Goal: Task Accomplishment & Management: Use online tool/utility

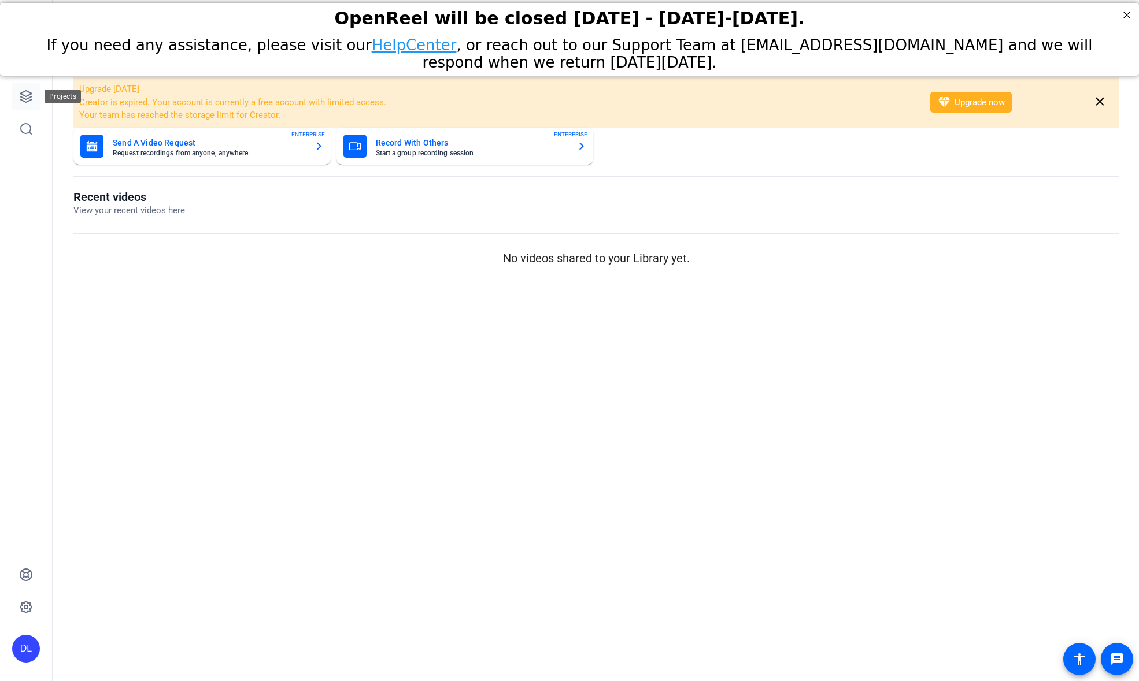
click at [16, 87] on link at bounding box center [26, 97] width 28 height 28
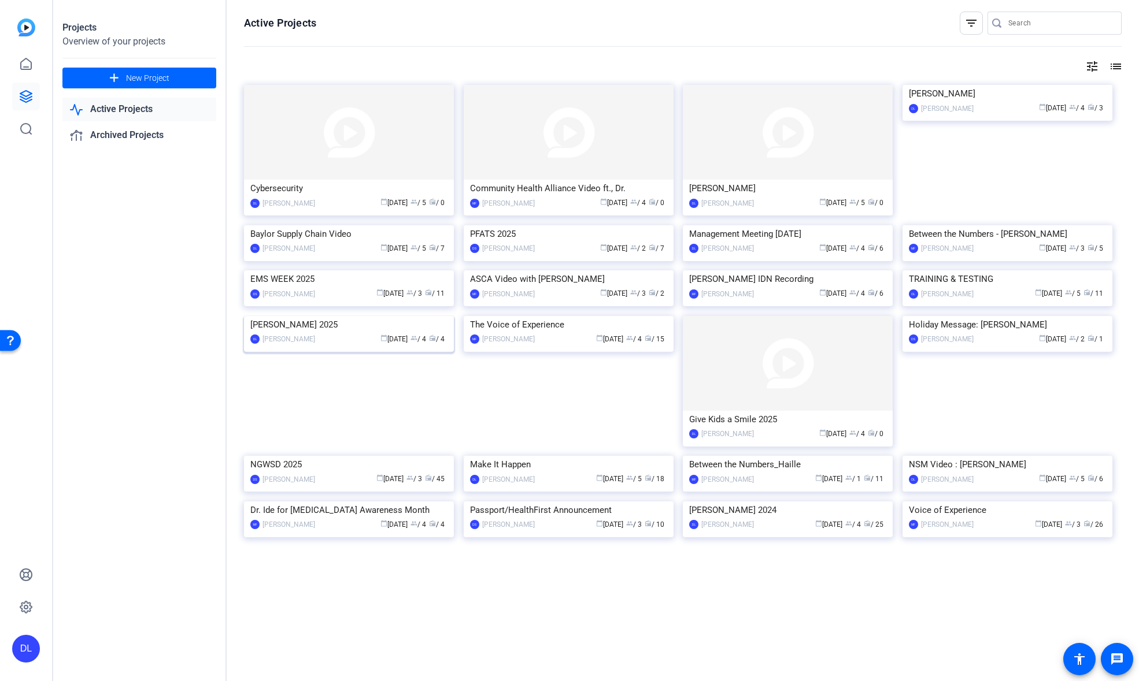
click at [345, 316] on img at bounding box center [349, 316] width 210 height 0
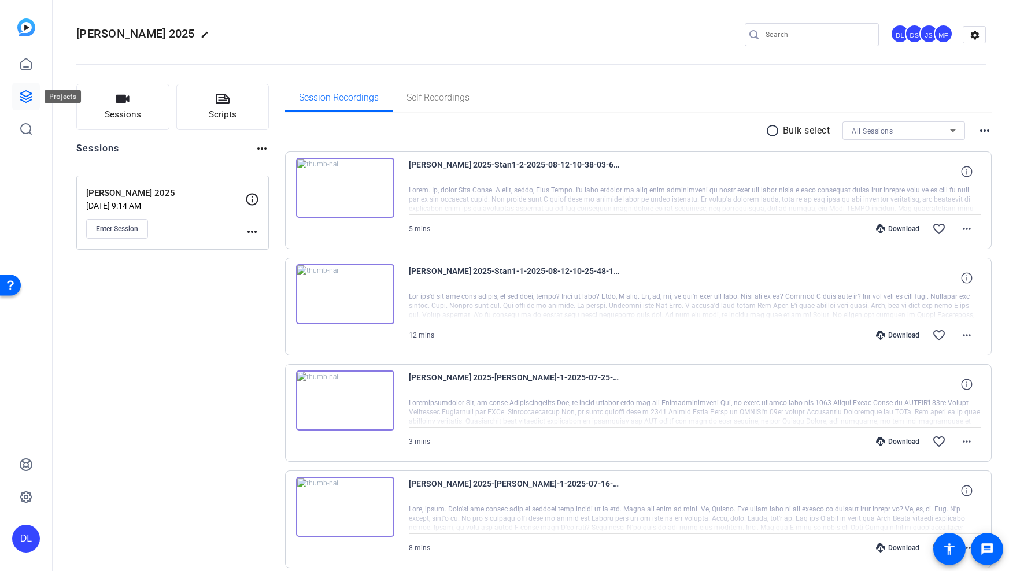
click at [25, 95] on icon at bounding box center [26, 97] width 12 height 12
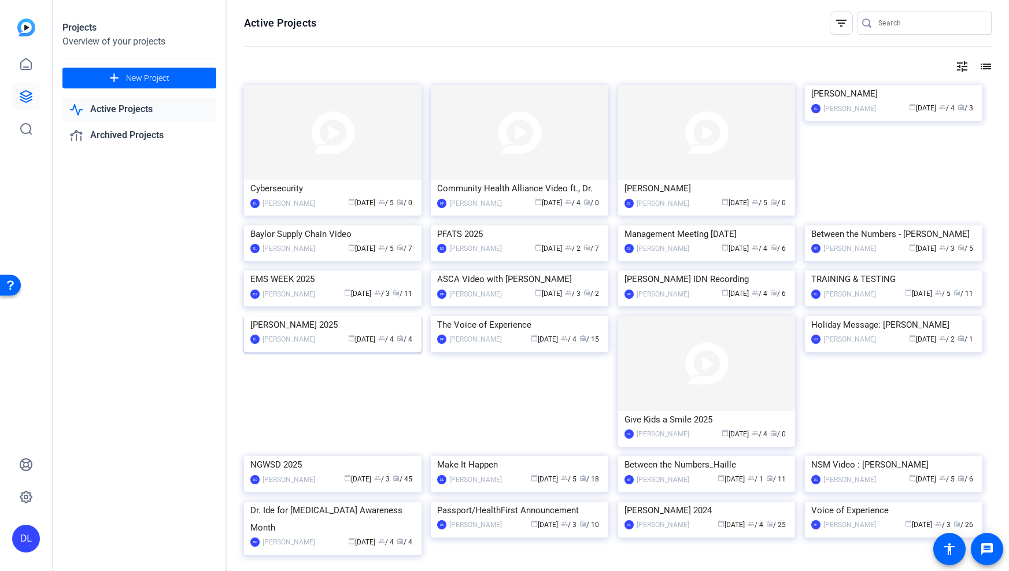
click at [312, 316] on img at bounding box center [332, 316] width 177 height 0
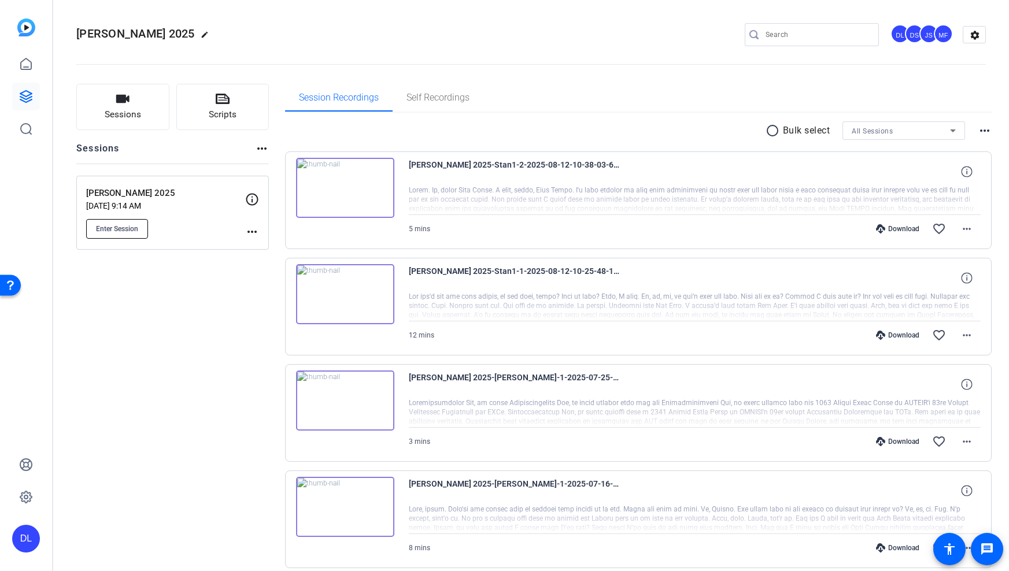
click at [113, 224] on span "Enter Session" at bounding box center [117, 228] width 42 height 9
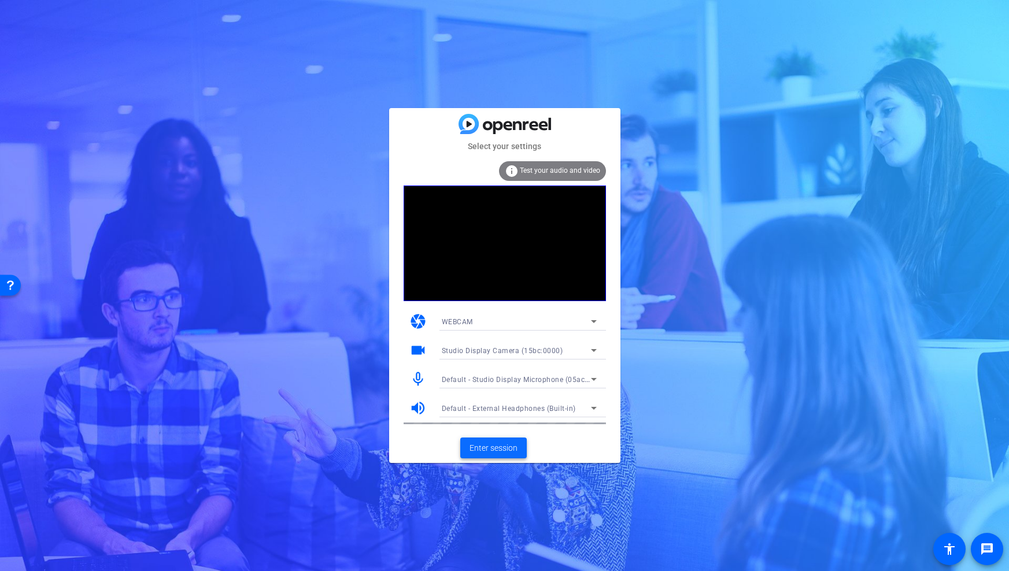
click at [479, 451] on span "Enter session" at bounding box center [493, 448] width 48 height 12
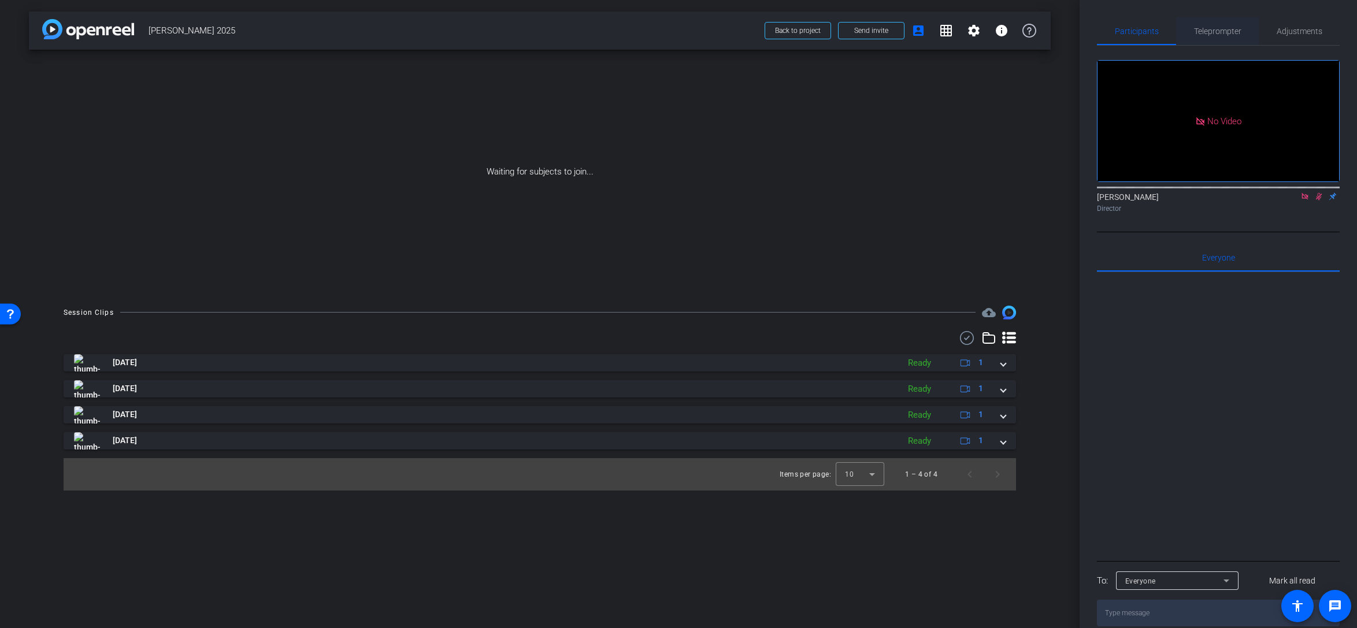
click at [1008, 30] on span "Teleprompter" at bounding box center [1217, 31] width 47 height 8
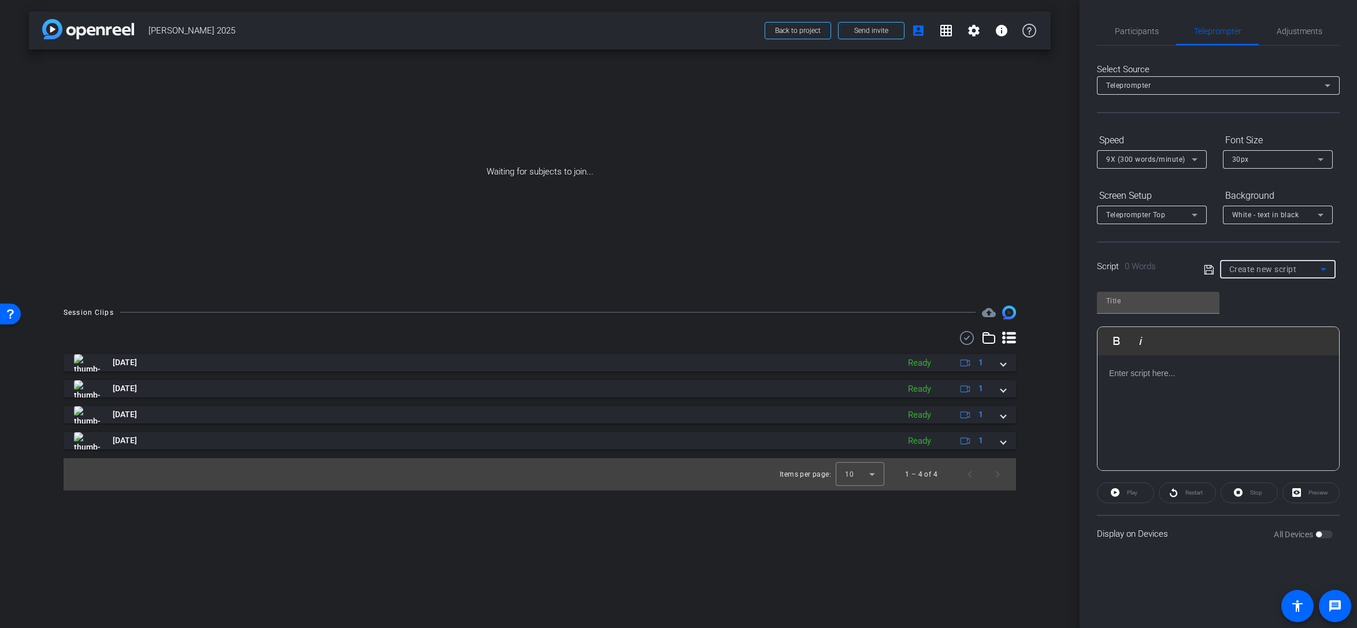
click at [1008, 268] on icon at bounding box center [1324, 269] width 14 height 14
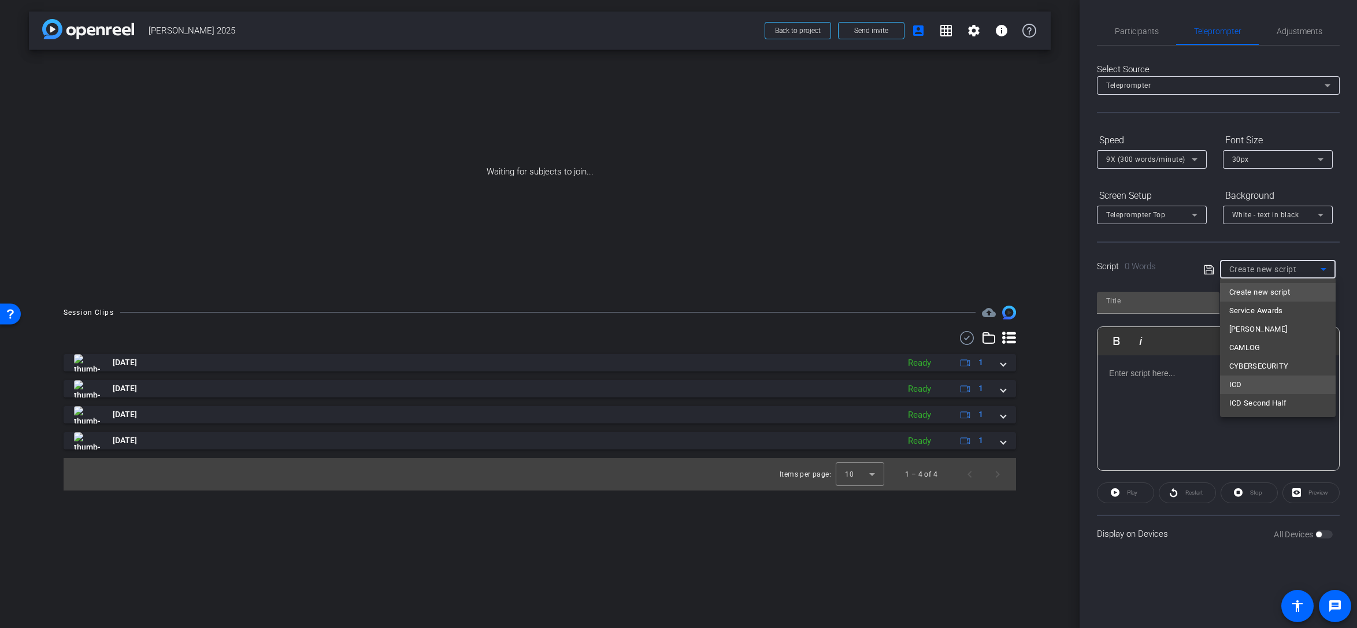
click at [1008, 380] on mat-option "ICD" at bounding box center [1278, 385] width 116 height 18
type input "ICD"
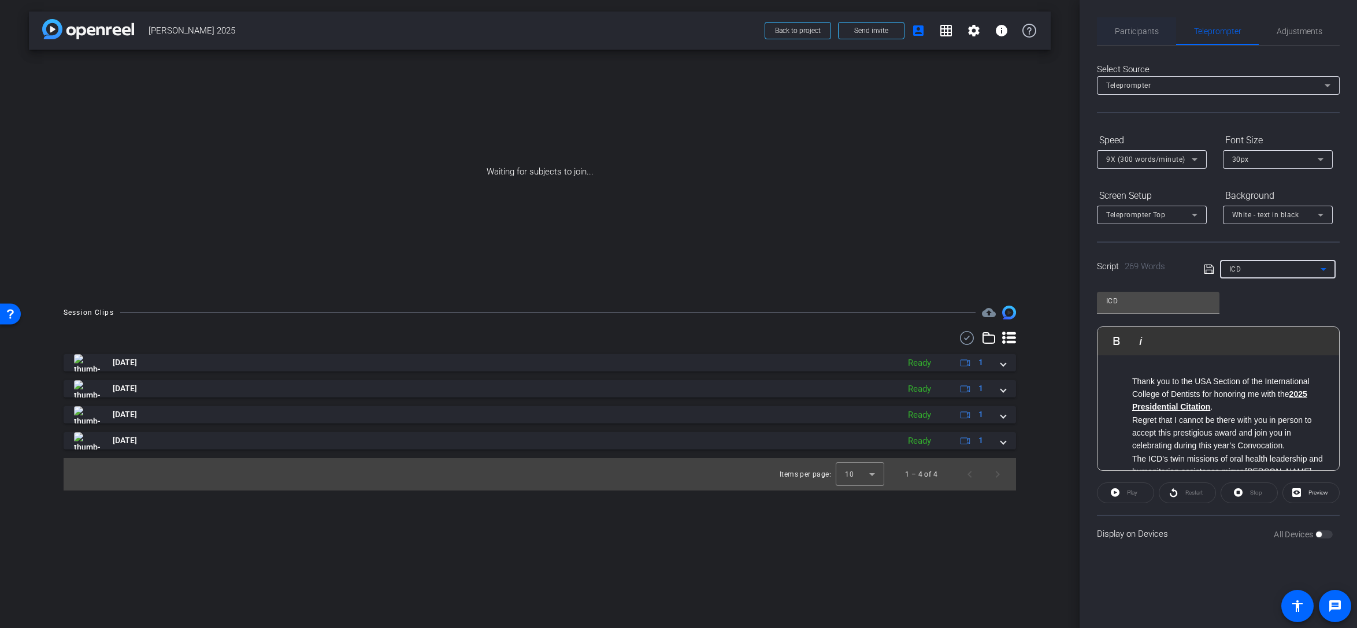
click at [1008, 29] on div "Participants" at bounding box center [1136, 31] width 79 height 28
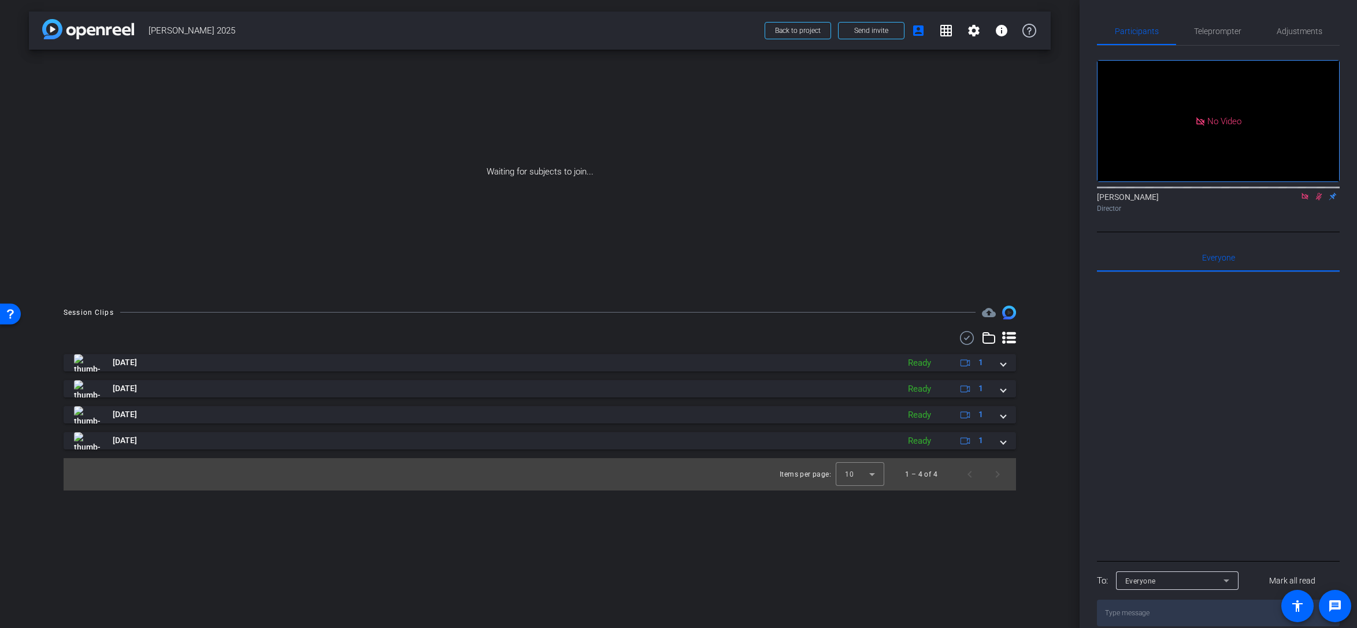
drag, startPoint x: 1317, startPoint y: 199, endPoint x: 1310, endPoint y: 204, distance: 8.7
click at [1008, 199] on icon at bounding box center [1318, 196] width 9 height 8
click at [1008, 198] on icon at bounding box center [1305, 196] width 9 height 8
click at [1008, 201] on icon at bounding box center [1305, 197] width 5 height 8
click at [332, 330] on div "Session Clips cloud_upload Aug 12, 2025 Ready 1 Aug 12, 2025 Ready 1 Jul 25, 20…" at bounding box center [540, 398] width 1022 height 185
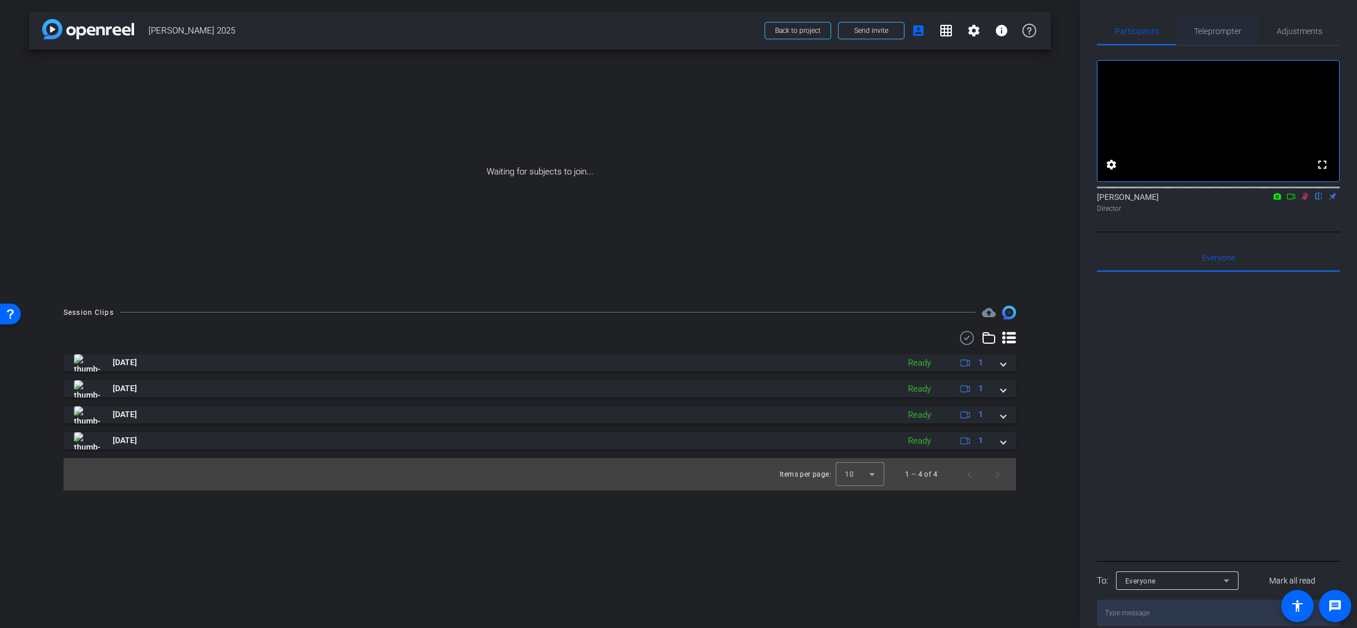
click at [1008, 29] on span "Teleprompter" at bounding box center [1217, 31] width 47 height 8
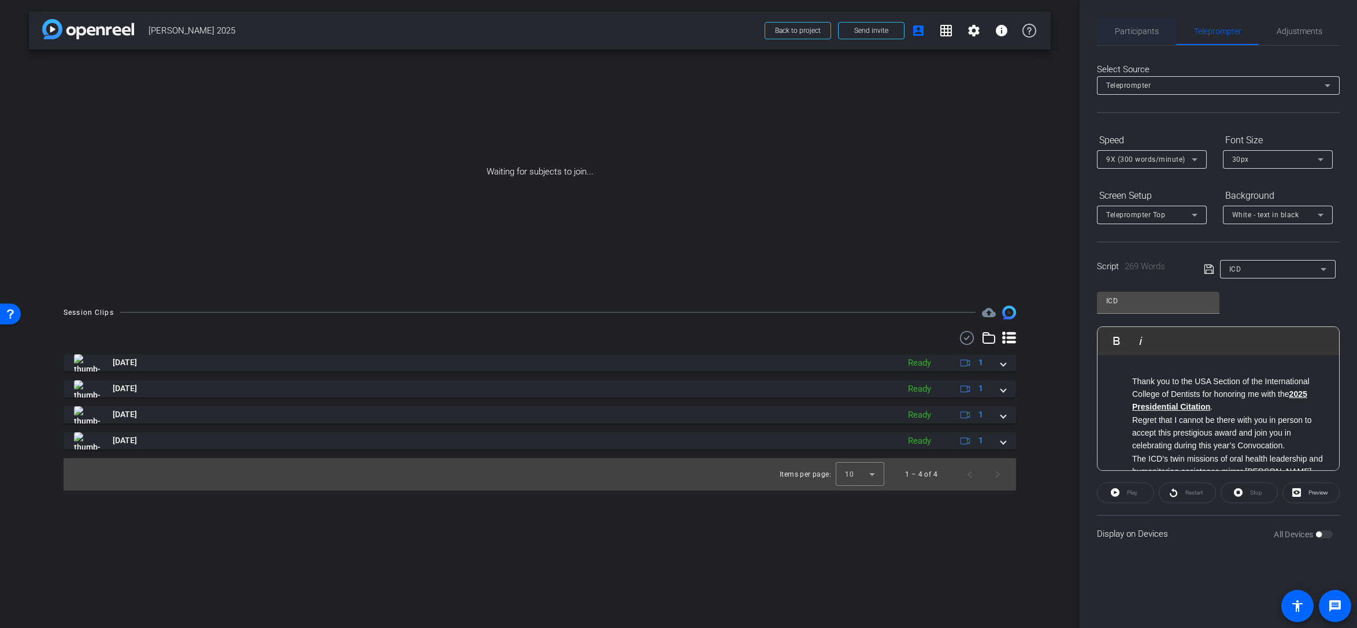
click at [1008, 33] on span "Participants" at bounding box center [1137, 31] width 44 height 8
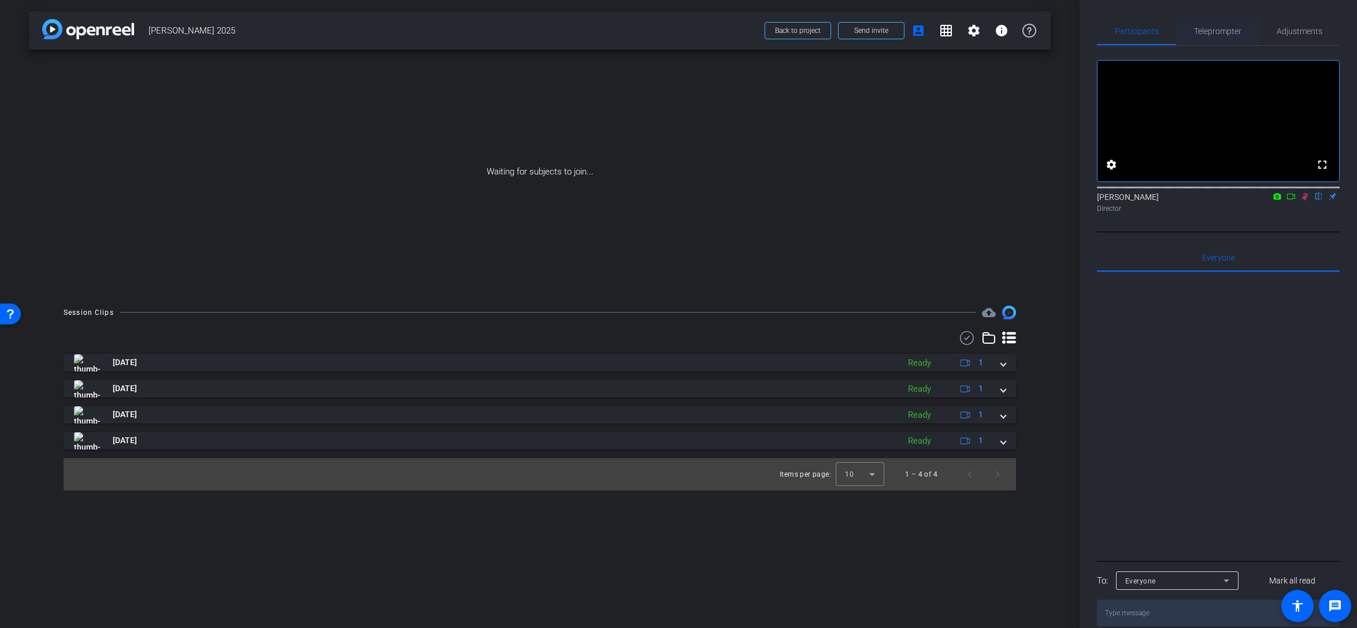
click at [1008, 31] on span "Teleprompter" at bounding box center [1217, 31] width 47 height 8
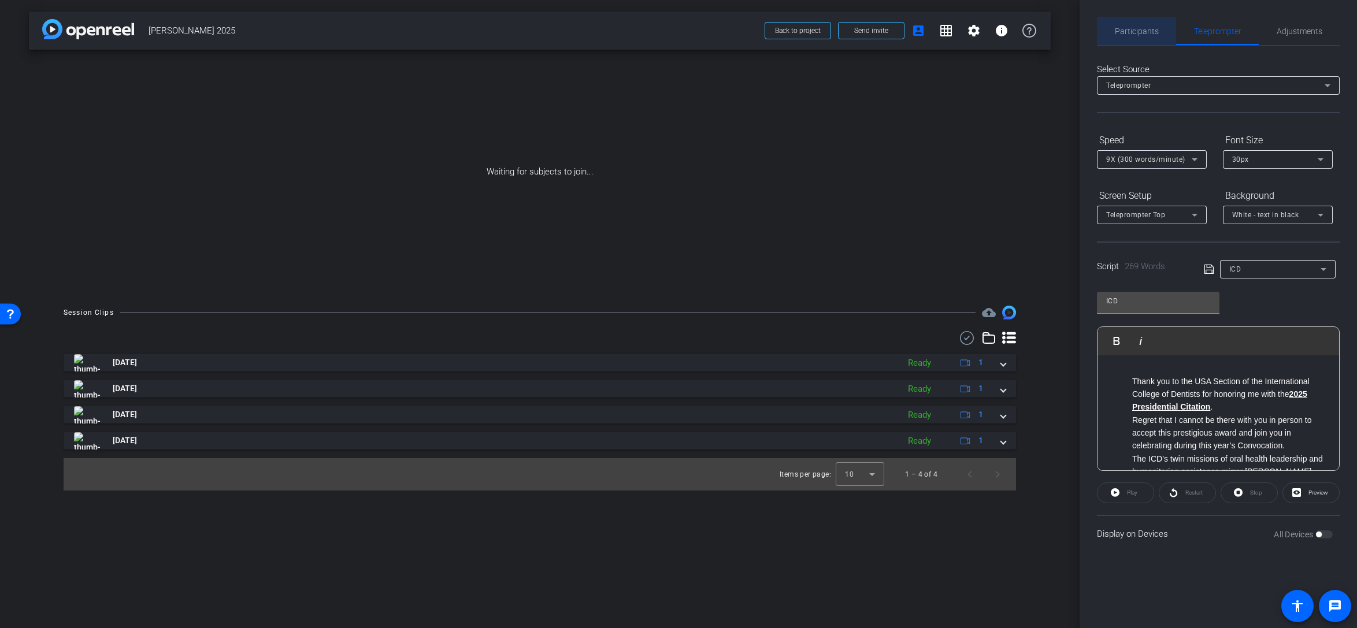
click at [1008, 35] on span "Participants" at bounding box center [1137, 31] width 44 height 8
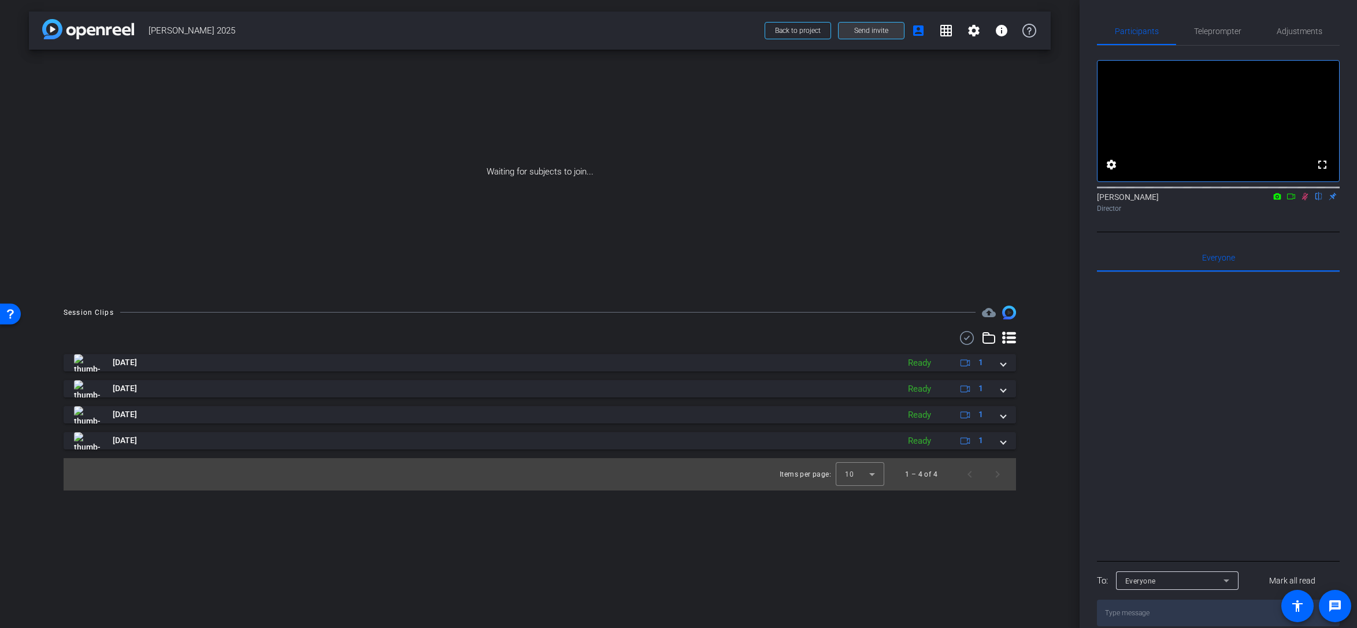
click at [858, 29] on span "Send invite" at bounding box center [871, 30] width 34 height 9
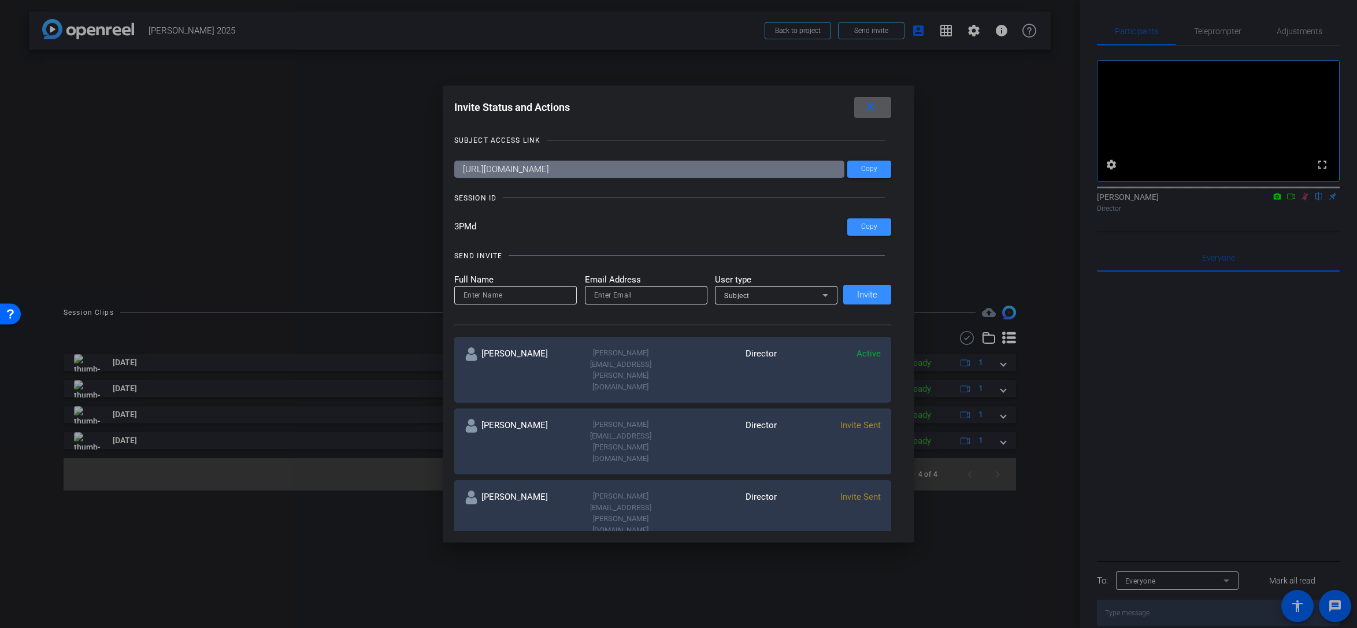
click at [869, 104] on mat-icon "close" at bounding box center [871, 107] width 14 height 14
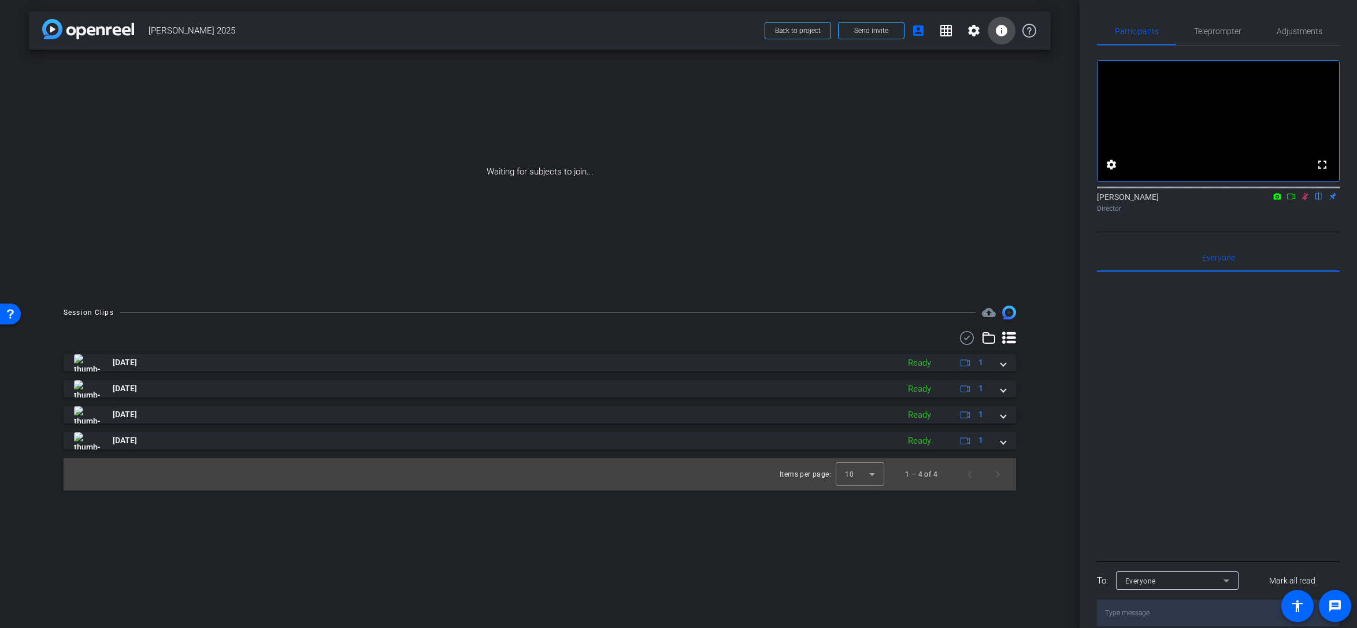
click at [1002, 27] on mat-icon "info" at bounding box center [1002, 31] width 14 height 14
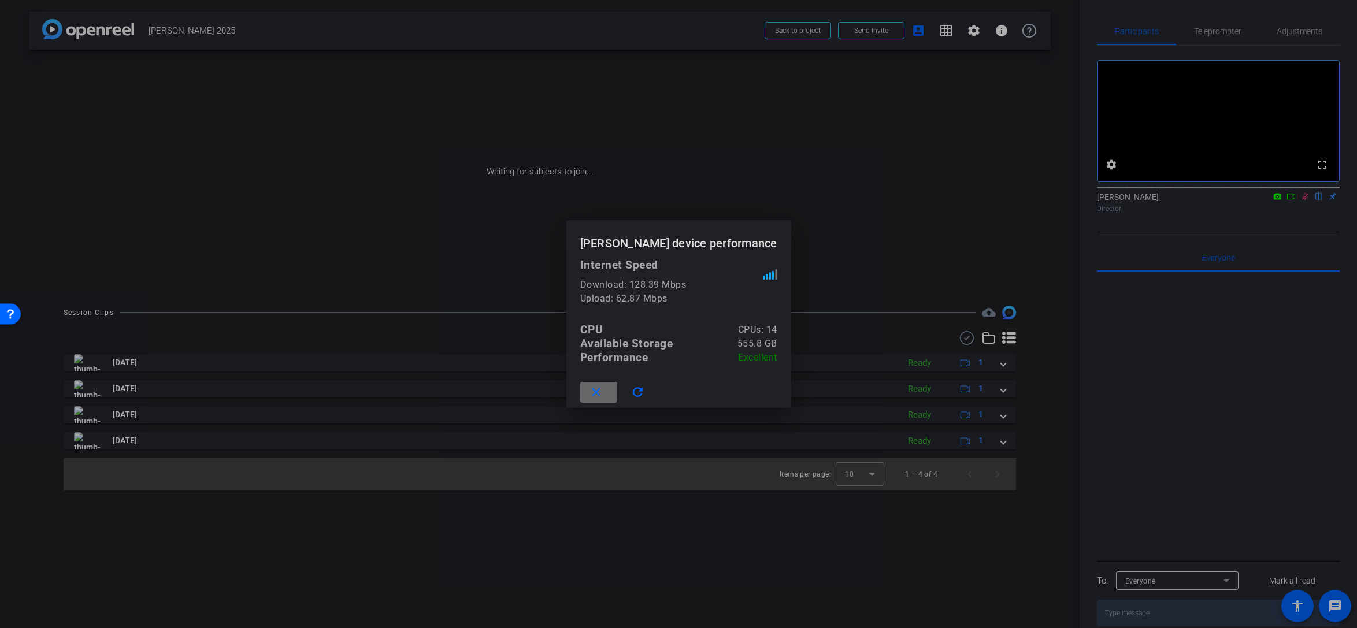
click at [602, 394] on mat-icon "close" at bounding box center [596, 393] width 14 height 14
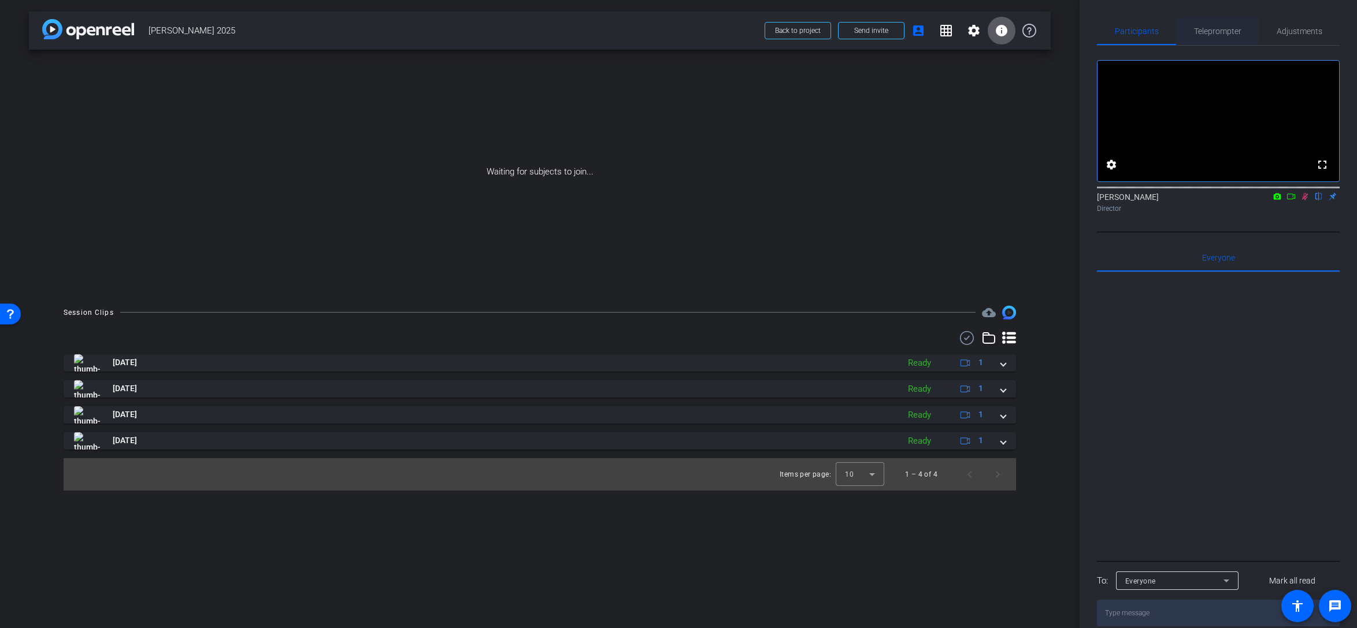
click at [1008, 28] on span "Teleprompter" at bounding box center [1217, 31] width 47 height 8
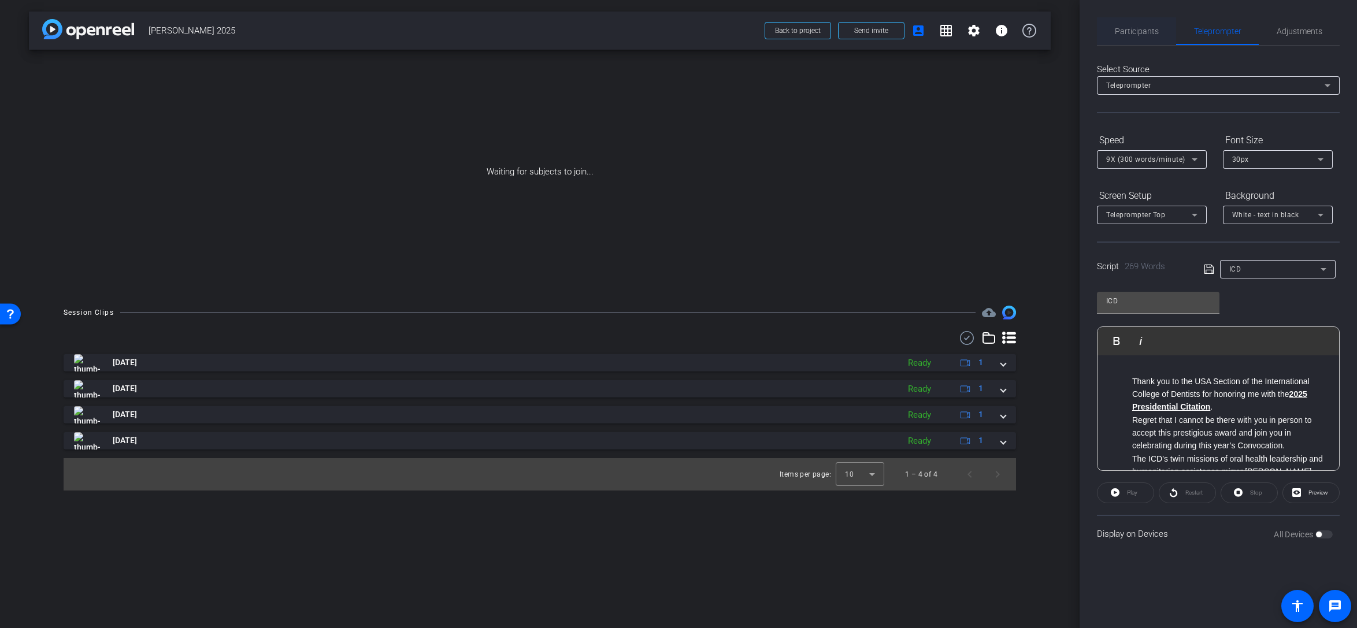
click at [1008, 30] on span "Participants" at bounding box center [1137, 31] width 44 height 8
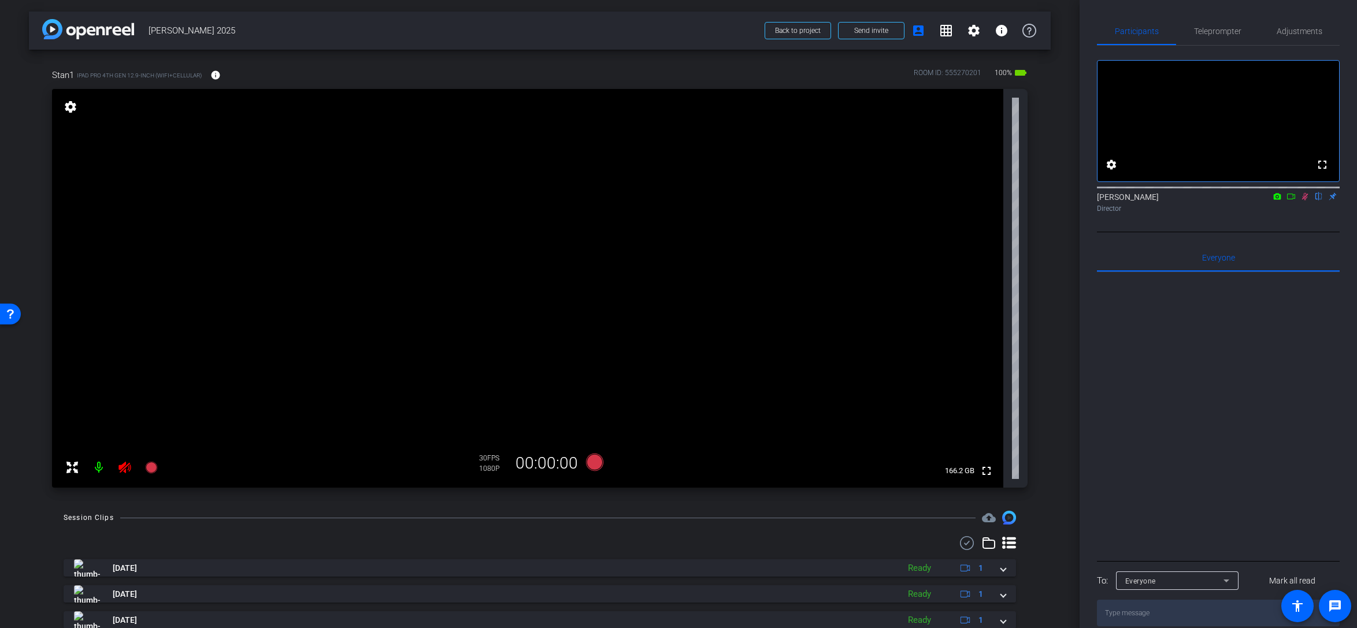
click at [1008, 201] on icon at bounding box center [1305, 196] width 9 height 8
click at [120, 465] on icon at bounding box center [125, 468] width 14 height 14
click at [1008, 33] on span "Teleprompter" at bounding box center [1217, 31] width 47 height 8
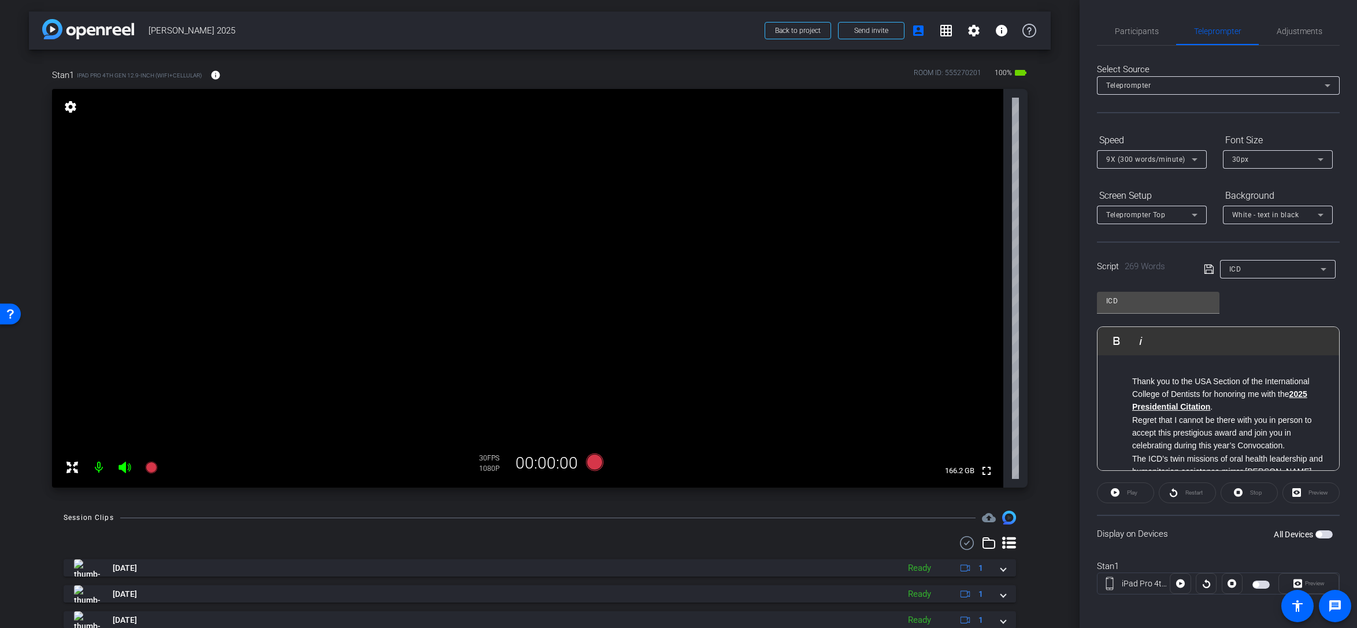
click at [1008, 534] on span "button" at bounding box center [1319, 535] width 6 height 6
click at [1008, 571] on span "Preview" at bounding box center [1315, 583] width 20 height 6
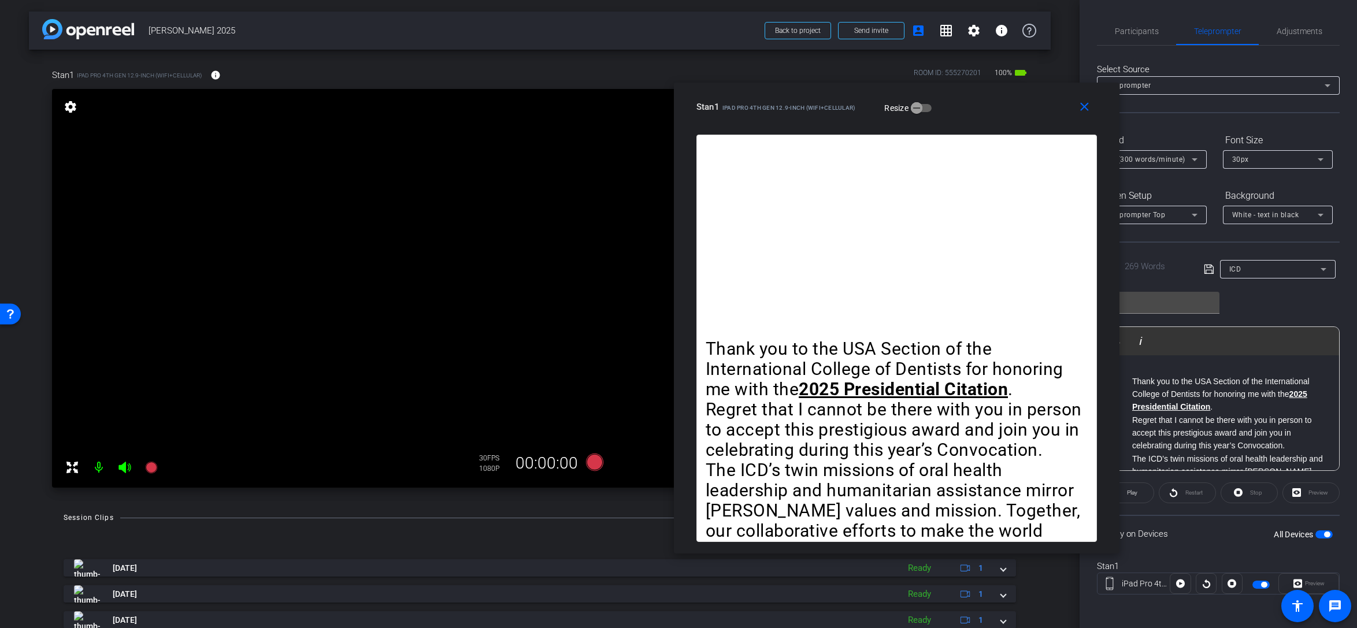
drag, startPoint x: 759, startPoint y: 102, endPoint x: 998, endPoint y: 104, distance: 238.7
click at [998, 104] on div "Stan1 iPad Pro 4th Gen 12.9-inch (WiFi+Cellular) Resize" at bounding box center [901, 107] width 409 height 21
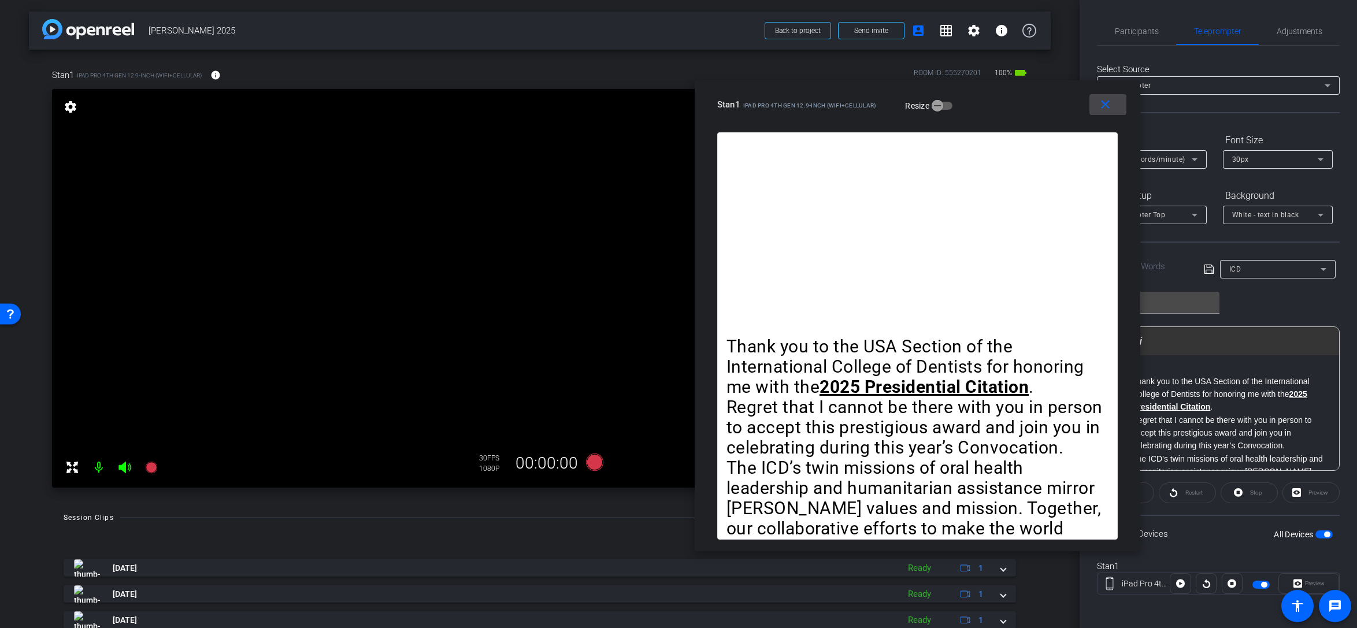
click at [1008, 107] on mat-icon "close" at bounding box center [1105, 105] width 14 height 14
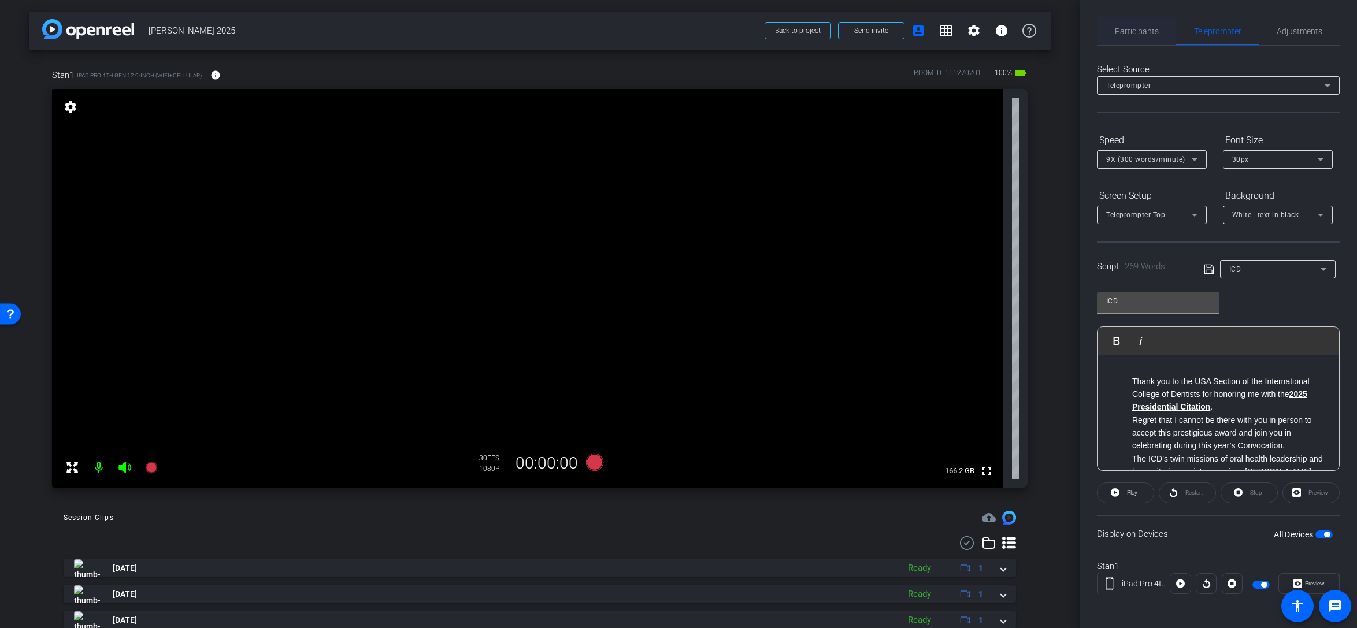
click at [1008, 29] on span "Participants" at bounding box center [1137, 31] width 44 height 8
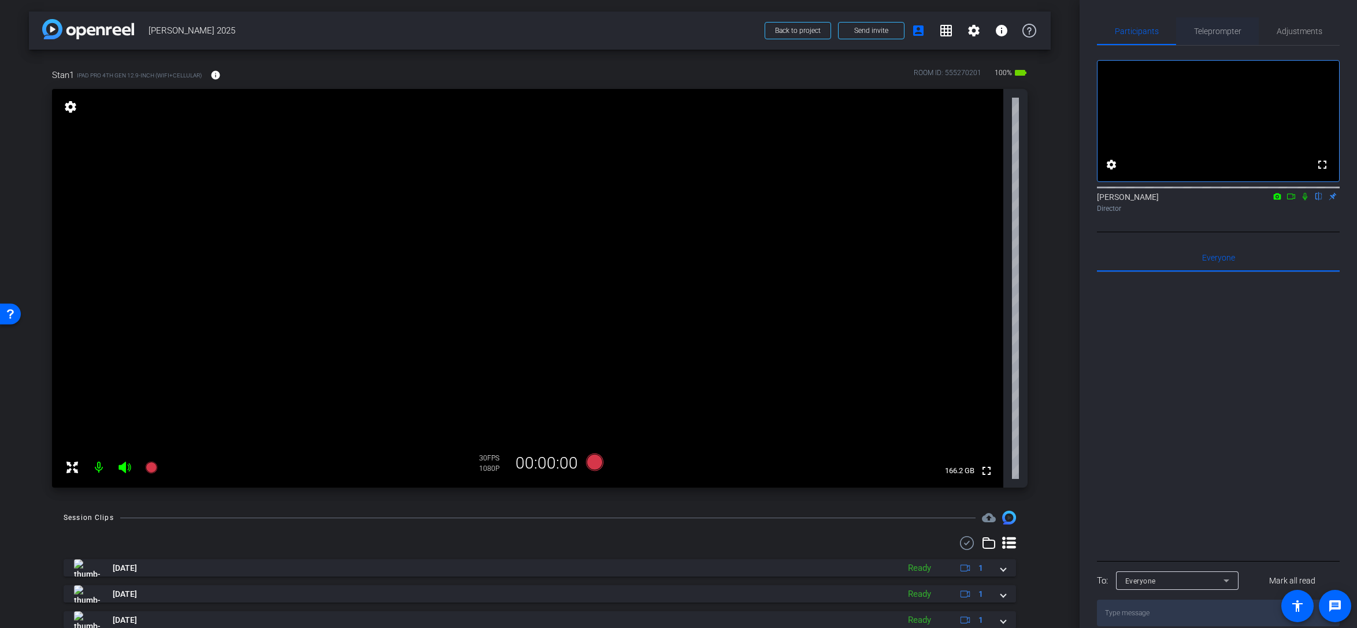
click at [1008, 33] on span "Teleprompter" at bounding box center [1217, 31] width 47 height 8
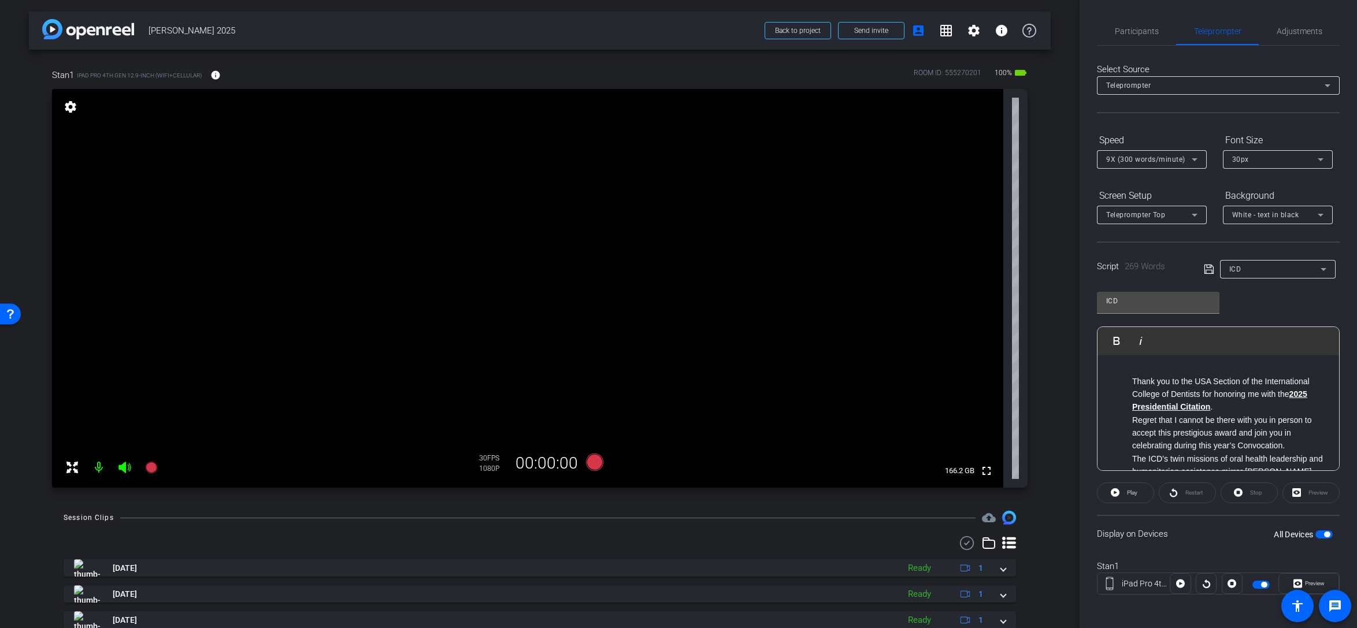
click at [1008, 534] on span "button" at bounding box center [1327, 535] width 6 height 6
click at [1008, 535] on span "button" at bounding box center [1319, 535] width 6 height 6
click at [1008, 532] on span "button" at bounding box center [1327, 535] width 6 height 6
click at [158, 541] on div at bounding box center [540, 543] width 953 height 14
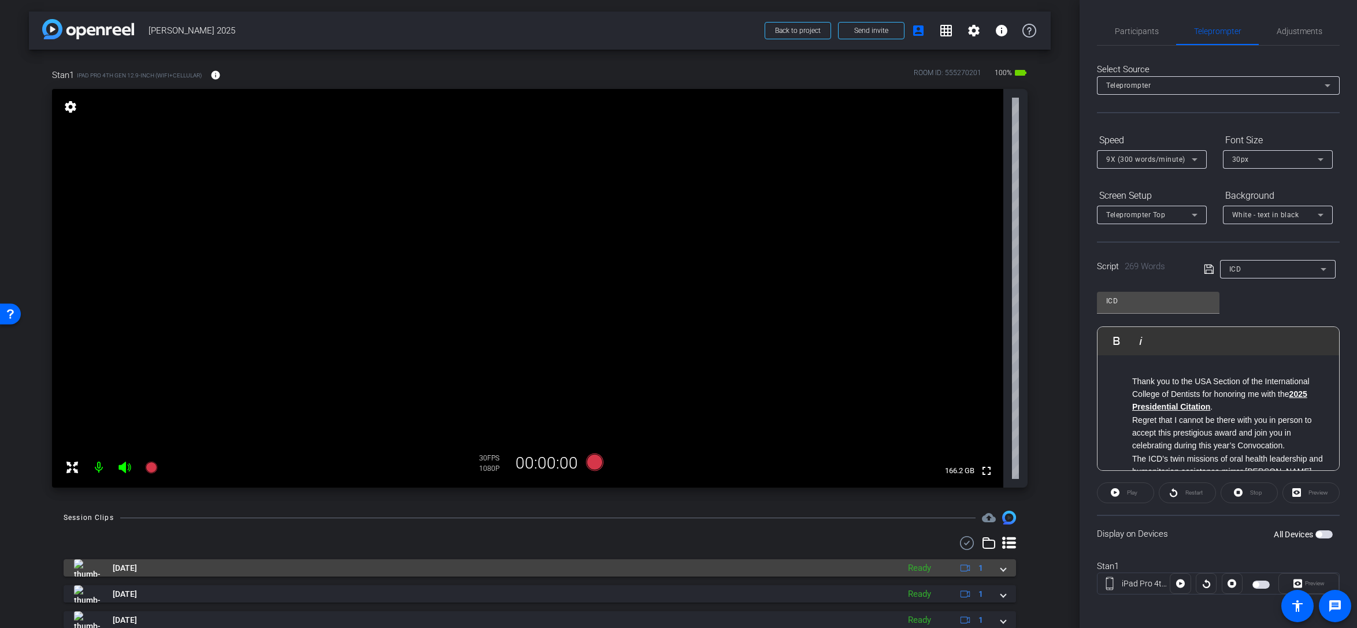
drag, startPoint x: 124, startPoint y: 464, endPoint x: 125, endPoint y: 571, distance: 106.9
click at [124, 464] on icon at bounding box center [124, 468] width 12 height 12
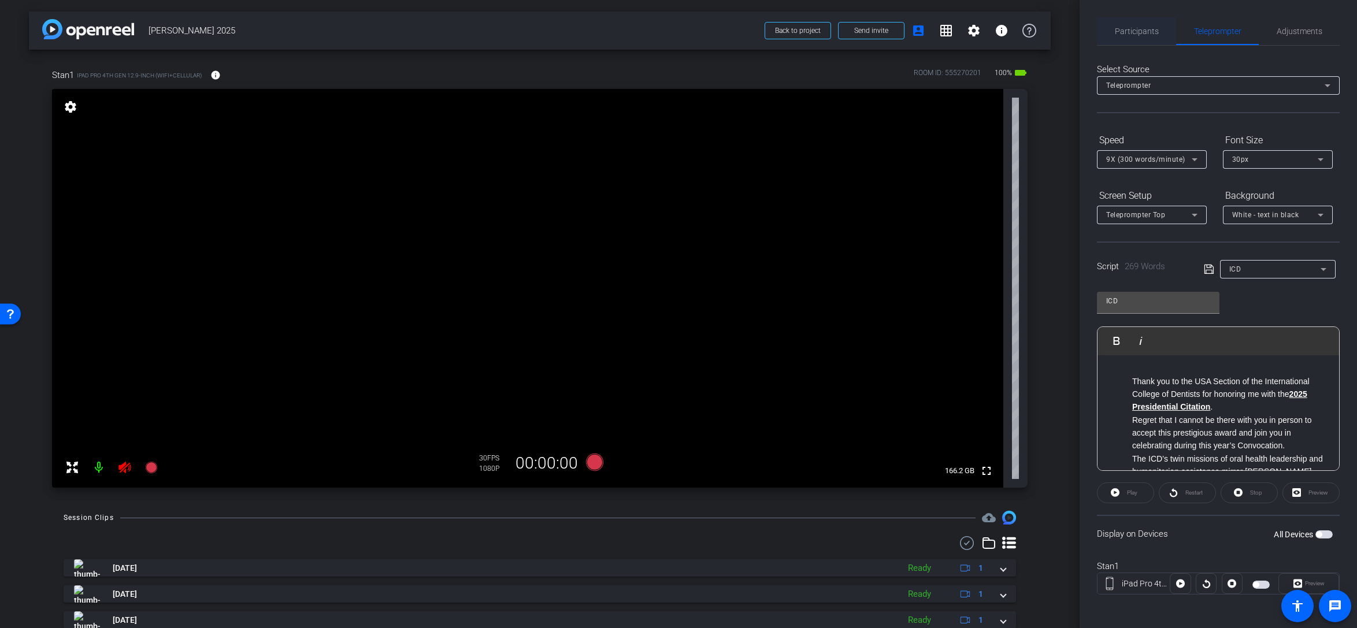
click at [1008, 29] on span "Participants" at bounding box center [1137, 31] width 44 height 8
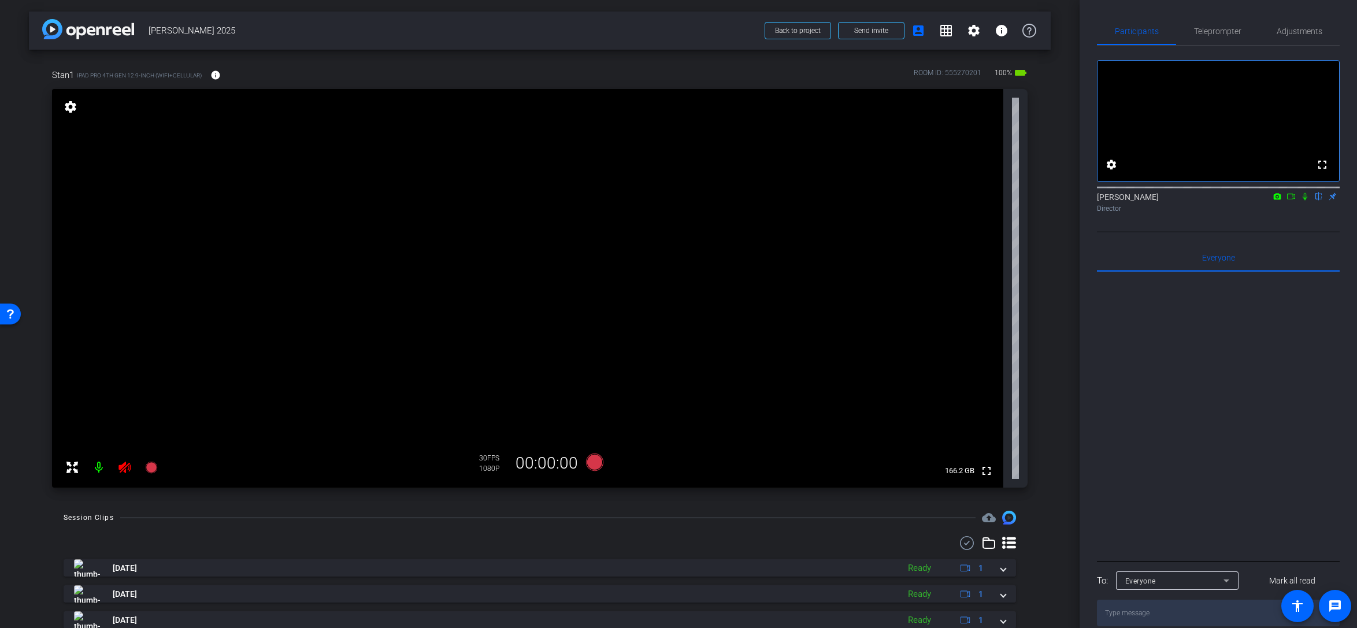
drag, startPoint x: 1291, startPoint y: 208, endPoint x: 1297, endPoint y: 211, distance: 7.0
click at [1008, 201] on icon at bounding box center [1291, 196] width 9 height 8
click at [1008, 201] on icon at bounding box center [1318, 196] width 9 height 8
click at [216, 75] on mat-icon "info" at bounding box center [215, 75] width 10 height 10
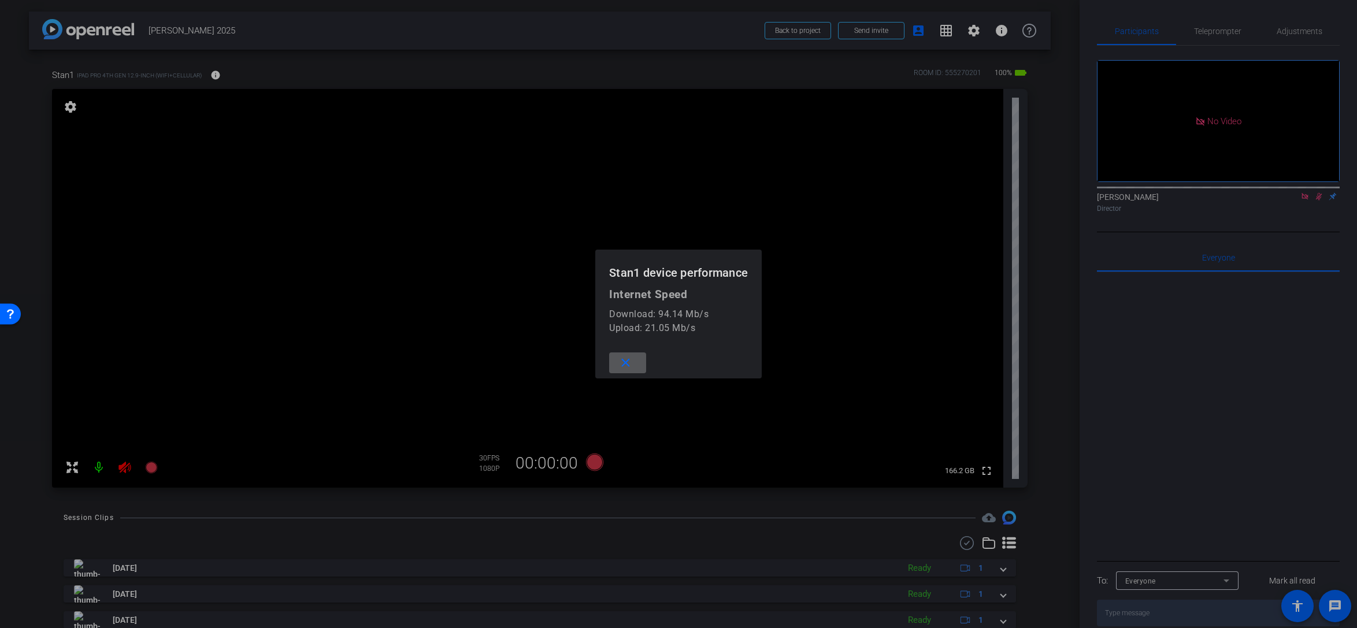
click at [620, 363] on mat-icon "close" at bounding box center [625, 363] width 14 height 14
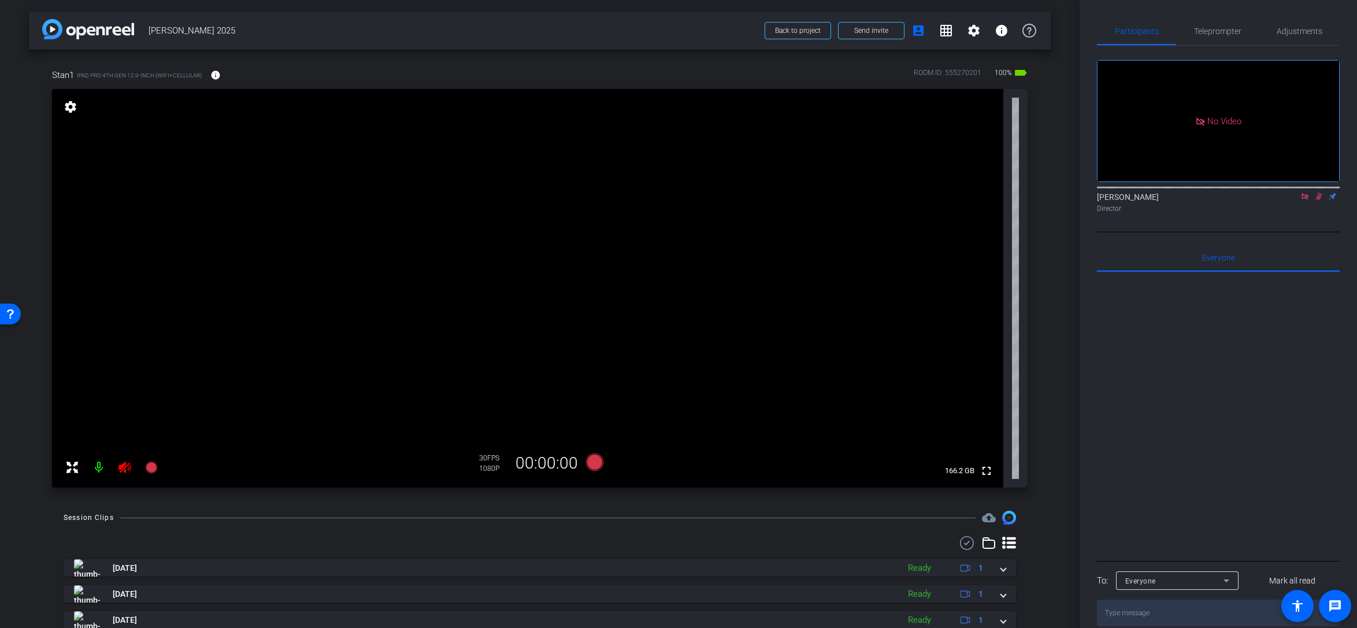
click at [1008, 389] on div at bounding box center [1218, 415] width 243 height 286
click at [1008, 39] on span "Teleprompter" at bounding box center [1217, 31] width 47 height 28
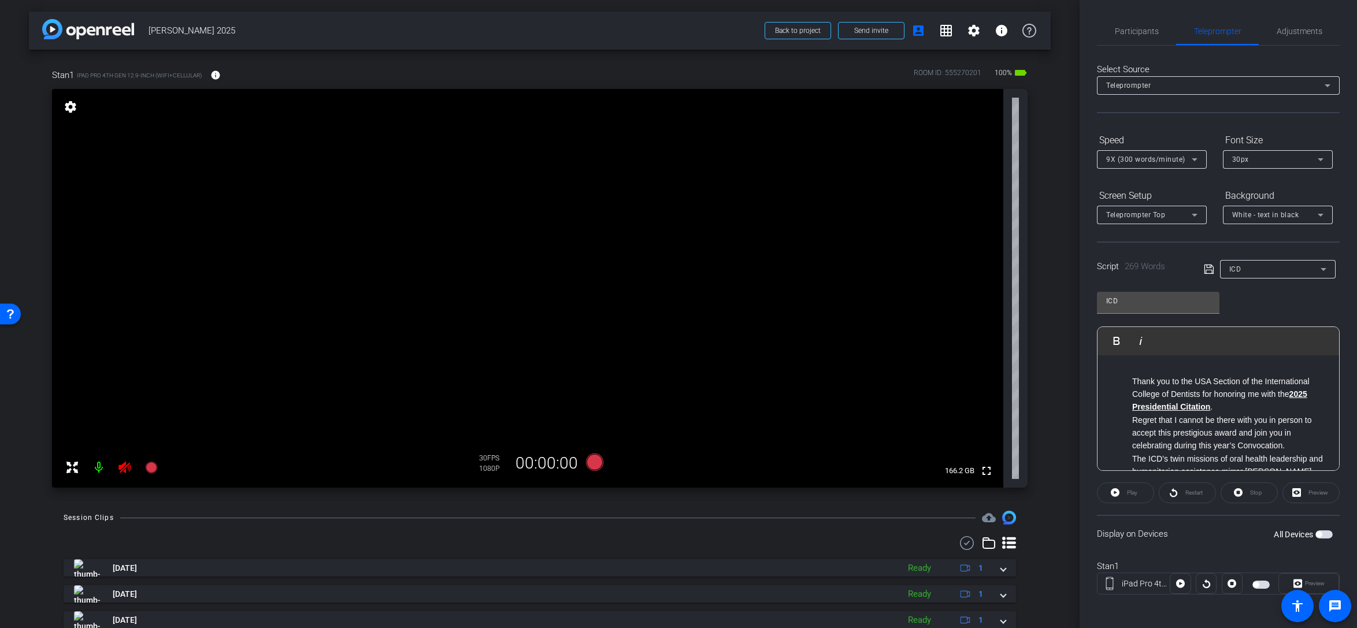
click at [1008, 534] on span "button" at bounding box center [1324, 535] width 17 height 8
click at [1008, 571] on span "Preview" at bounding box center [1313, 584] width 23 height 16
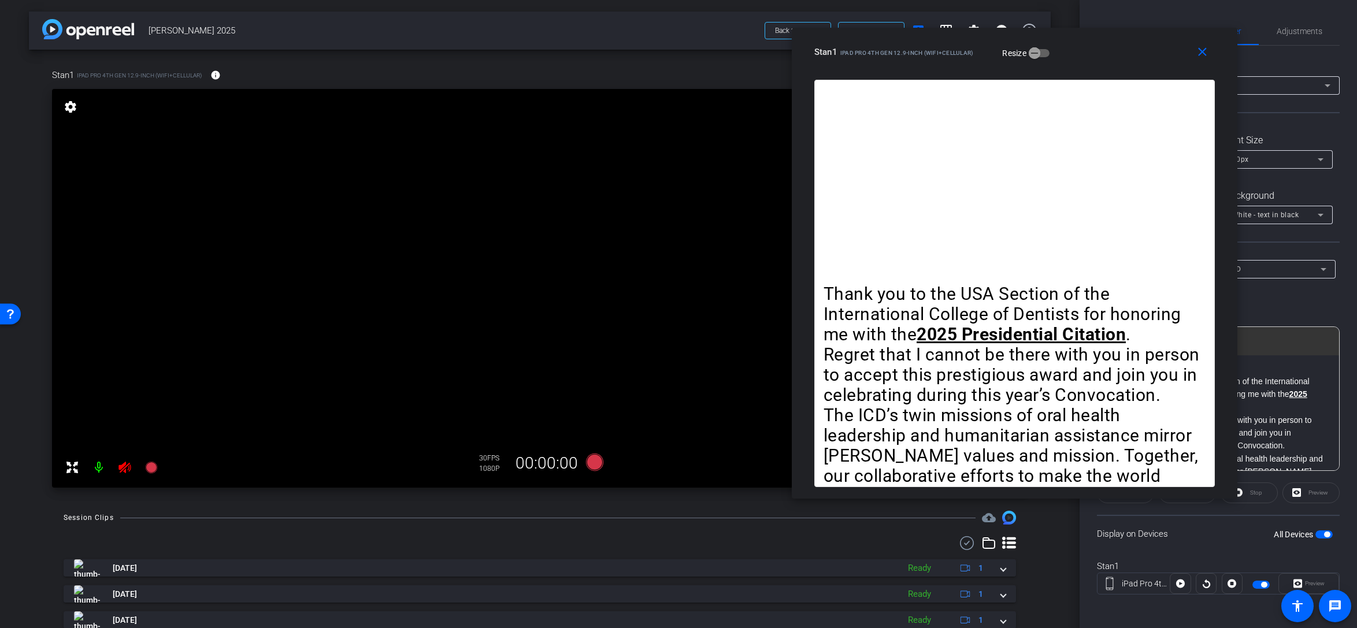
drag, startPoint x: 607, startPoint y: 89, endPoint x: 943, endPoint y: 38, distance: 339.7
click at [943, 38] on div "close Stan1 iPad Pro 4th Gen 12.9-inch (WiFi+Cellular) Resize" at bounding box center [1015, 54] width 446 height 52
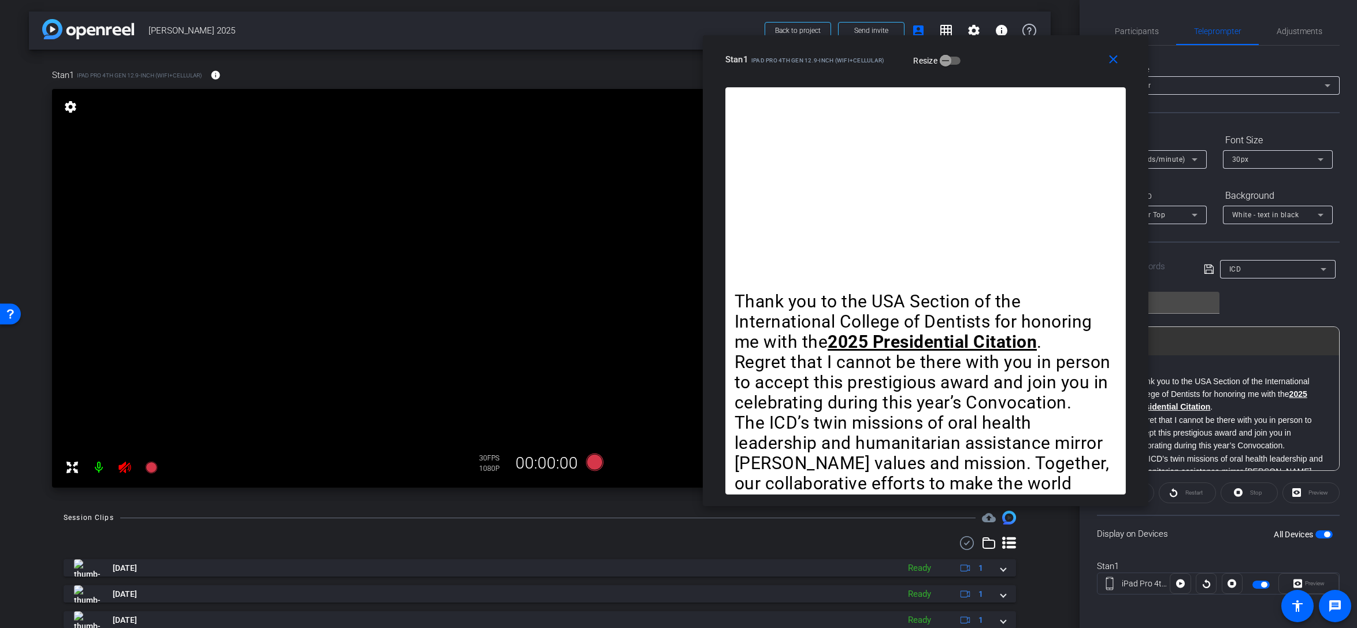
drag, startPoint x: 1093, startPoint y: 45, endPoint x: 1004, endPoint y: 78, distance: 95.1
click at [1005, 52] on div "Stan1 iPad Pro 4th Gen 12.9-inch (WiFi+Cellular) Resize" at bounding box center [929, 59] width 409 height 21
click at [1008, 571] on icon at bounding box center [1180, 584] width 9 height 9
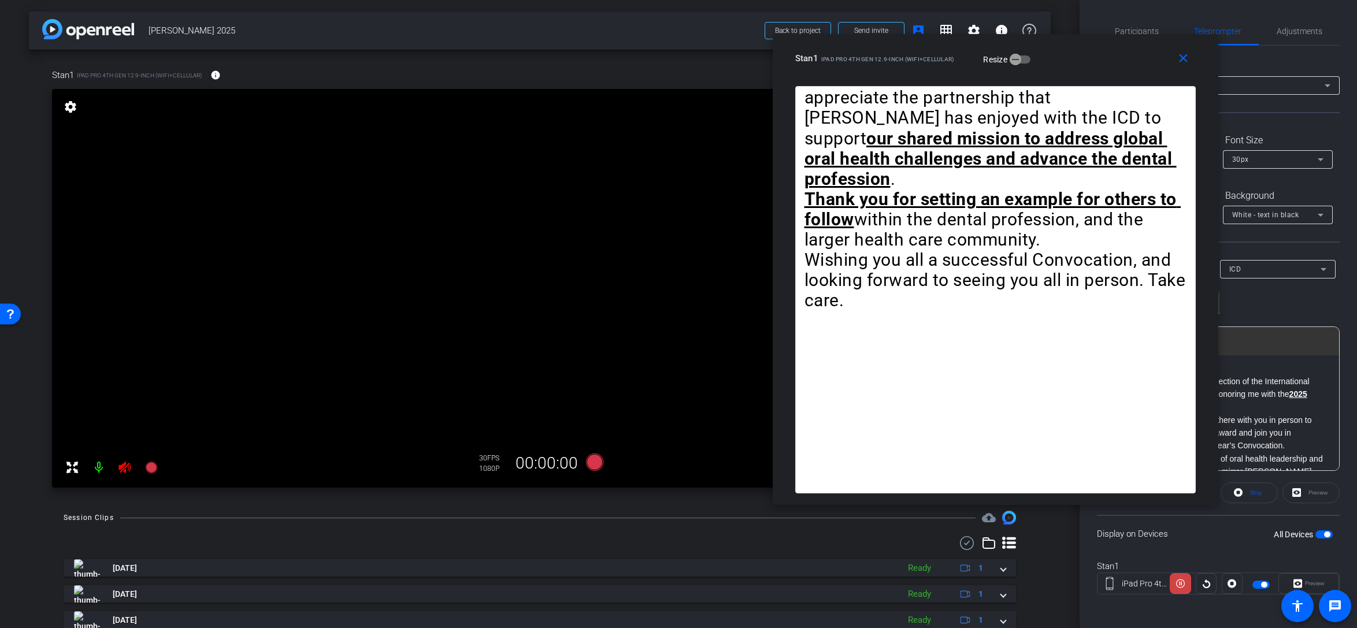
drag, startPoint x: 1050, startPoint y: 54, endPoint x: 1118, endPoint y: 53, distance: 68.8
click at [1008, 53] on div "Stan1 iPad Pro 4th Gen 12.9-inch (WiFi+Cellular) Resize" at bounding box center [999, 58] width 409 height 21
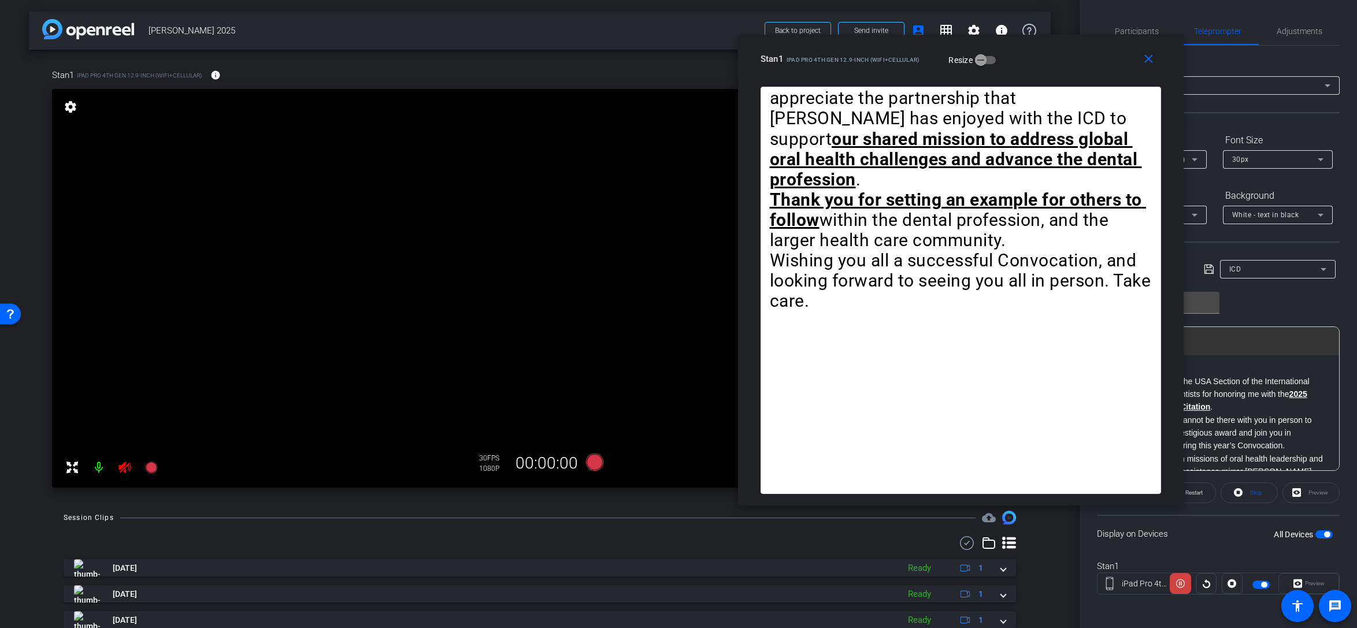
drag, startPoint x: 1106, startPoint y: 61, endPoint x: 928, endPoint y: 60, distance: 178.0
click at [928, 60] on div "Stan1 iPad Pro 4th Gen 12.9-inch (WiFi+Cellular) Resize" at bounding box center [965, 59] width 409 height 21
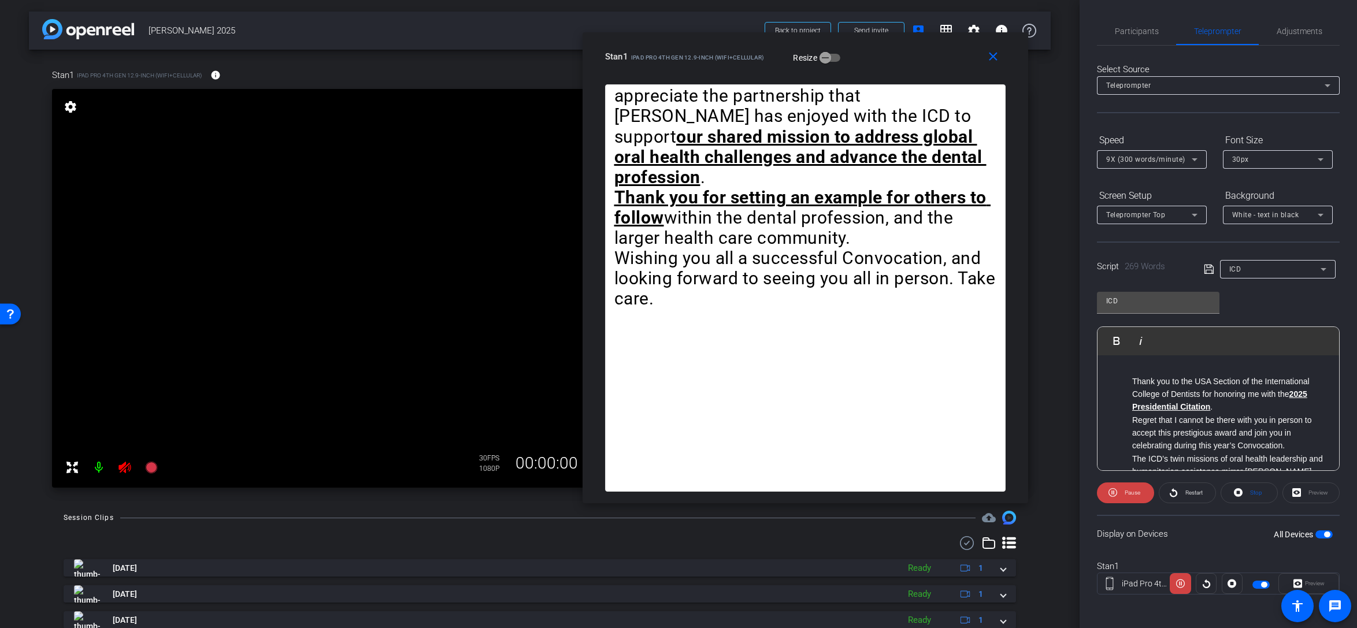
click at [1008, 158] on span "9X (300 words/minute)" at bounding box center [1145, 159] width 79 height 8
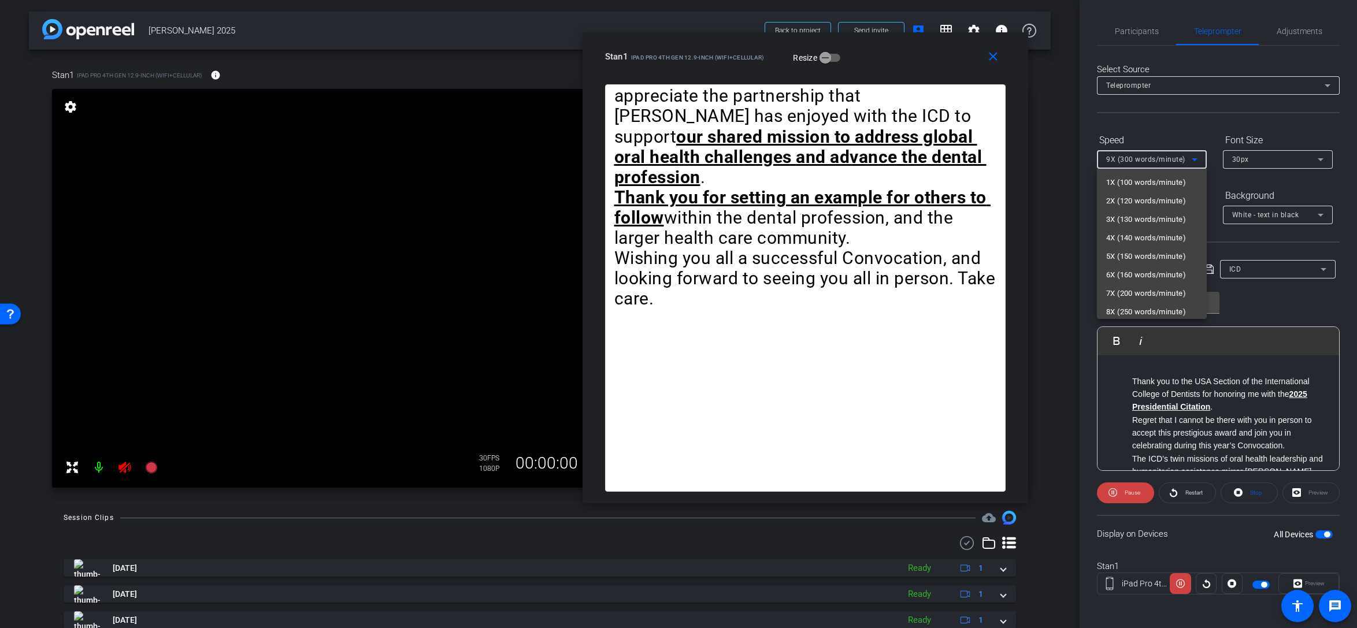
scroll to position [21, 0]
click at [1008, 158] on div at bounding box center [678, 314] width 1357 height 628
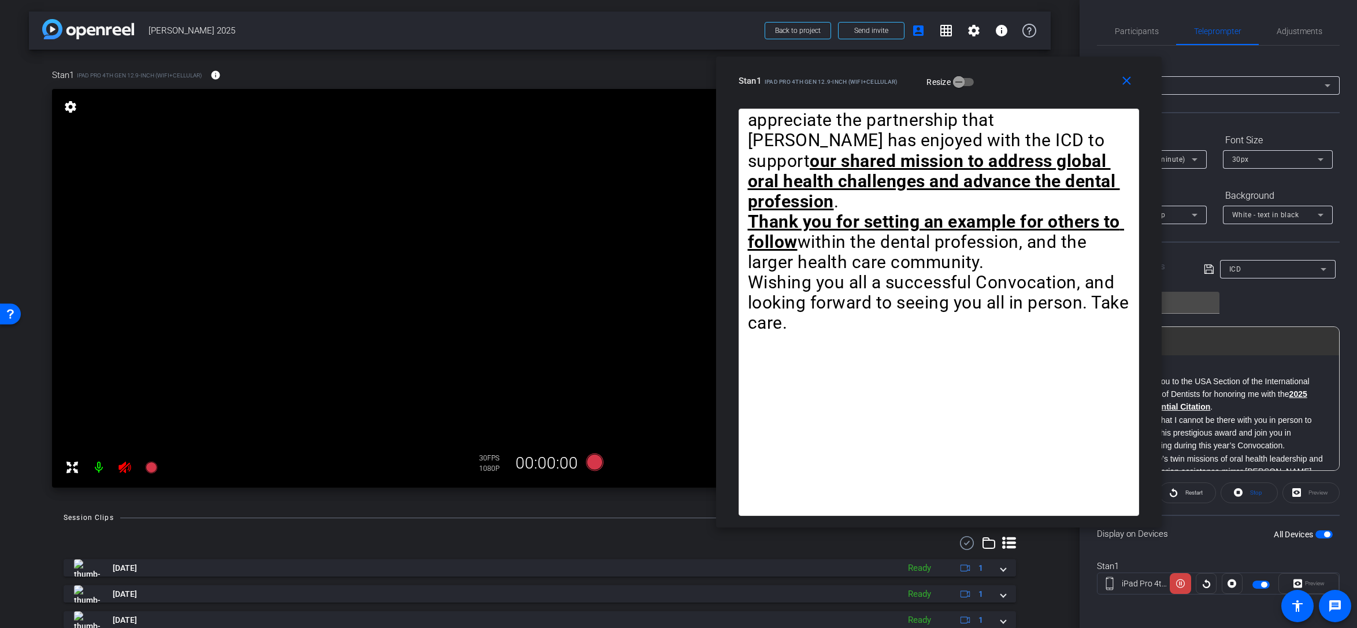
drag, startPoint x: 897, startPoint y: 63, endPoint x: 1038, endPoint y: 87, distance: 142.5
click at [1008, 87] on div "Stan1 iPad Pro 4th Gen 12.9-inch (WiFi+Cellular) Resize" at bounding box center [943, 81] width 409 height 21
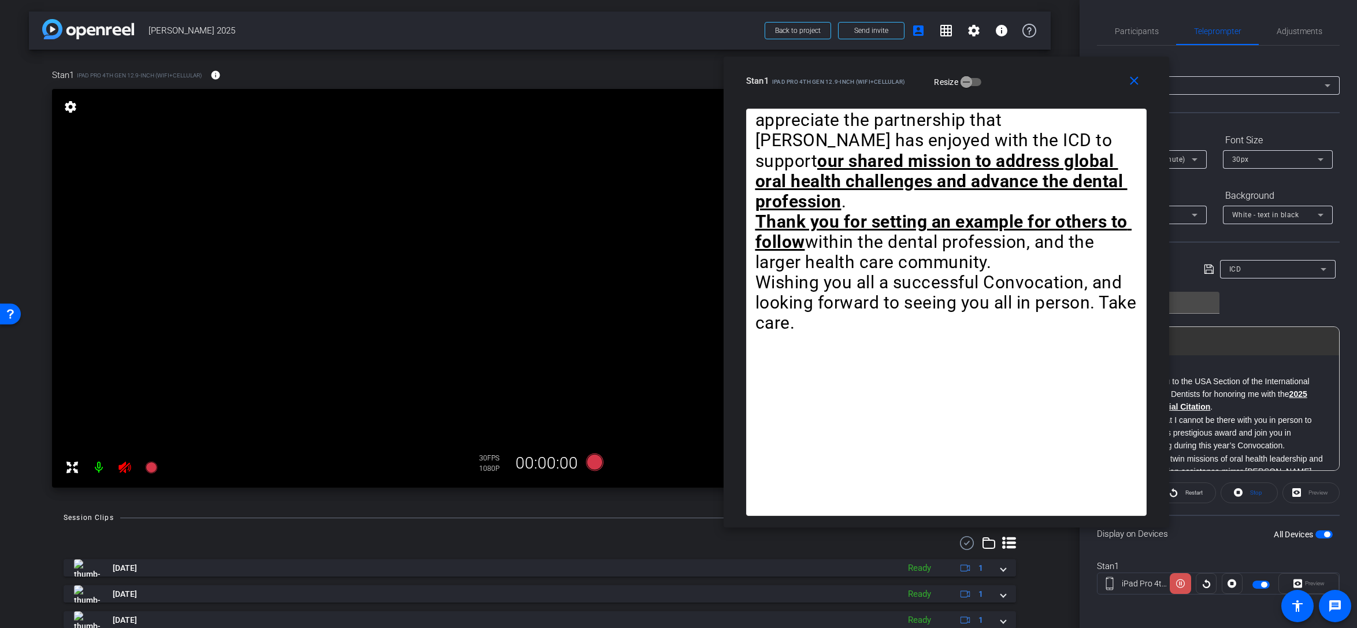
click at [1008, 571] on icon at bounding box center [1180, 584] width 9 height 9
click at [1008, 82] on mat-icon "close" at bounding box center [1134, 81] width 14 height 14
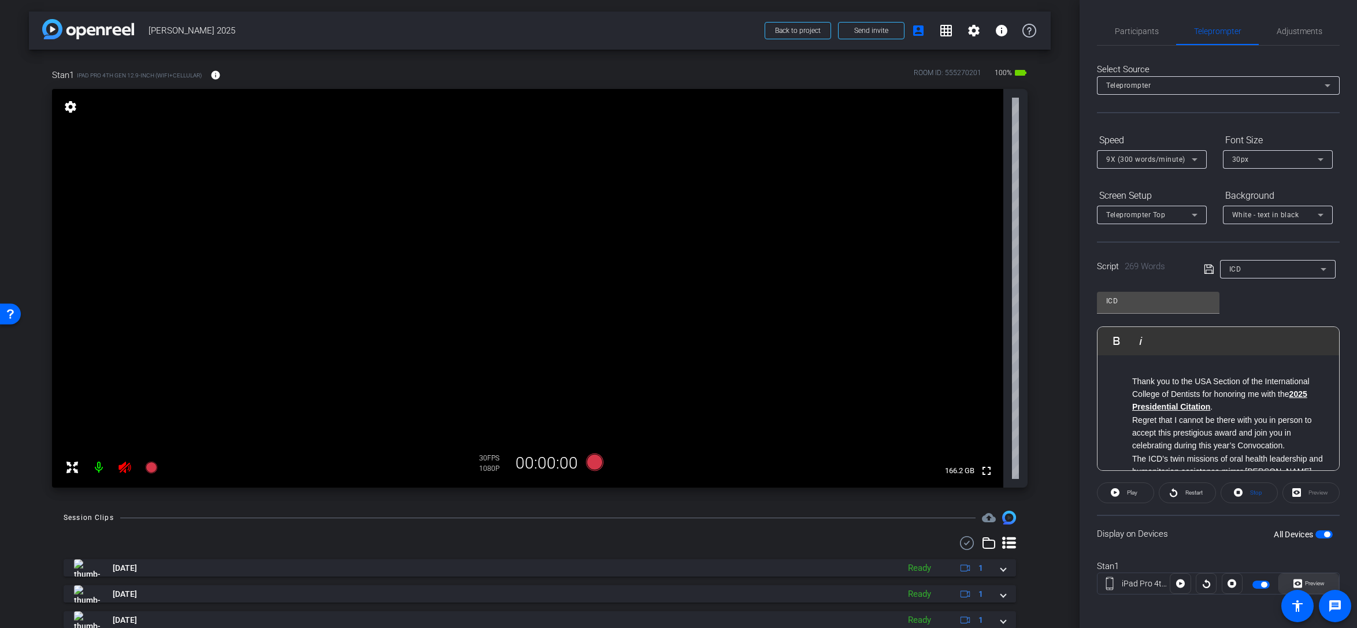
click at [1008, 571] on span "Preview" at bounding box center [1315, 583] width 20 height 6
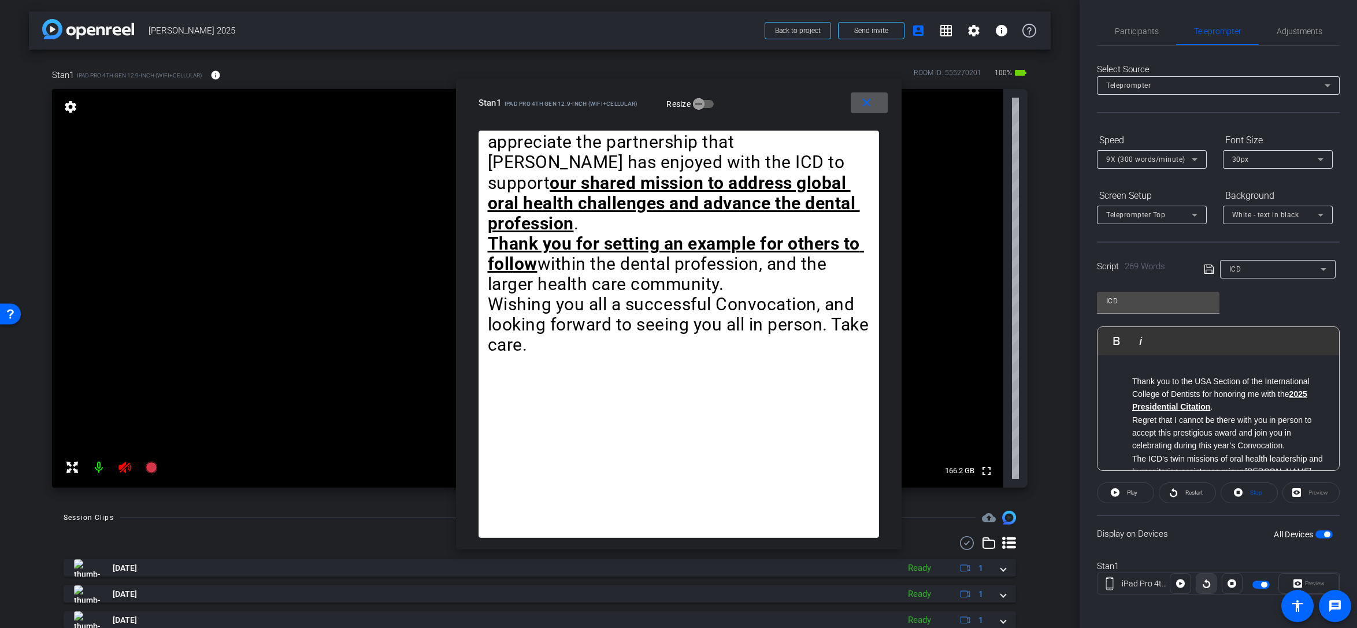
click at [1008, 571] on icon at bounding box center [1206, 583] width 9 height 17
click at [1008, 571] on icon at bounding box center [1180, 583] width 9 height 17
click at [1008, 571] on icon at bounding box center [1180, 584] width 9 height 9
click at [1008, 571] on icon at bounding box center [1180, 583] width 9 height 17
click at [865, 100] on mat-icon "close" at bounding box center [867, 103] width 14 height 14
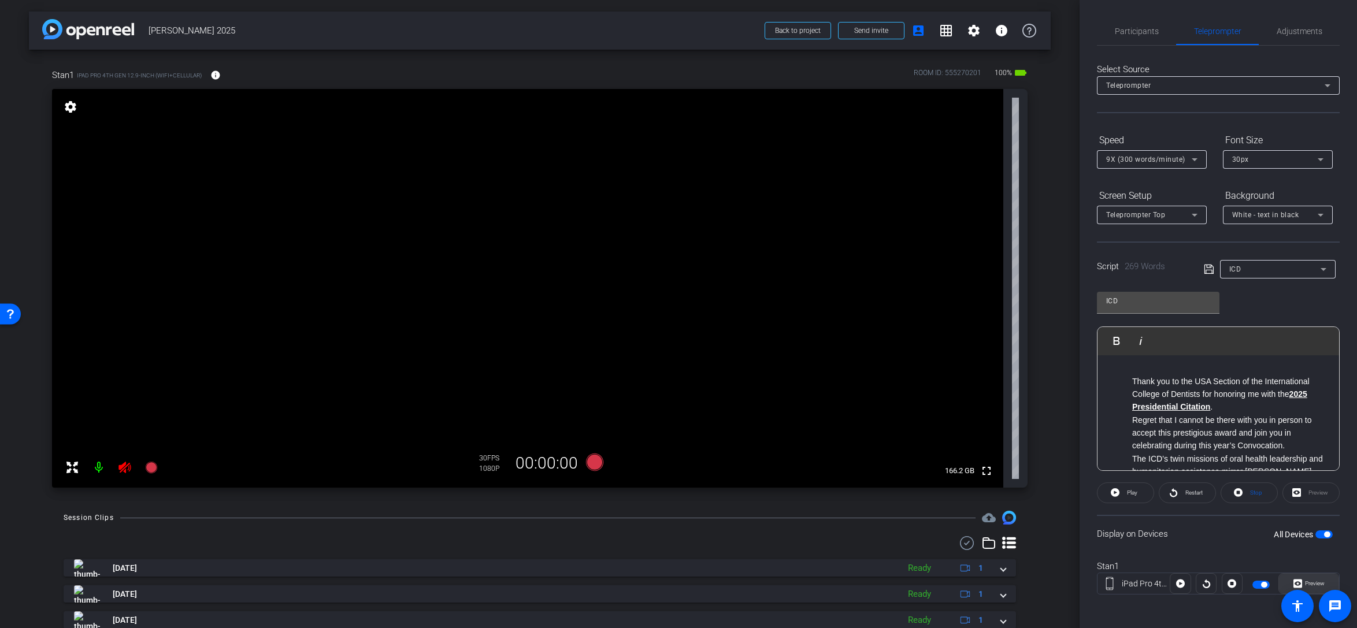
click at [1008, 571] on span "Preview" at bounding box center [1315, 583] width 20 height 6
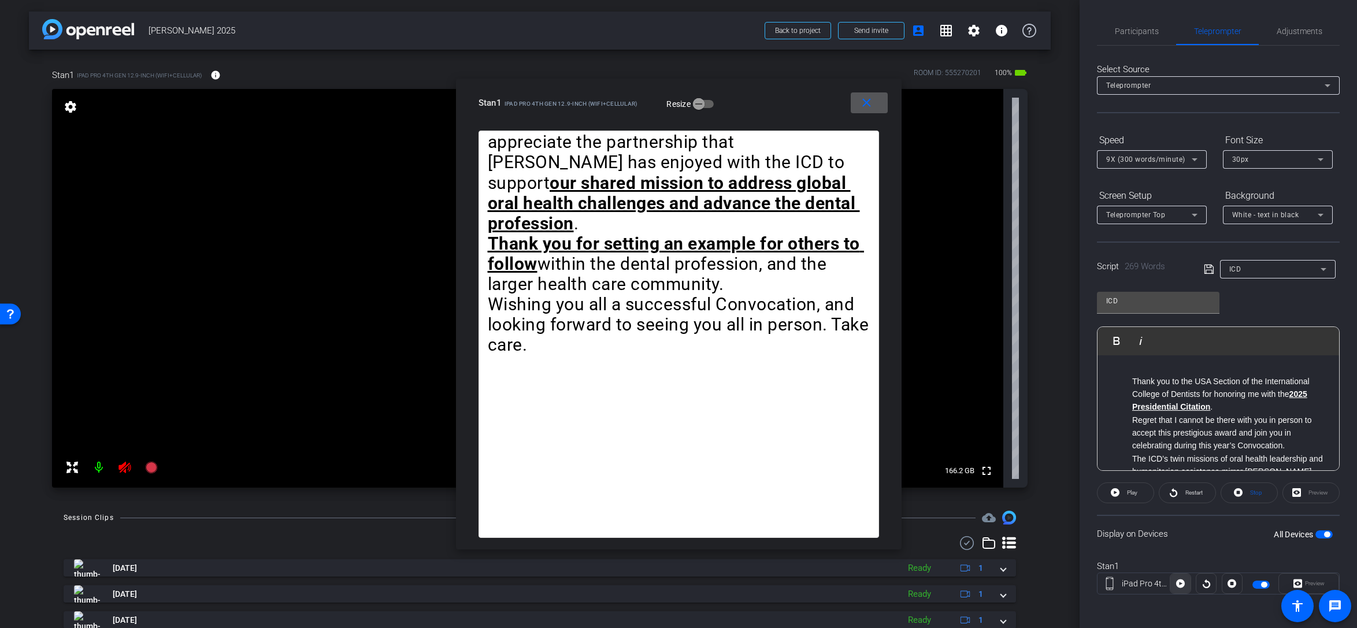
click at [1008, 571] on icon at bounding box center [1180, 584] width 9 height 9
click at [1008, 571] on span at bounding box center [1207, 584] width 20 height 28
click at [1008, 571] on icon at bounding box center [1180, 584] width 9 height 9
click at [1008, 534] on span "button" at bounding box center [1327, 535] width 6 height 6
click at [858, 102] on span at bounding box center [869, 103] width 37 height 28
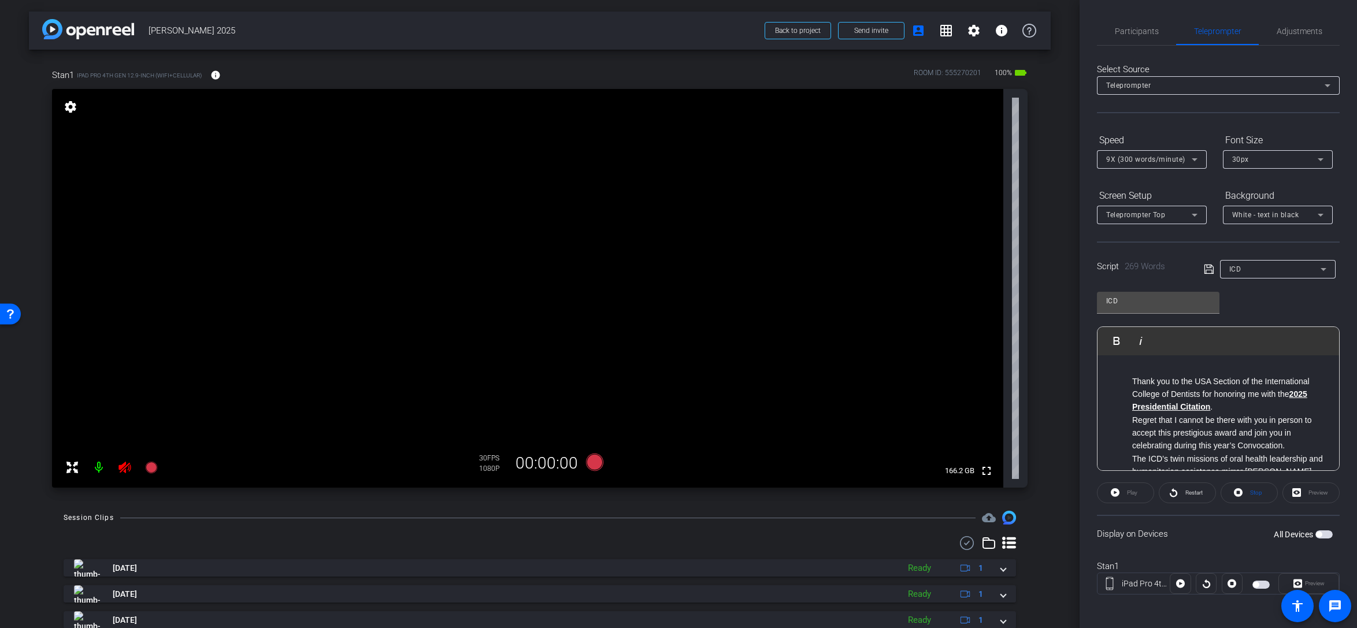
click at [1008, 535] on span "button" at bounding box center [1324, 535] width 17 height 8
click at [1008, 571] on span "Preview" at bounding box center [1315, 583] width 20 height 6
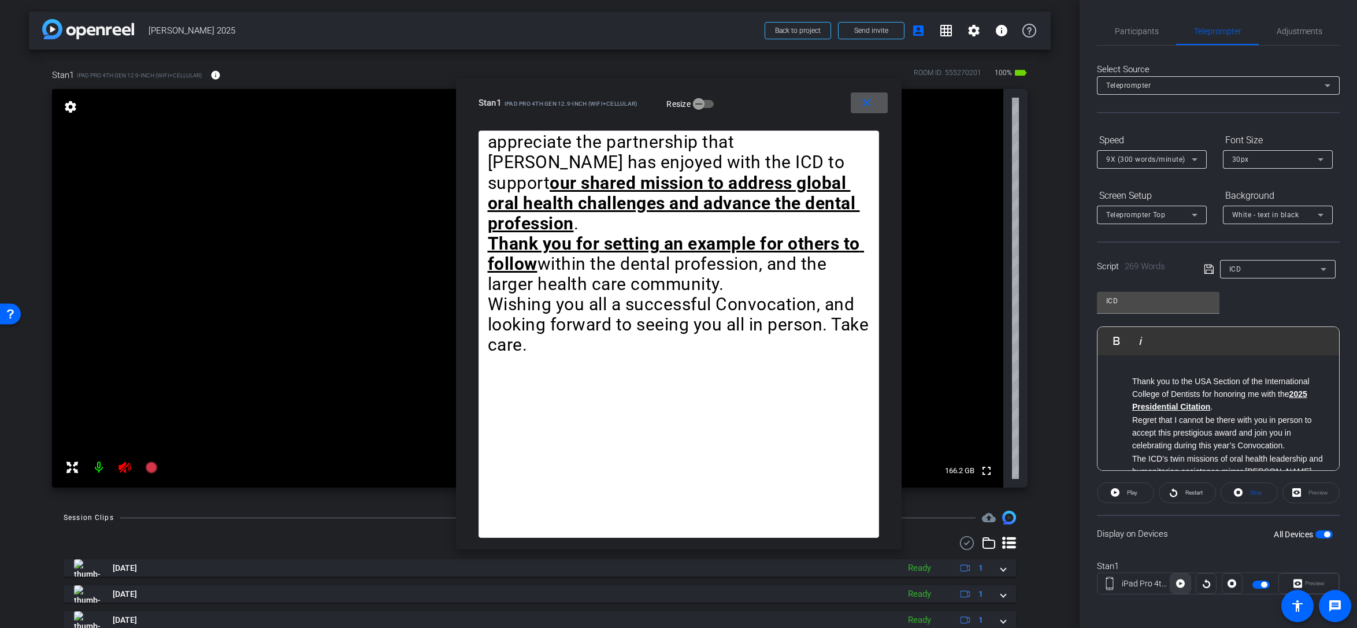
click at [1008, 571] on icon at bounding box center [1180, 584] width 9 height 9
click at [863, 102] on mat-icon "close" at bounding box center [867, 103] width 14 height 14
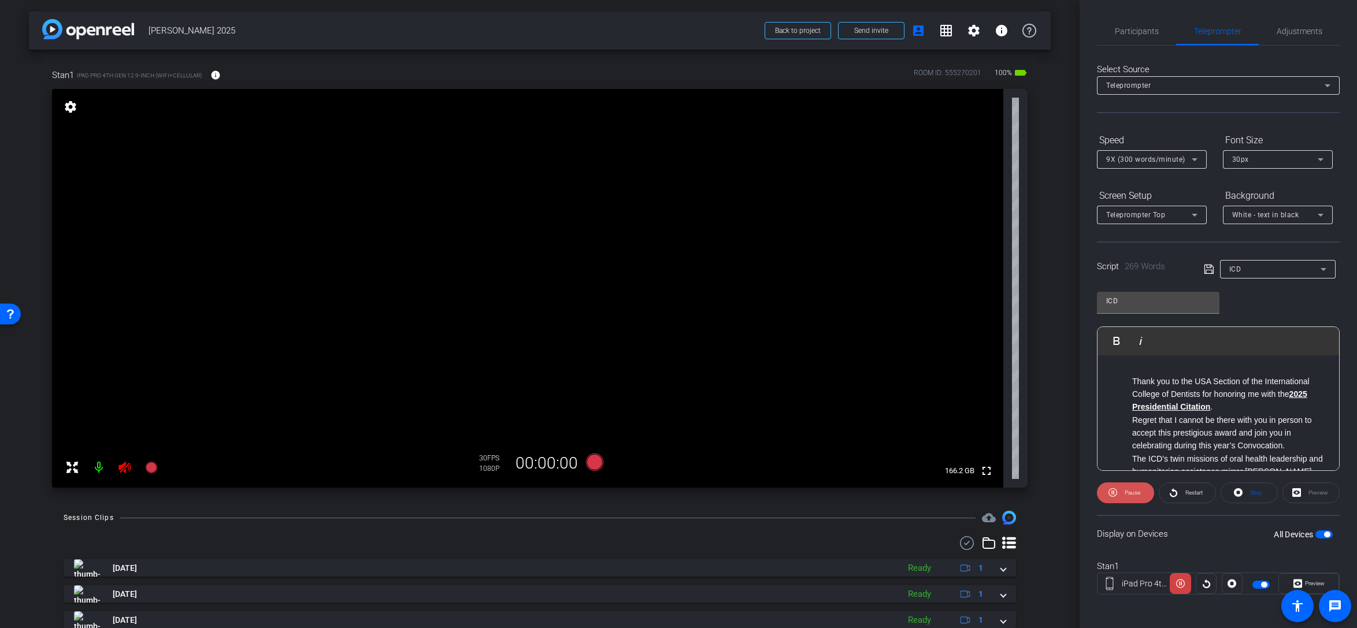
click at [1008, 497] on span "Pause" at bounding box center [1131, 493] width 18 height 16
click at [1008, 571] on span "Preview" at bounding box center [1315, 583] width 20 height 6
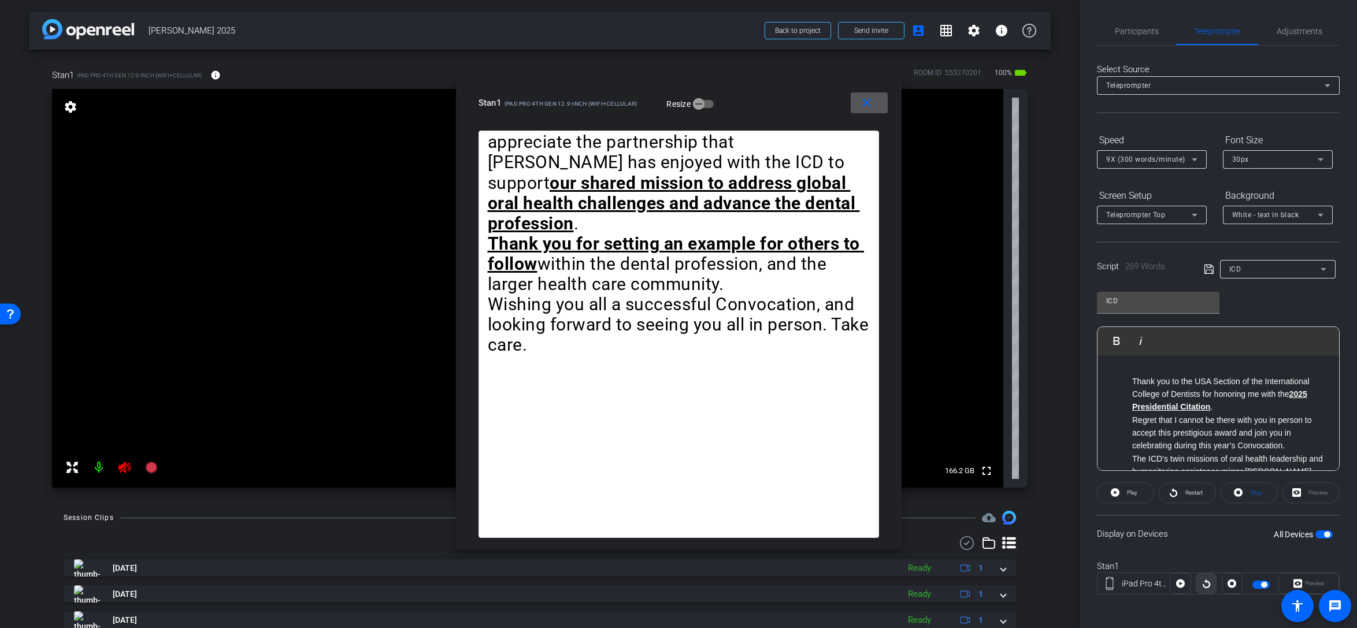
click at [1008, 571] on icon at bounding box center [1207, 584] width 8 height 9
click at [864, 106] on mat-icon "close" at bounding box center [867, 103] width 14 height 14
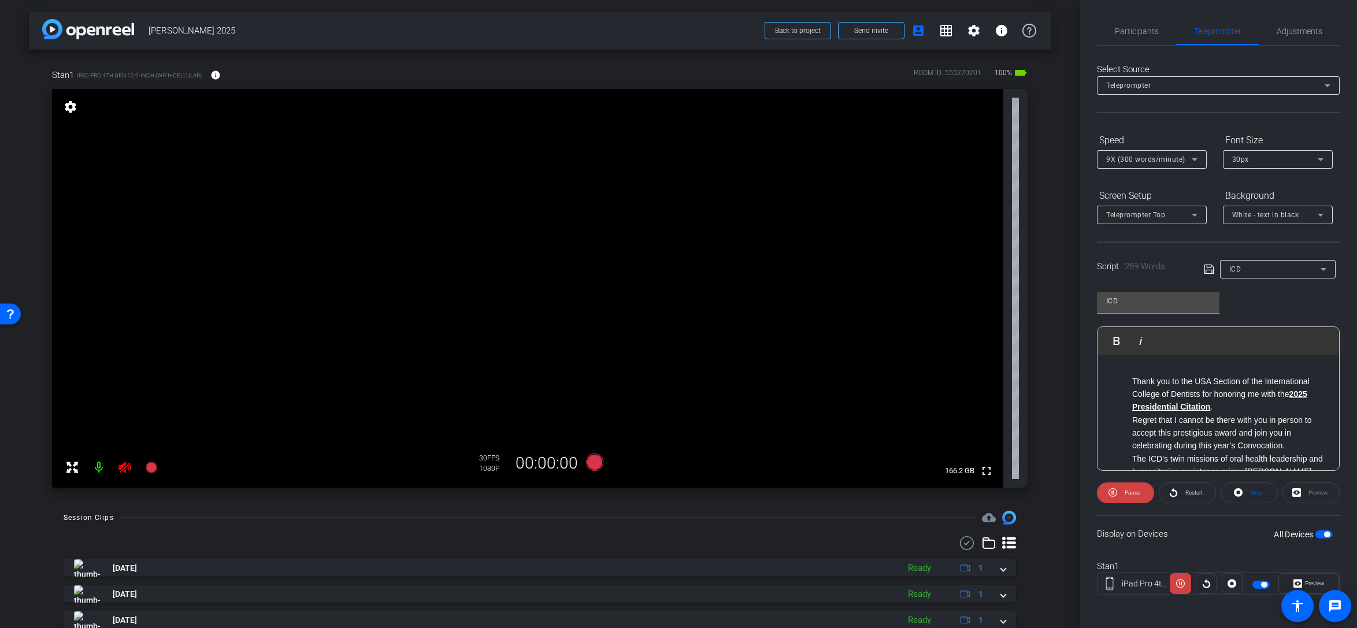
drag, startPoint x: 1326, startPoint y: 532, endPoint x: 1320, endPoint y: 544, distance: 14.0
click at [1008, 532] on span "button" at bounding box center [1327, 535] width 6 height 6
click at [1008, 500] on span "Pause" at bounding box center [1131, 493] width 18 height 16
click at [1008, 571] on icon at bounding box center [1180, 583] width 9 height 17
click at [1008, 534] on span "button" at bounding box center [1319, 535] width 6 height 6
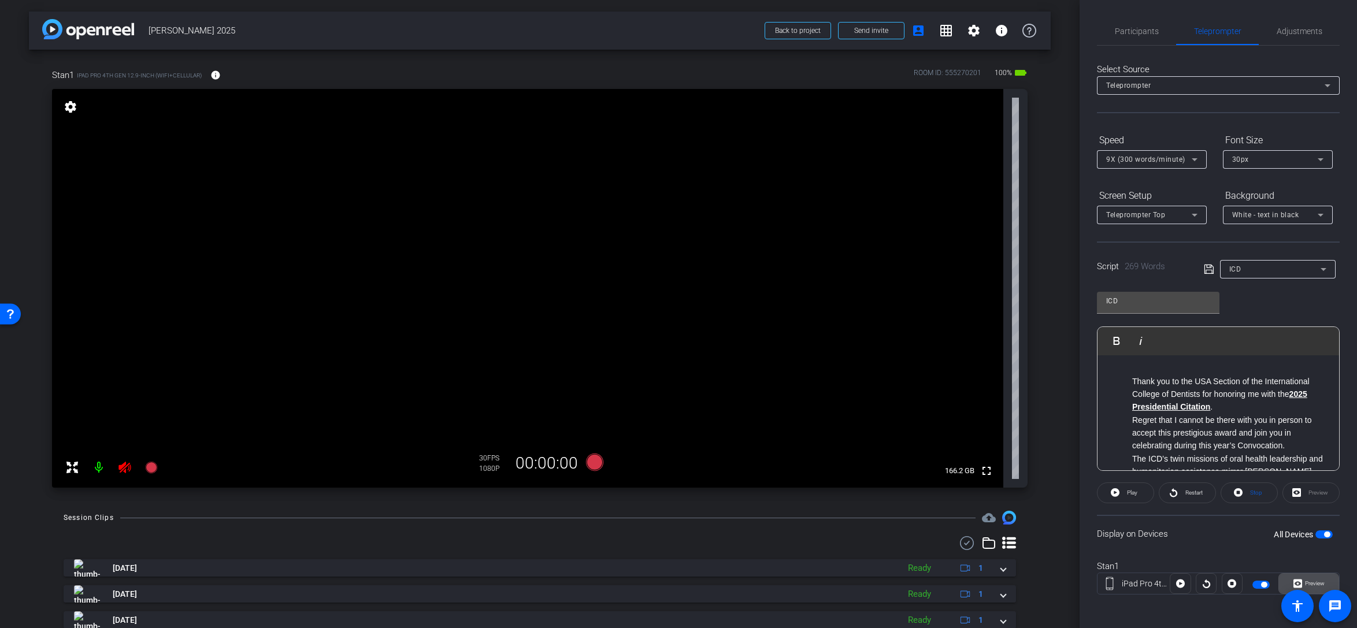
click at [1008, 571] on span "Preview" at bounding box center [1315, 583] width 20 height 6
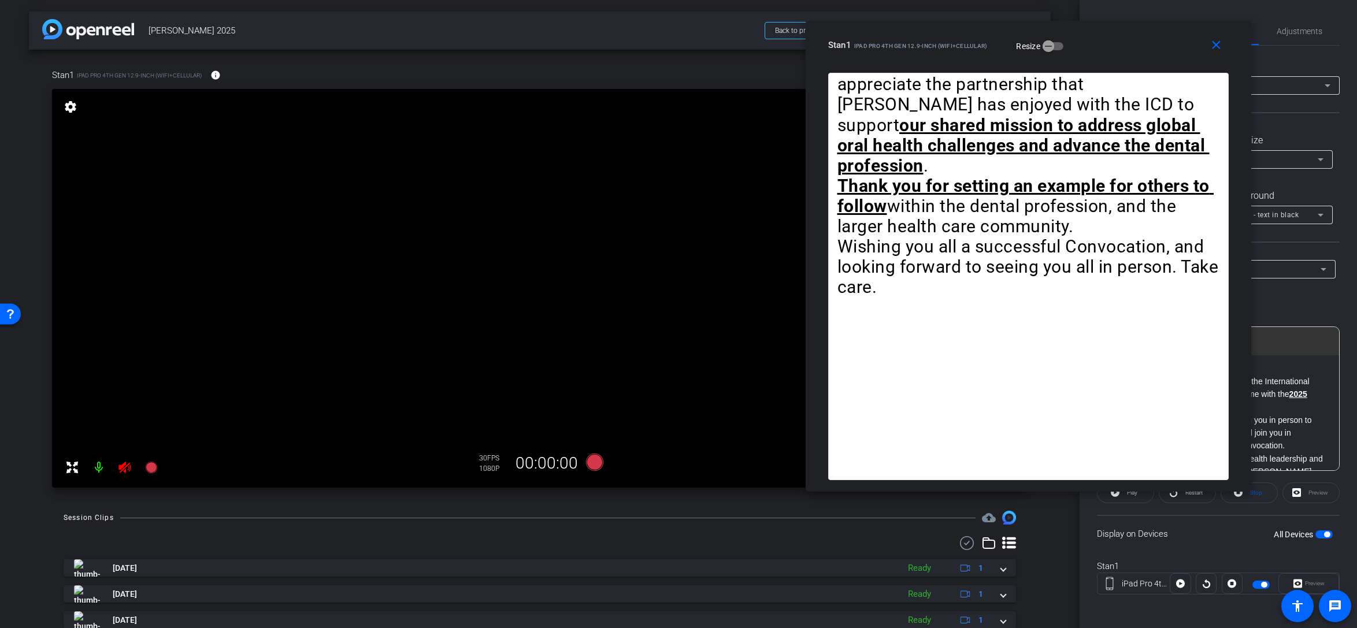
drag, startPoint x: 762, startPoint y: 88, endPoint x: 1105, endPoint y: 39, distance: 346.8
click at [1008, 33] on div "close Stan1 iPad Pro 4th Gen 12.9-inch (WiFi+Cellular) Resize" at bounding box center [1029, 47] width 446 height 52
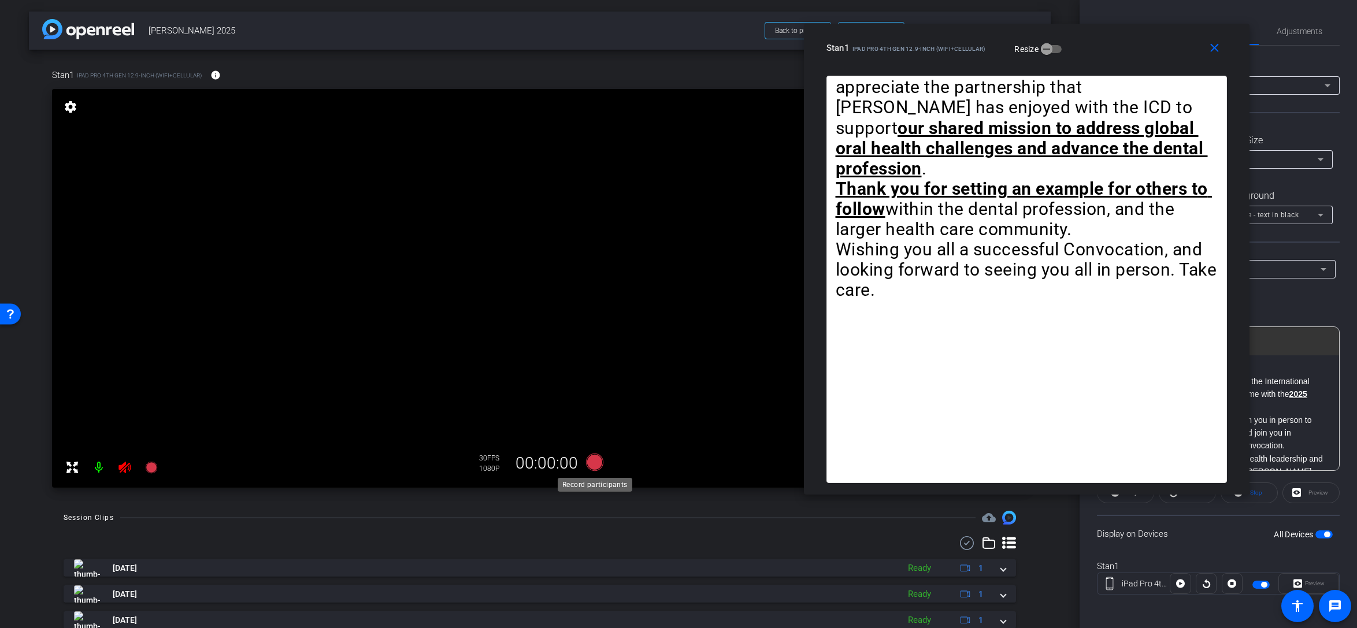
click at [595, 464] on icon at bounding box center [594, 462] width 17 height 17
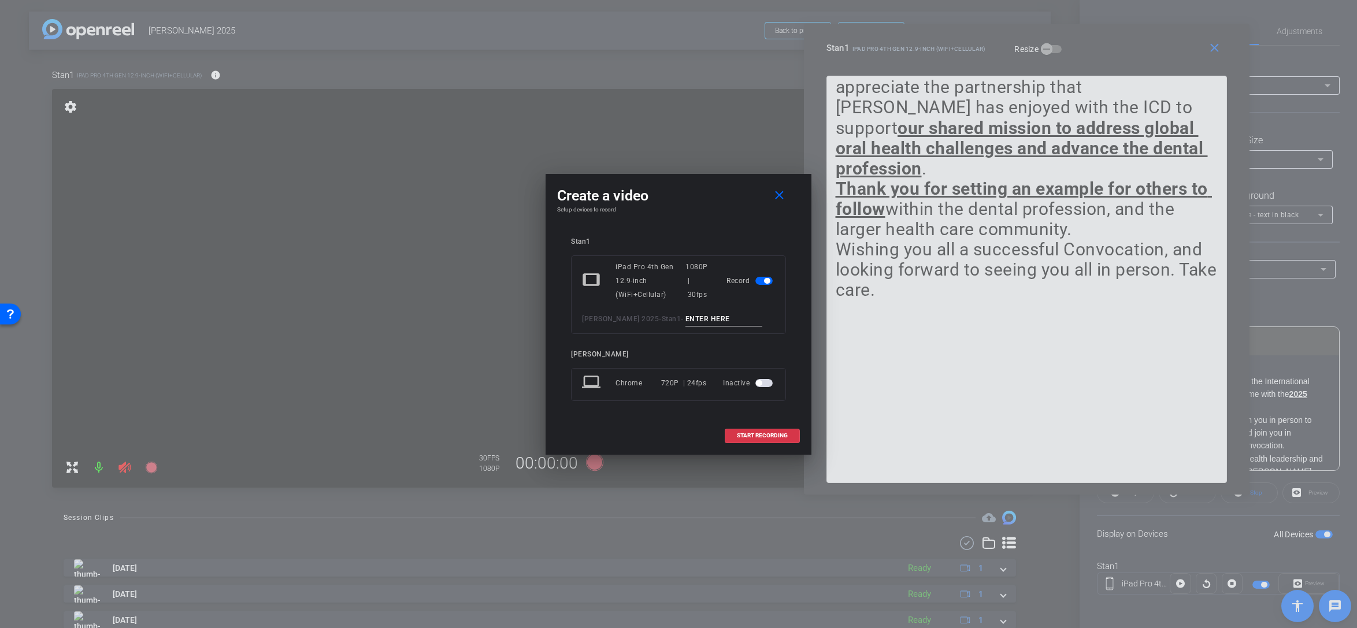
click at [705, 317] on input at bounding box center [724, 319] width 77 height 14
type input "est"
click at [762, 438] on span "START RECORDING" at bounding box center [762, 436] width 51 height 6
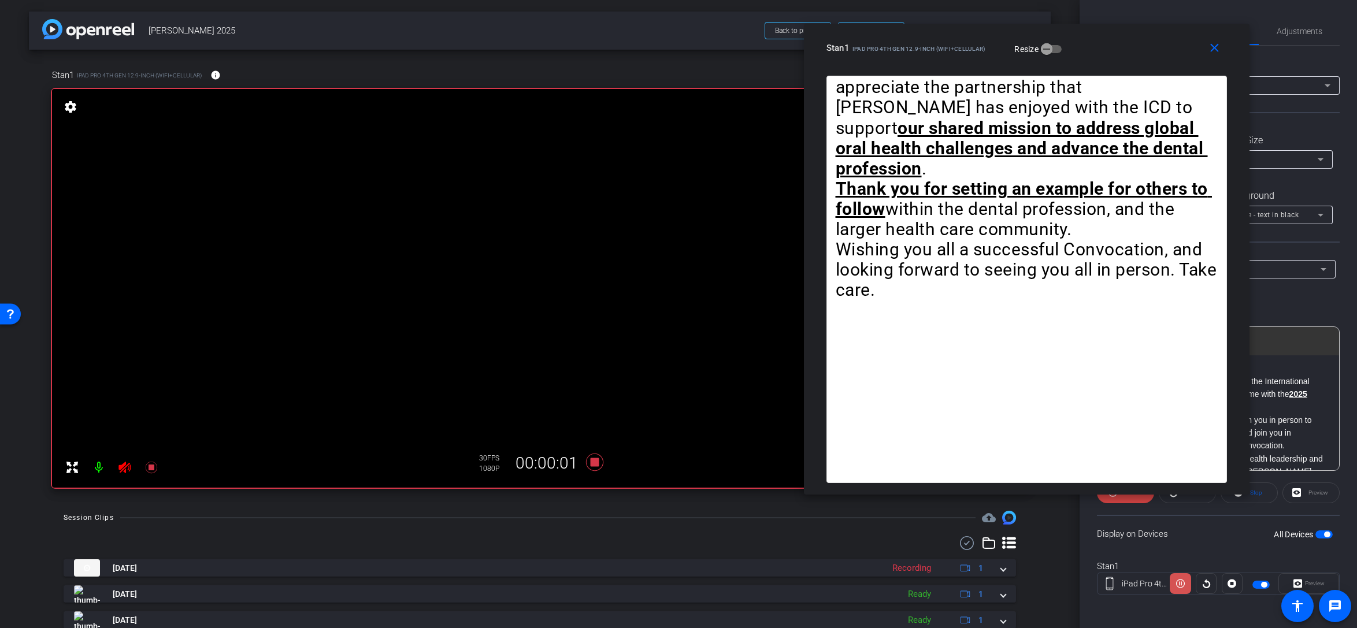
click at [1008, 571] on icon at bounding box center [1180, 583] width 9 height 17
click at [1008, 571] on span at bounding box center [1207, 584] width 20 height 28
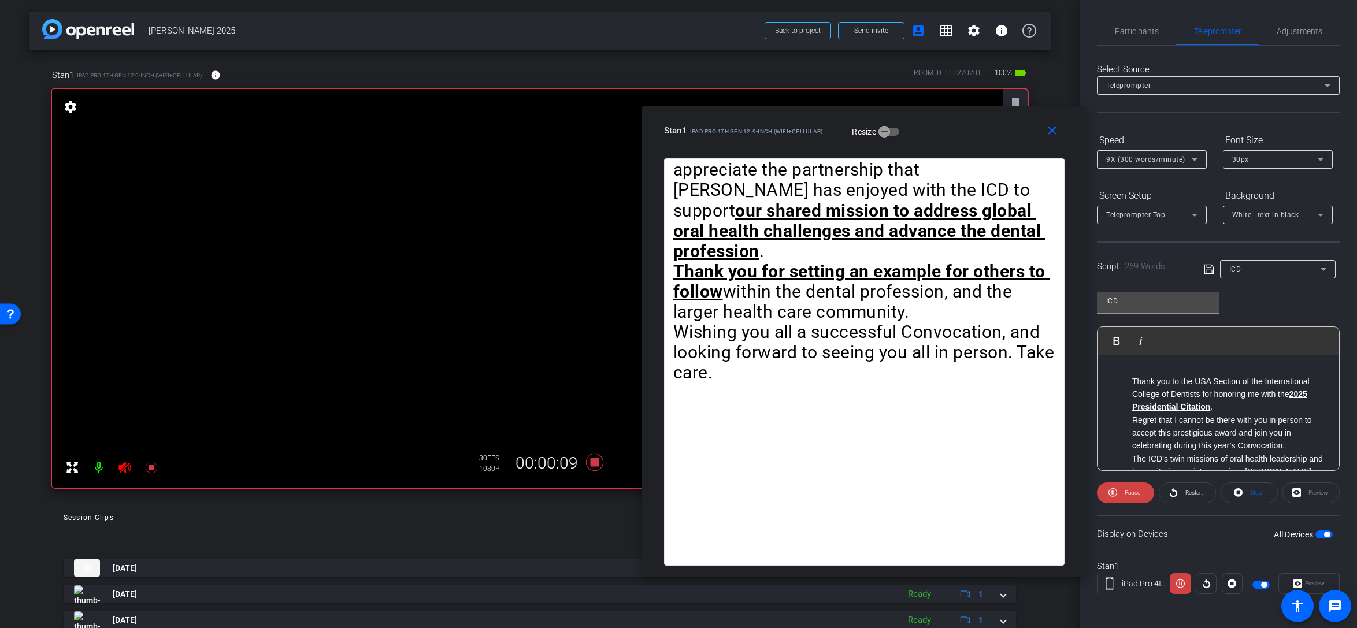
drag, startPoint x: 1133, startPoint y: 42, endPoint x: 974, endPoint y: 125, distance: 179.4
click at [973, 124] on div "Stan1 iPad Pro 4th Gen 12.9-inch (WiFi+Cellular) Resize" at bounding box center [868, 130] width 409 height 21
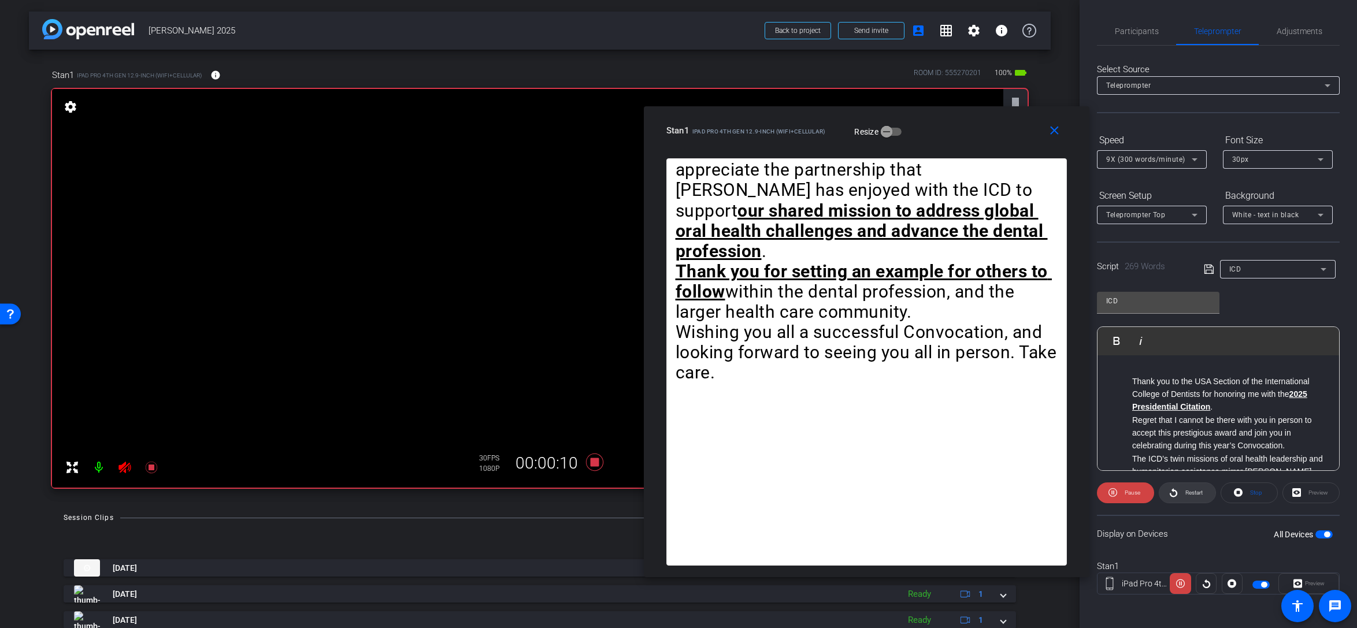
click at [1008, 491] on span "Restart" at bounding box center [1194, 493] width 17 height 6
click at [1008, 129] on mat-icon "close" at bounding box center [1054, 131] width 14 height 14
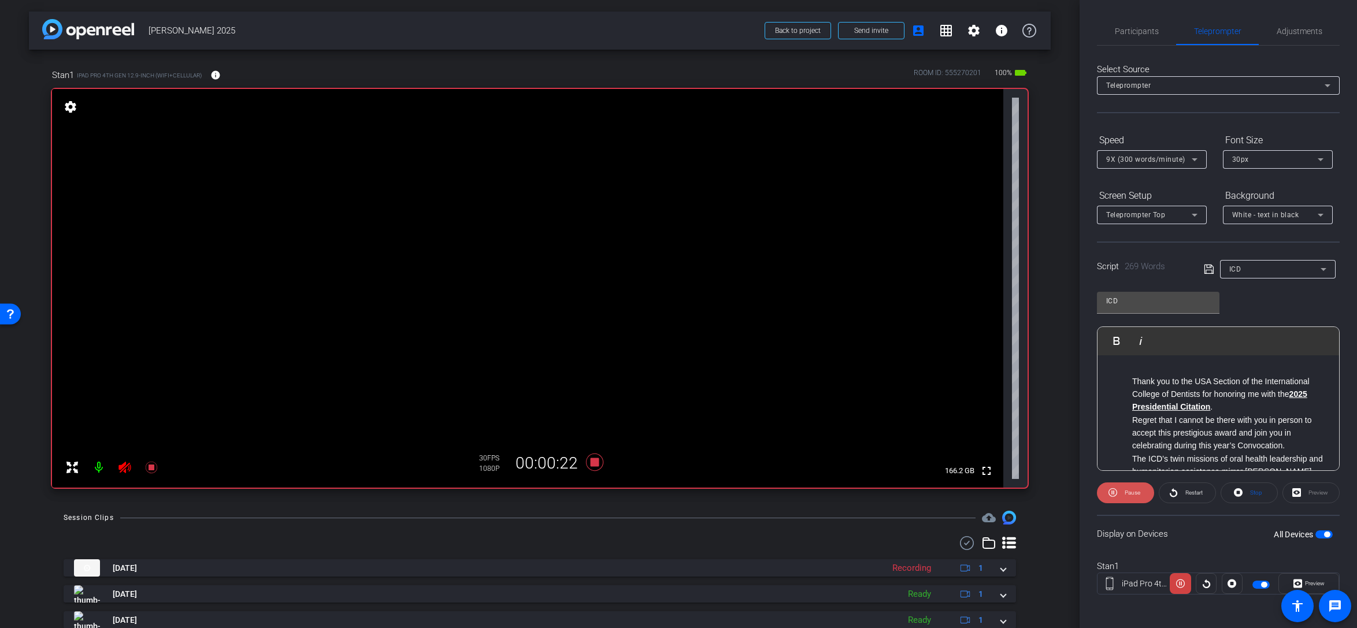
click at [1008, 495] on span "Pause" at bounding box center [1133, 493] width 16 height 6
click at [601, 459] on icon at bounding box center [595, 462] width 28 height 21
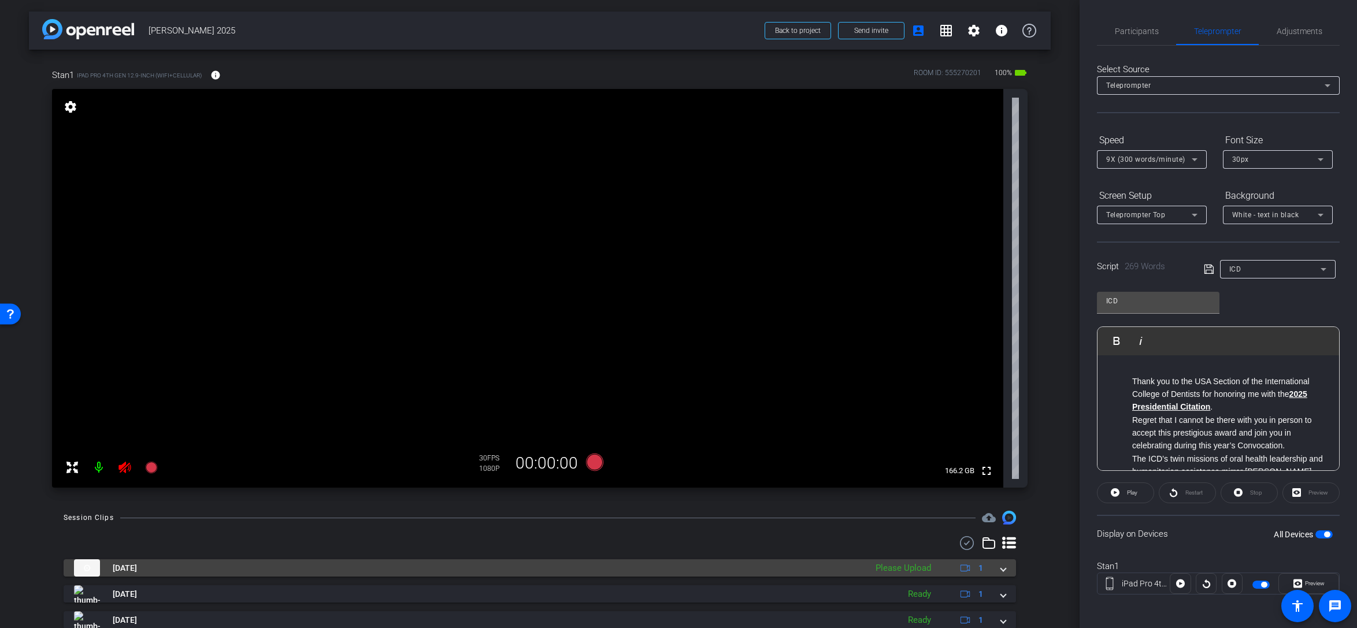
click at [925, 567] on div "Please Upload" at bounding box center [903, 568] width 67 height 13
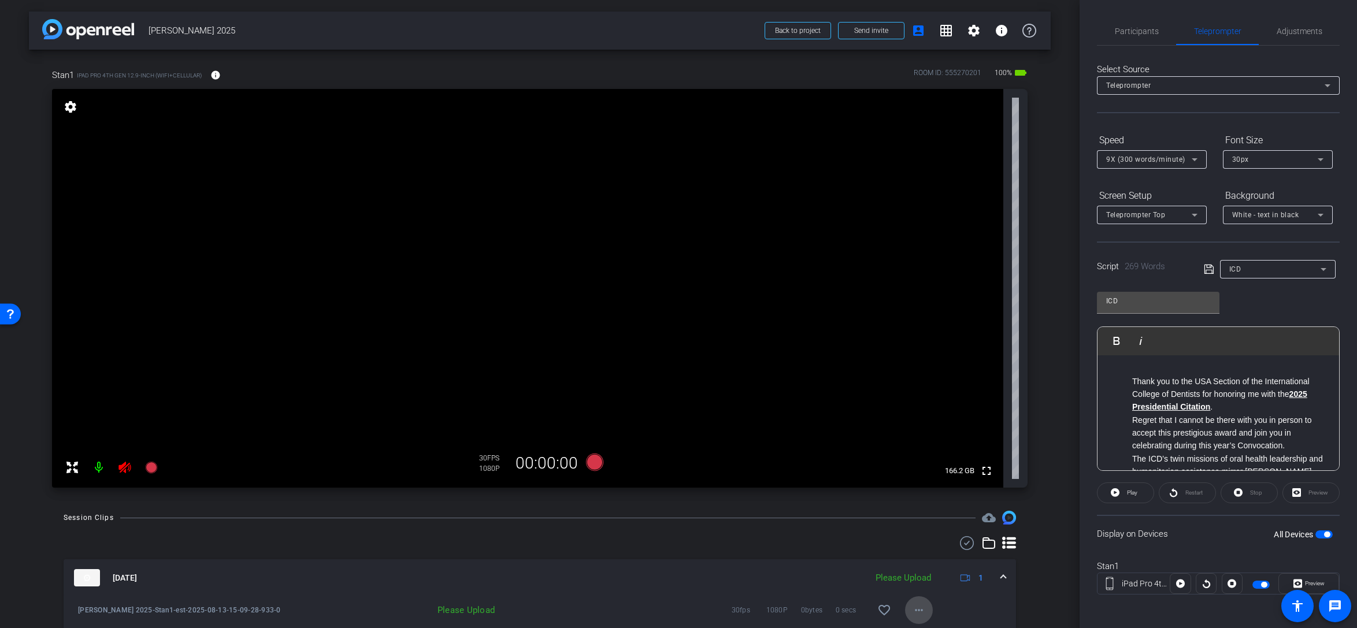
click at [921, 571] on mat-icon "more_horiz" at bounding box center [919, 610] width 14 height 14
click at [929, 558] on span "Upload" at bounding box center [937, 558] width 46 height 14
click at [1008, 534] on span "button" at bounding box center [1327, 535] width 6 height 6
click at [1008, 29] on span "Participants" at bounding box center [1137, 31] width 44 height 8
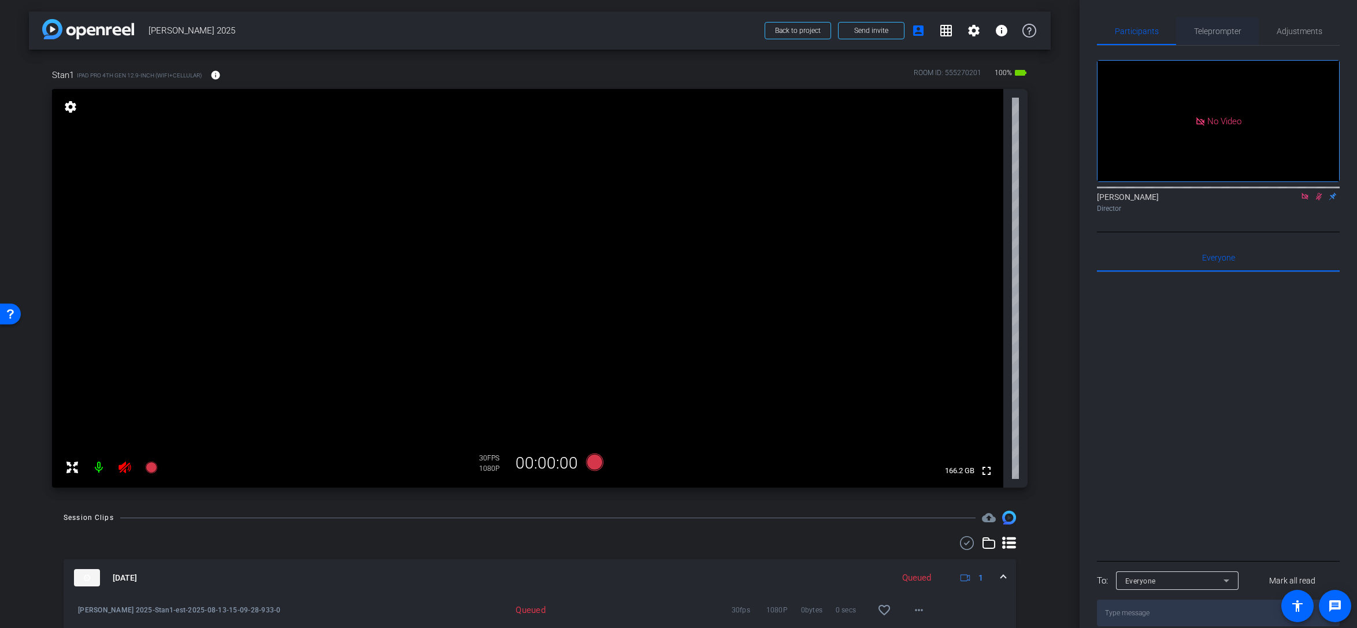
click at [1008, 34] on span "Teleprompter" at bounding box center [1217, 31] width 47 height 8
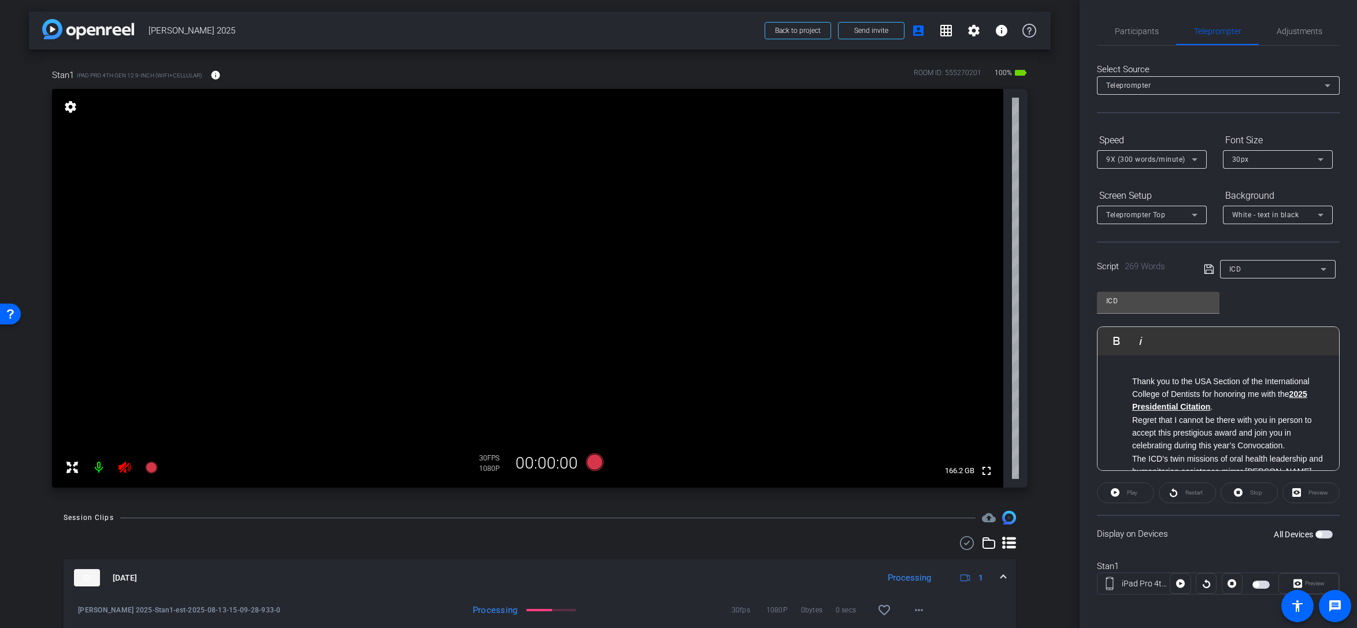
click at [1008, 533] on span "button" at bounding box center [1319, 535] width 6 height 6
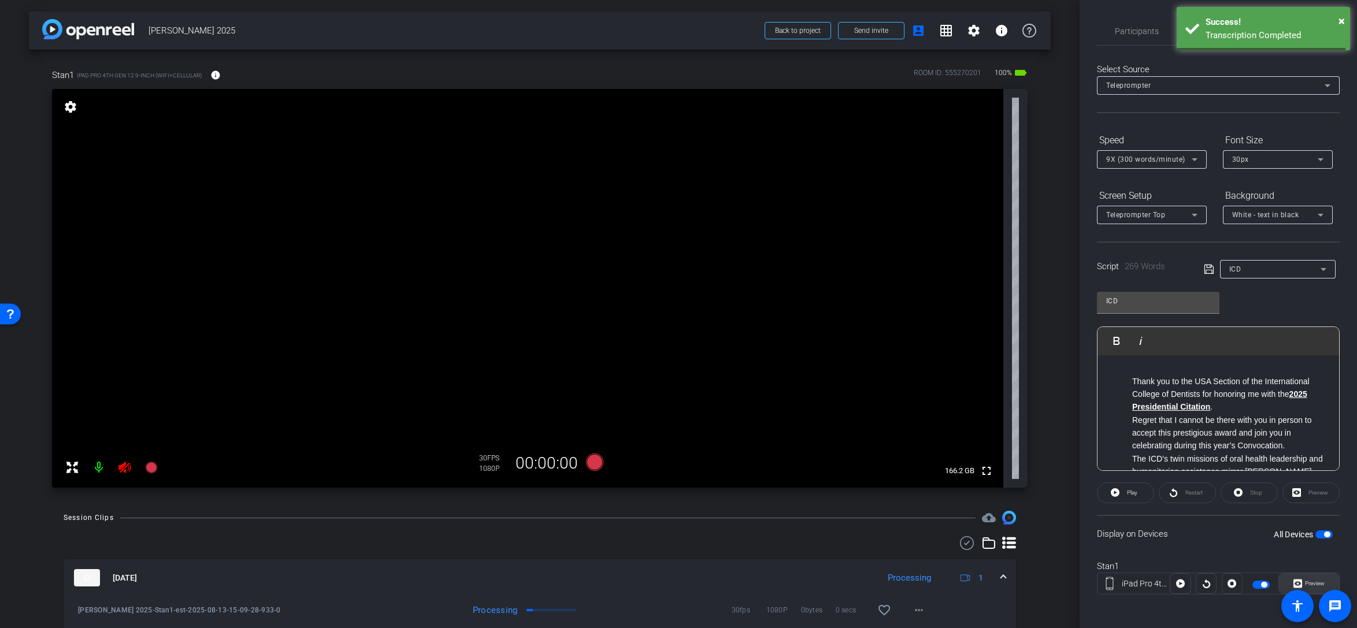
click at [1008, 571] on span "Preview" at bounding box center [1315, 583] width 20 height 6
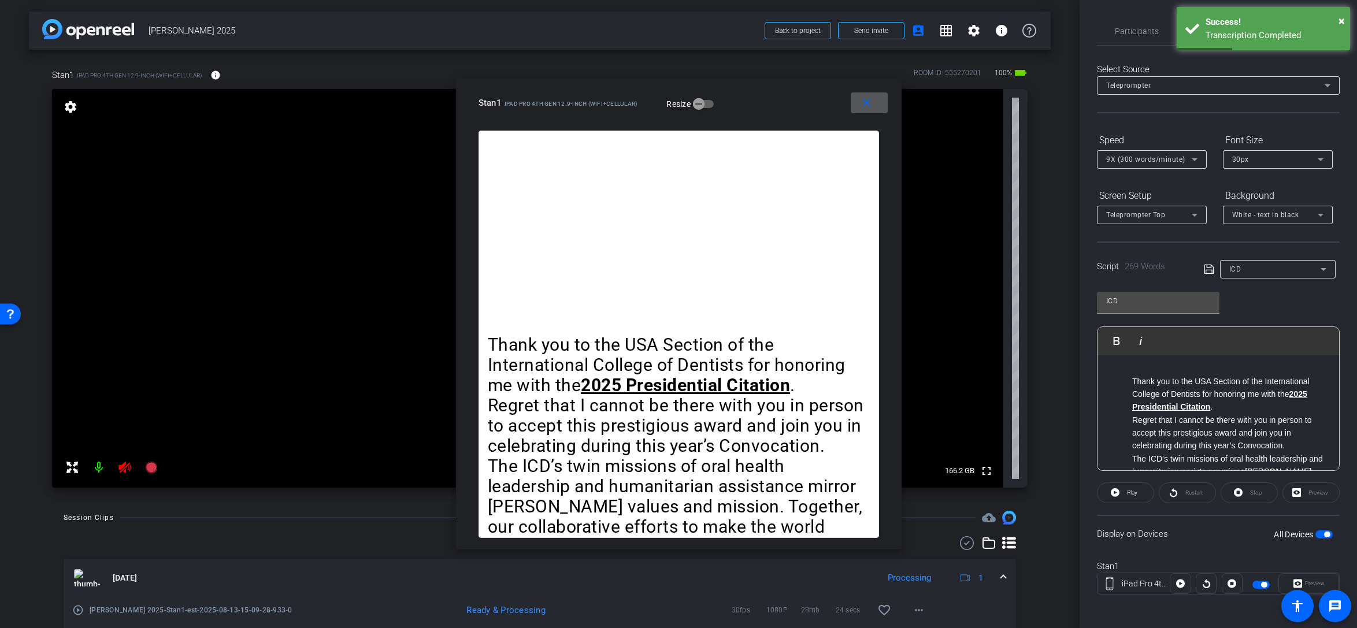
click at [1008, 571] on div at bounding box center [1206, 583] width 21 height 21
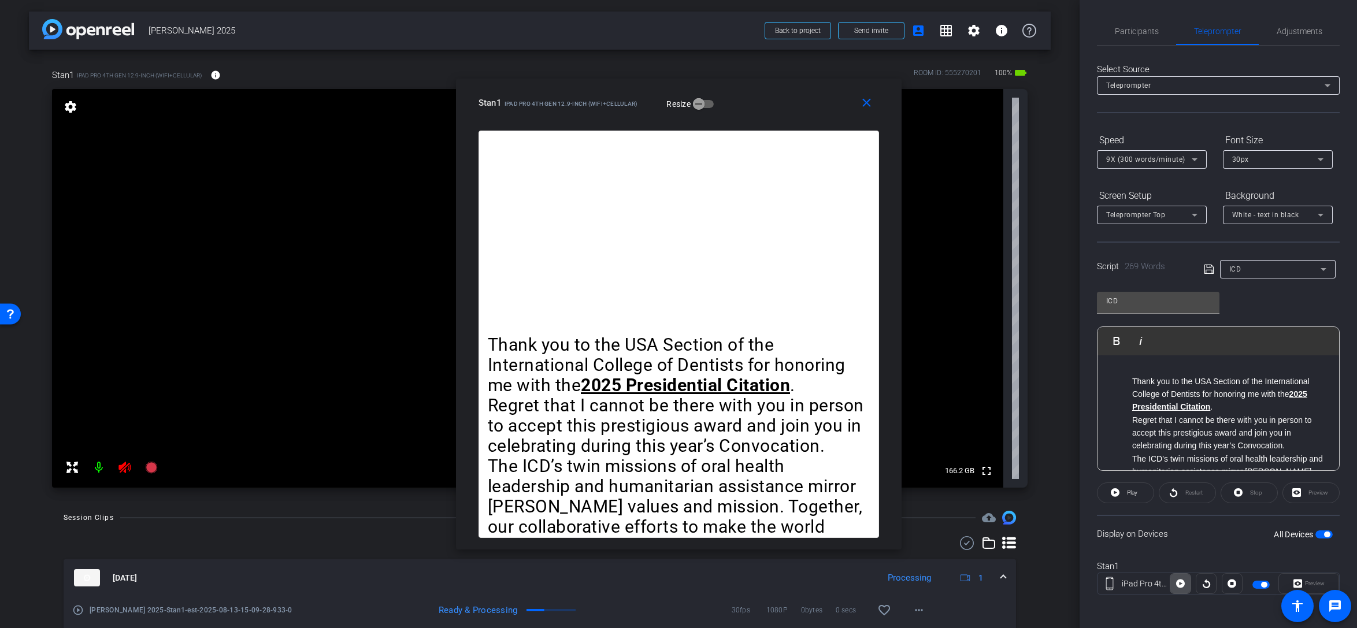
click at [1008, 571] on icon at bounding box center [1180, 583] width 9 height 17
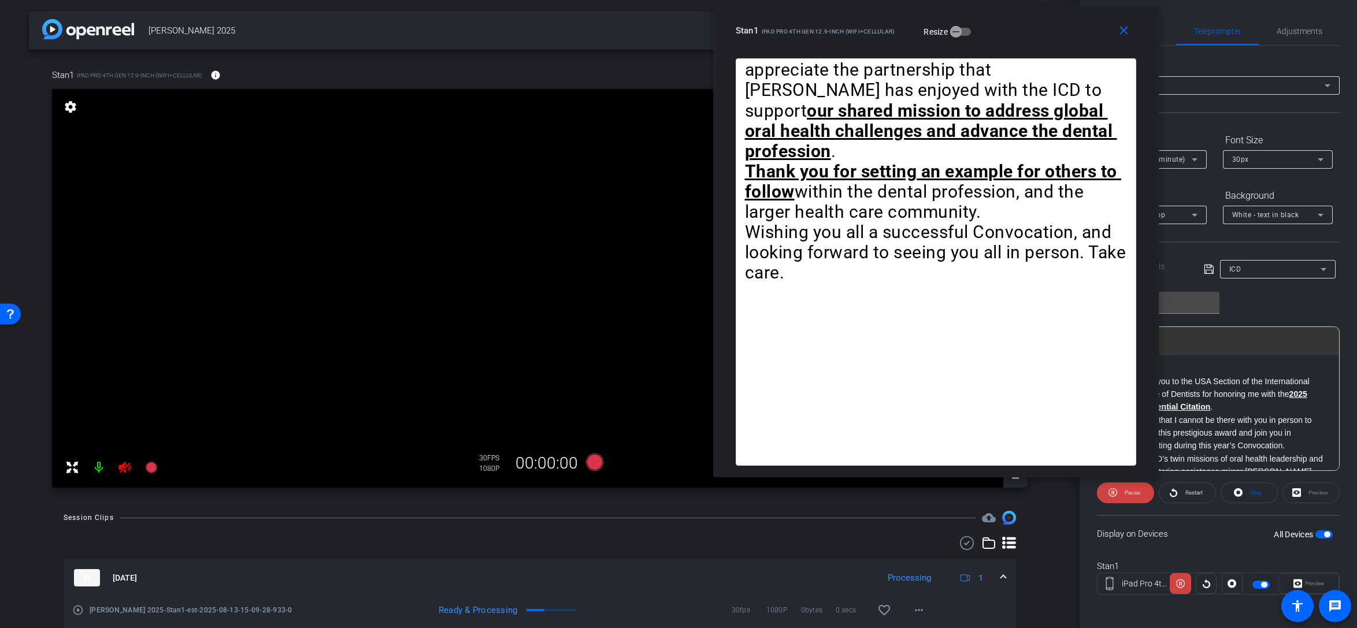
drag, startPoint x: 776, startPoint y: 104, endPoint x: 1024, endPoint y: 42, distance: 255.6
click at [1008, 32] on div "Stan1 iPad Pro 4th Gen 12.9-inch (WiFi+Cellular) Resize" at bounding box center [940, 30] width 409 height 21
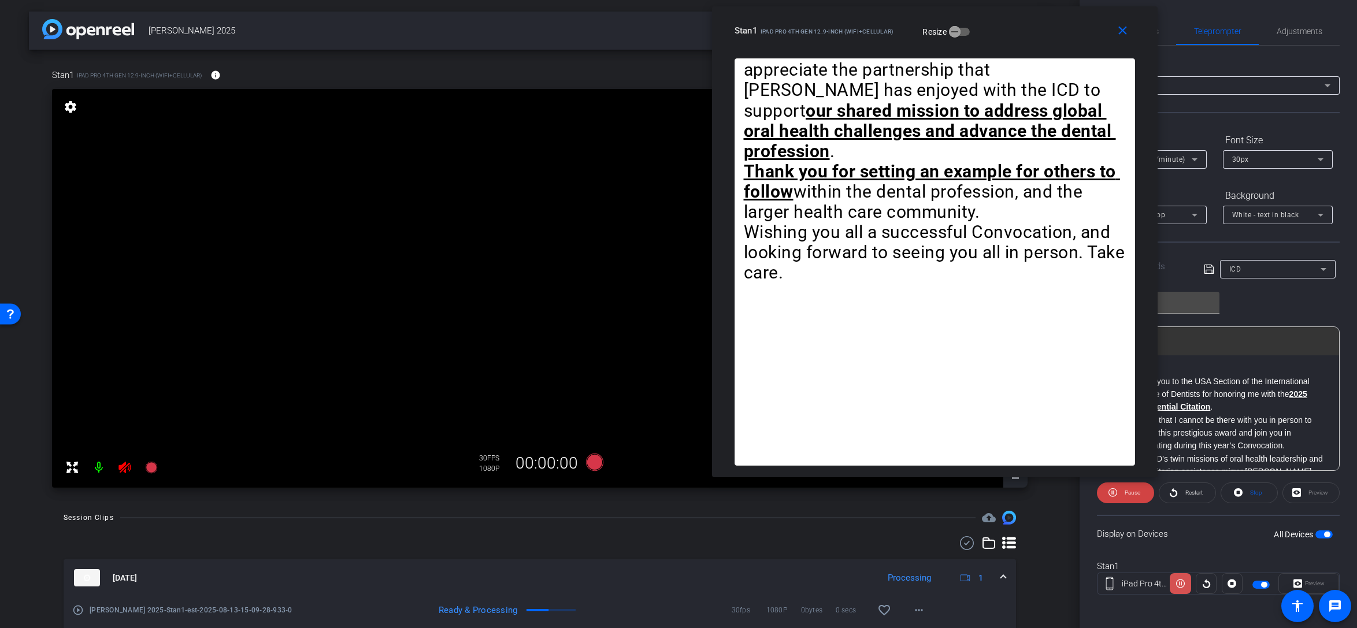
click at [1008, 571] on icon at bounding box center [1180, 584] width 9 height 9
click at [598, 464] on icon at bounding box center [594, 462] width 17 height 17
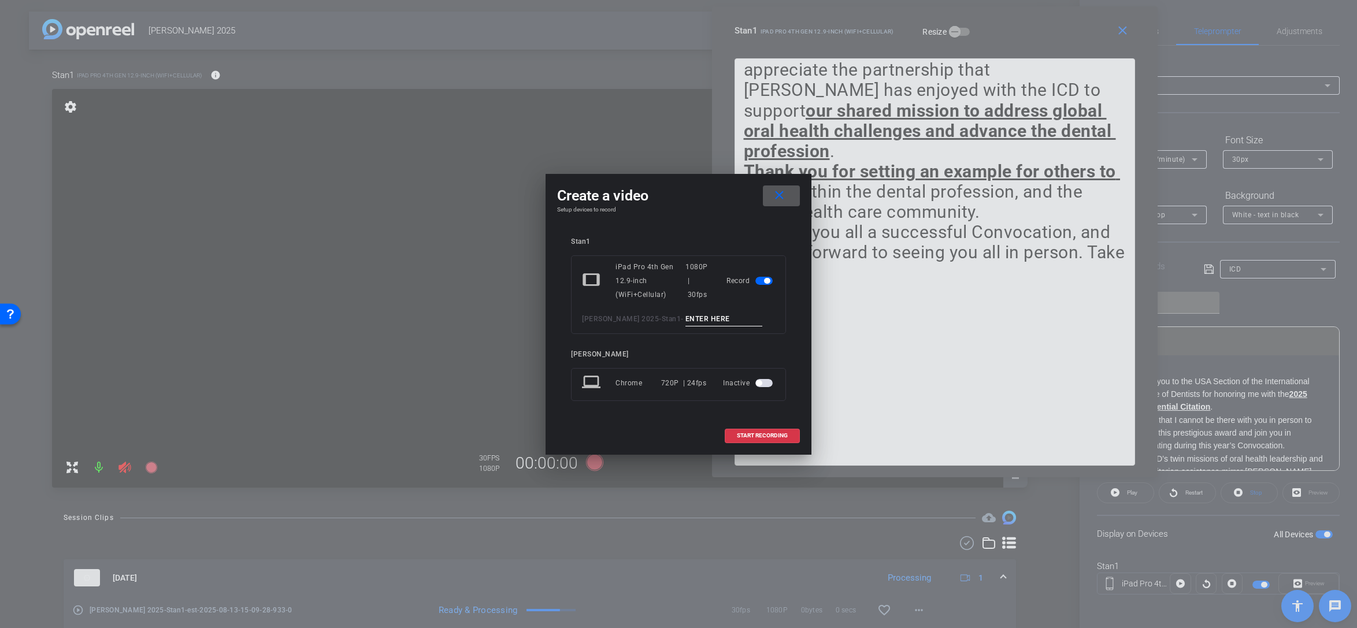
click at [709, 318] on input at bounding box center [724, 319] width 77 height 14
type input "test2"
click at [750, 435] on span "START RECORDING" at bounding box center [762, 436] width 51 height 6
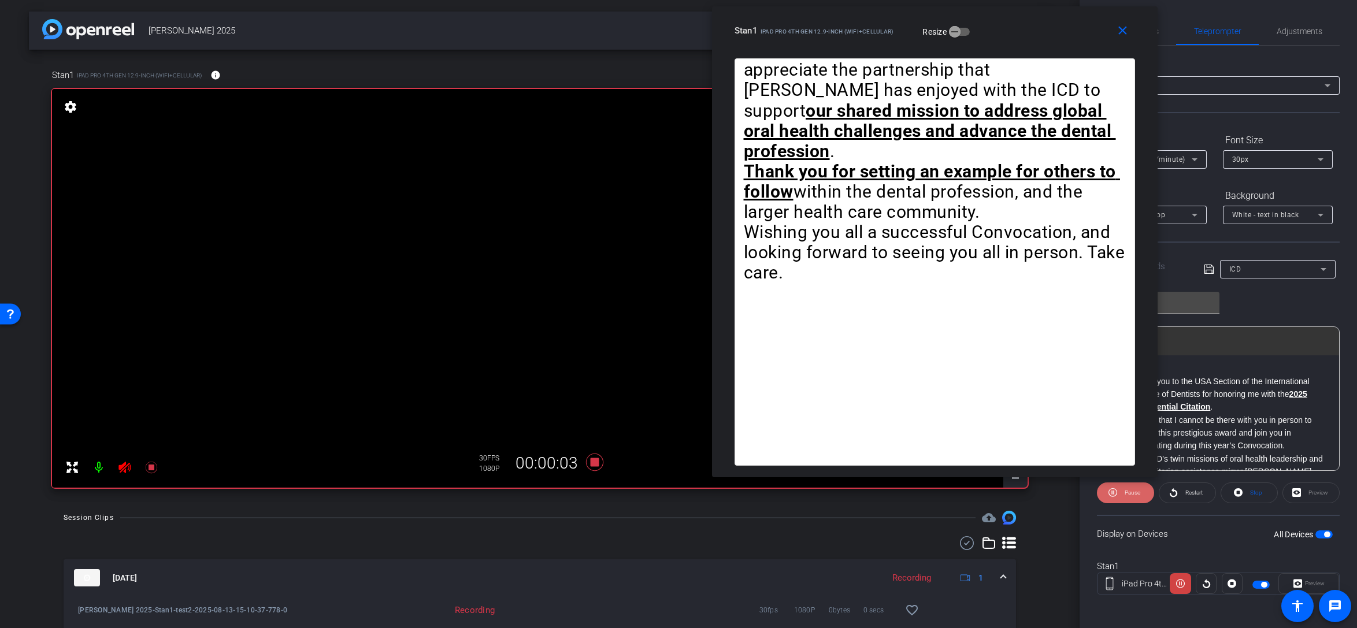
click at [1008, 494] on span "Pause" at bounding box center [1133, 493] width 16 height 6
click at [1008, 571] on icon at bounding box center [1207, 584] width 8 height 9
click at [1008, 571] on icon at bounding box center [1180, 583] width 9 height 17
click at [1008, 571] on icon at bounding box center [1207, 584] width 8 height 9
click at [1008, 571] on icon at bounding box center [1180, 583] width 9 height 17
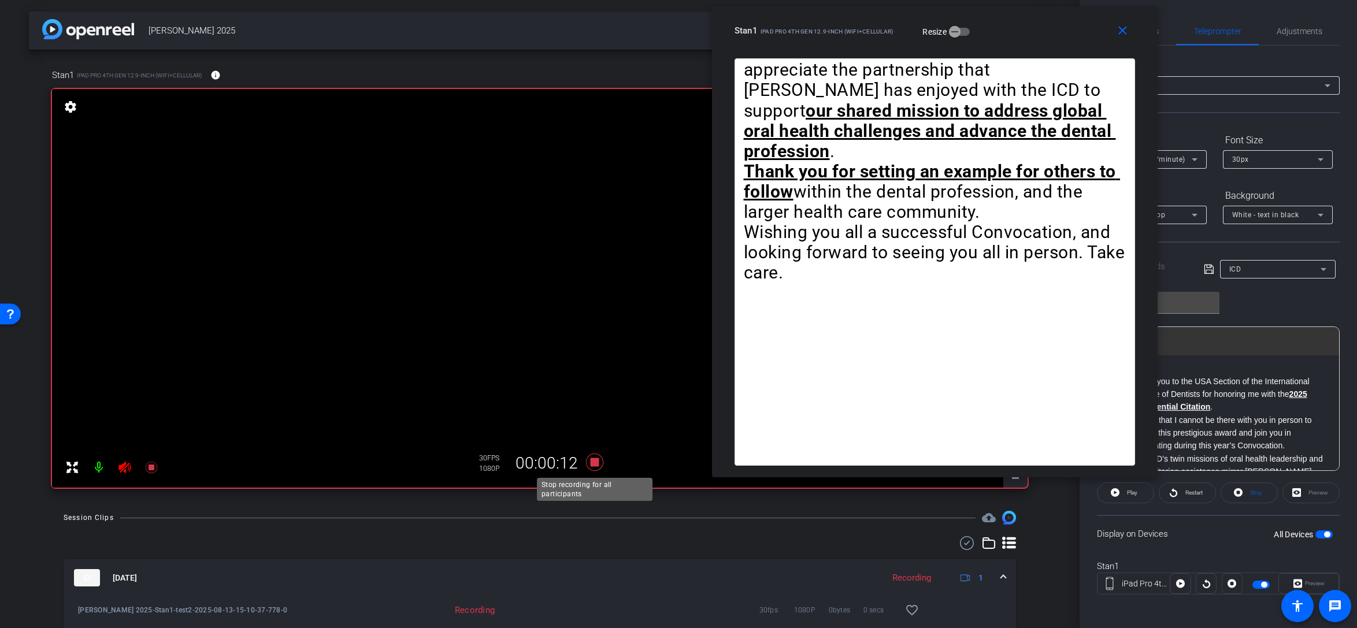
click at [599, 461] on icon at bounding box center [595, 462] width 28 height 21
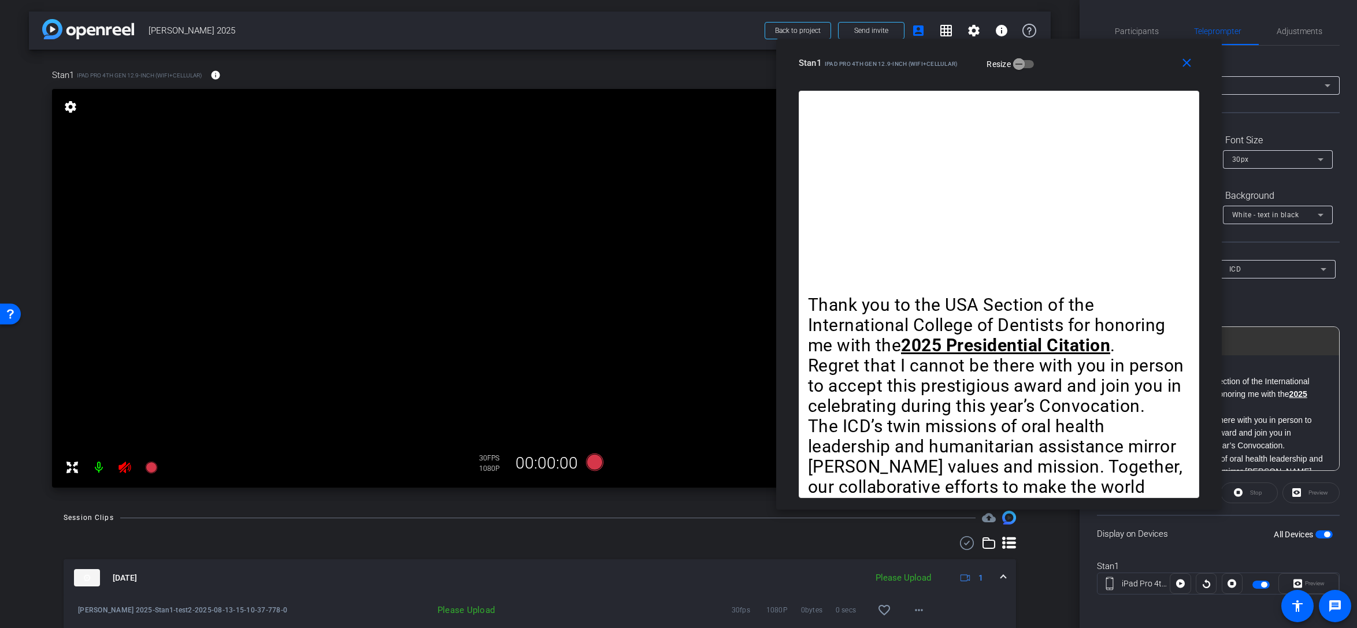
drag, startPoint x: 1077, startPoint y: 31, endPoint x: 1139, endPoint y: 61, distance: 69.3
click at [1008, 61] on div "Stan1 iPad Pro 4th Gen 12.9-inch (WiFi+Cellular) Resize" at bounding box center [1003, 63] width 409 height 21
click at [595, 461] on icon at bounding box center [594, 462] width 17 height 17
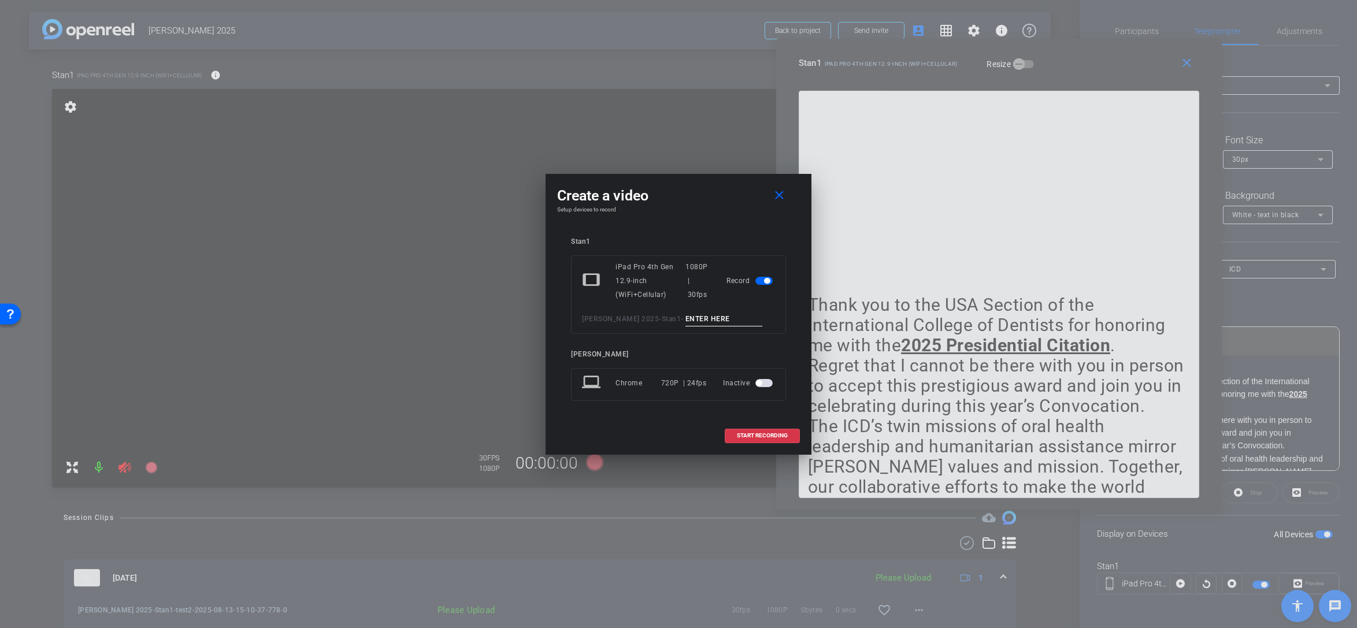
click at [709, 314] on input at bounding box center [724, 319] width 77 height 14
type input "test3"
click at [757, 434] on span "START RECORDING" at bounding box center [762, 436] width 51 height 6
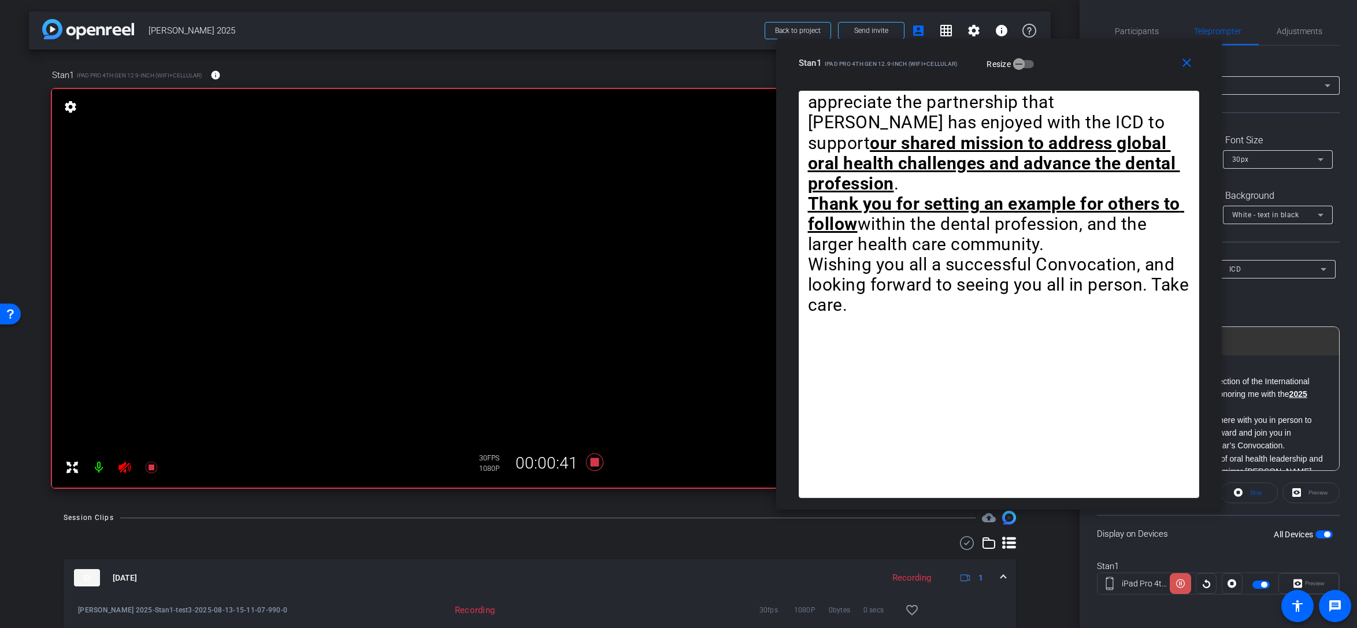
click at [1008, 571] on icon at bounding box center [1180, 583] width 9 height 17
click at [597, 458] on icon at bounding box center [595, 462] width 28 height 21
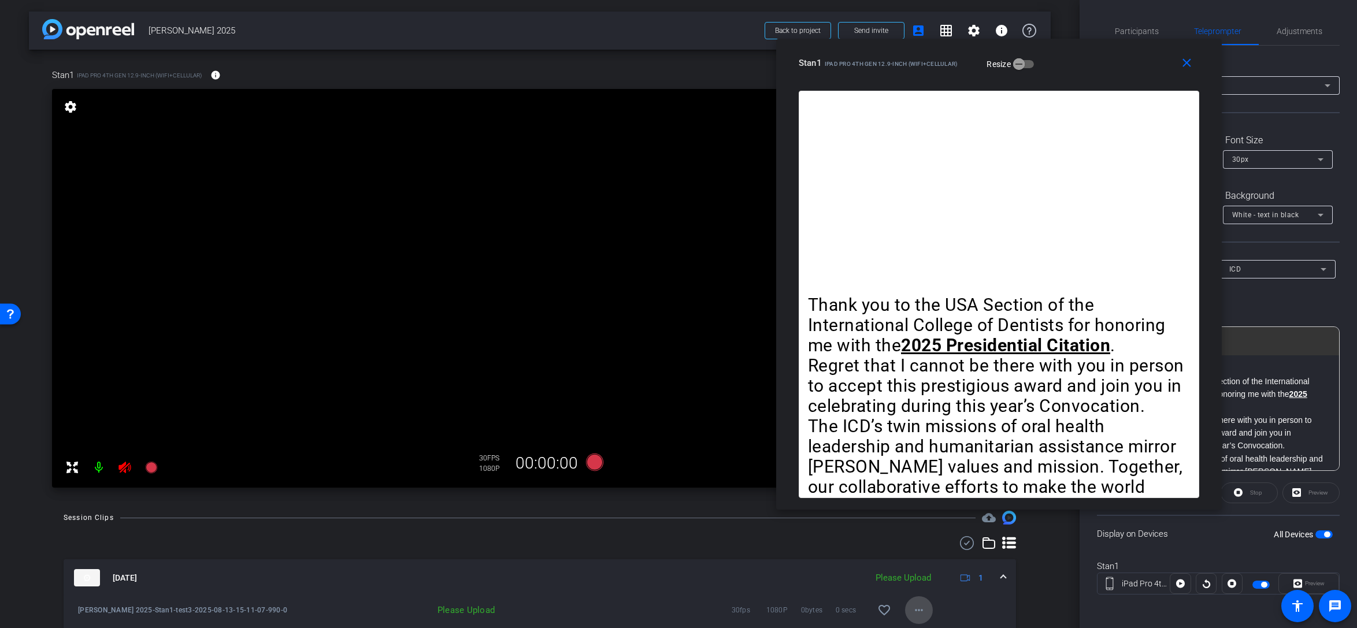
click at [916, 571] on mat-icon "more_horiz" at bounding box center [919, 610] width 14 height 14
click at [925, 558] on span "Upload" at bounding box center [937, 558] width 46 height 14
click at [596, 465] on icon at bounding box center [594, 462] width 17 height 17
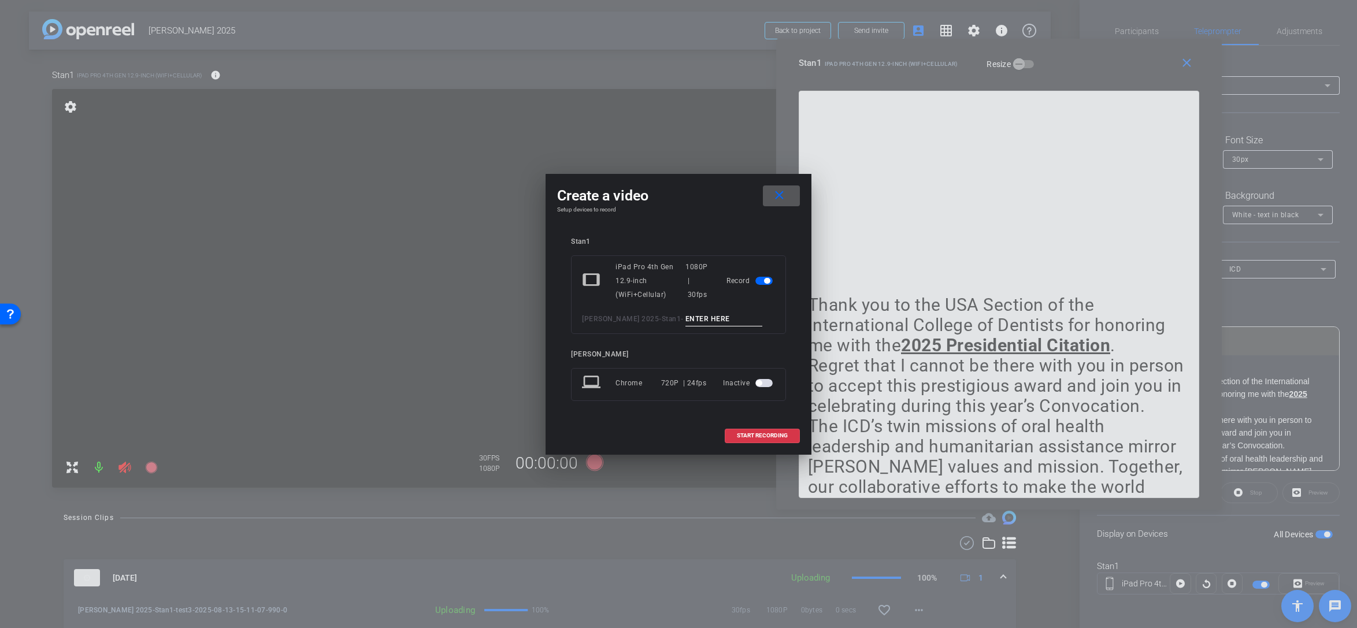
click at [709, 319] on input at bounding box center [724, 319] width 77 height 14
type input "test4"
click at [747, 435] on span "START RECORDING" at bounding box center [762, 436] width 51 height 6
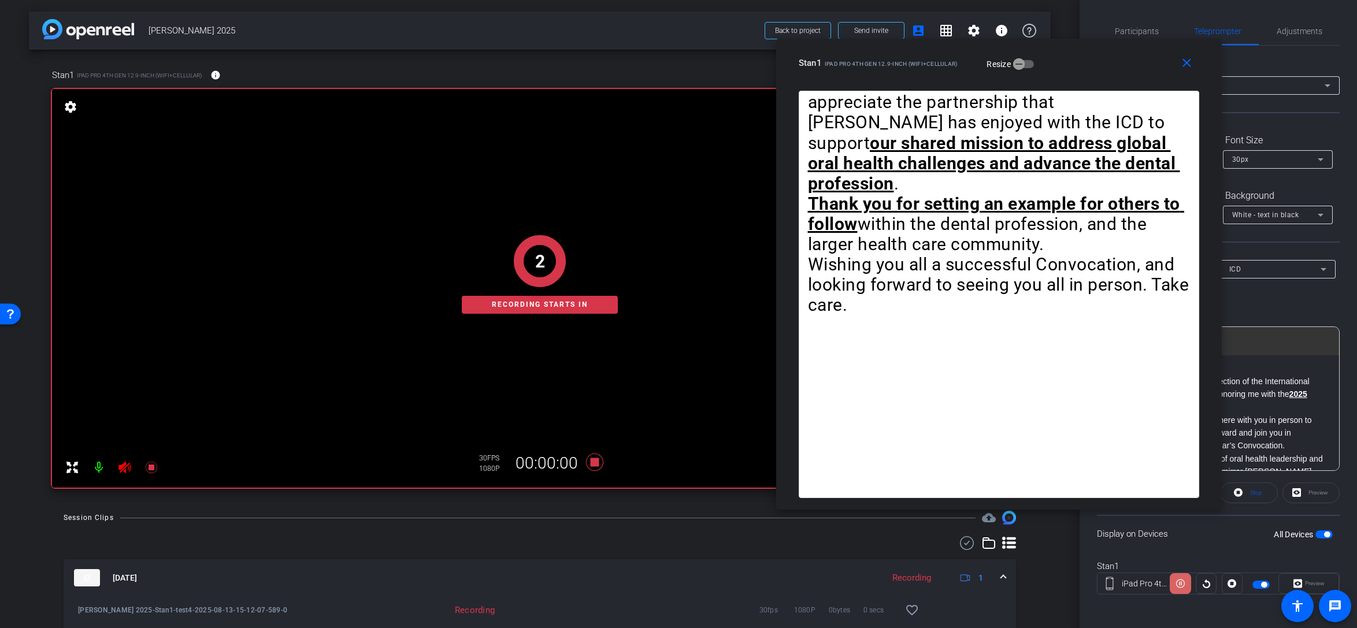
click at [1008, 571] on icon at bounding box center [1180, 584] width 9 height 9
click at [1008, 571] on icon at bounding box center [1180, 583] width 9 height 17
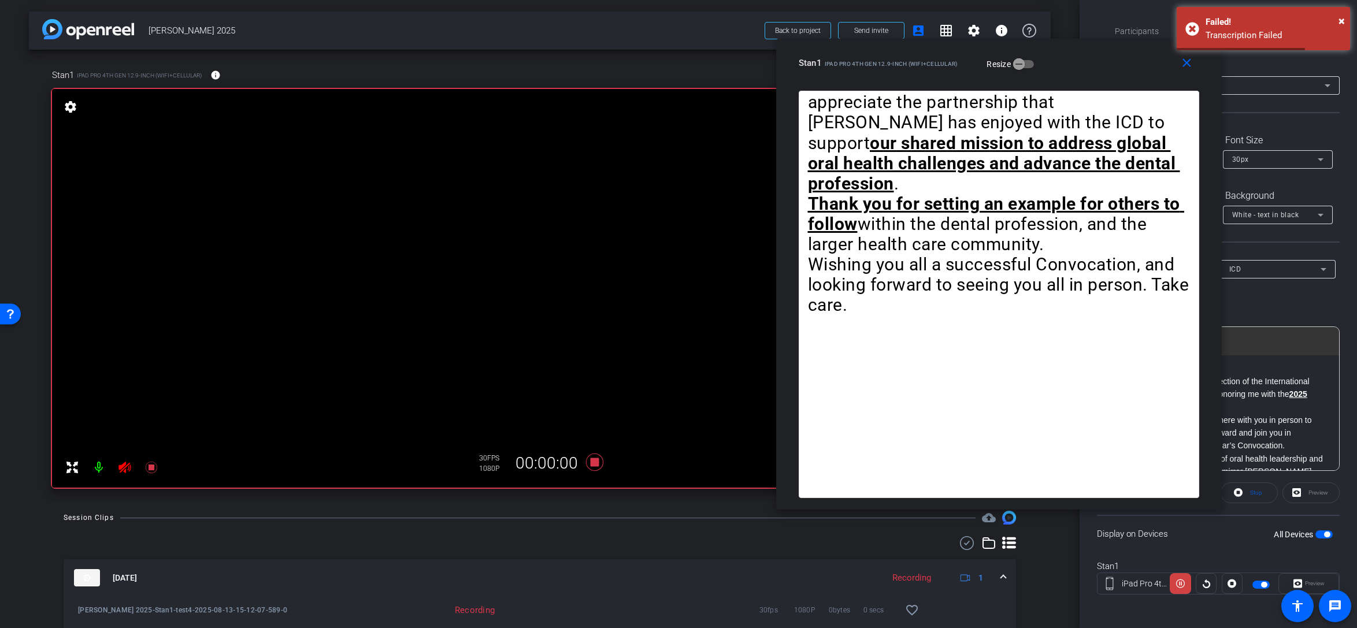
click at [1008, 571] on icon at bounding box center [1180, 584] width 9 height 9
click at [1008, 571] on icon at bounding box center [1180, 583] width 9 height 17
click at [1008, 571] on icon at bounding box center [1180, 584] width 9 height 9
click at [1008, 571] on icon at bounding box center [1206, 583] width 9 height 17
click at [1008, 571] on icon at bounding box center [1180, 584] width 9 height 9
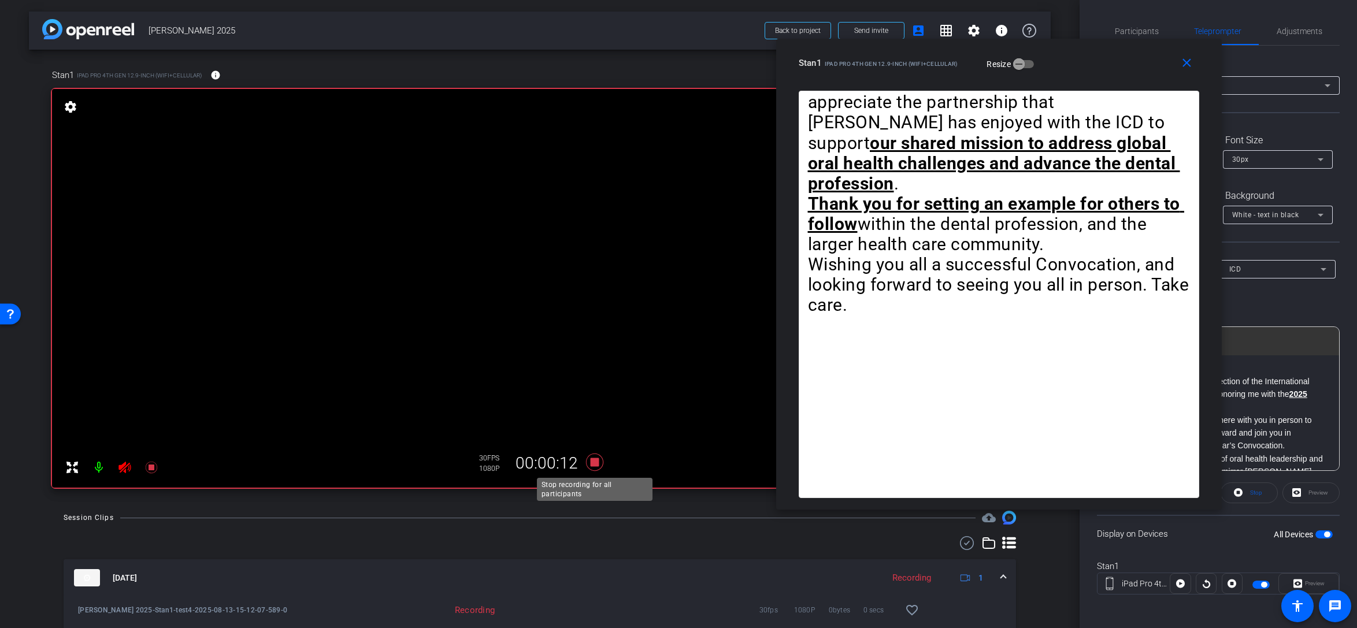
click at [597, 468] on icon at bounding box center [595, 462] width 28 height 21
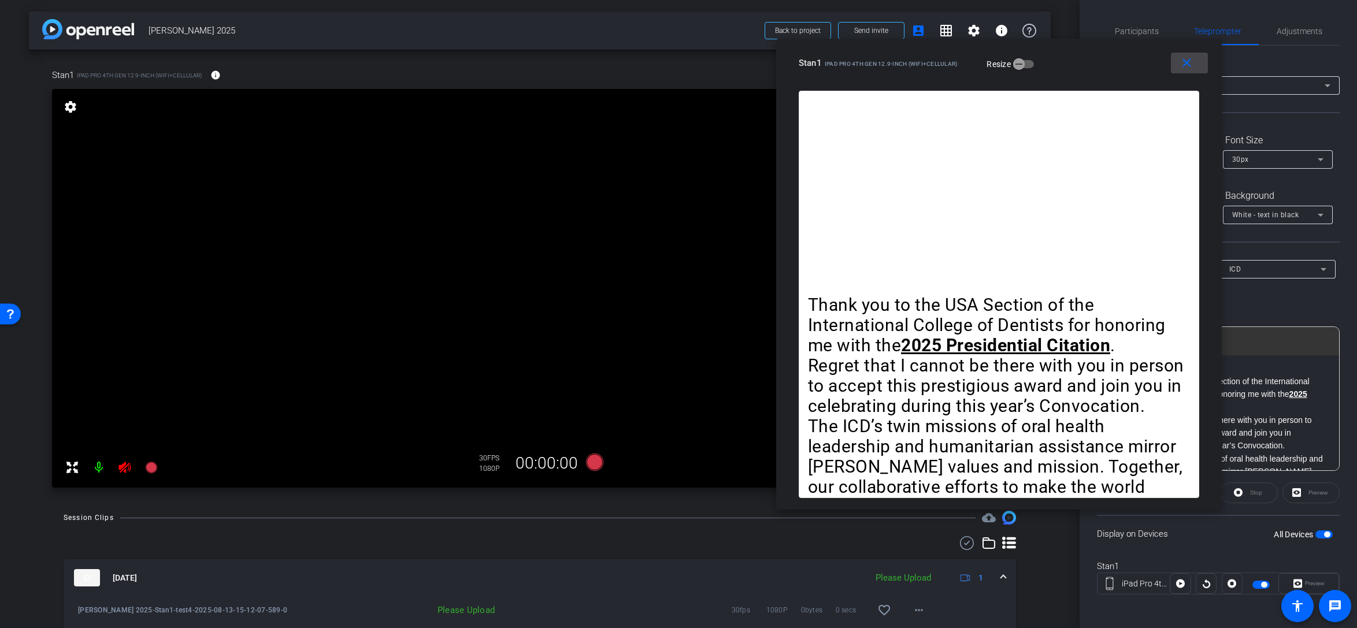
click at [1008, 64] on mat-icon "close" at bounding box center [1187, 63] width 14 height 14
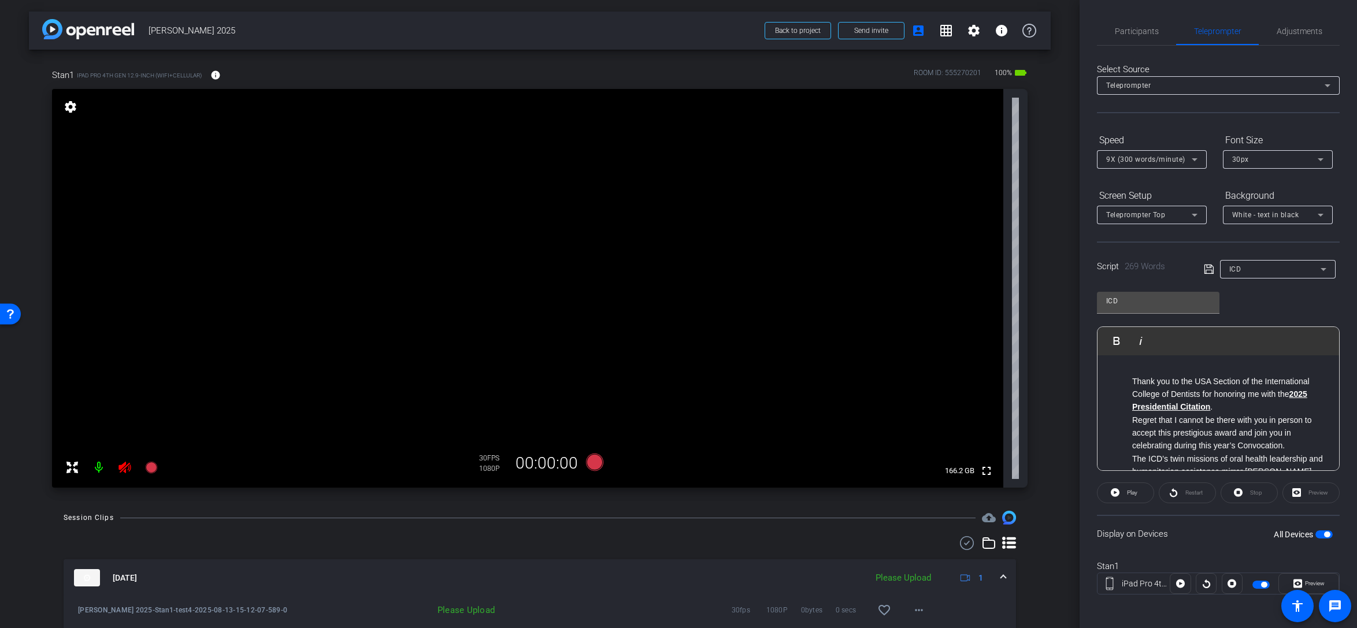
drag, startPoint x: 1325, startPoint y: 532, endPoint x: 1310, endPoint y: 539, distance: 16.3
click at [1008, 532] on span "button" at bounding box center [1327, 535] width 6 height 6
click at [1008, 532] on span "button" at bounding box center [1319, 535] width 6 height 6
click at [1008, 571] on span "Preview" at bounding box center [1315, 583] width 20 height 6
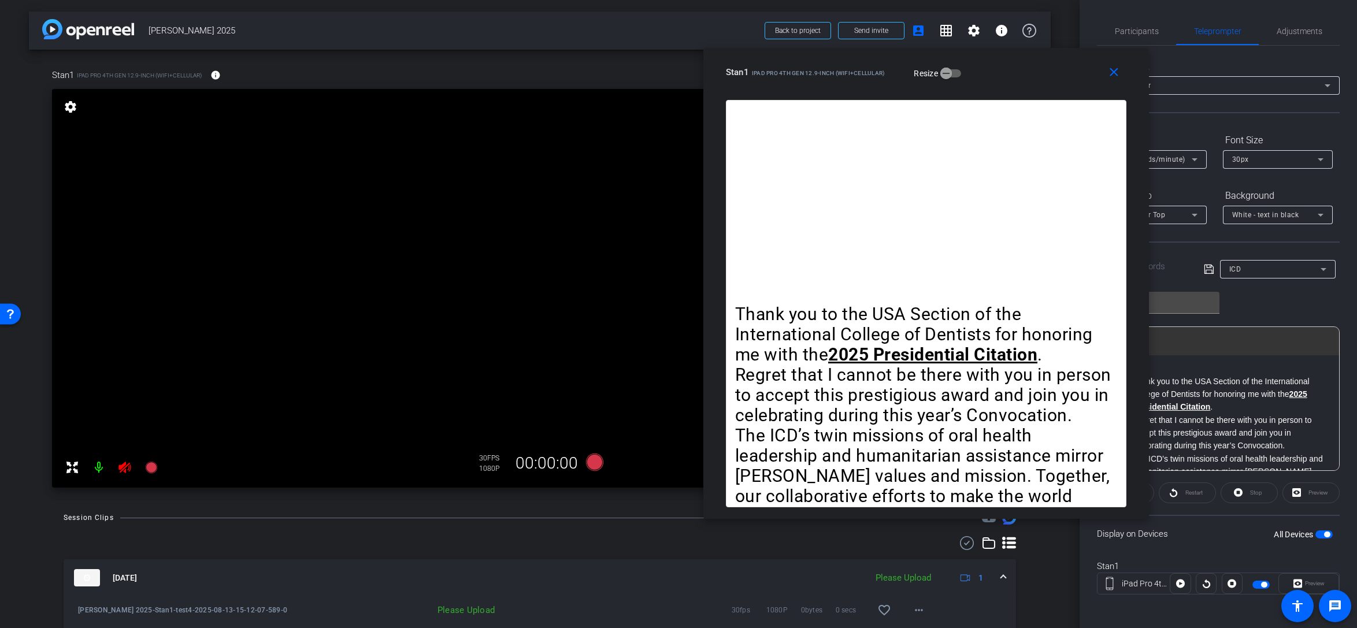
drag, startPoint x: 746, startPoint y: 101, endPoint x: 996, endPoint y: 66, distance: 252.2
click at [995, 62] on div "Stan1 iPad Pro 4th Gen 12.9-inch (WiFi+Cellular) Resize" at bounding box center [930, 72] width 409 height 21
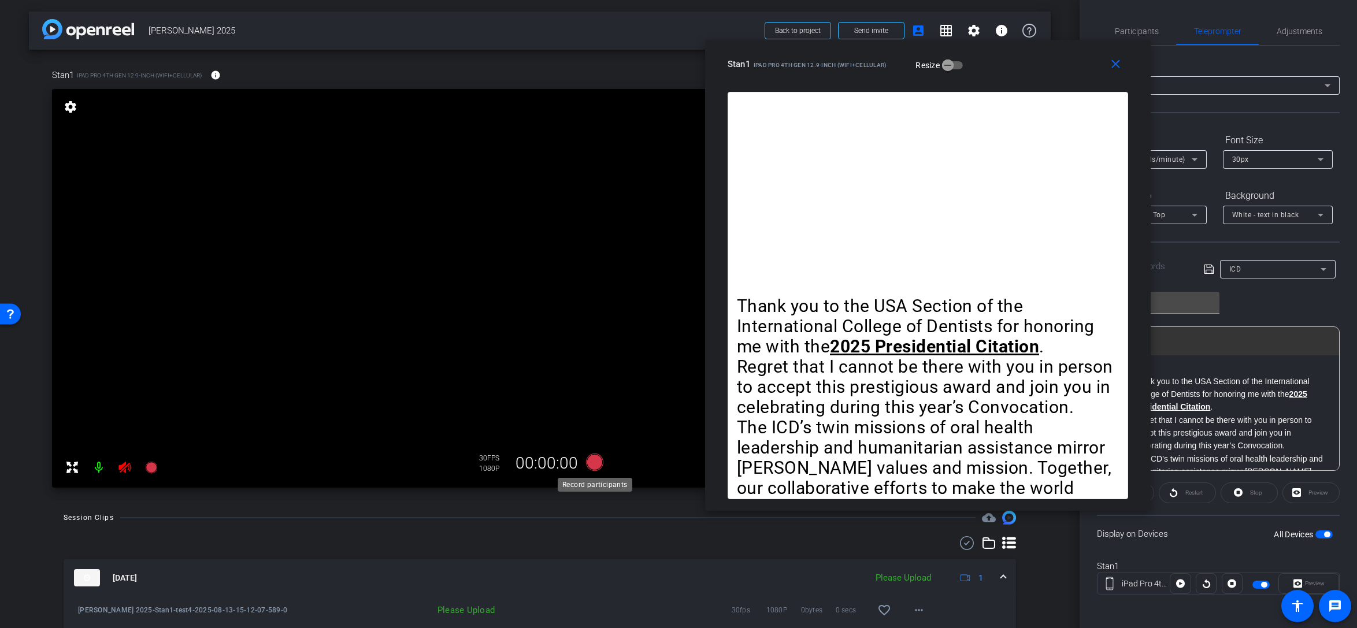
click at [594, 462] on icon at bounding box center [594, 462] width 17 height 17
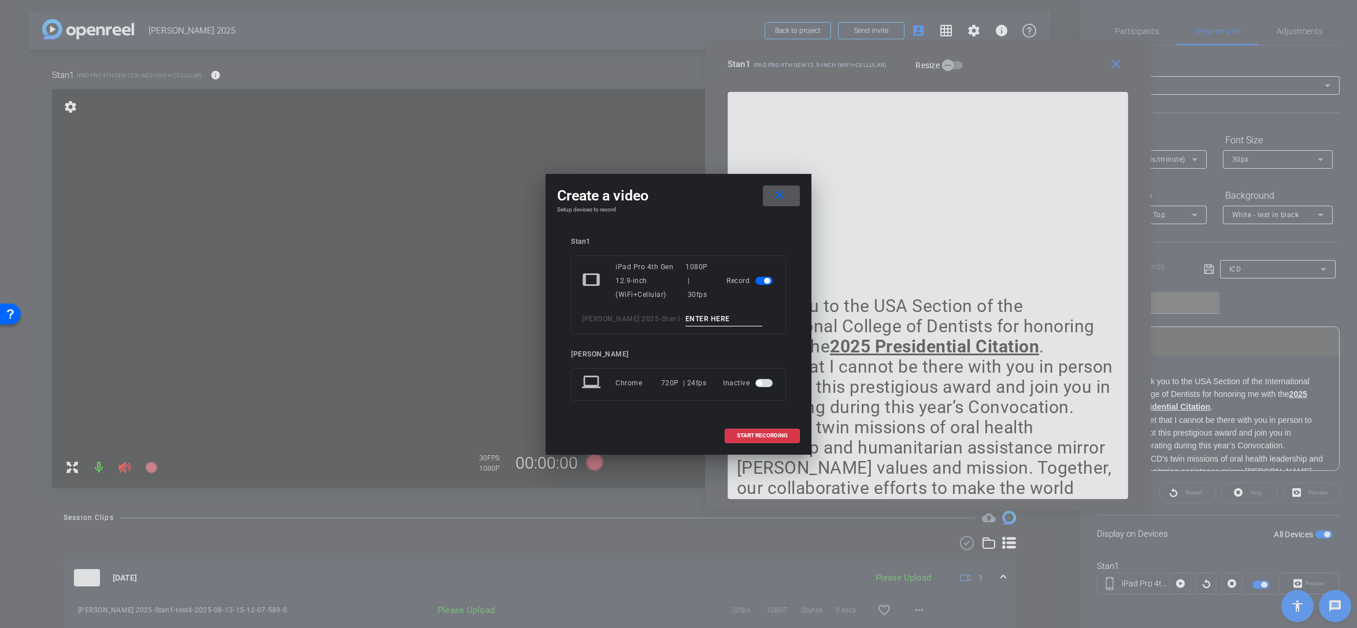
click at [702, 322] on input at bounding box center [724, 319] width 77 height 14
type input "test5"
click at [760, 434] on span "START RECORDING" at bounding box center [762, 436] width 51 height 6
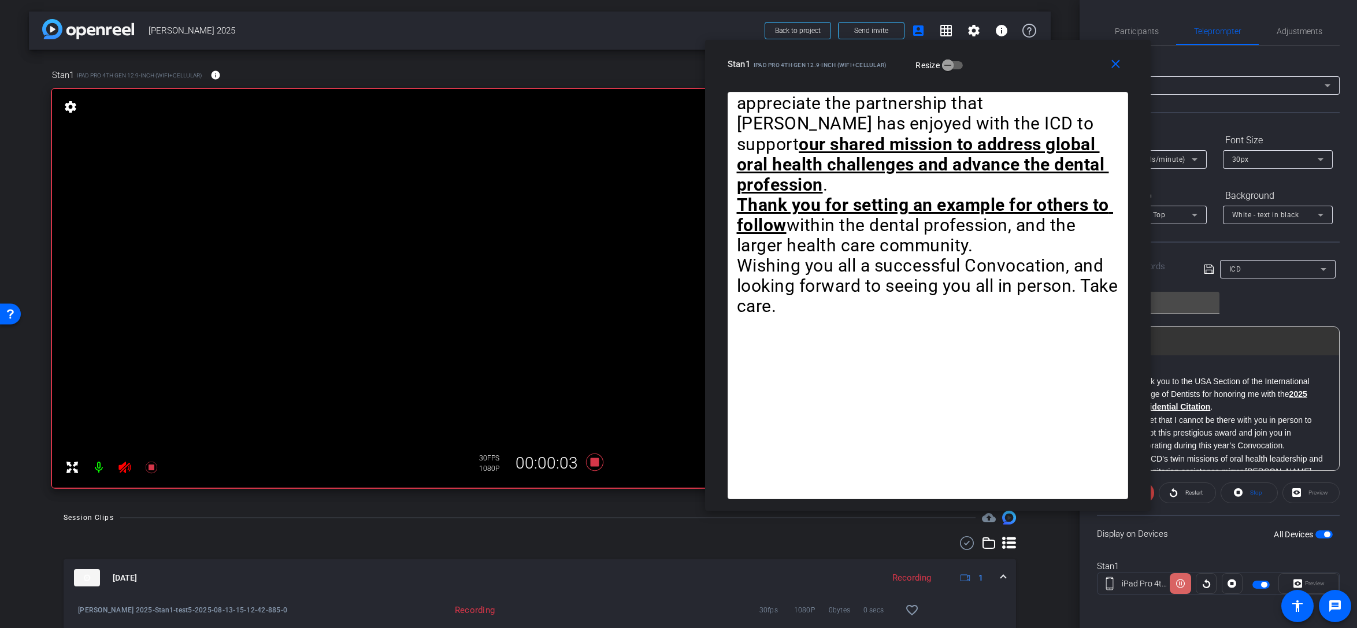
click at [1008, 571] on icon at bounding box center [1180, 584] width 9 height 9
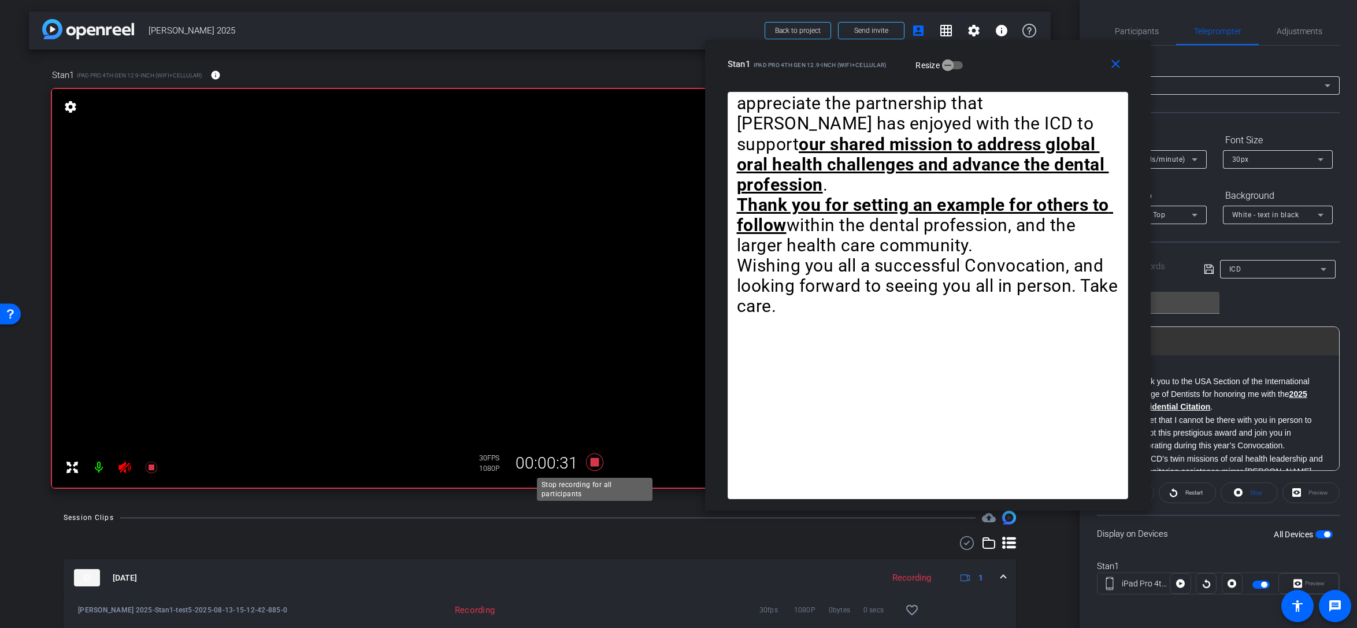
click at [599, 460] on icon at bounding box center [595, 462] width 28 height 21
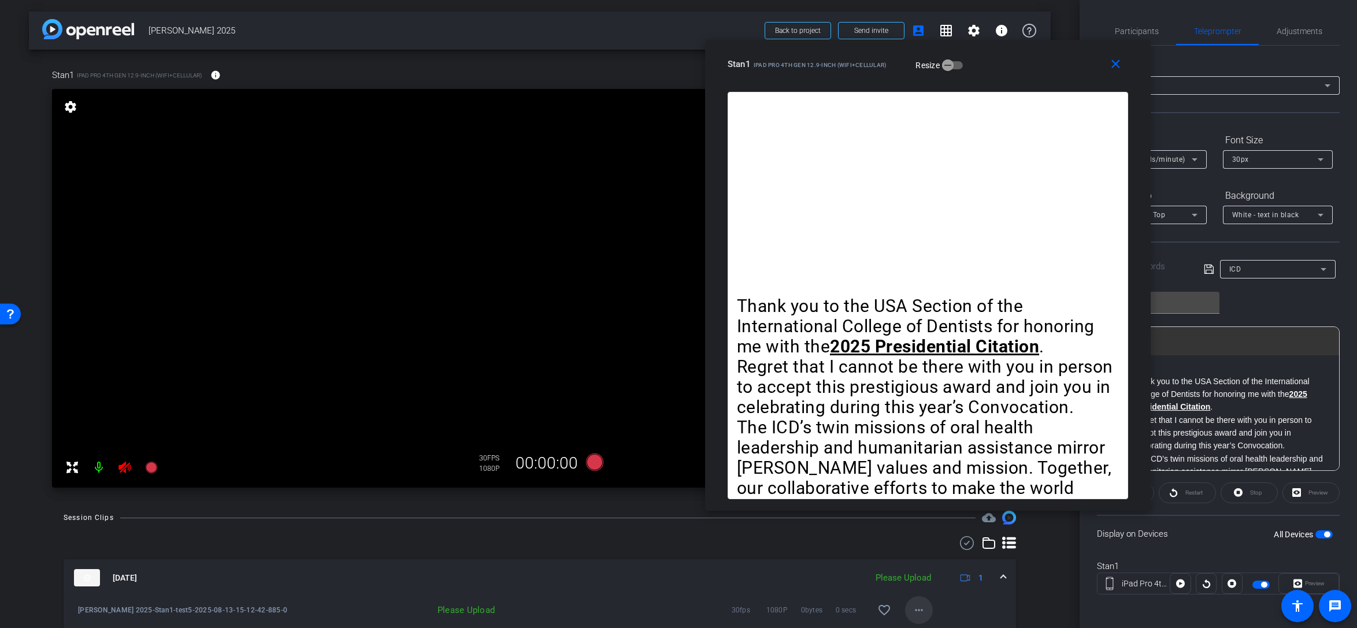
click at [917, 571] on mat-icon "more_horiz" at bounding box center [919, 610] width 14 height 14
click at [929, 555] on span "Upload" at bounding box center [937, 558] width 46 height 14
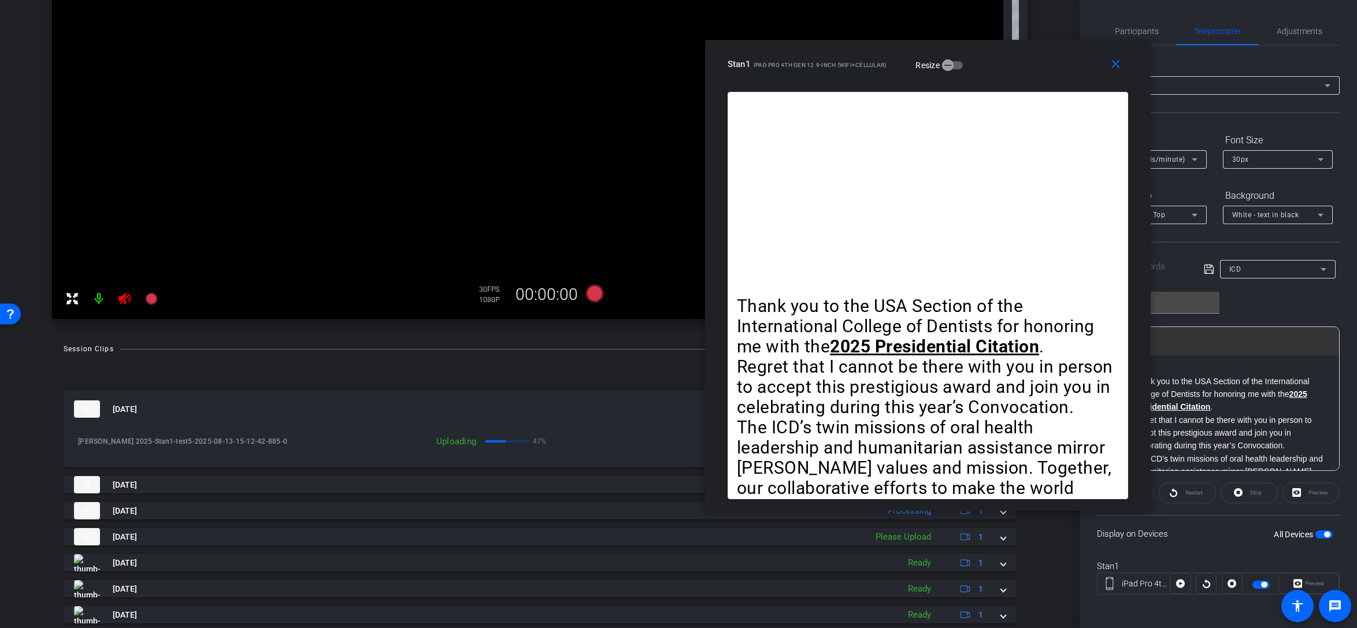
scroll to position [165, 0]
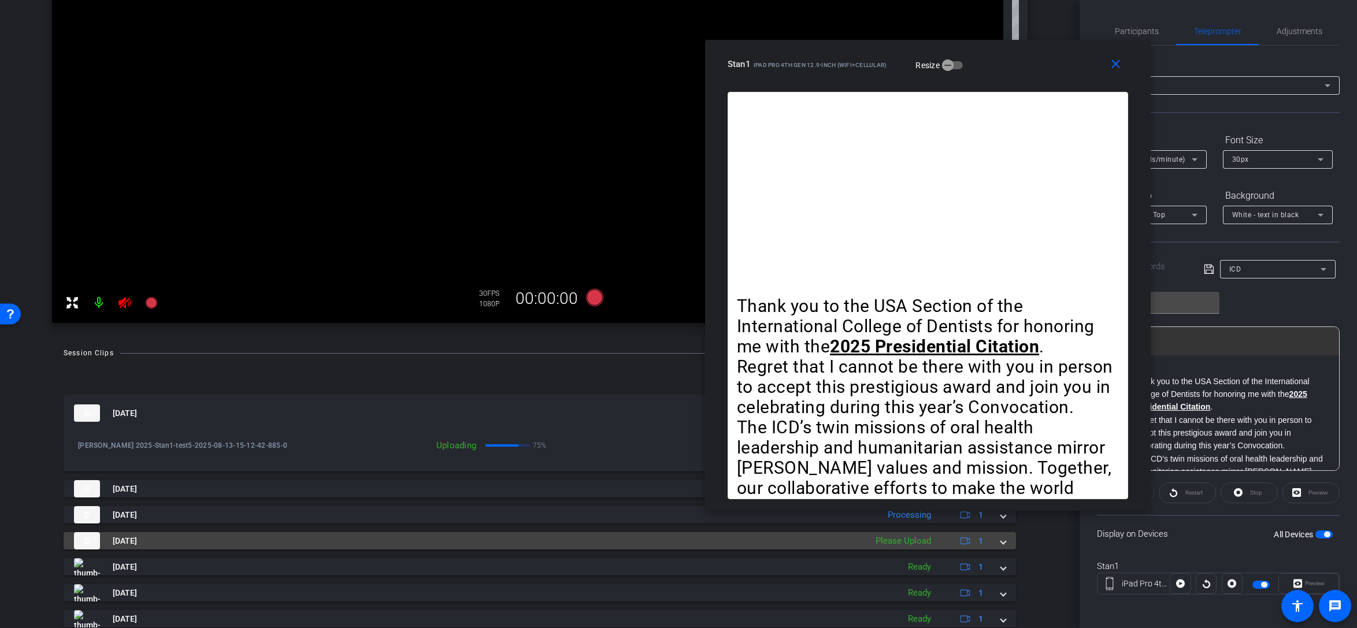
click at [927, 542] on div "Please Upload" at bounding box center [903, 541] width 67 height 13
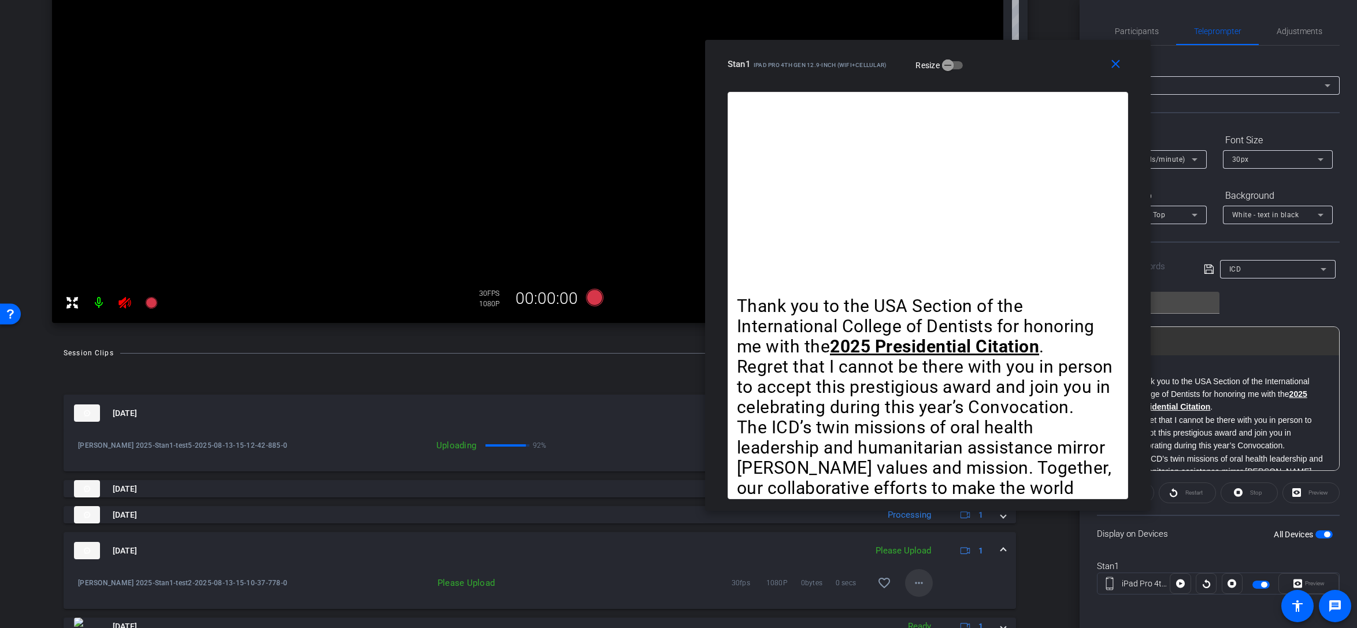
click at [925, 571] on mat-icon "more_horiz" at bounding box center [919, 583] width 14 height 14
click at [925, 529] on span "Upload" at bounding box center [937, 531] width 46 height 14
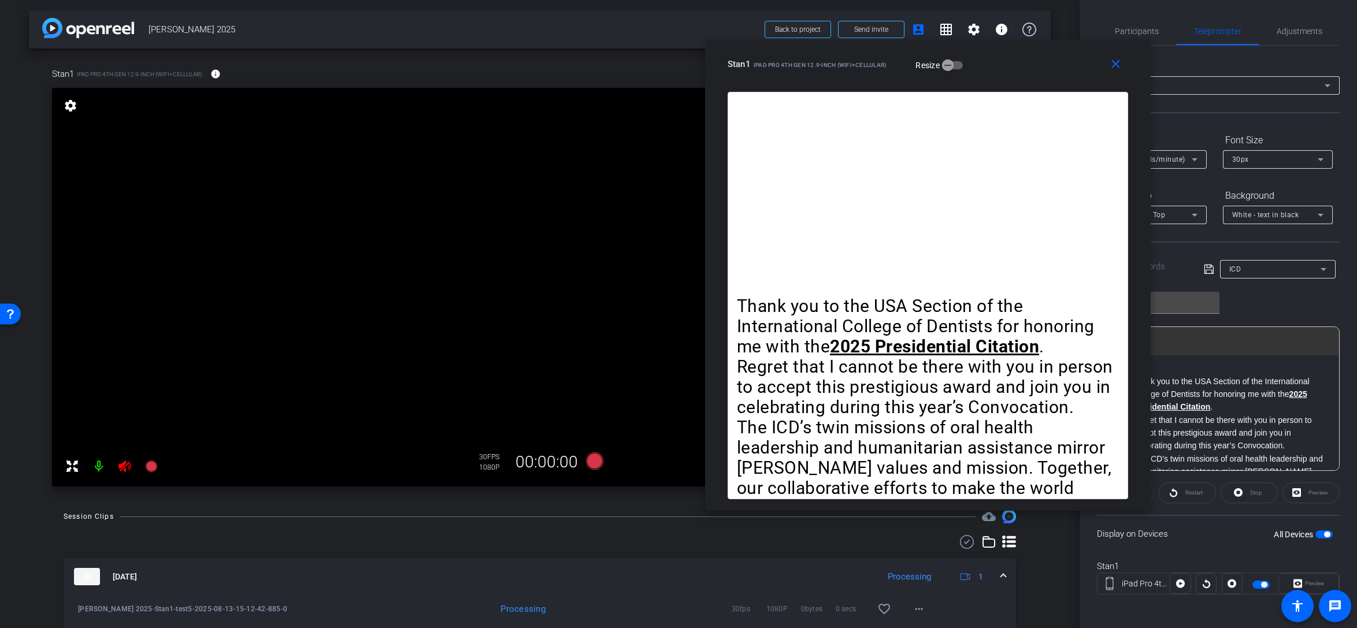
scroll to position [0, 0]
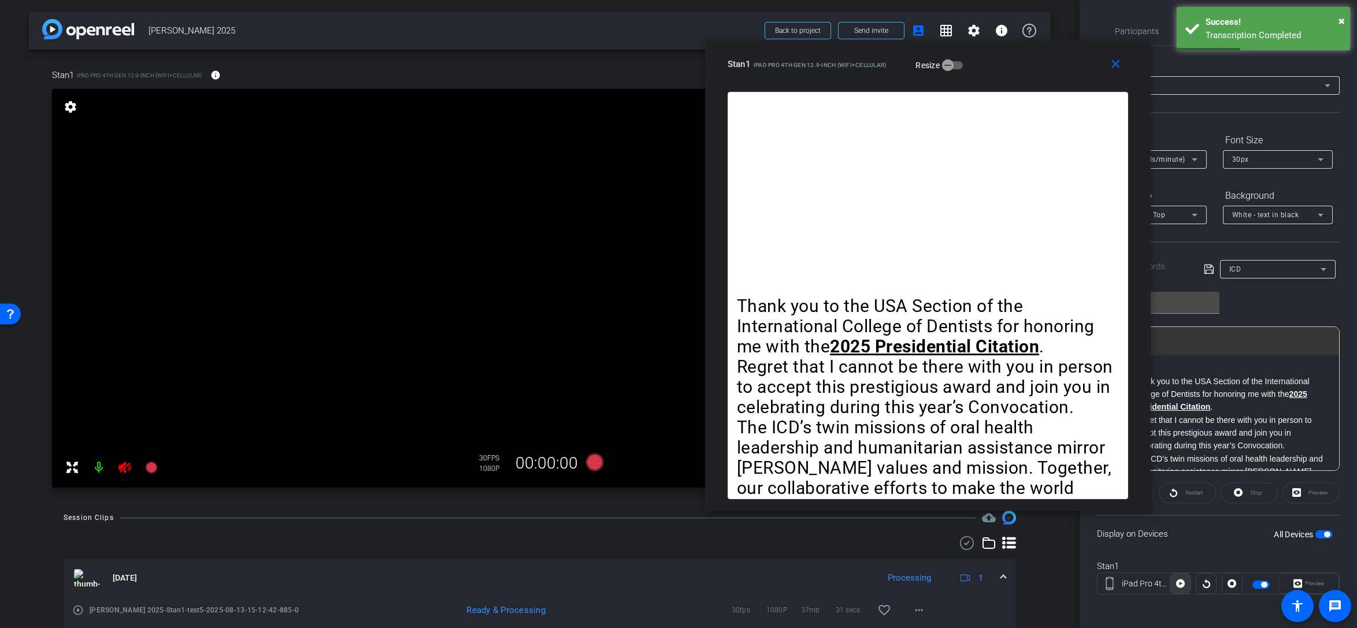
click at [1008, 571] on icon at bounding box center [1180, 584] width 9 height 9
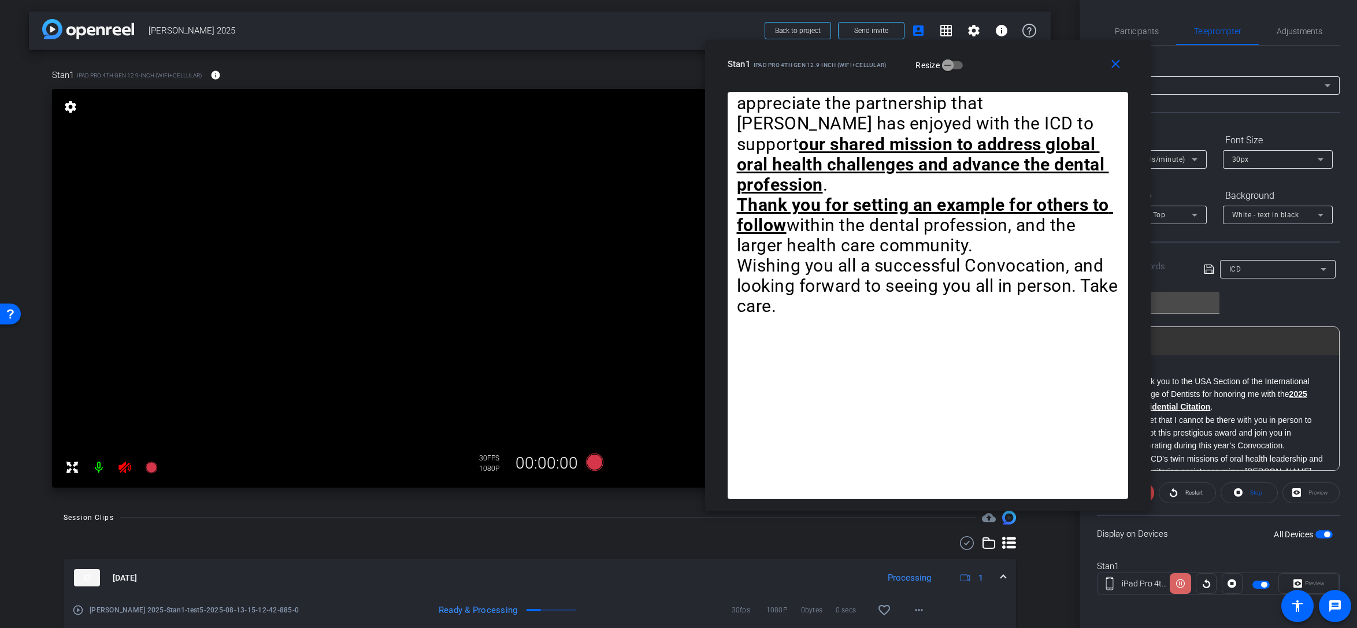
click at [1008, 571] on icon at bounding box center [1180, 583] width 9 height 17
click at [1008, 571] on icon at bounding box center [1207, 584] width 8 height 9
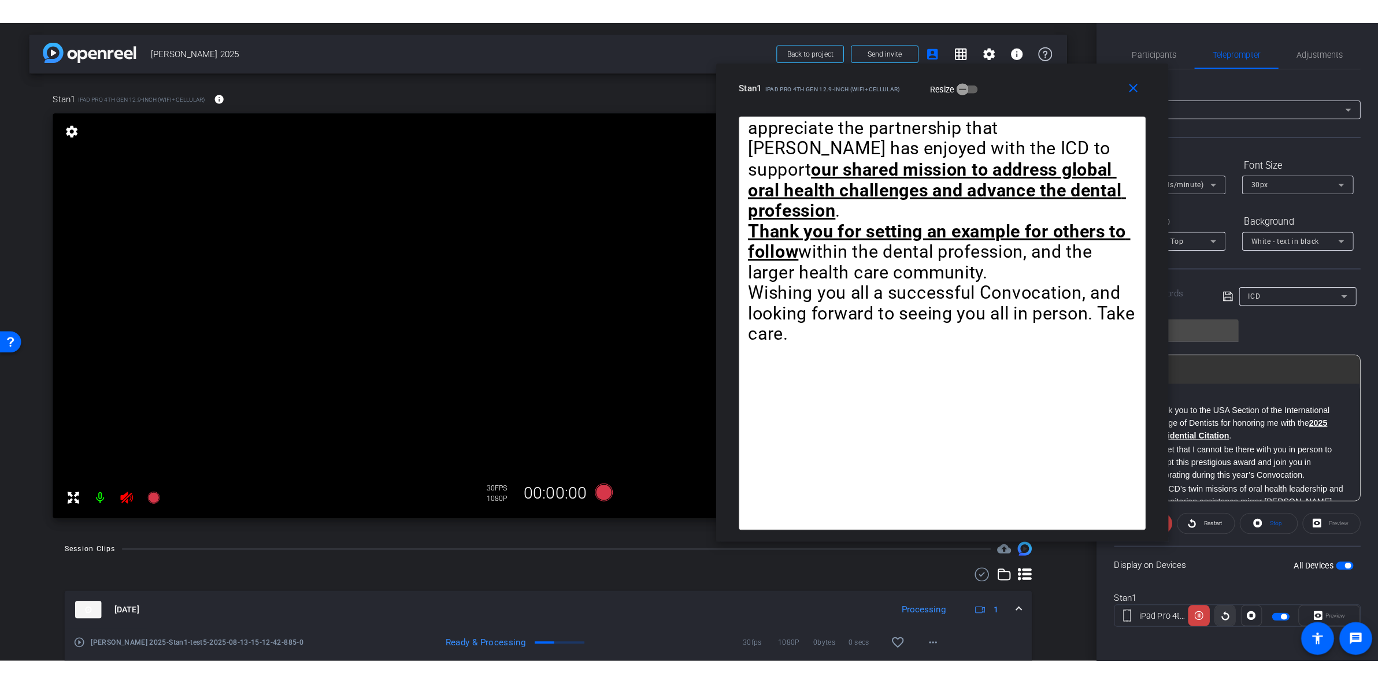
scroll to position [1, 0]
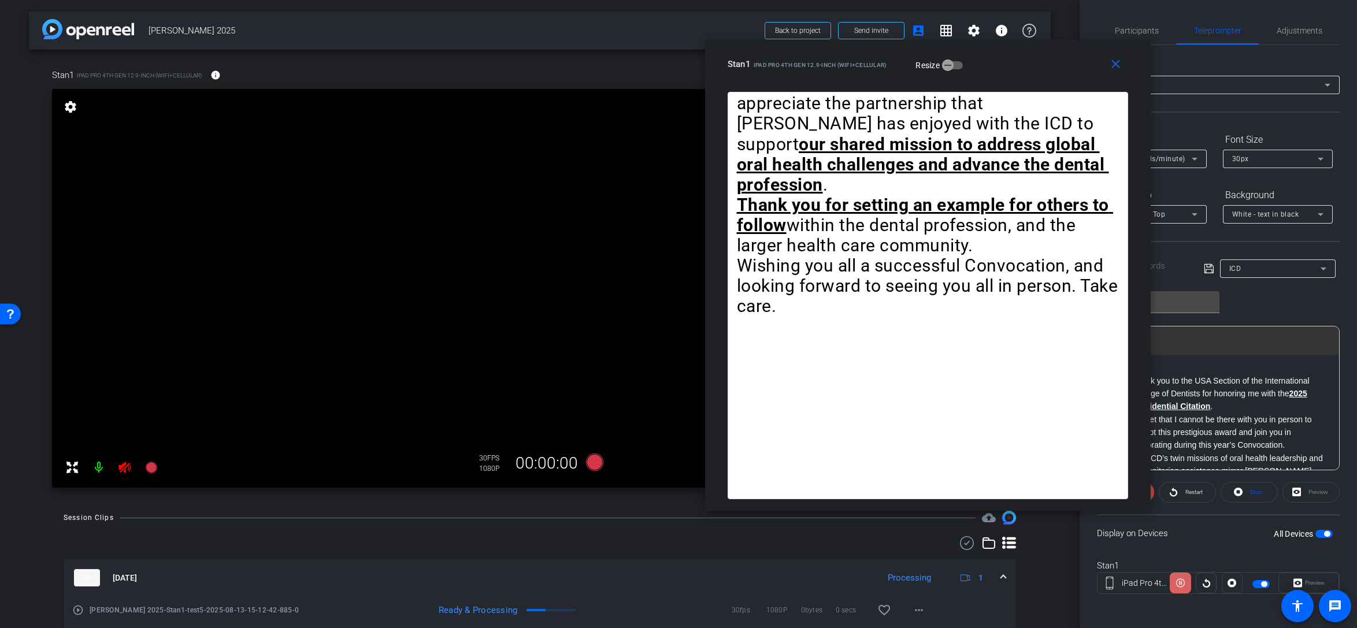
click at [1008, 571] on icon at bounding box center [1180, 583] width 9 height 17
click at [1008, 69] on mat-icon "close" at bounding box center [1116, 64] width 14 height 14
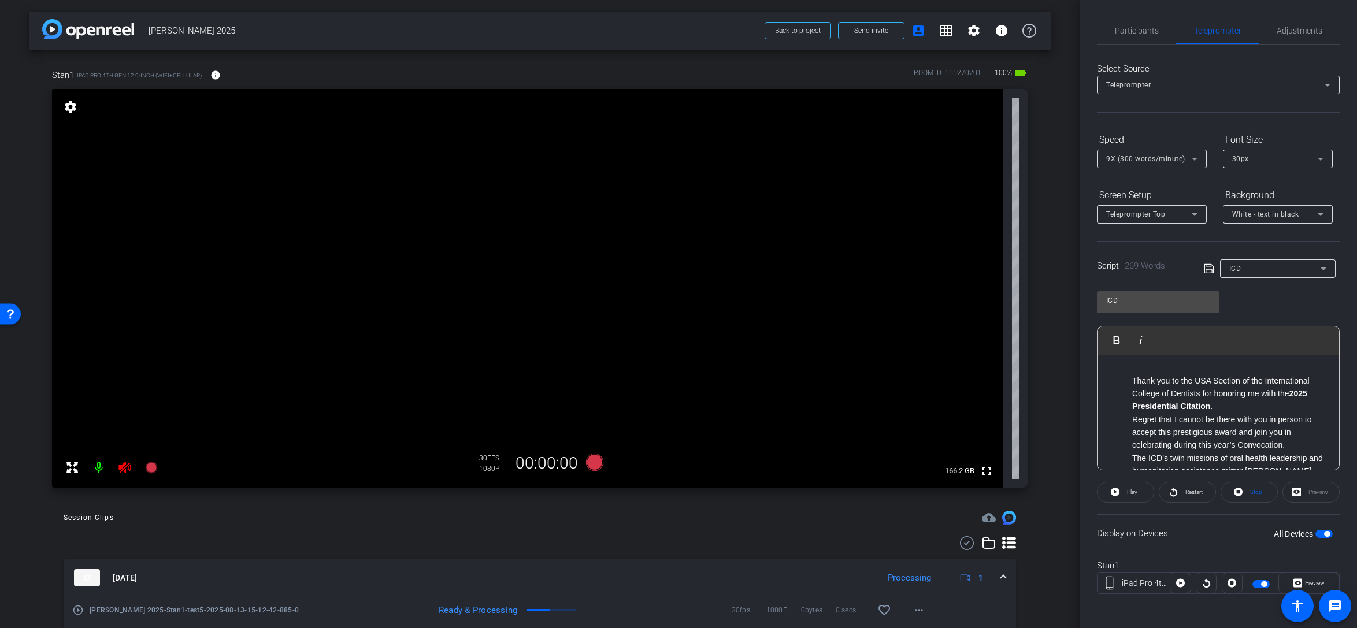
click at [1008, 534] on span "button" at bounding box center [1327, 534] width 6 height 6
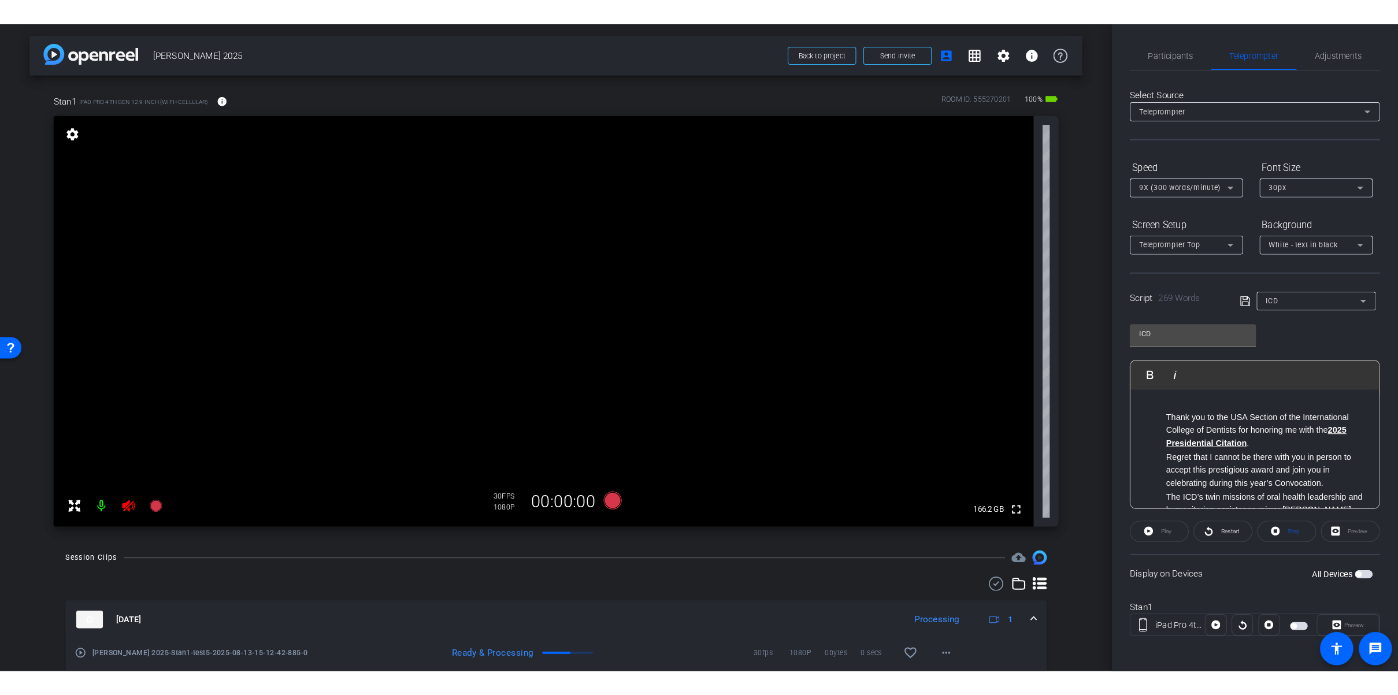
scroll to position [0, 0]
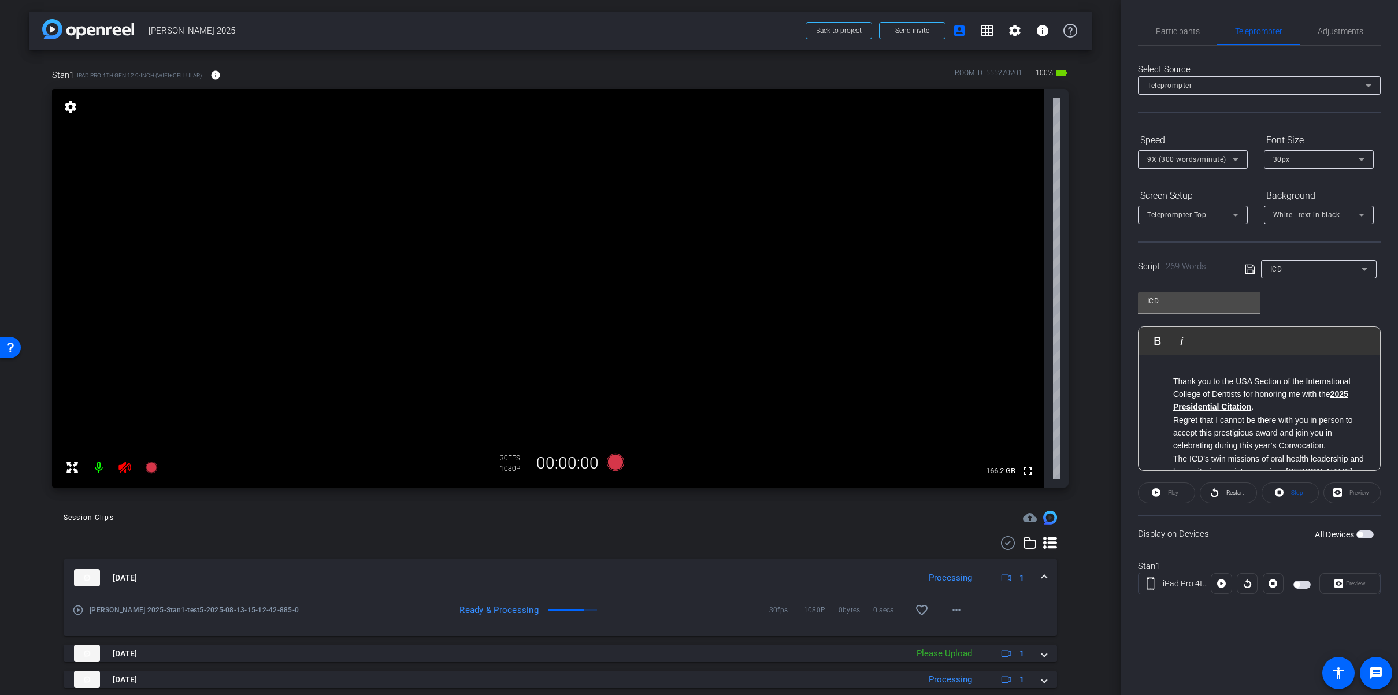
click at [1008, 531] on span "button" at bounding box center [1365, 535] width 17 height 8
click at [1008, 571] on span "Preview" at bounding box center [1354, 584] width 23 height 16
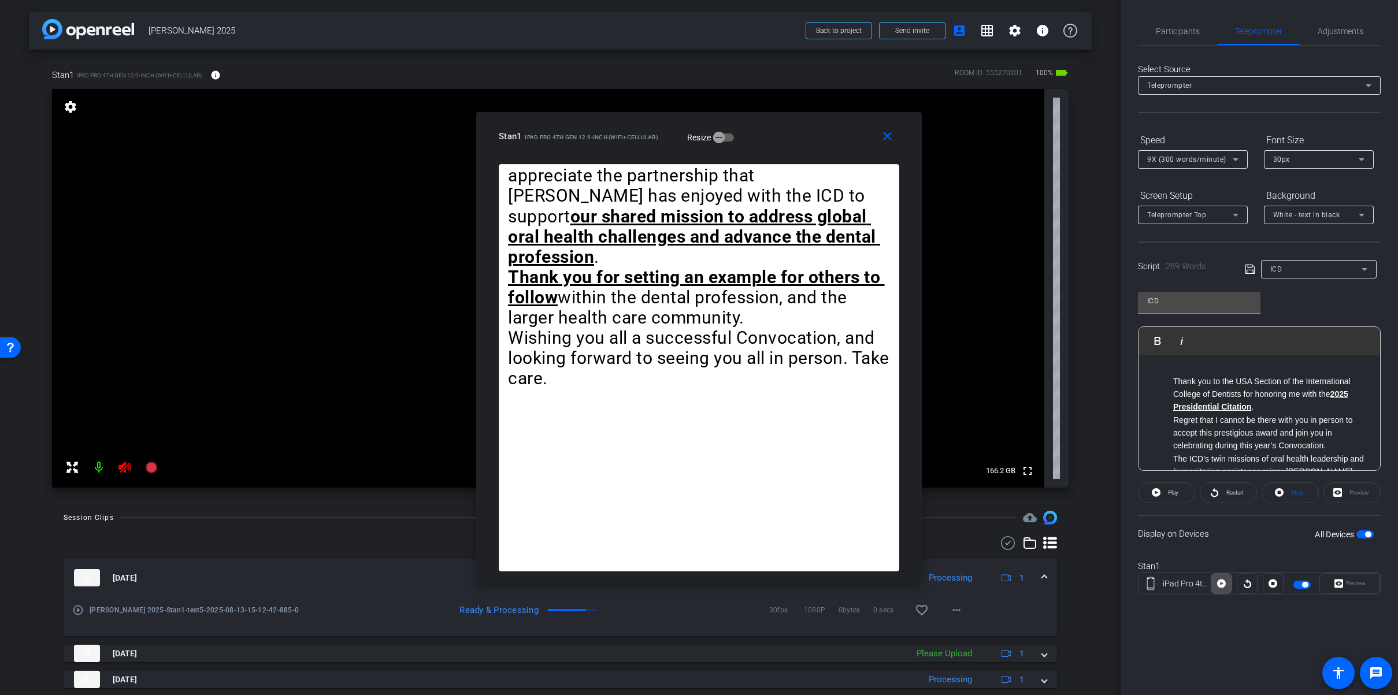
click at [1008, 571] on icon at bounding box center [1221, 584] width 9 height 9
click at [1008, 571] on icon at bounding box center [1221, 583] width 9 height 17
click at [1008, 571] on icon at bounding box center [1221, 584] width 9 height 9
click at [1008, 571] on icon at bounding box center [1221, 583] width 9 height 17
click at [1008, 571] on icon at bounding box center [1247, 583] width 9 height 17
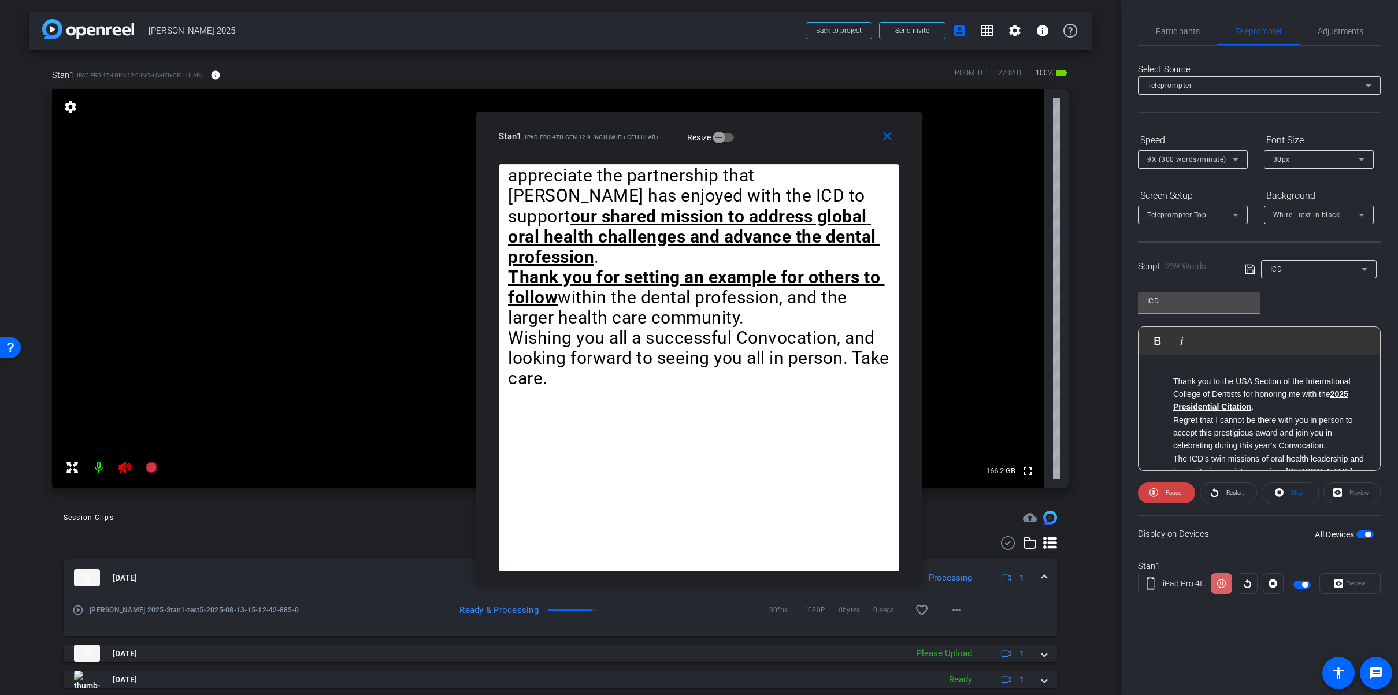
click at [1008, 571] on icon at bounding box center [1221, 583] width 9 height 17
click at [1008, 532] on span "button" at bounding box center [1368, 535] width 6 height 6
click at [889, 138] on mat-icon "close" at bounding box center [887, 136] width 14 height 14
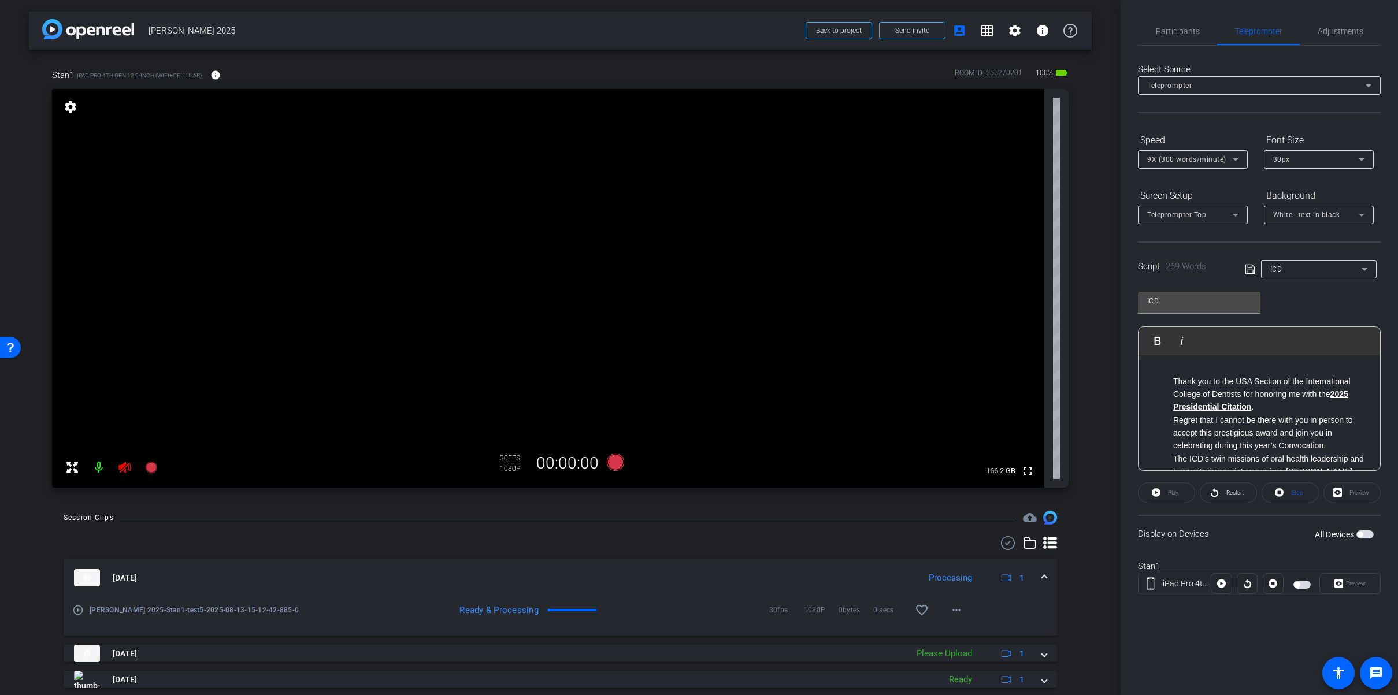
click at [1008, 534] on span "button" at bounding box center [1360, 535] width 6 height 6
click at [1008, 571] on span "Preview" at bounding box center [1356, 583] width 20 height 6
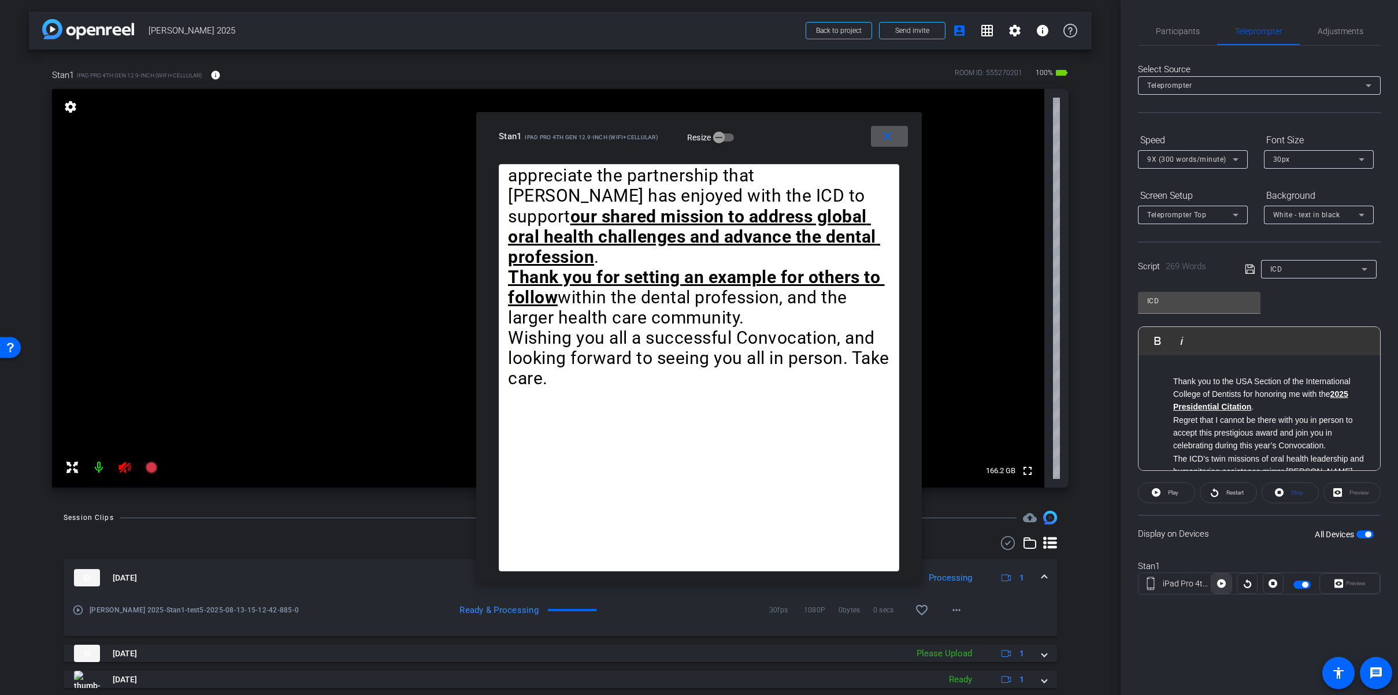
click at [1008, 571] on icon at bounding box center [1221, 584] width 9 height 9
click at [1008, 571] on icon at bounding box center [1221, 583] width 9 height 17
click at [886, 127] on span at bounding box center [889, 137] width 37 height 28
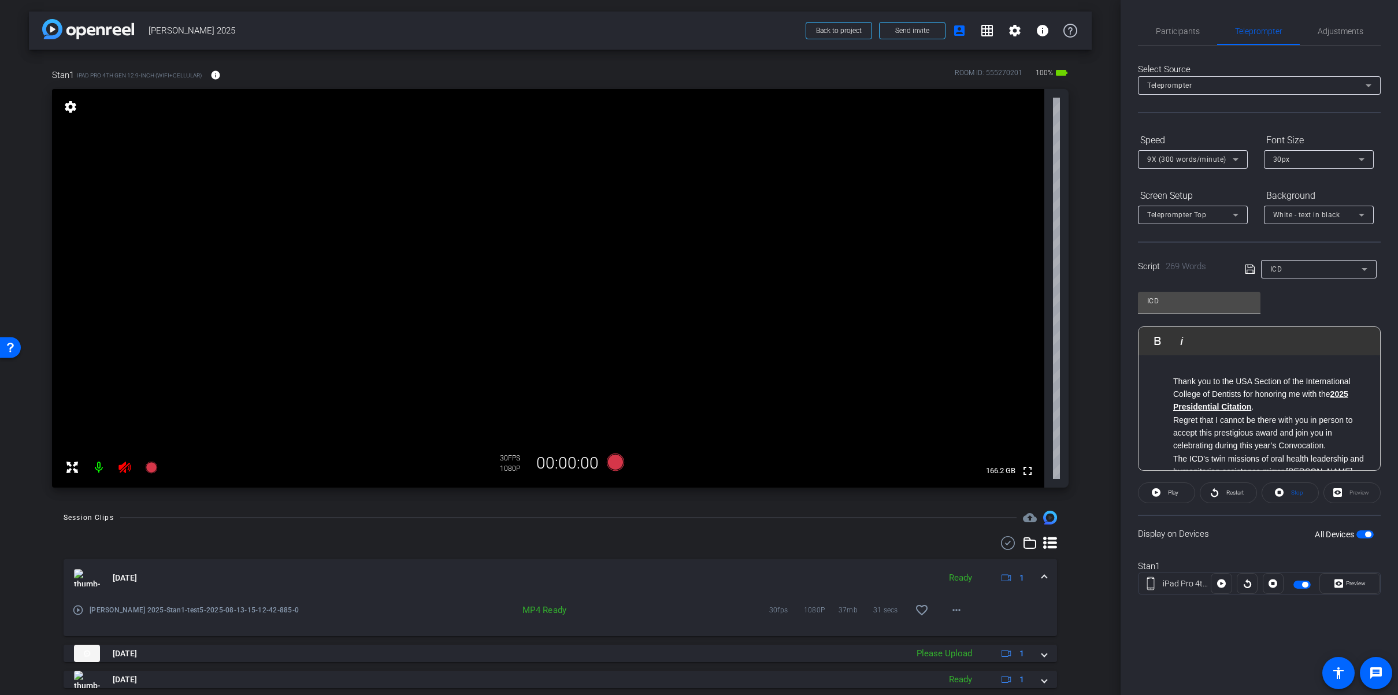
click at [1008, 533] on span "button" at bounding box center [1368, 535] width 6 height 6
click at [1008, 21] on span "Participants" at bounding box center [1178, 31] width 44 height 28
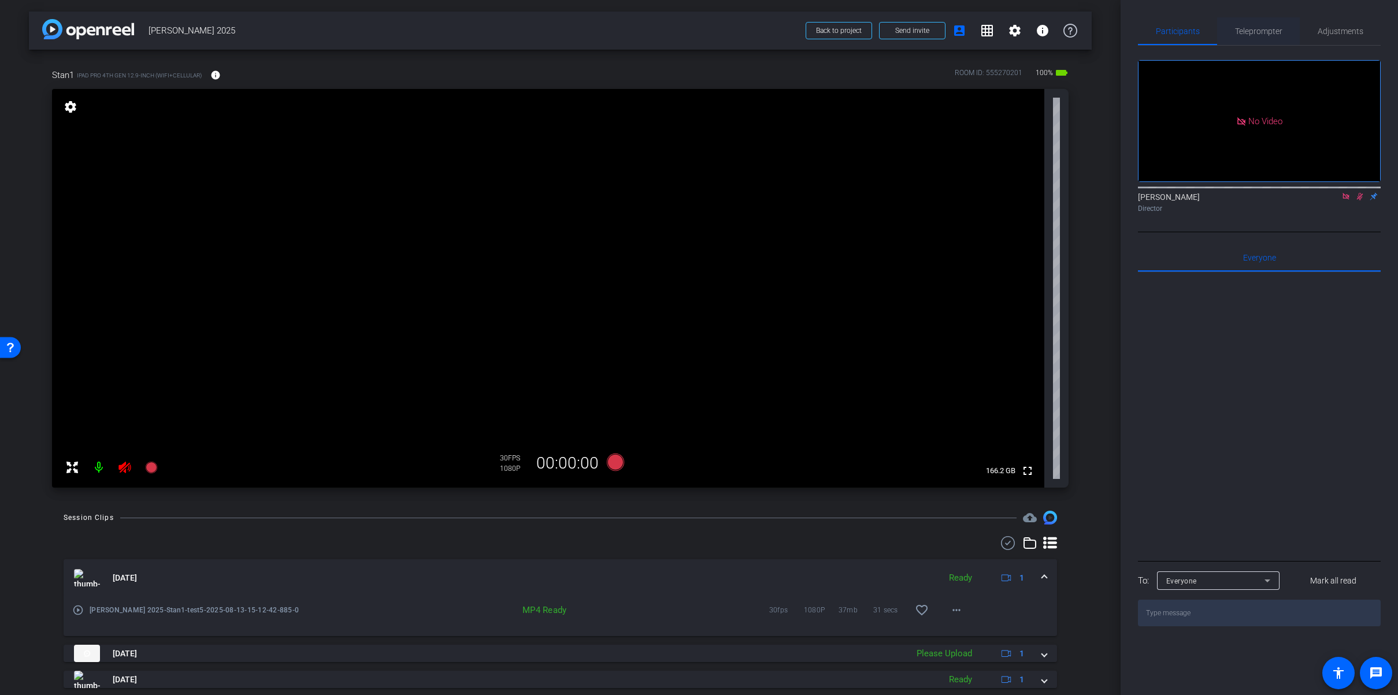
click at [1008, 33] on span "Teleprompter" at bounding box center [1258, 31] width 47 height 8
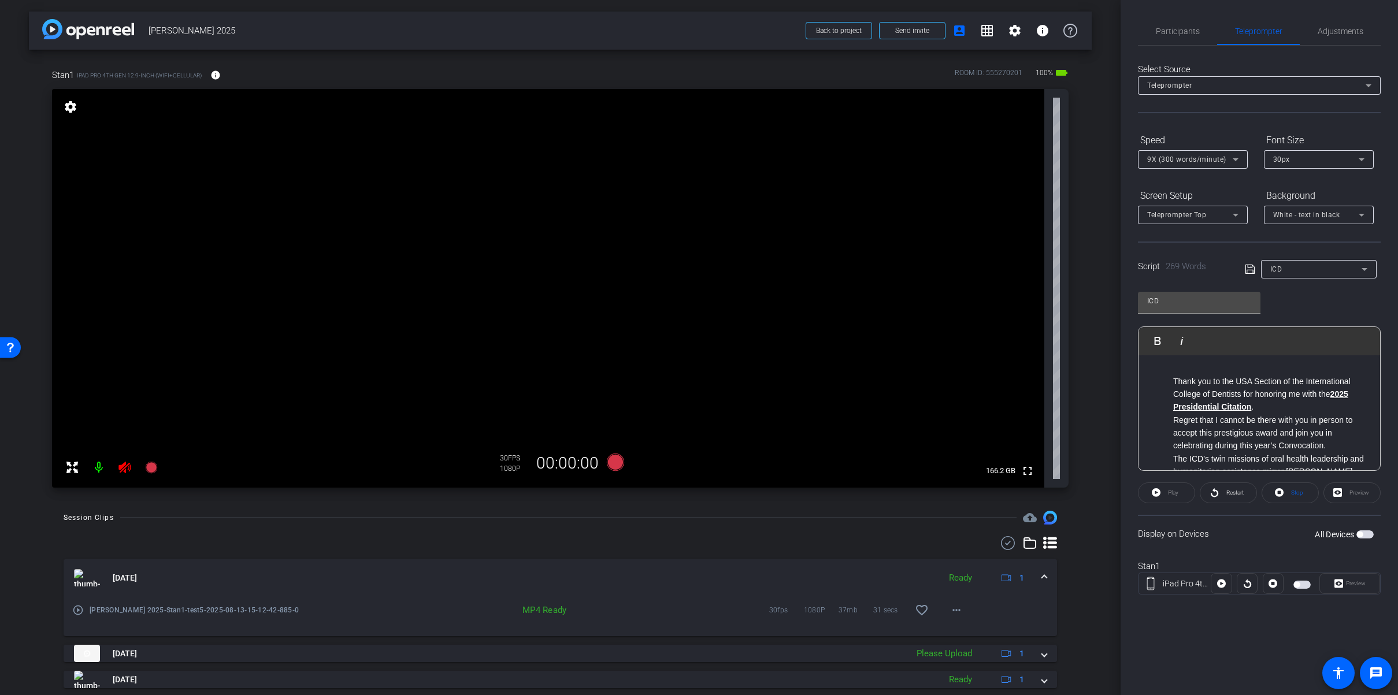
click at [912, 494] on div "Stan1 iPad Pro 4th Gen 12.9-inch (WiFi+Cellular) info ROOM ID: 555270201 100% b…" at bounding box center [560, 275] width 1063 height 450
drag, startPoint x: 1306, startPoint y: 546, endPoint x: 1314, endPoint y: 544, distance: 8.7
click at [1008, 546] on div "Display on Devices All Devices" at bounding box center [1259, 534] width 243 height 38
click at [1008, 535] on span "button" at bounding box center [1365, 535] width 17 height 8
click at [1008, 571] on span "Preview" at bounding box center [1356, 583] width 20 height 6
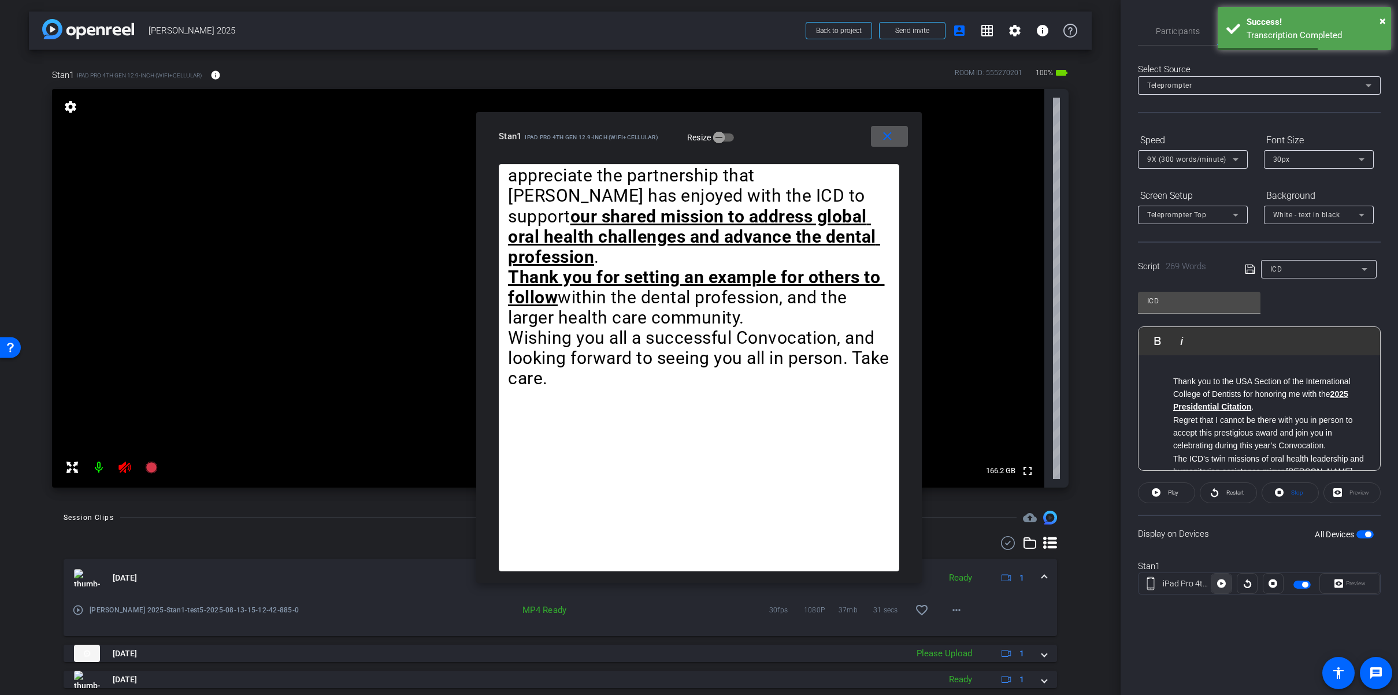
click at [1008, 571] on icon at bounding box center [1221, 583] width 9 height 17
click at [883, 140] on mat-icon "close" at bounding box center [887, 136] width 14 height 14
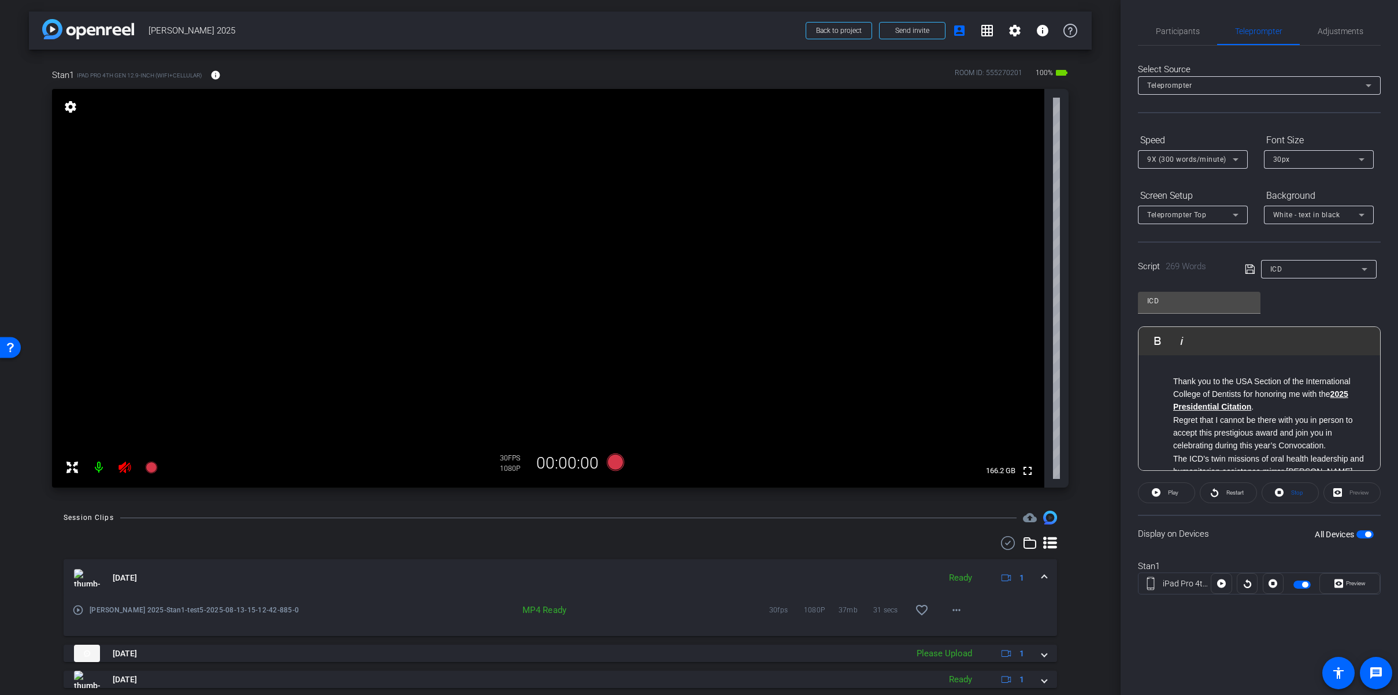
drag, startPoint x: 1279, startPoint y: 624, endPoint x: 1311, endPoint y: 598, distance: 41.4
click at [1008, 571] on div "Participants Teleprompter Adjustments David Levitsky Director Everyone 0 Mark a…" at bounding box center [1259, 347] width 277 height 695
click at [1008, 534] on span "button" at bounding box center [1368, 535] width 6 height 6
click at [1008, 535] on span "button" at bounding box center [1360, 535] width 6 height 6
click at [1008, 571] on span "Preview" at bounding box center [1356, 583] width 20 height 6
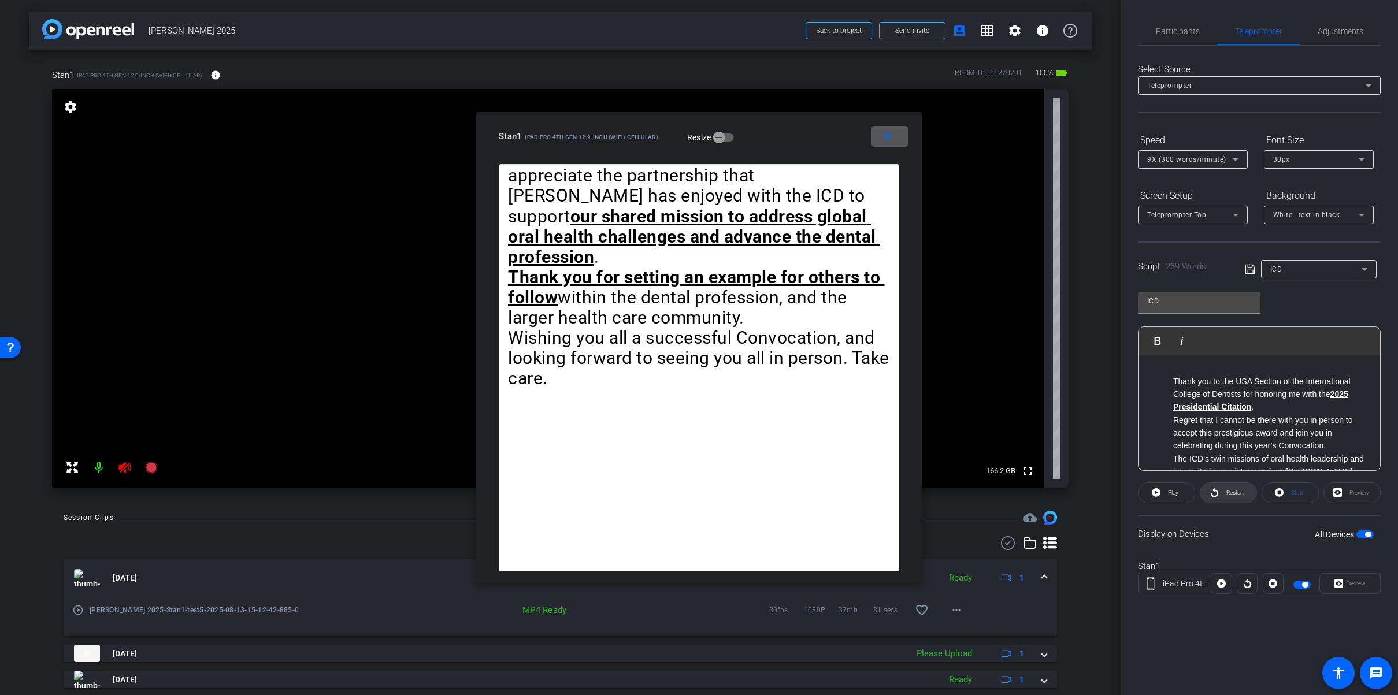
click at [1008, 493] on span at bounding box center [1229, 493] width 56 height 28
click at [1008, 491] on icon at bounding box center [1279, 492] width 9 height 9
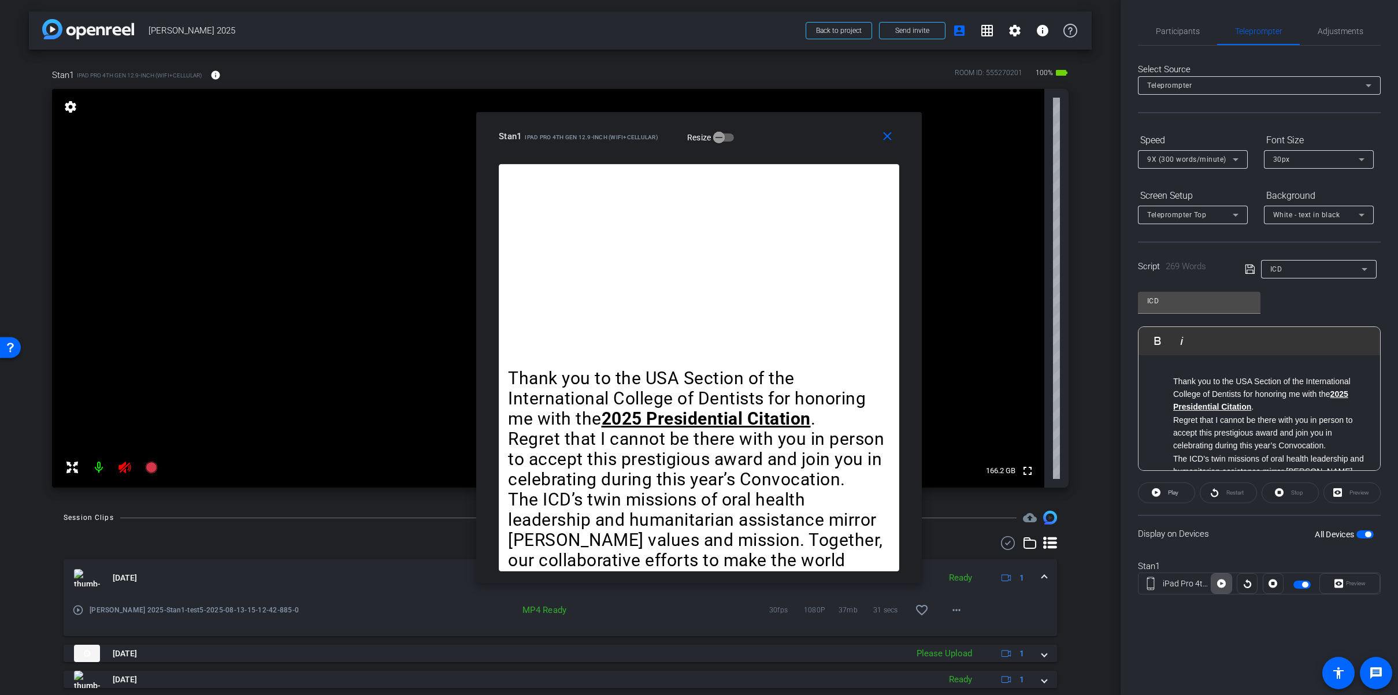
click at [1008, 571] on icon at bounding box center [1221, 583] width 9 height 17
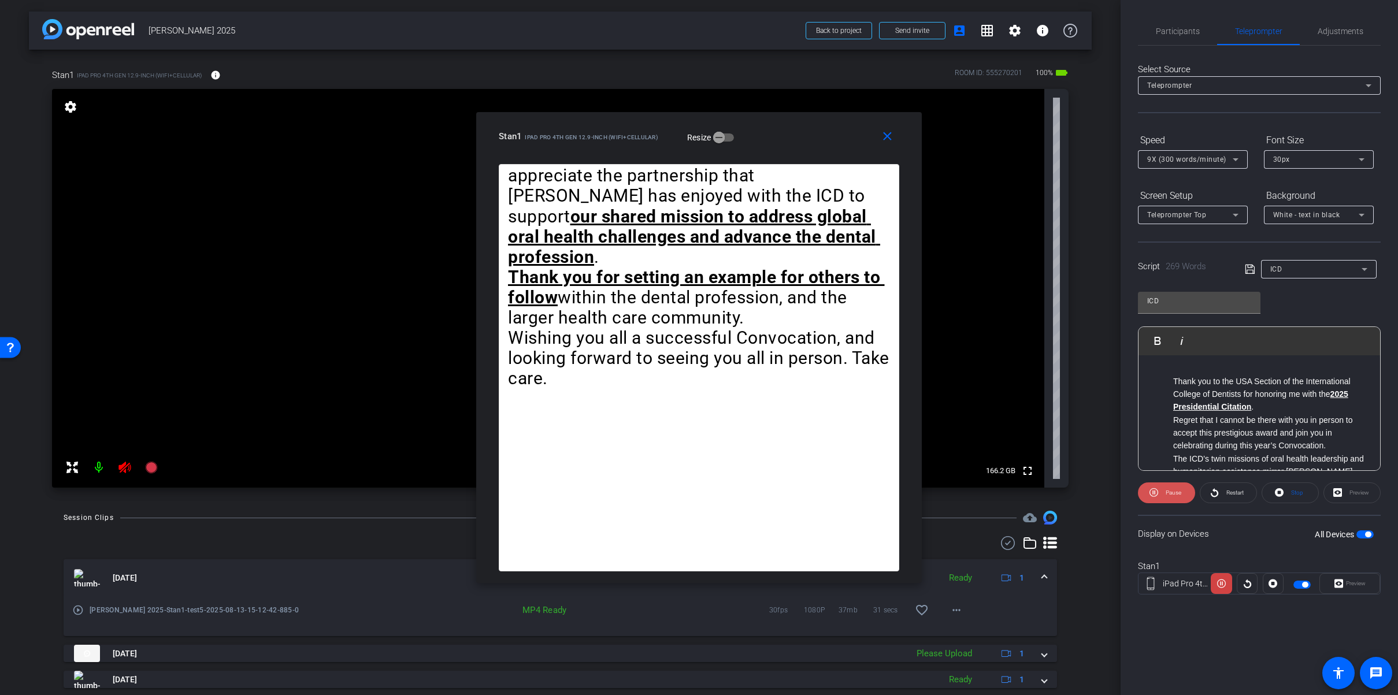
click at [1008, 488] on span "Pause" at bounding box center [1172, 493] width 18 height 16
click at [1008, 571] on icon at bounding box center [1247, 583] width 9 height 17
click at [1008, 492] on span "Pause" at bounding box center [1174, 493] width 16 height 6
drag, startPoint x: 892, startPoint y: 146, endPoint x: 1018, endPoint y: 82, distance: 140.9
click at [893, 146] on span at bounding box center [889, 137] width 37 height 28
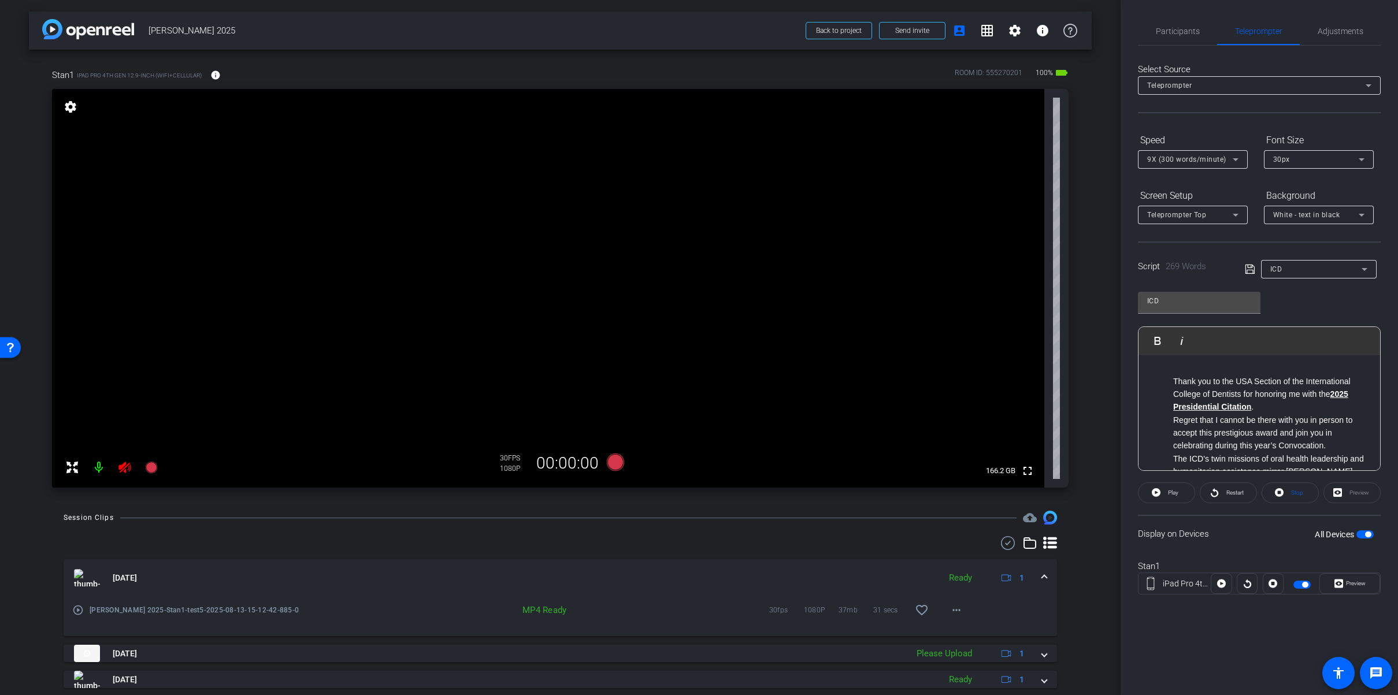
click at [1008, 533] on span "button" at bounding box center [1368, 535] width 6 height 6
click at [1008, 28] on span "Participants" at bounding box center [1178, 31] width 44 height 8
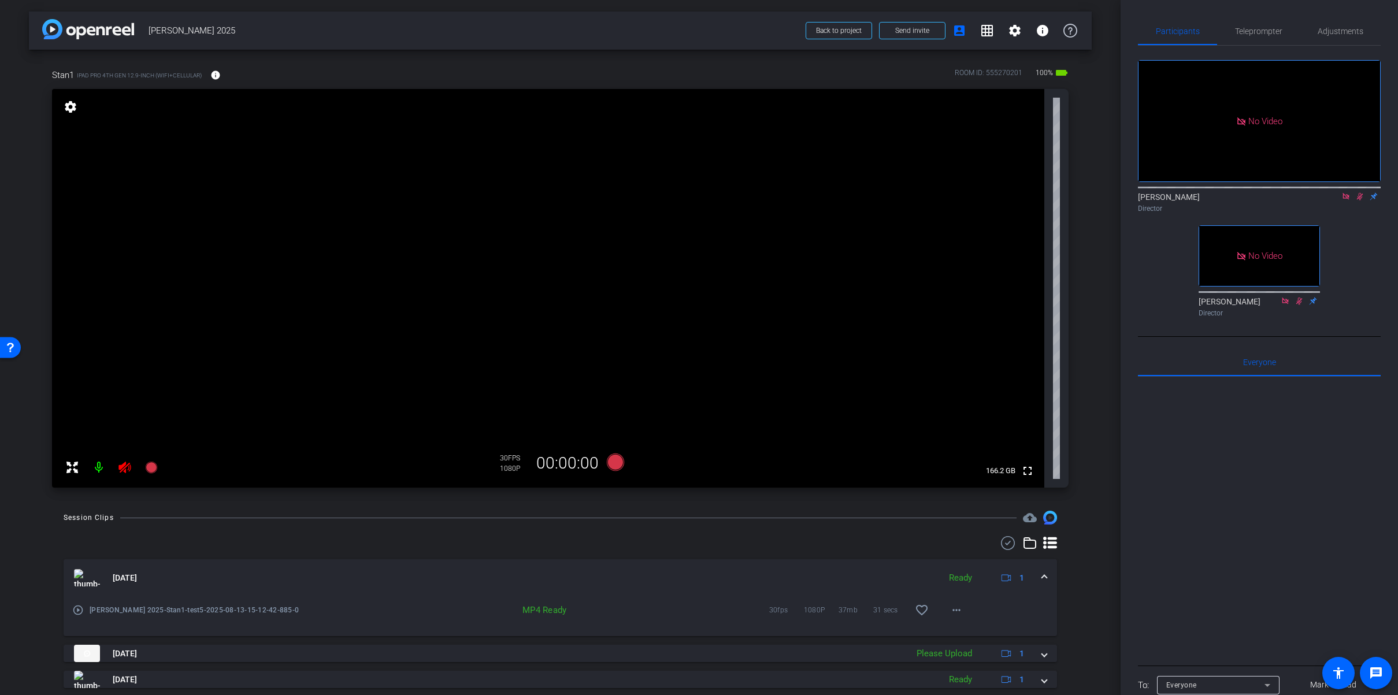
drag, startPoint x: 1362, startPoint y: 195, endPoint x: 1333, endPoint y: 240, distance: 53.4
click at [1008, 196] on icon at bounding box center [1359, 196] width 9 height 8
click at [1008, 34] on span "Teleprompter" at bounding box center [1258, 31] width 47 height 8
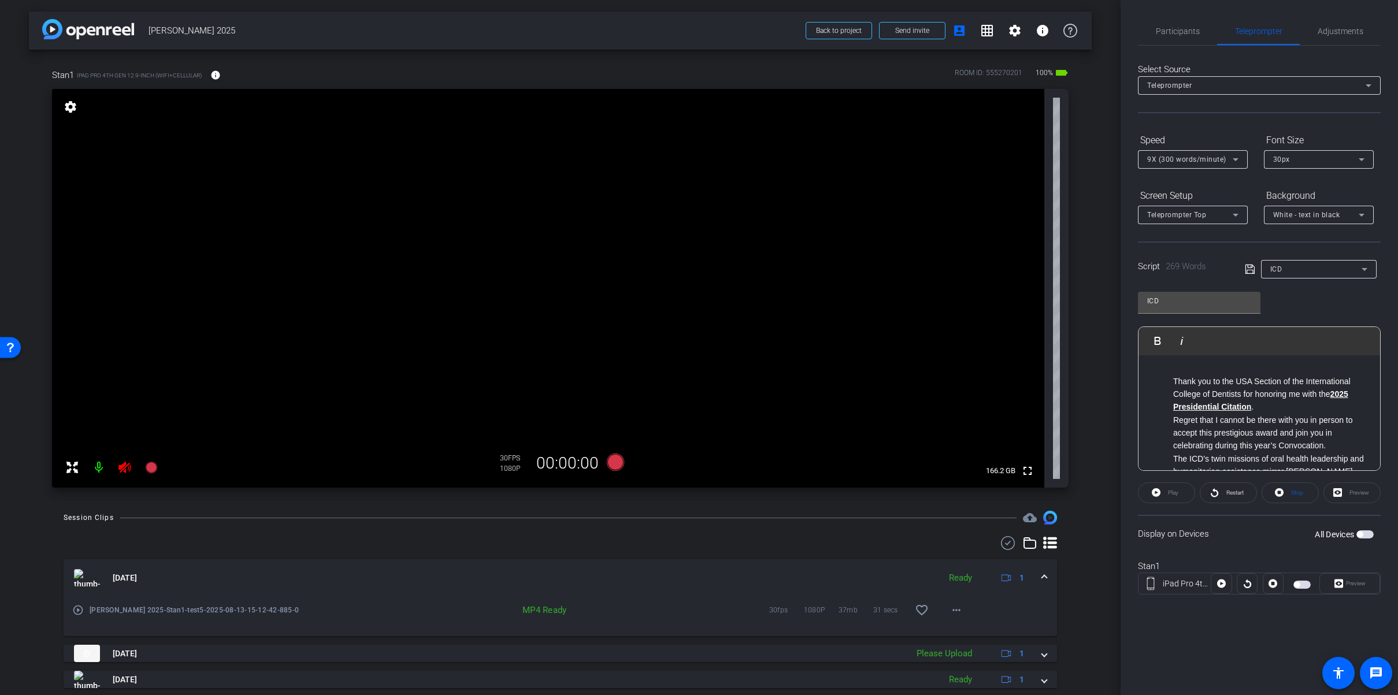
click at [1008, 536] on span "button" at bounding box center [1360, 535] width 6 height 6
click at [1008, 571] on span "Preview" at bounding box center [1356, 583] width 20 height 6
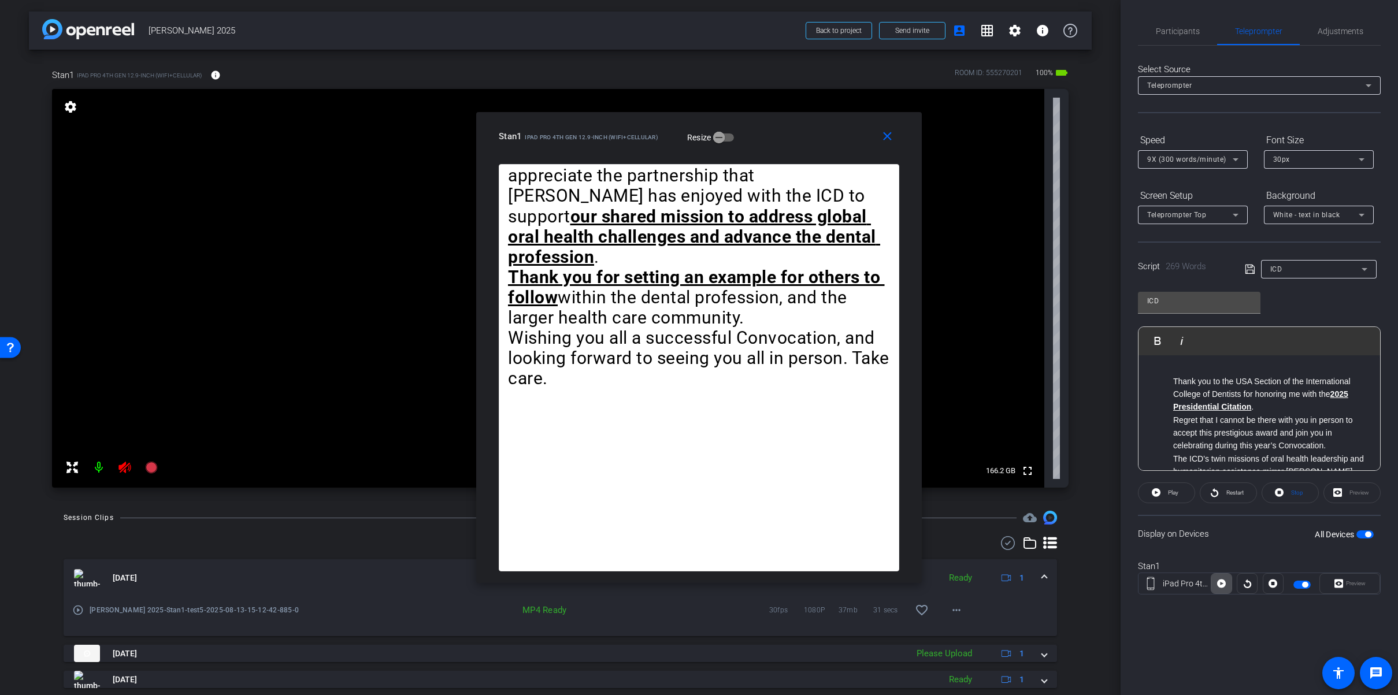
click at [1008, 571] on icon at bounding box center [1221, 584] width 9 height 9
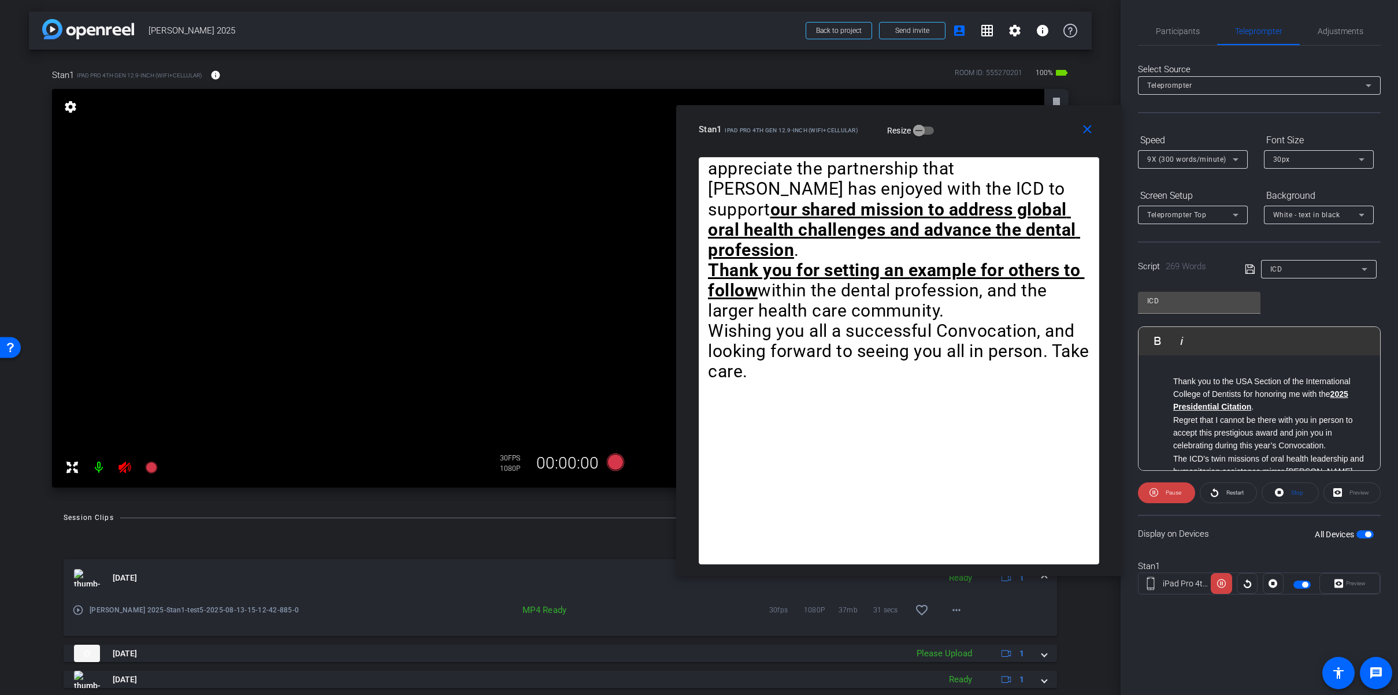
drag, startPoint x: 831, startPoint y: 129, endPoint x: 1029, endPoint y: 123, distance: 197.8
click at [1008, 122] on div "Stan1 iPad Pro 4th Gen 12.9-inch (WiFi+Cellular) Resize" at bounding box center [903, 129] width 409 height 21
click at [1008, 128] on mat-icon "close" at bounding box center [1087, 130] width 14 height 14
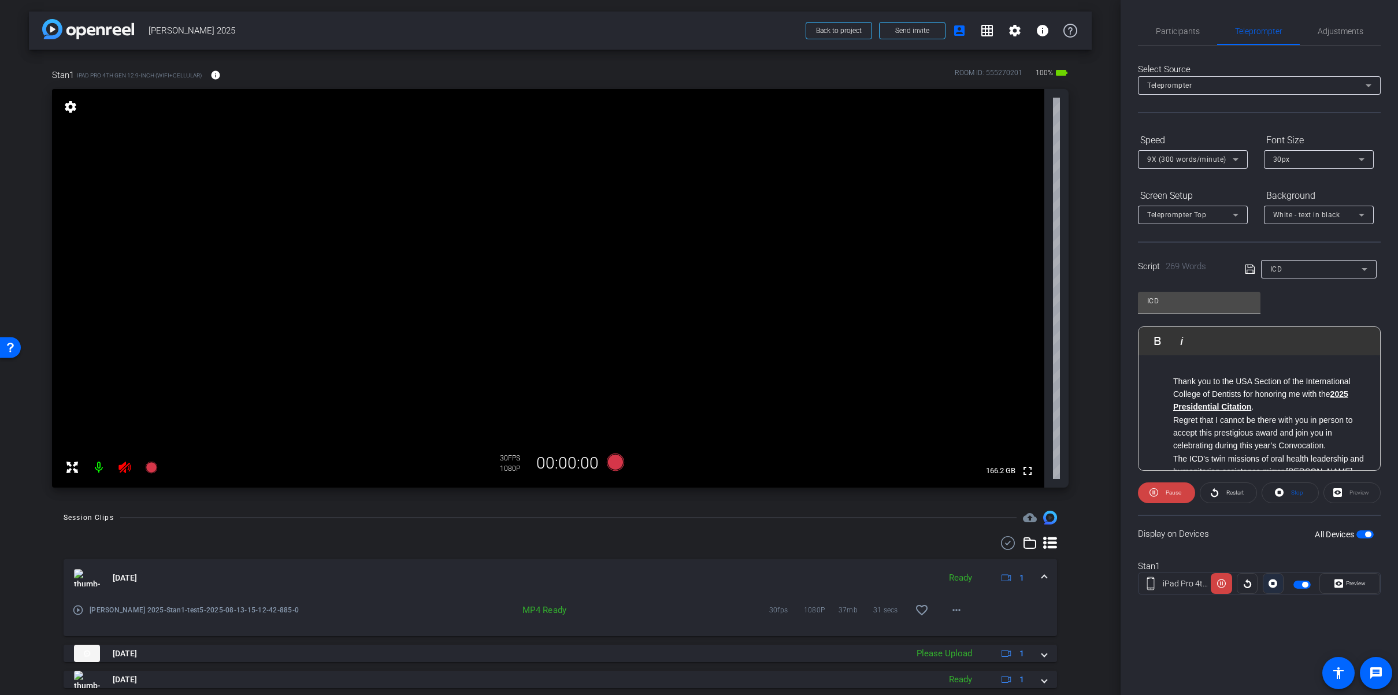
click at [1008, 571] on icon at bounding box center [1273, 584] width 9 height 9
click at [1008, 571] on span "Preview" at bounding box center [1356, 583] width 20 height 6
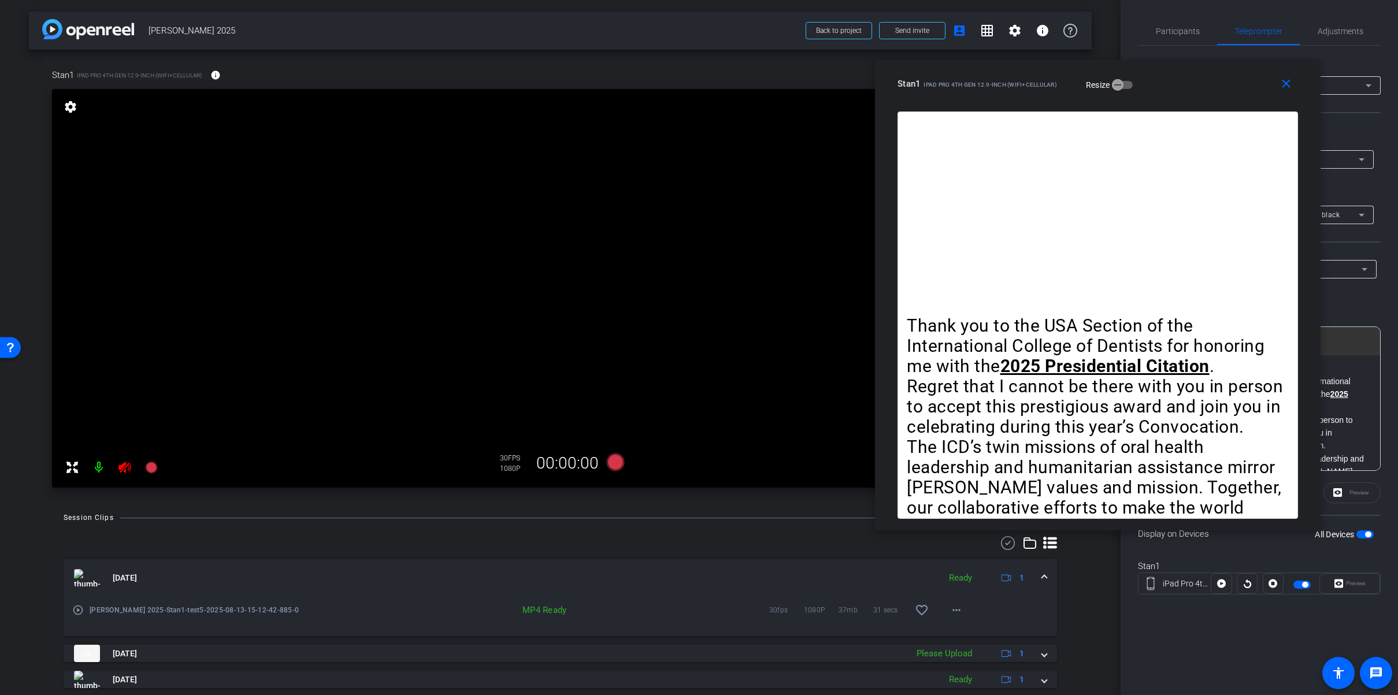
drag, startPoint x: 791, startPoint y: 128, endPoint x: 1114, endPoint y: 153, distance: 324.1
click at [1008, 76] on div "Stan1 iPad Pro 4th Gen 12.9-inch (WiFi+Cellular) Resize" at bounding box center [1102, 83] width 409 height 21
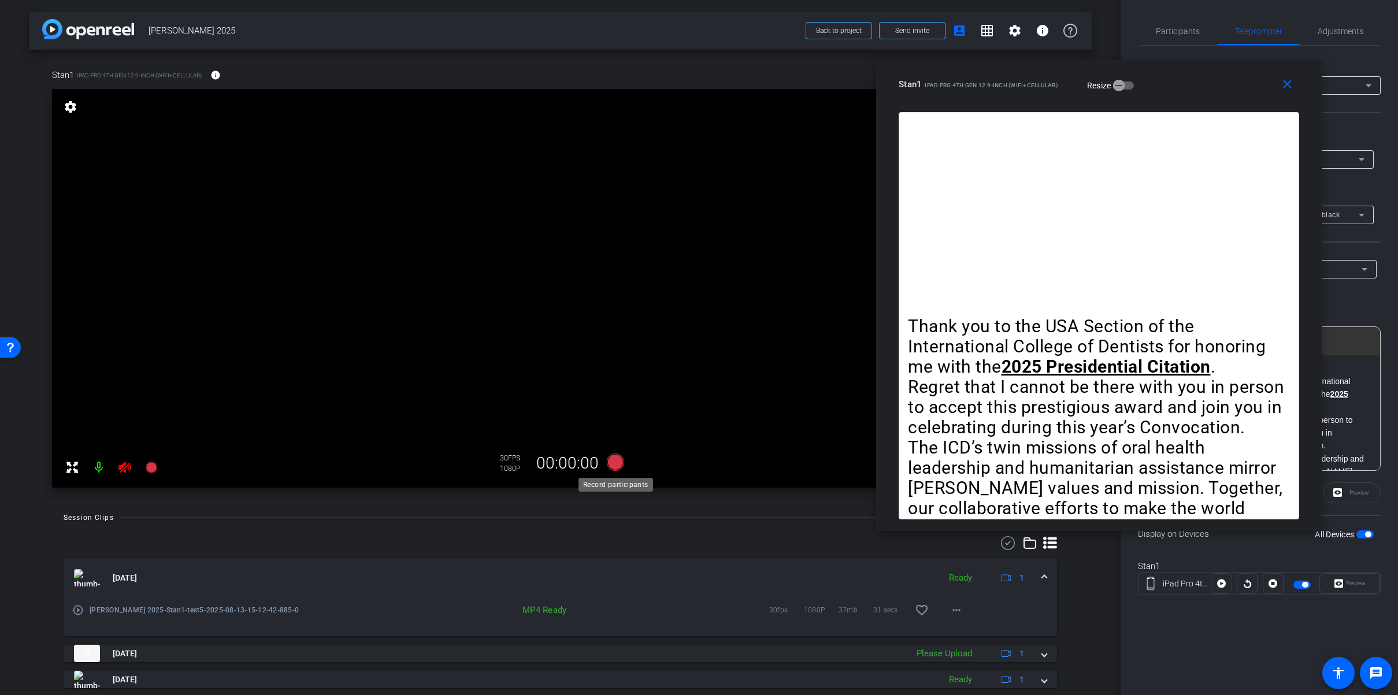
click at [619, 462] on icon at bounding box center [614, 462] width 17 height 17
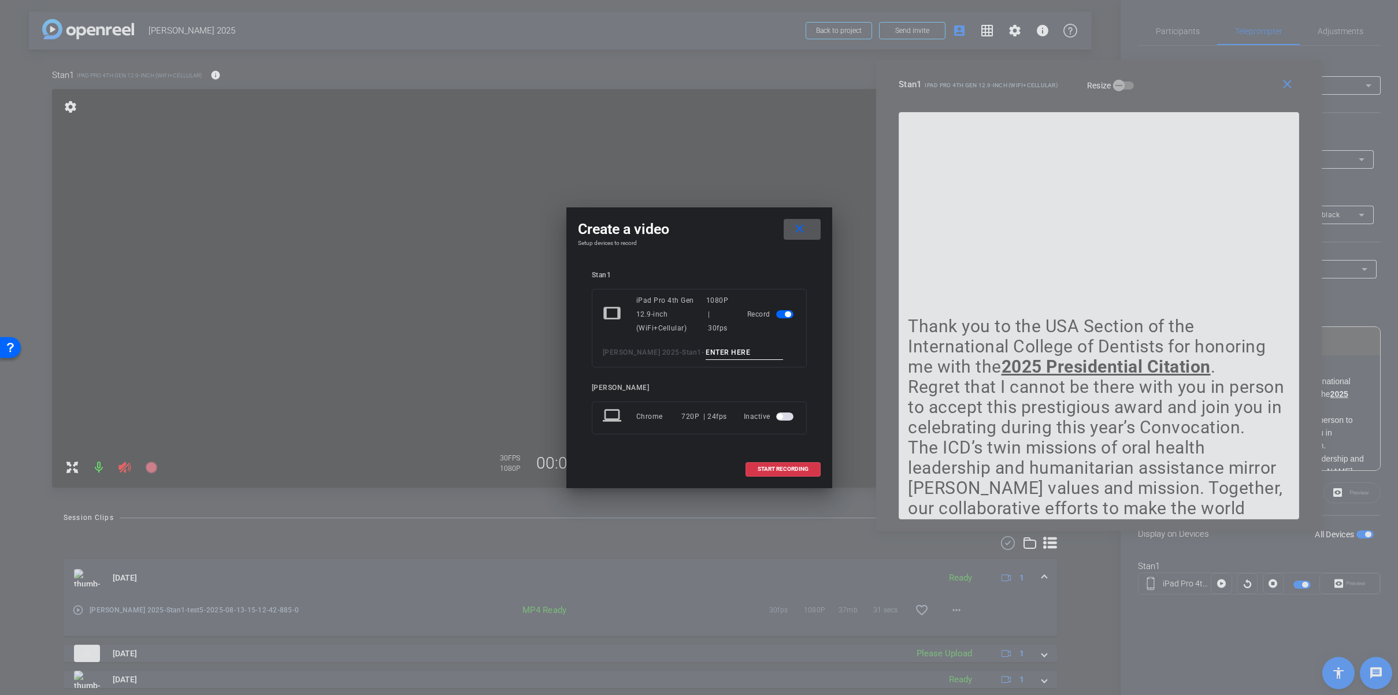
click at [739, 345] on div "tablet iPad Pro 4th Gen 12.9-inch (WiFi+Cellular) 1080P | 30fps Record STAN BER…" at bounding box center [699, 328] width 215 height 79
click at [736, 350] on input at bounding box center [744, 353] width 77 height 14
type input "TEST6"
click at [770, 469] on span "START RECORDING" at bounding box center [783, 469] width 51 height 6
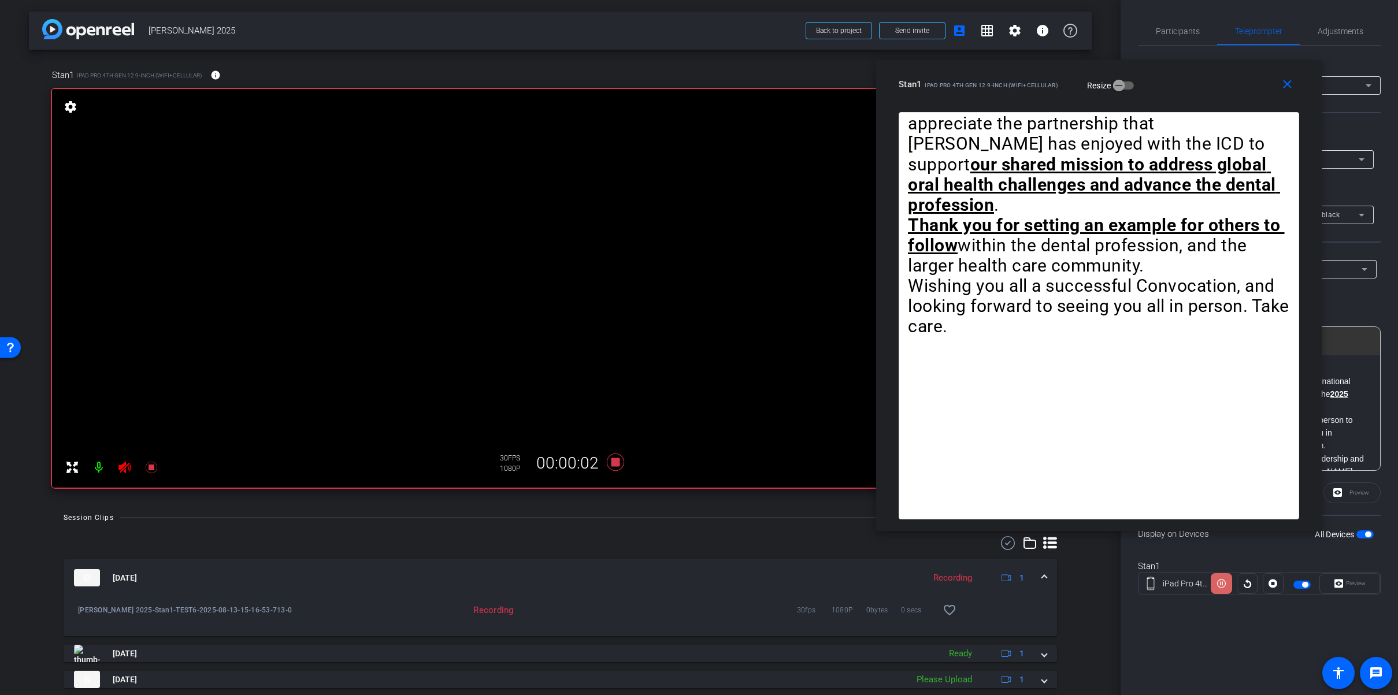
click at [1008, 571] on icon at bounding box center [1221, 583] width 9 height 17
click at [1008, 571] on icon at bounding box center [1221, 584] width 9 height 9
click at [614, 464] on icon at bounding box center [614, 462] width 17 height 17
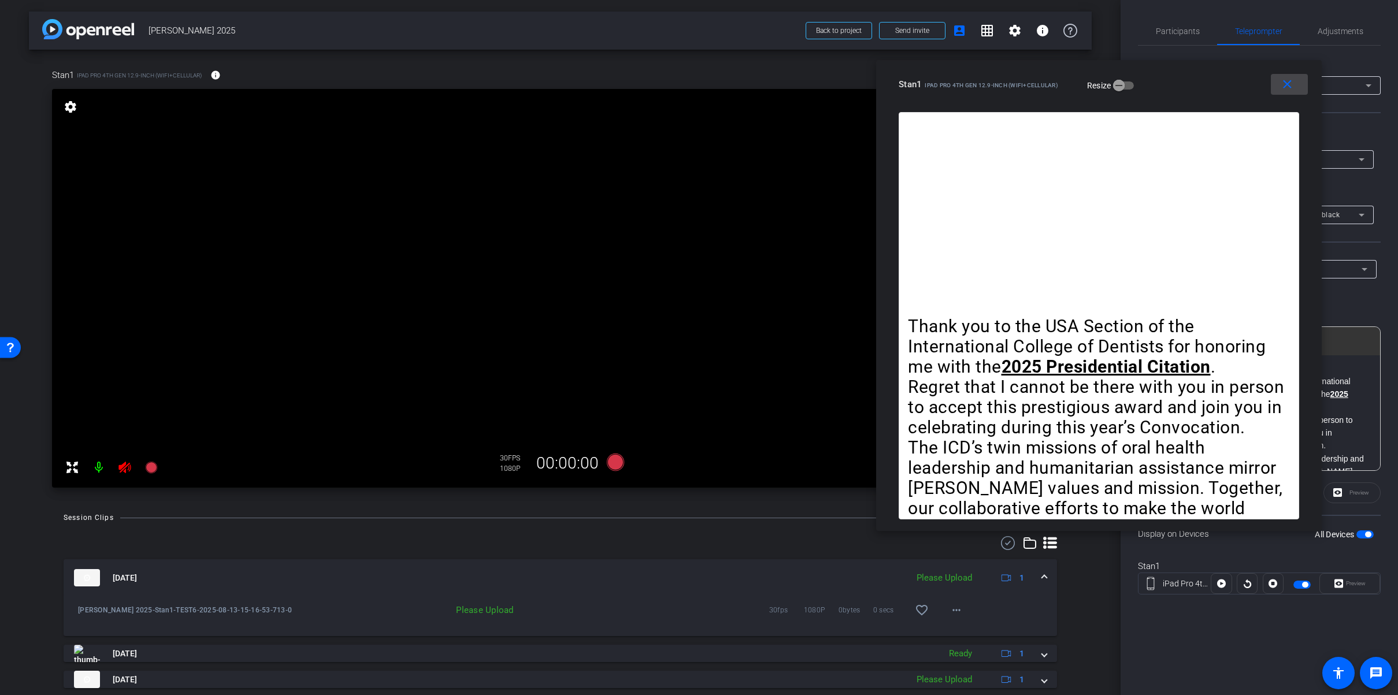
click at [1008, 86] on mat-icon "close" at bounding box center [1287, 84] width 14 height 14
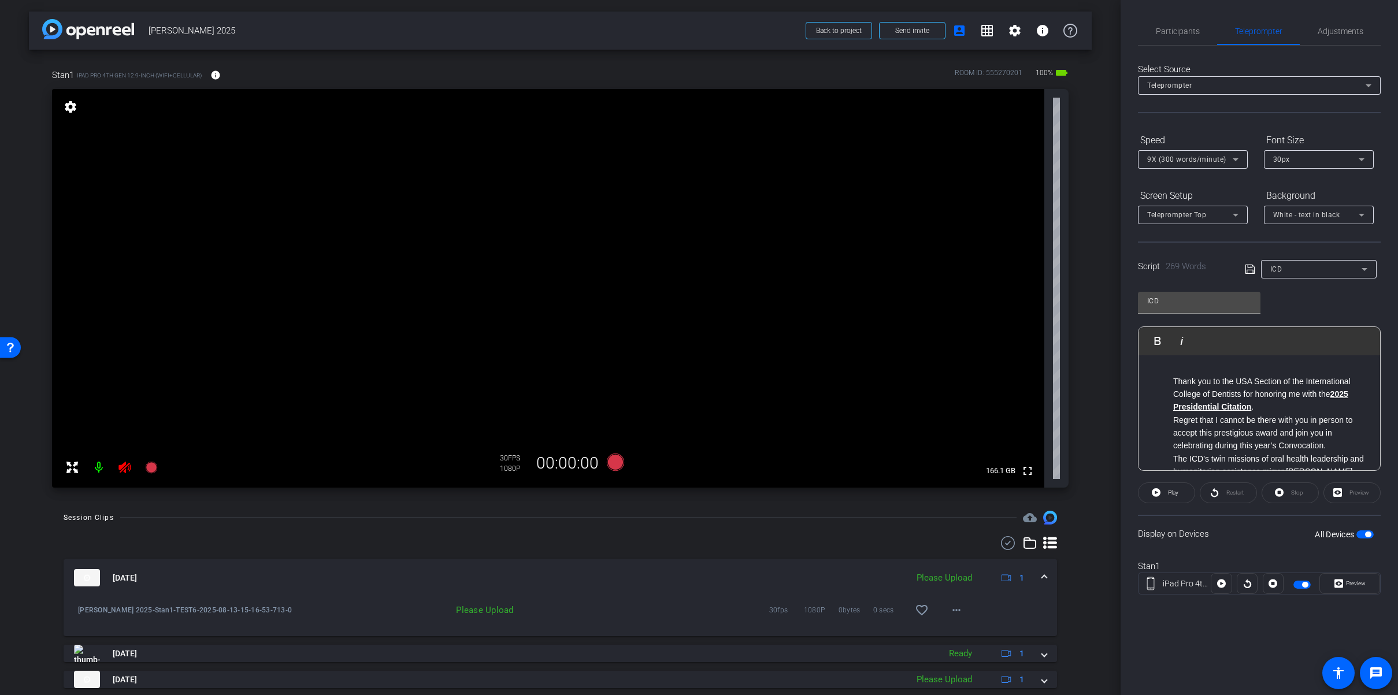
click at [1008, 535] on span "button" at bounding box center [1368, 535] width 6 height 6
click at [1008, 534] on span "button" at bounding box center [1360, 535] width 6 height 6
click at [1008, 571] on span "Preview" at bounding box center [1356, 583] width 20 height 6
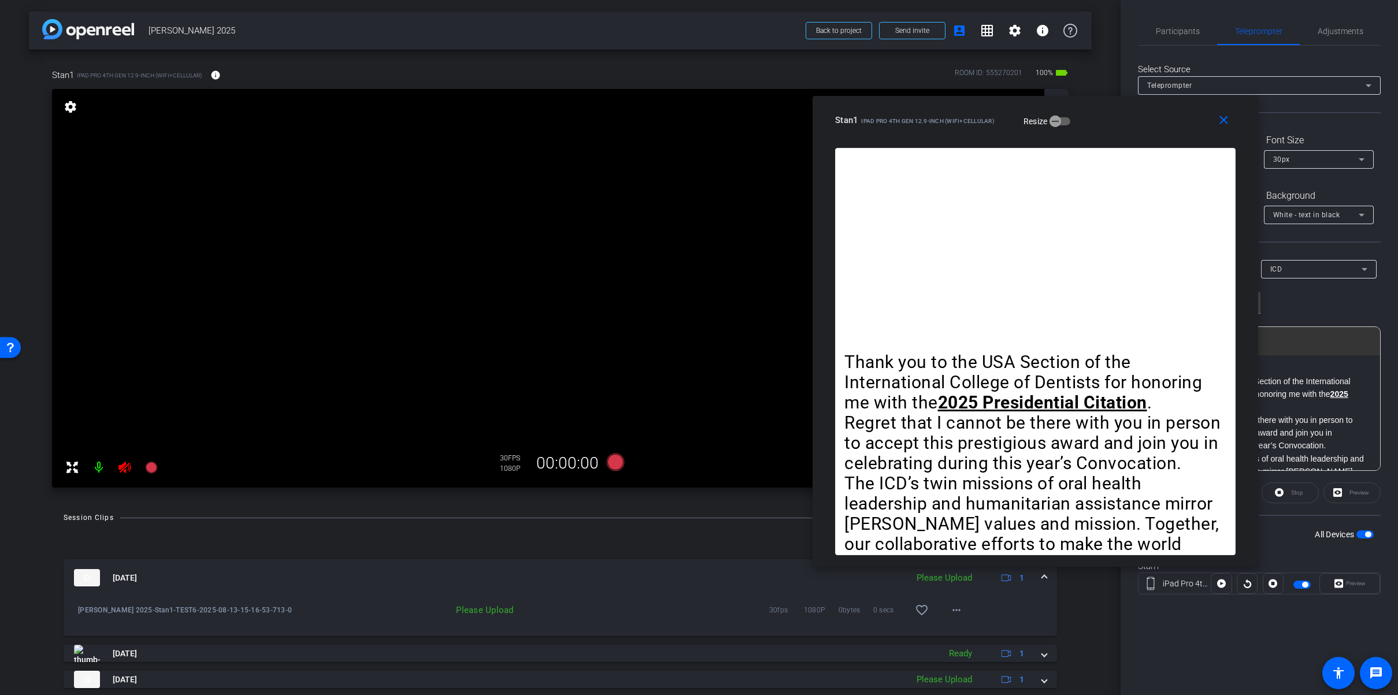
drag, startPoint x: 818, startPoint y: 137, endPoint x: 1117, endPoint y: 123, distance: 299.2
click at [1008, 123] on div "Stan1 iPad Pro 4th Gen 12.9-inch (WiFi+Cellular) Resize" at bounding box center [1039, 120] width 409 height 21
click at [617, 460] on icon at bounding box center [614, 462] width 17 height 17
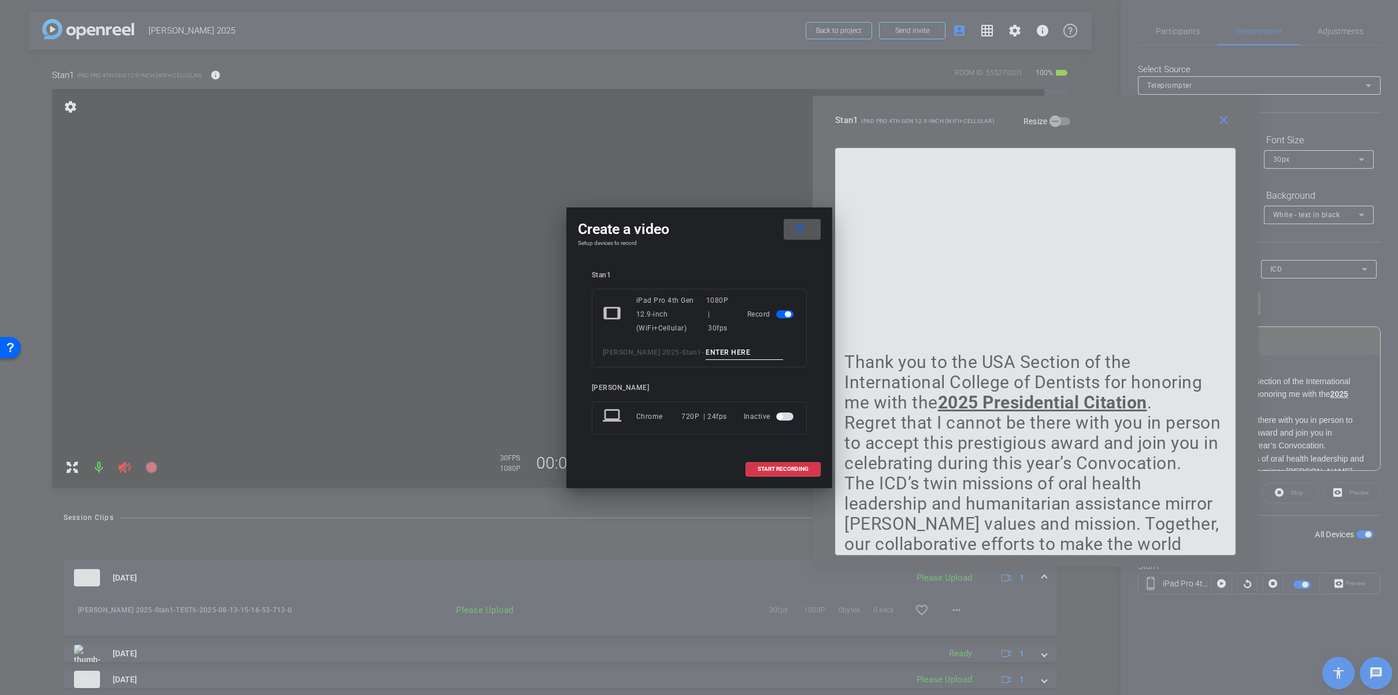
click at [746, 351] on input at bounding box center [744, 353] width 77 height 14
type input "test8"
click at [768, 468] on span "START RECORDING" at bounding box center [783, 469] width 51 height 6
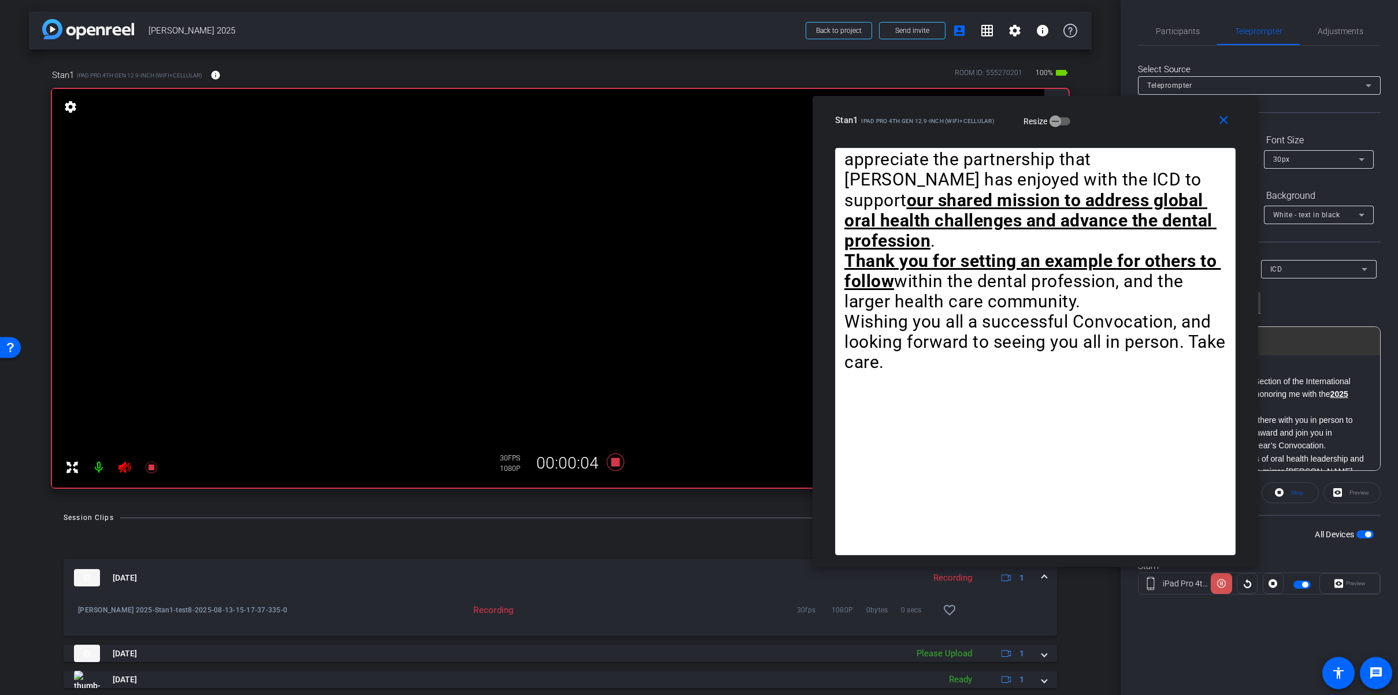
click at [1008, 571] on icon at bounding box center [1221, 583] width 9 height 17
click at [1008, 571] on icon at bounding box center [1221, 584] width 9 height 9
click at [1008, 571] on icon at bounding box center [1221, 583] width 9 height 17
click at [1008, 571] on icon at bounding box center [1221, 584] width 9 height 9
click at [1008, 571] on icon at bounding box center [1221, 583] width 9 height 17
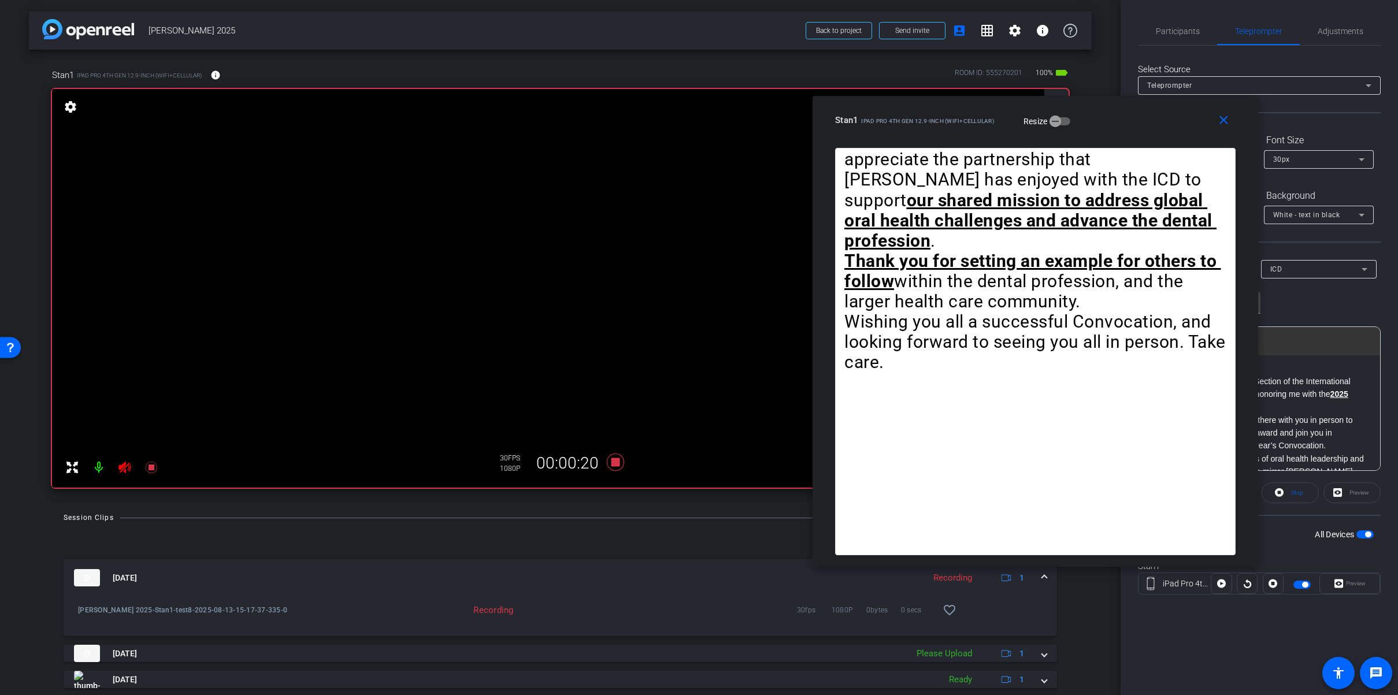
click at [1008, 571] on icon at bounding box center [1221, 584] width 9 height 9
click at [1008, 571] on icon at bounding box center [1221, 583] width 9 height 17
drag, startPoint x: 612, startPoint y: 461, endPoint x: 632, endPoint y: 495, distance: 39.7
click at [613, 461] on icon at bounding box center [614, 462] width 17 height 17
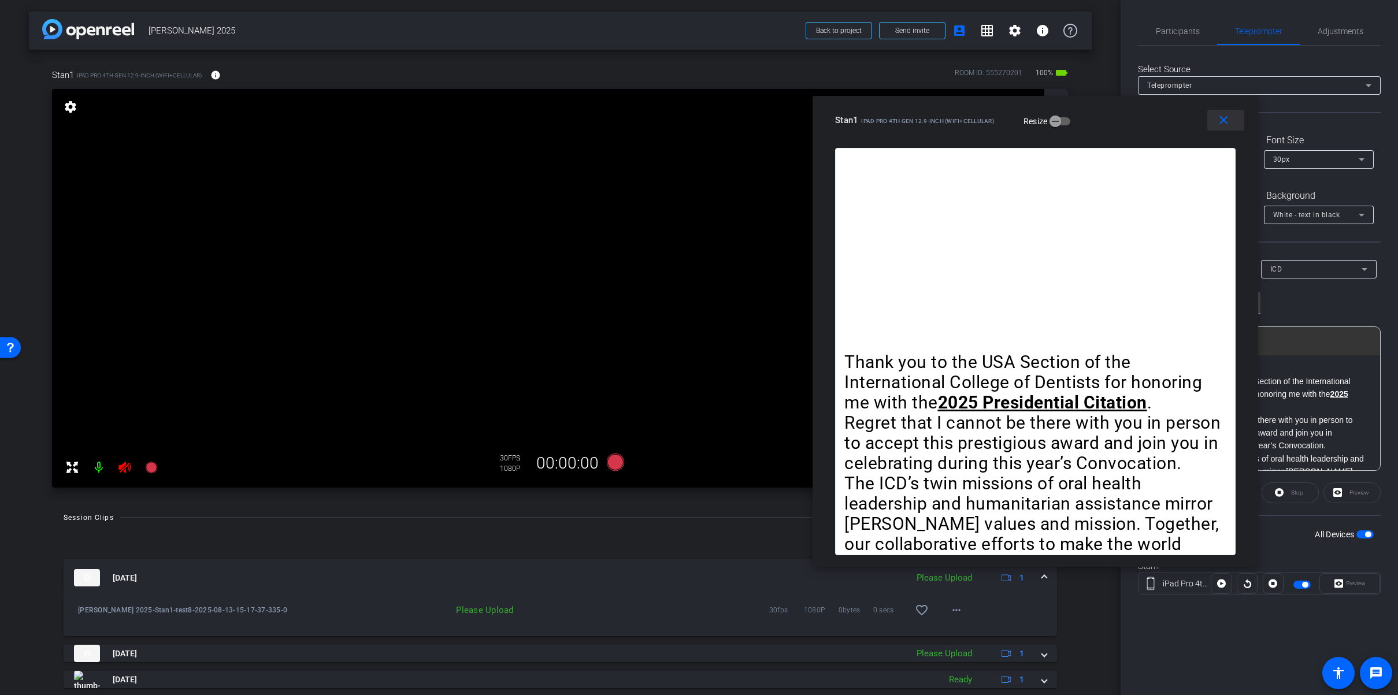
click at [1008, 119] on mat-icon "close" at bounding box center [1224, 120] width 14 height 14
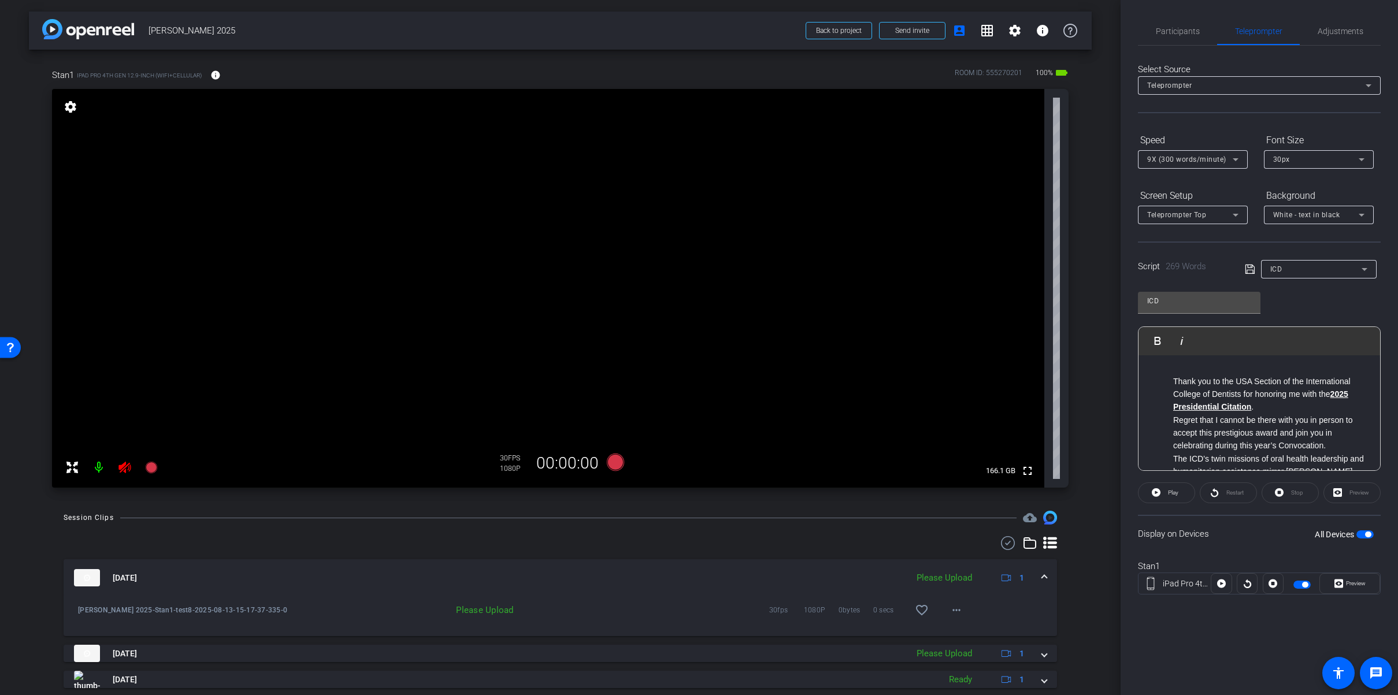
click at [1008, 533] on span "button" at bounding box center [1368, 535] width 6 height 6
click at [1008, 571] on div "Participants Teleprompter Adjustments David Levitsky Director Matt Fischetti Di…" at bounding box center [1259, 347] width 277 height 695
click at [1008, 32] on div "Participants" at bounding box center [1177, 31] width 79 height 28
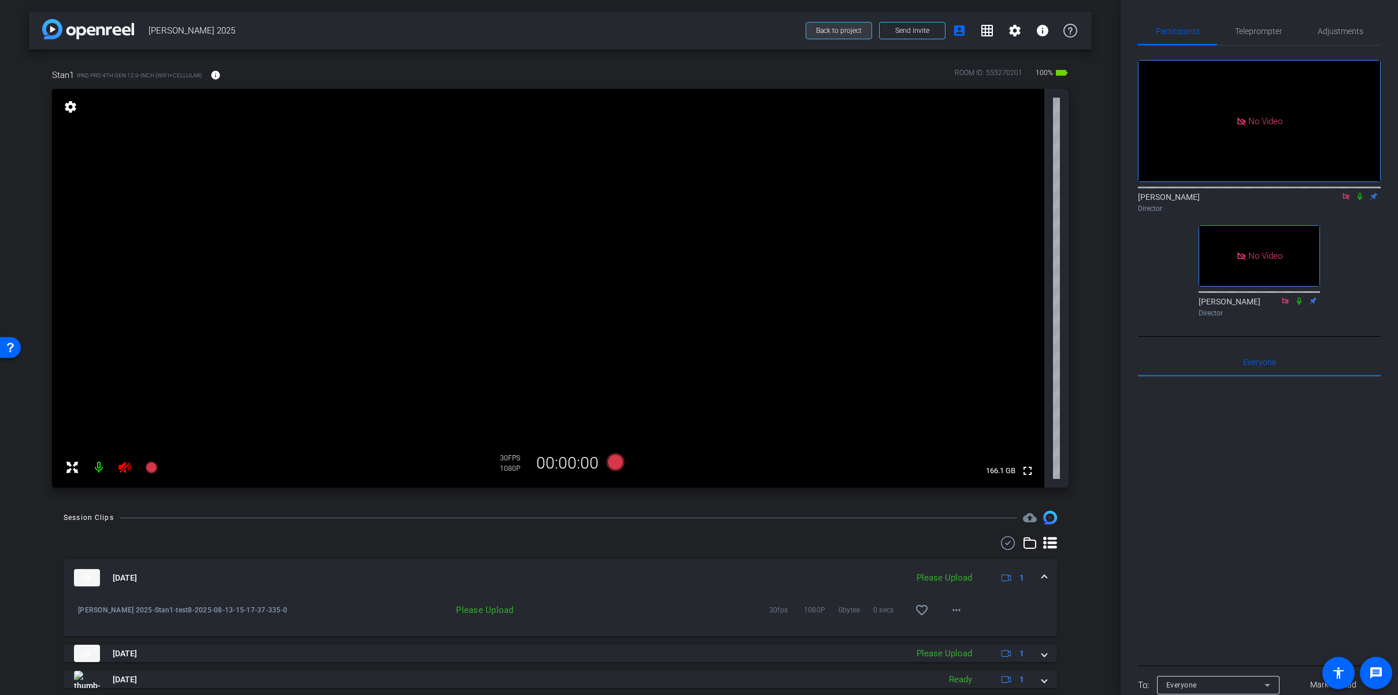
click at [839, 33] on span "Back to project" at bounding box center [839, 31] width 46 height 8
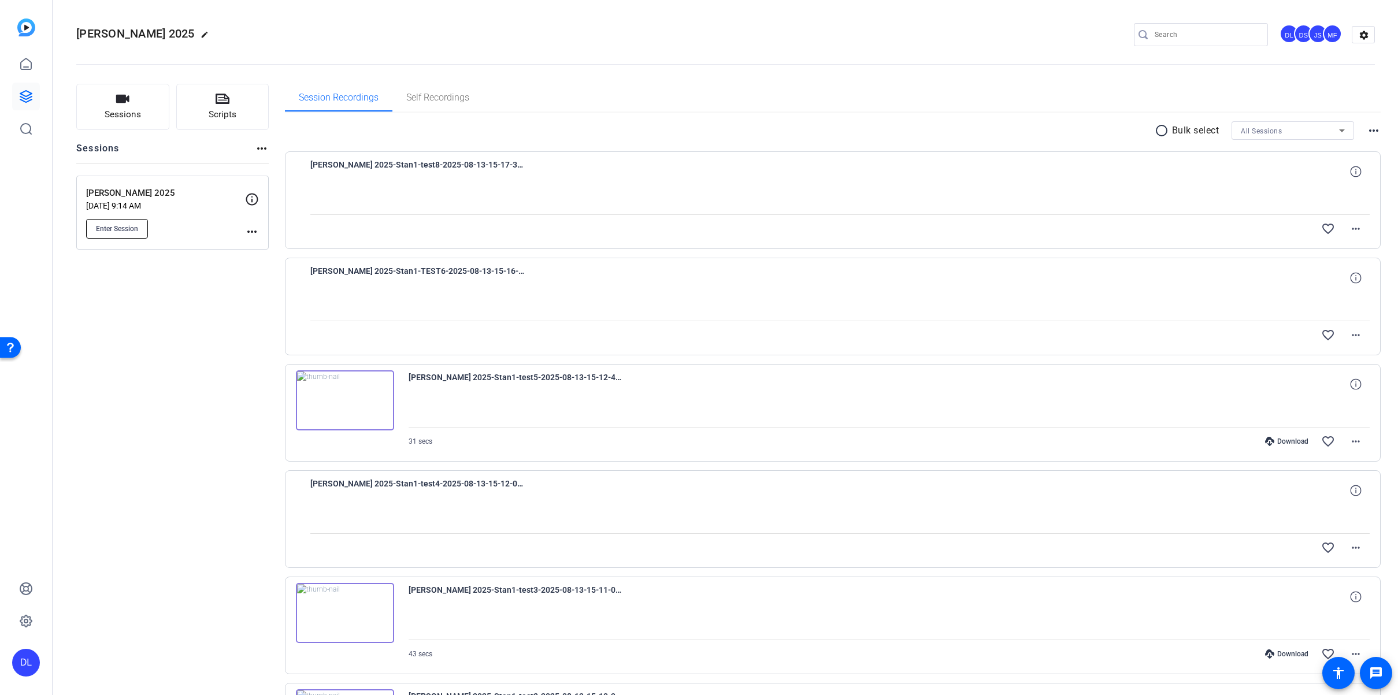
click at [112, 228] on span "Enter Session" at bounding box center [117, 228] width 42 height 9
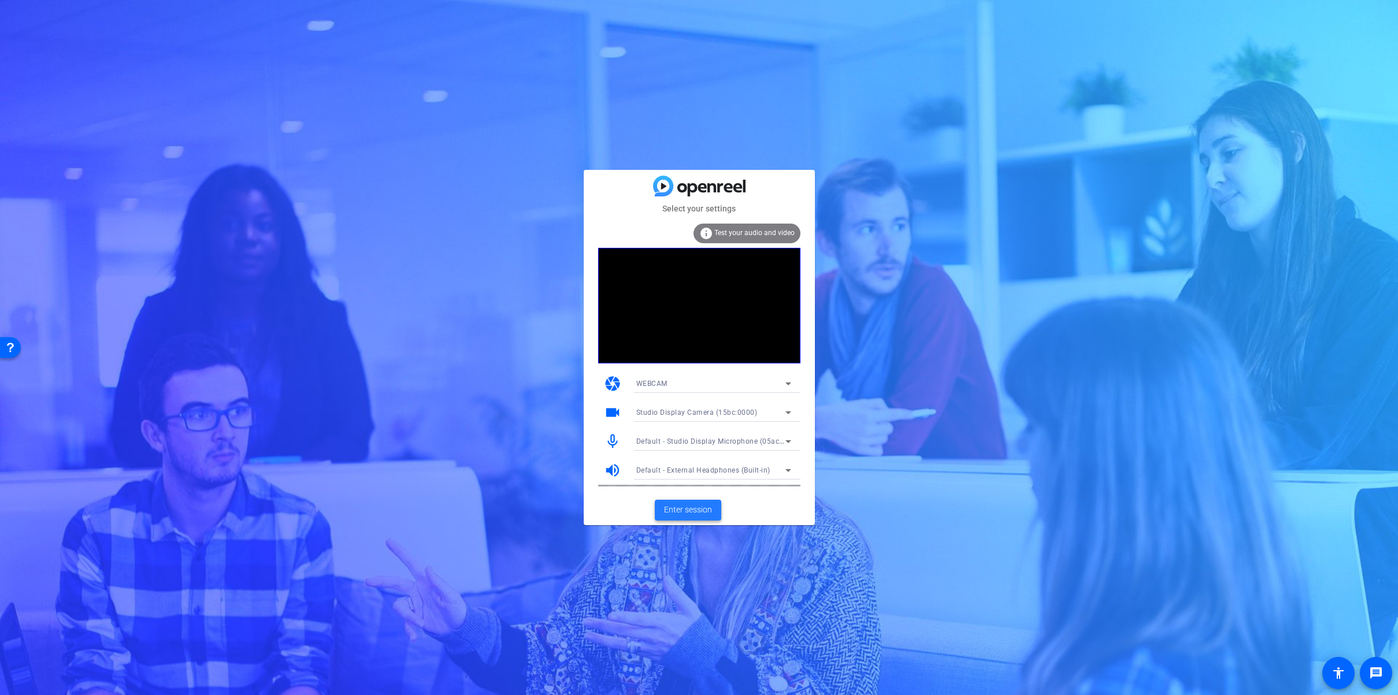
click at [687, 512] on span "Enter session" at bounding box center [688, 510] width 48 height 12
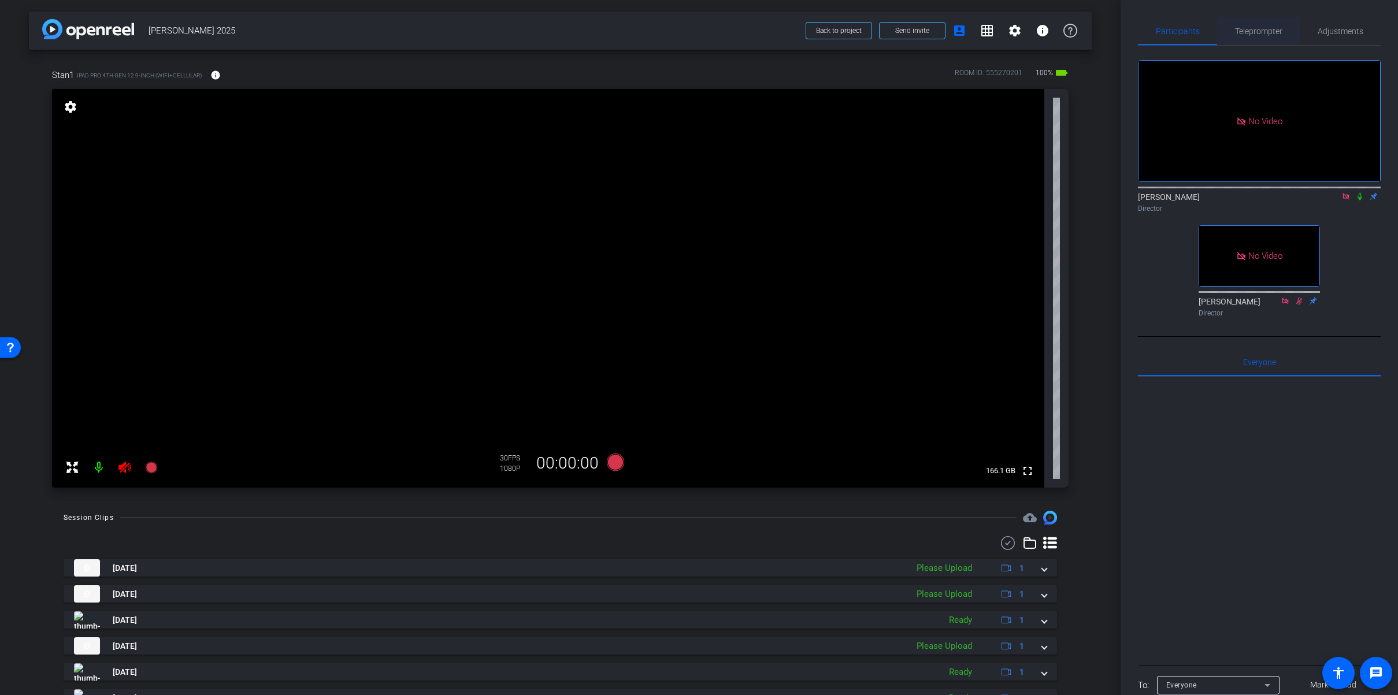
click at [1247, 29] on span "Teleprompter" at bounding box center [1258, 31] width 47 height 8
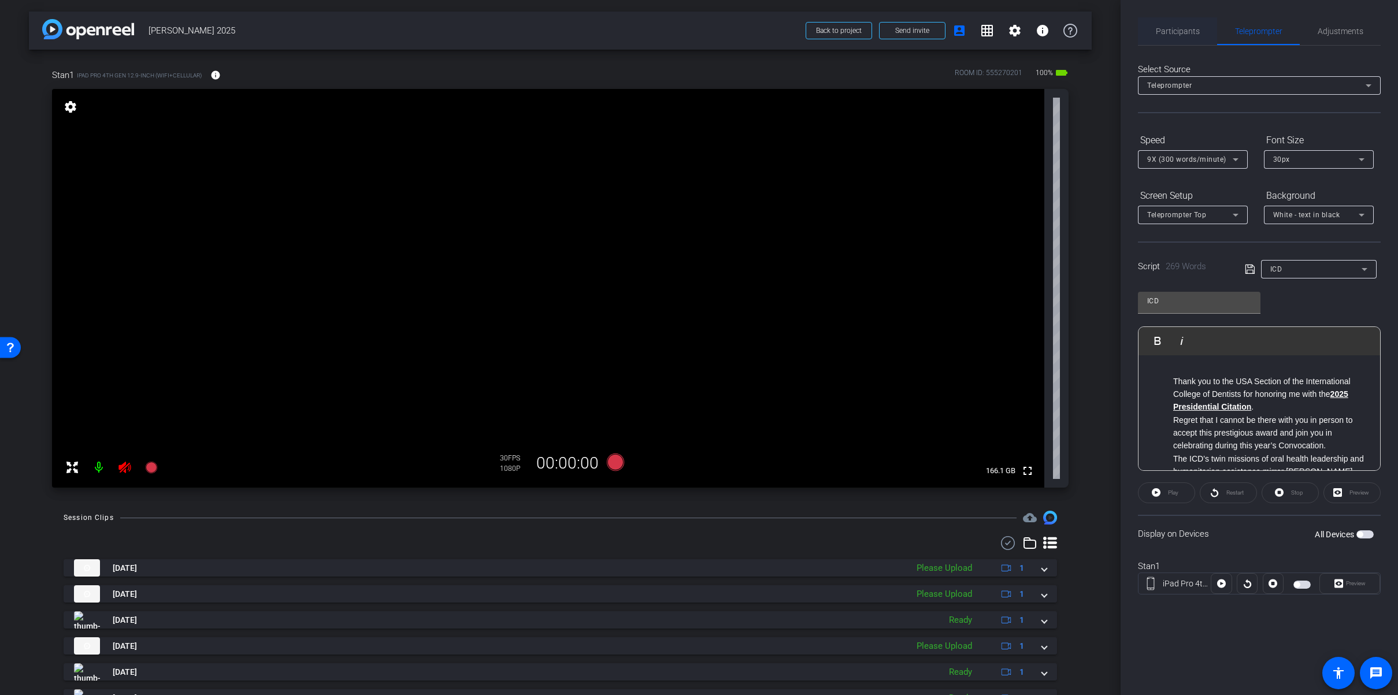
click at [1191, 33] on span "Participants" at bounding box center [1178, 31] width 44 height 8
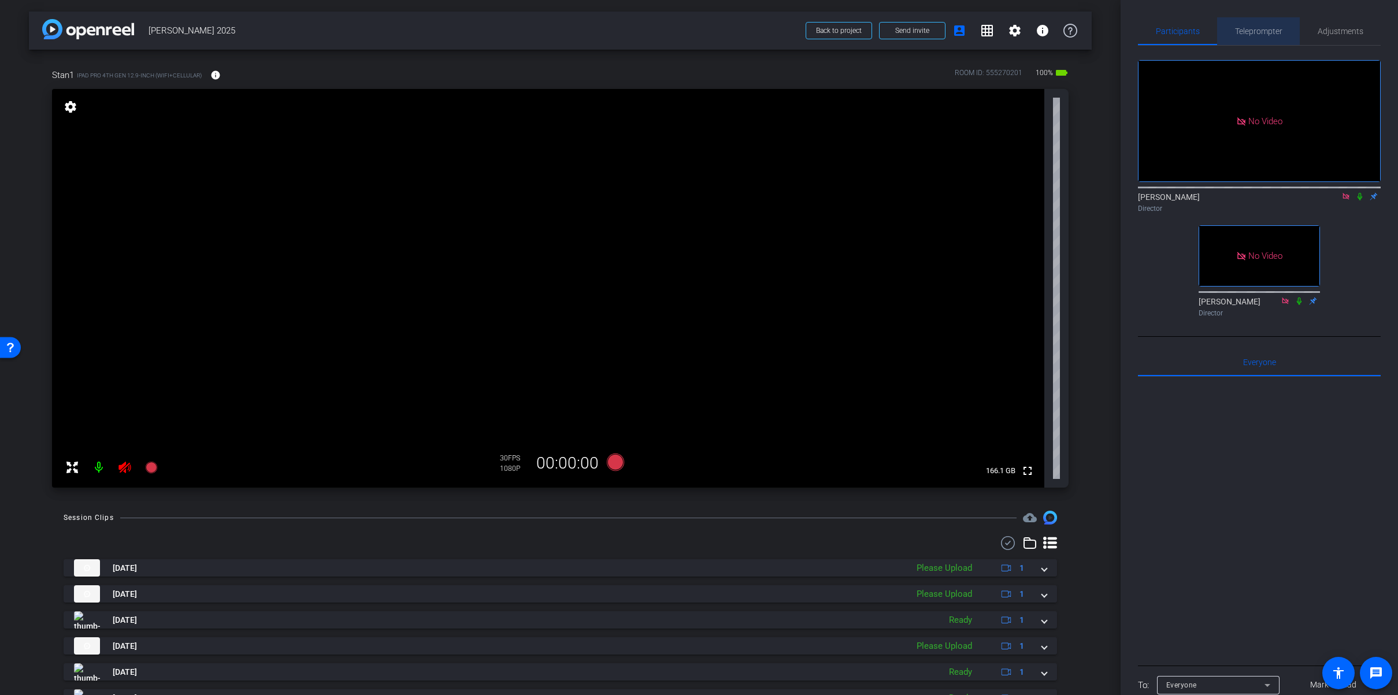
click at [1251, 28] on span "Teleprompter" at bounding box center [1258, 31] width 47 height 8
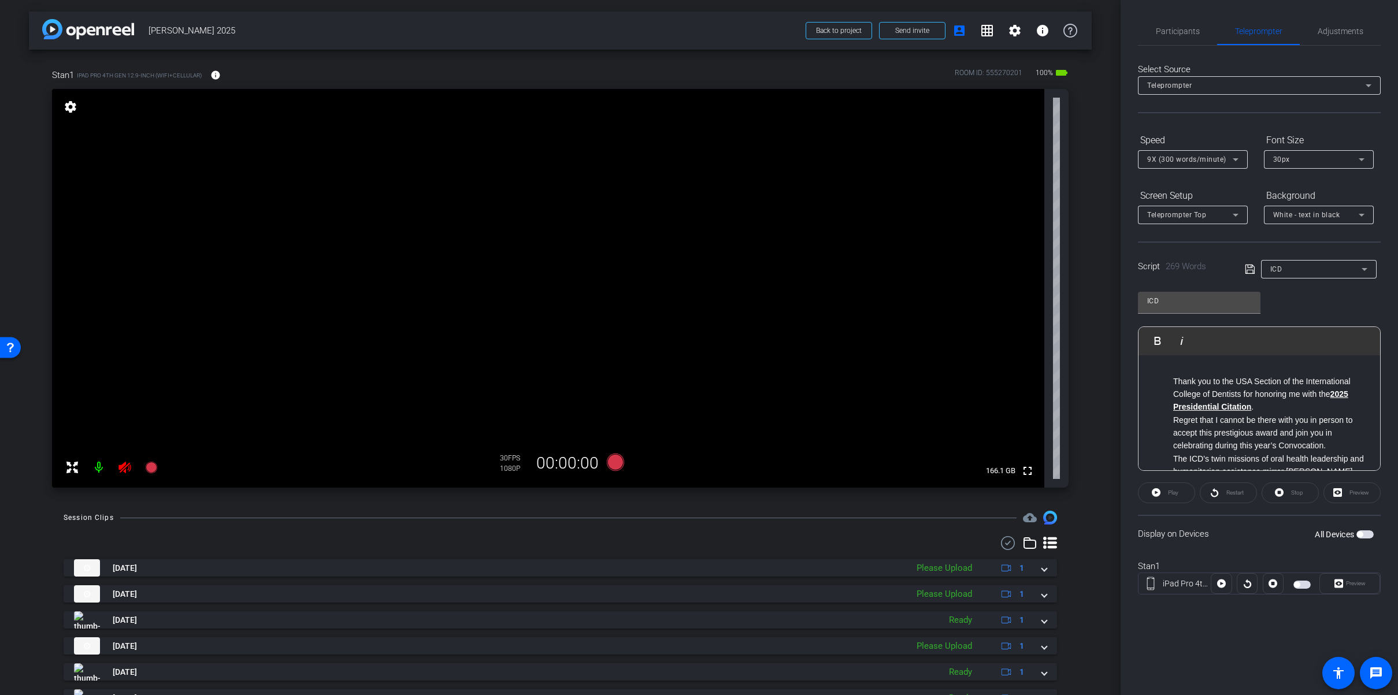
click at [1358, 531] on span "button" at bounding box center [1365, 535] width 17 height 8
click at [1363, 583] on span "Preview" at bounding box center [1356, 583] width 20 height 6
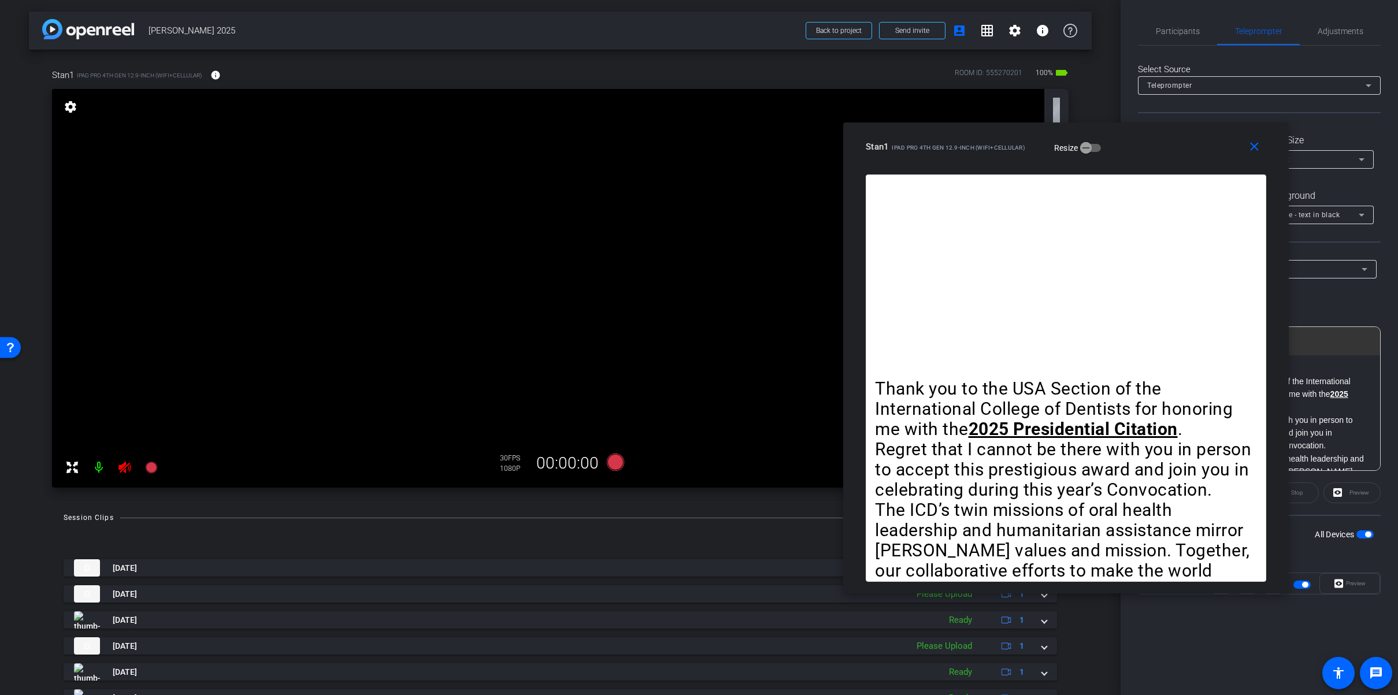
drag, startPoint x: 777, startPoint y: 132, endPoint x: 1154, endPoint y: 127, distance: 376.3
click at [1154, 136] on div "Stan1 iPad Pro 4th Gen 12.9-inch (WiFi+Cellular) Resize" at bounding box center [1070, 146] width 409 height 21
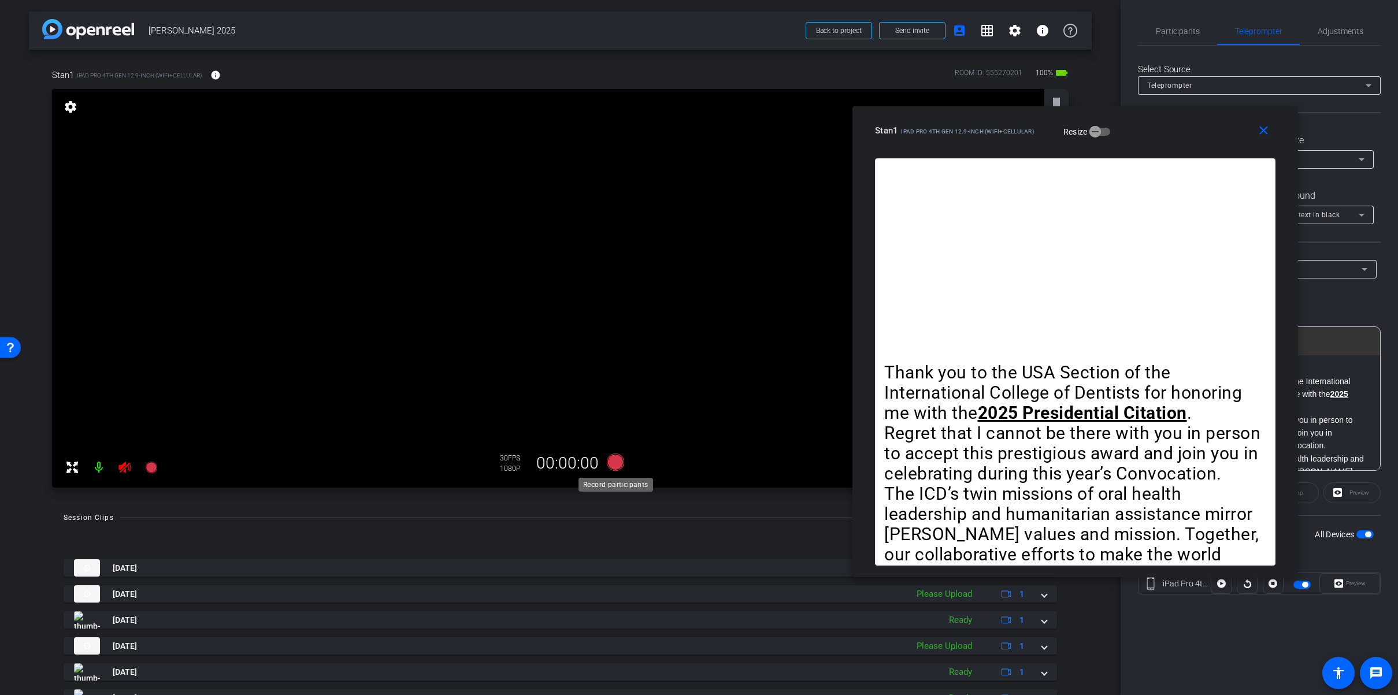
click at [613, 466] on icon at bounding box center [614, 462] width 17 height 17
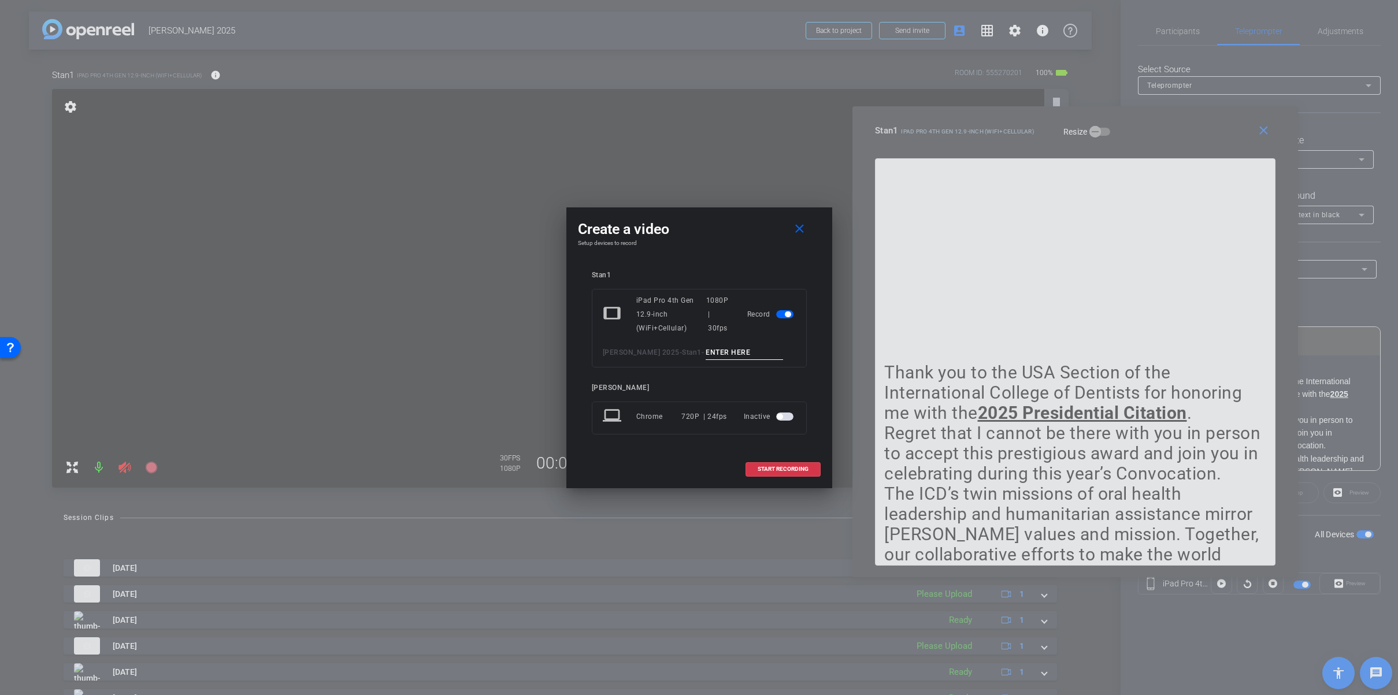
click at [729, 351] on input at bounding box center [744, 353] width 77 height 14
type input "dflkjflkdfjkl"
click at [800, 459] on span at bounding box center [783, 469] width 74 height 28
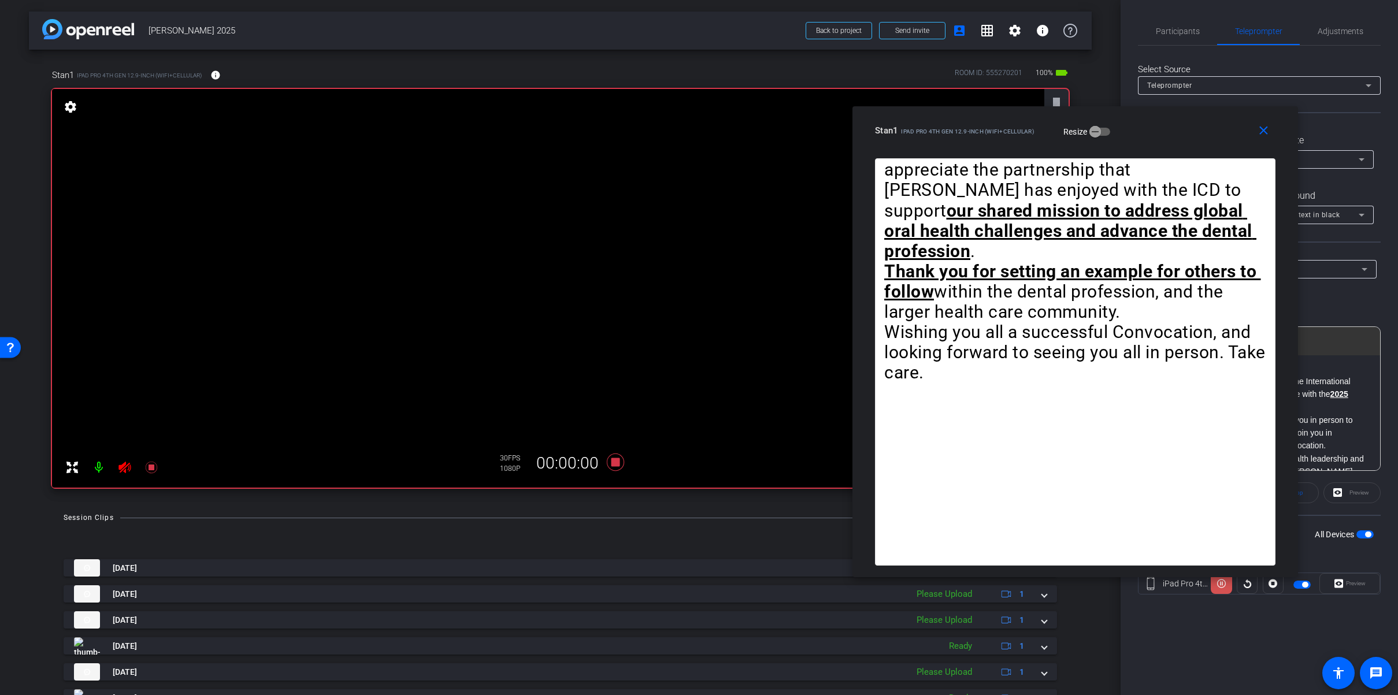
click at [1224, 586] on icon at bounding box center [1221, 583] width 9 height 17
click at [1224, 587] on icon at bounding box center [1221, 584] width 9 height 9
click at [614, 463] on icon at bounding box center [614, 462] width 17 height 17
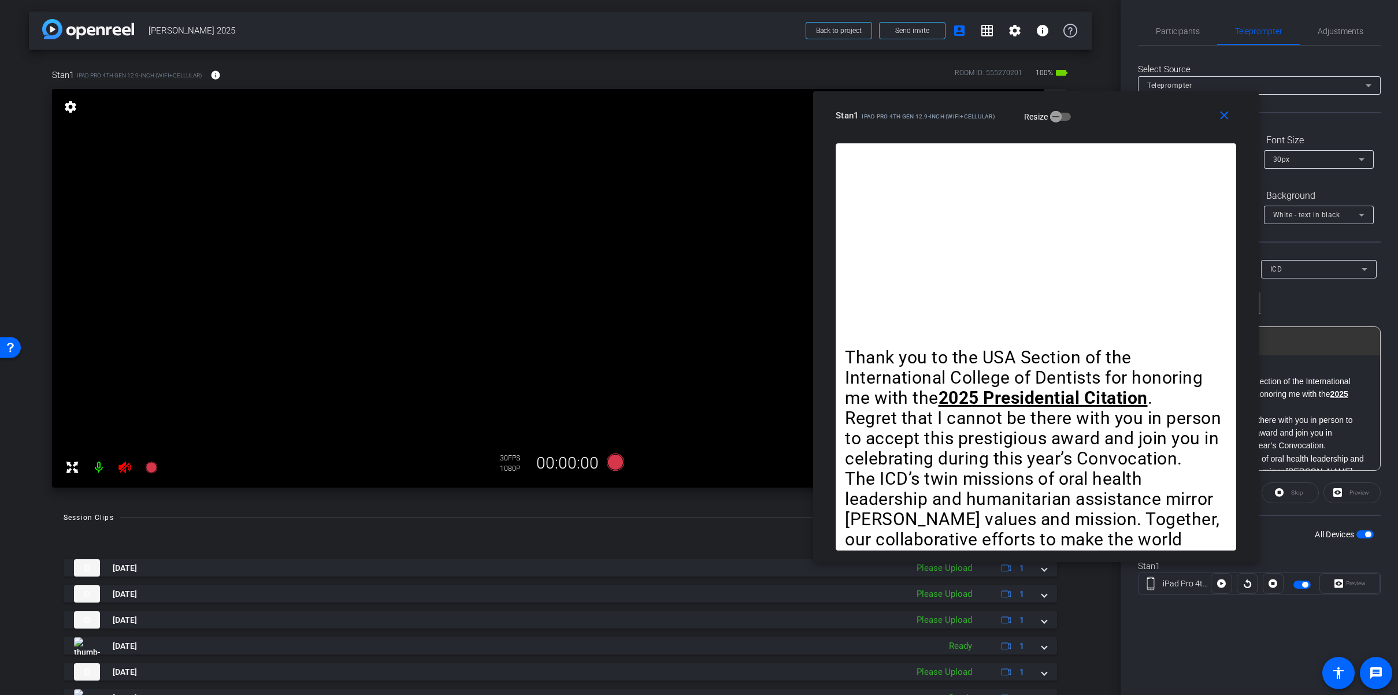
drag, startPoint x: 1202, startPoint y: 129, endPoint x: 1169, endPoint y: 115, distance: 36.0
click at [1169, 115] on div "Stan1 iPad Pro 4th Gen 12.9-inch (WiFi+Cellular) Resize" at bounding box center [1040, 115] width 409 height 21
click at [1223, 114] on mat-icon "close" at bounding box center [1224, 115] width 14 height 14
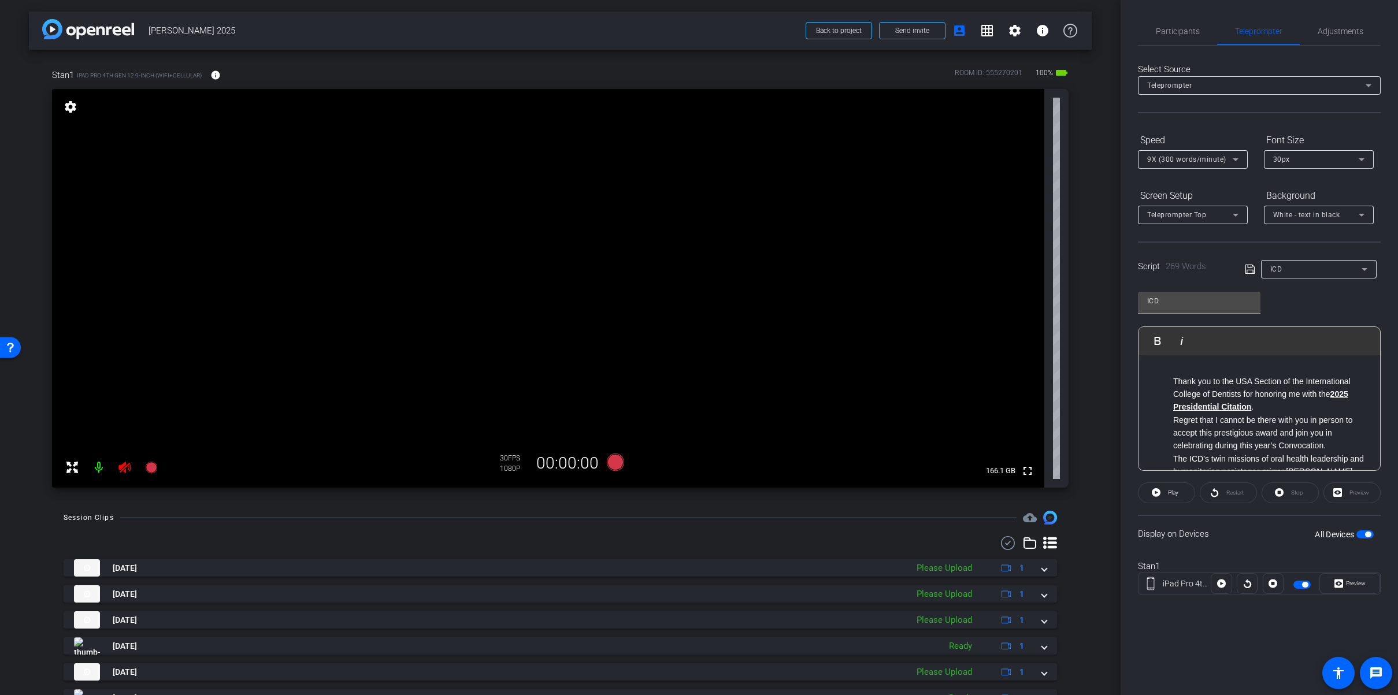
drag, startPoint x: 1370, startPoint y: 534, endPoint x: 1361, endPoint y: 566, distance: 34.1
click at [1370, 534] on span "button" at bounding box center [1368, 535] width 6 height 6
click at [1360, 535] on span "button" at bounding box center [1360, 535] width 6 height 6
click at [1364, 588] on span "Preview" at bounding box center [1354, 584] width 23 height 16
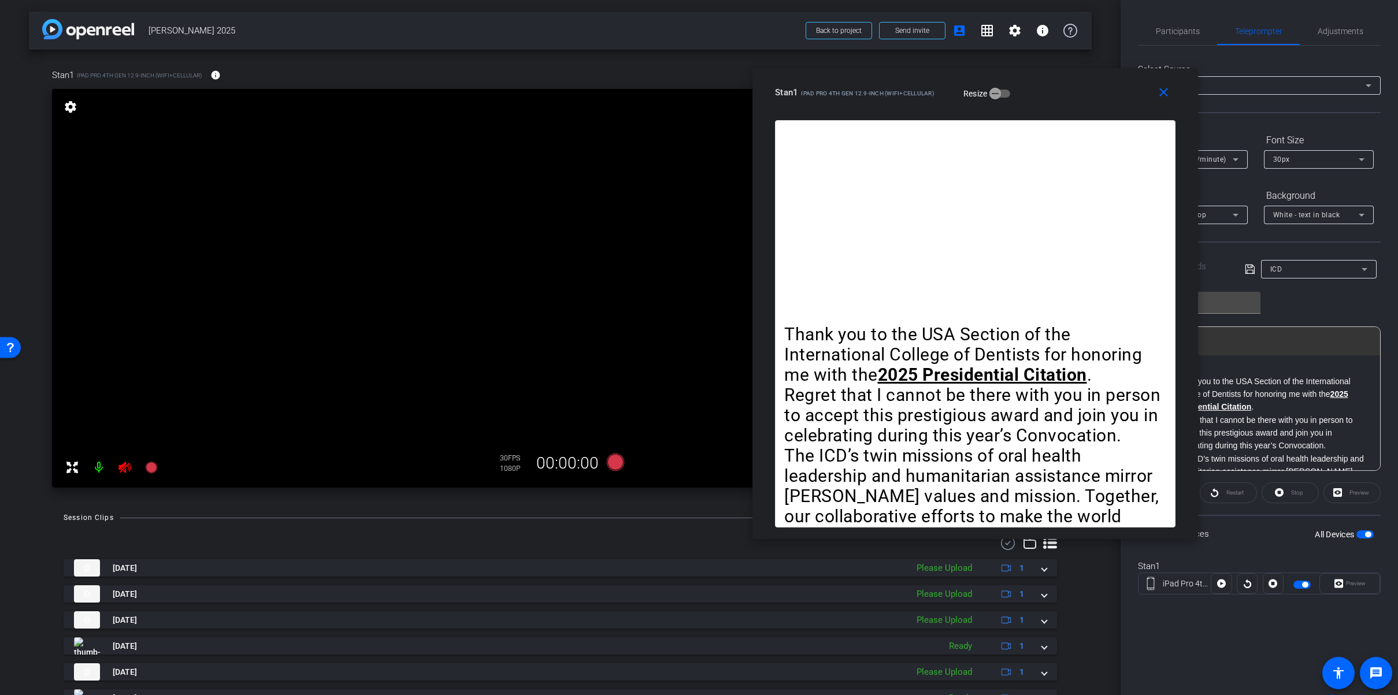
drag, startPoint x: 866, startPoint y: 132, endPoint x: 1068, endPoint y: 94, distance: 205.2
click at [1068, 94] on div "Stan1 iPad Pro 4th Gen 12.9-inch (WiFi+Cellular) Resize" at bounding box center [979, 92] width 409 height 21
click at [1164, 91] on mat-icon "close" at bounding box center [1164, 93] width 14 height 14
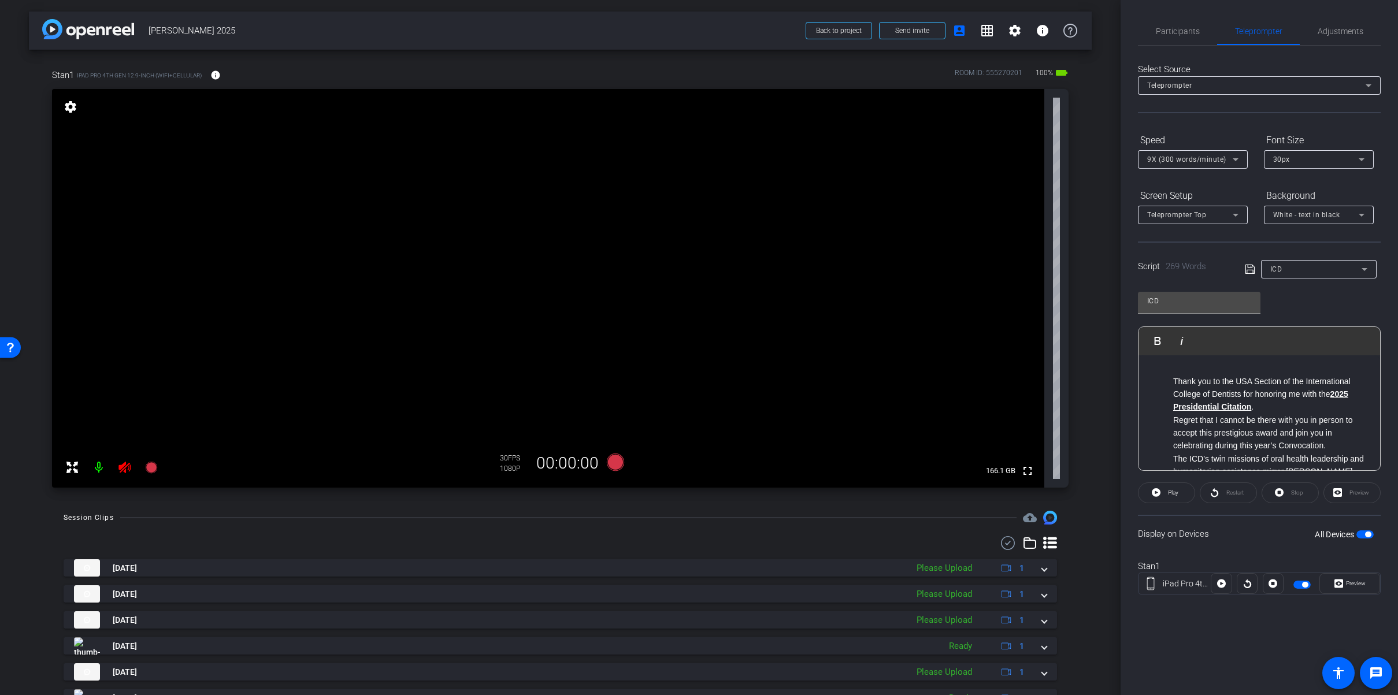
click at [1366, 535] on span "button" at bounding box center [1368, 535] width 6 height 6
click at [1159, 36] on span "Participants" at bounding box center [1178, 31] width 44 height 28
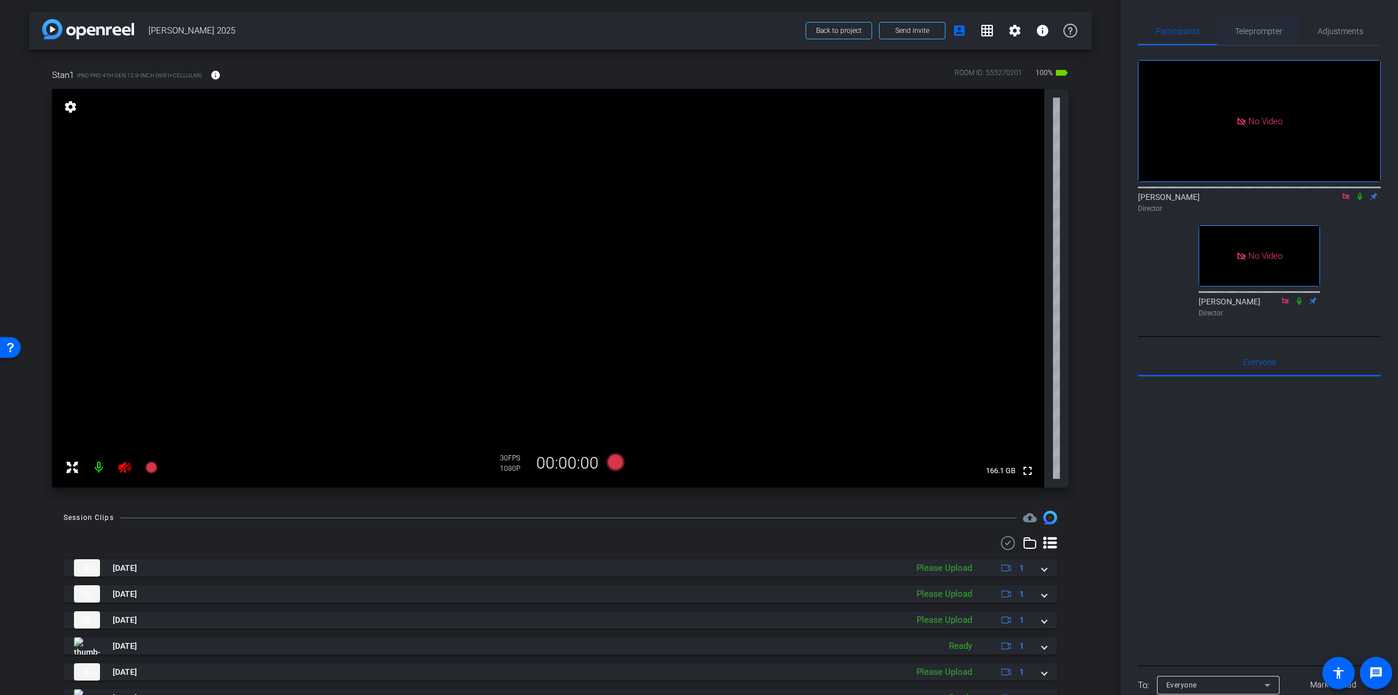
click at [1288, 34] on div "Teleprompter" at bounding box center [1258, 31] width 83 height 28
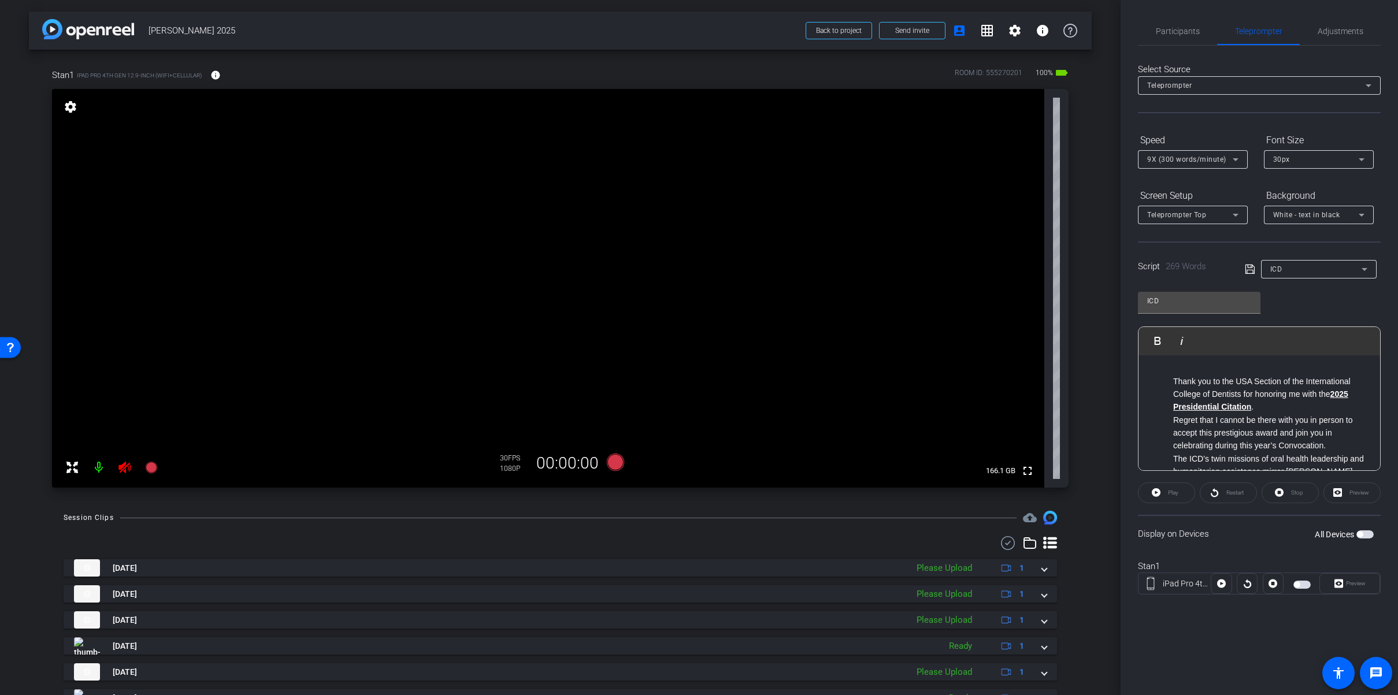
click at [1360, 533] on span "button" at bounding box center [1360, 535] width 6 height 6
click at [1361, 588] on span "Preview" at bounding box center [1354, 584] width 23 height 16
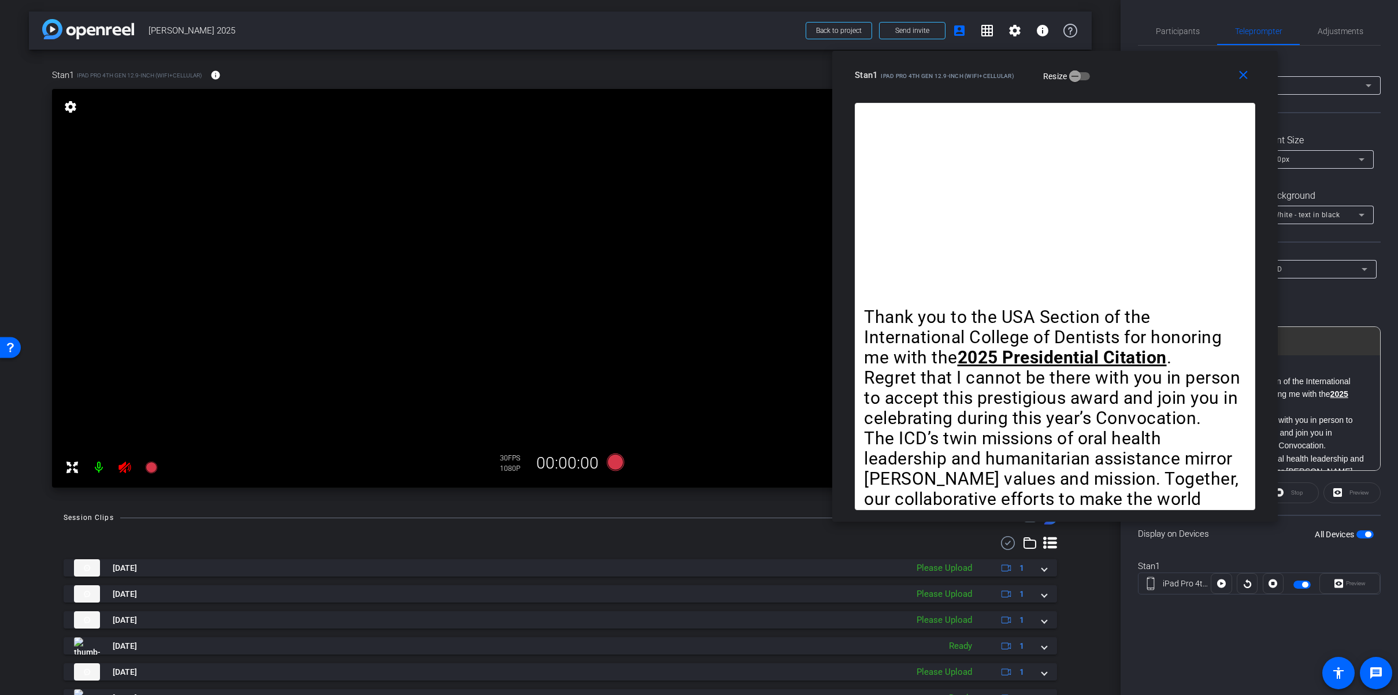
drag, startPoint x: 805, startPoint y: 125, endPoint x: 1128, endPoint y: 67, distance: 328.9
click at [1128, 67] on div "Stan1 iPad Pro 4th Gen 12.9-inch (WiFi+Cellular) Resize" at bounding box center [1059, 75] width 409 height 21
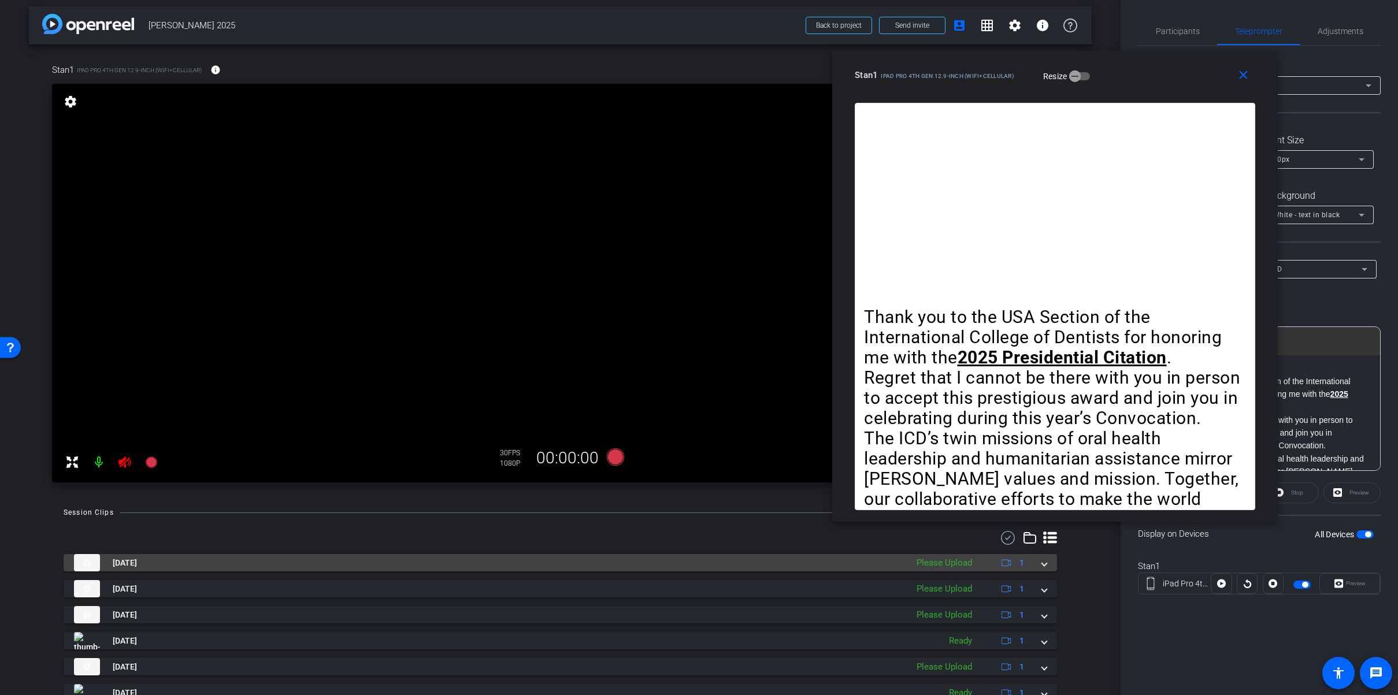
click at [960, 562] on div "Please Upload" at bounding box center [944, 563] width 67 height 13
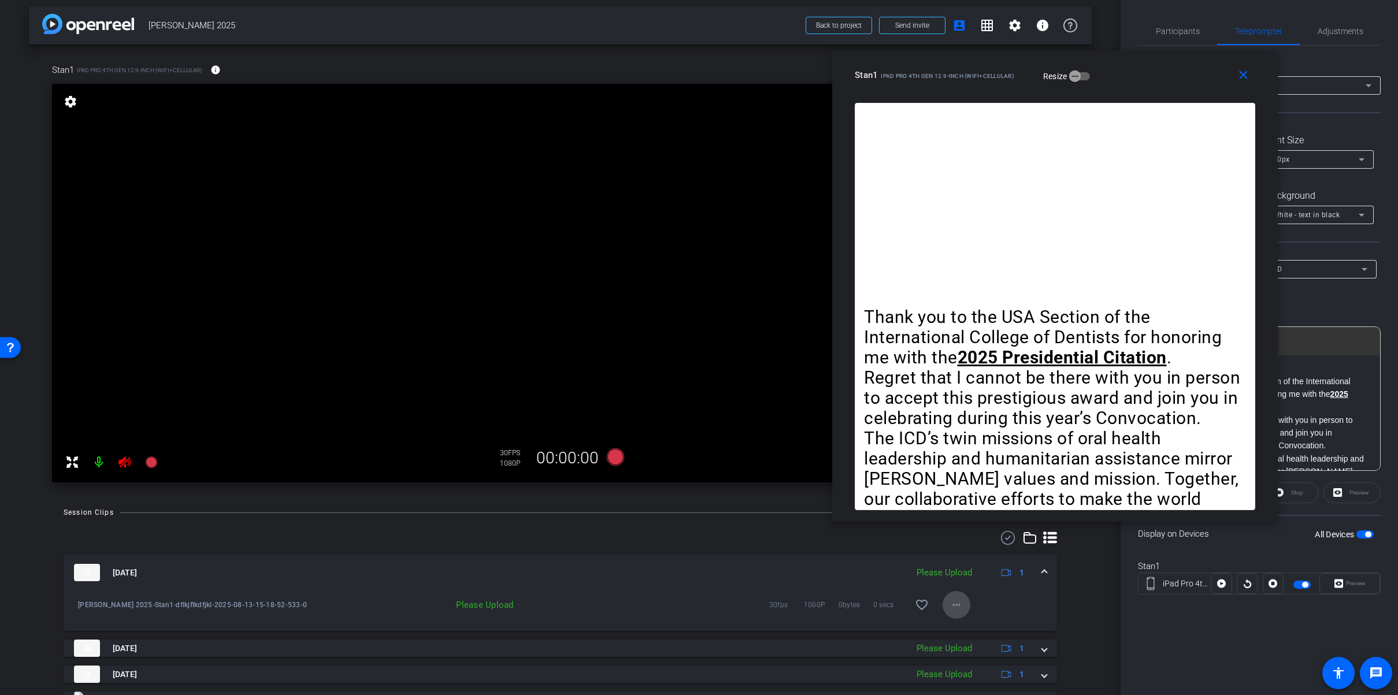
click at [957, 609] on mat-icon "more_horiz" at bounding box center [957, 605] width 14 height 14
click at [966, 625] on span "Upload" at bounding box center [975, 630] width 46 height 14
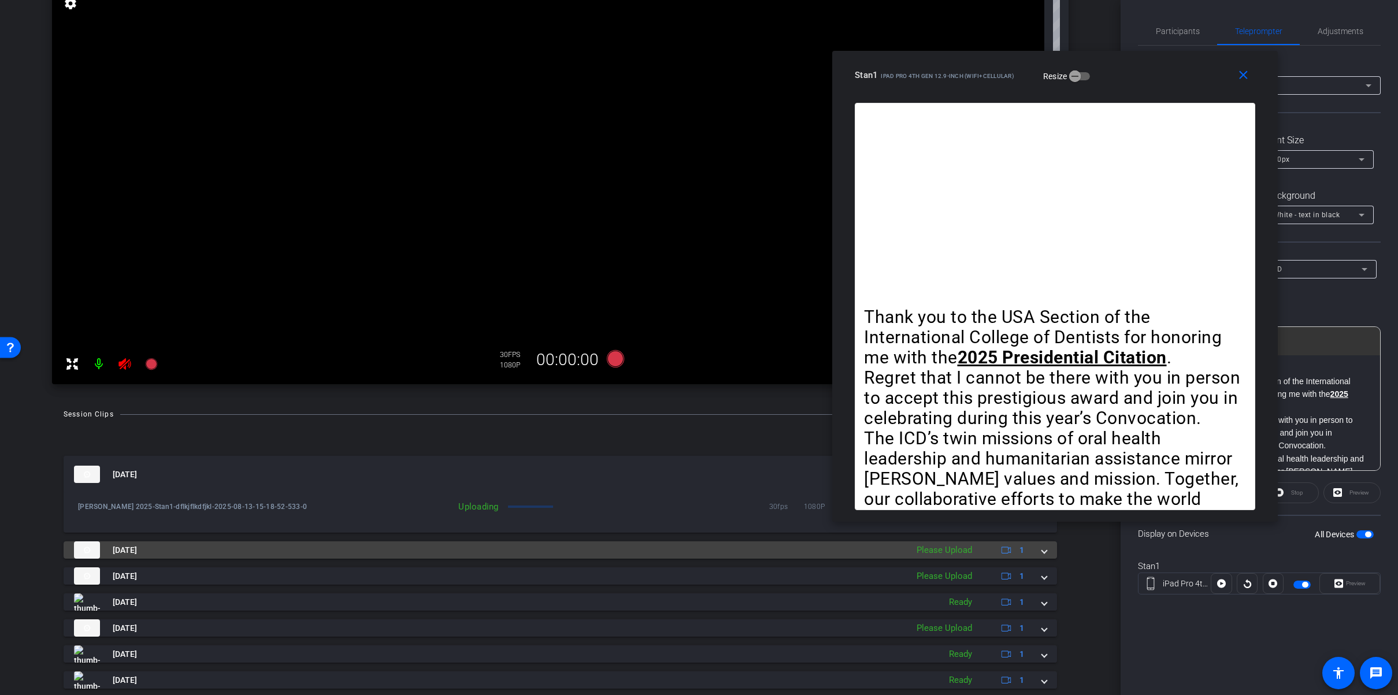
scroll to position [106, 0]
click at [952, 550] on div "Please Upload" at bounding box center [944, 548] width 67 height 13
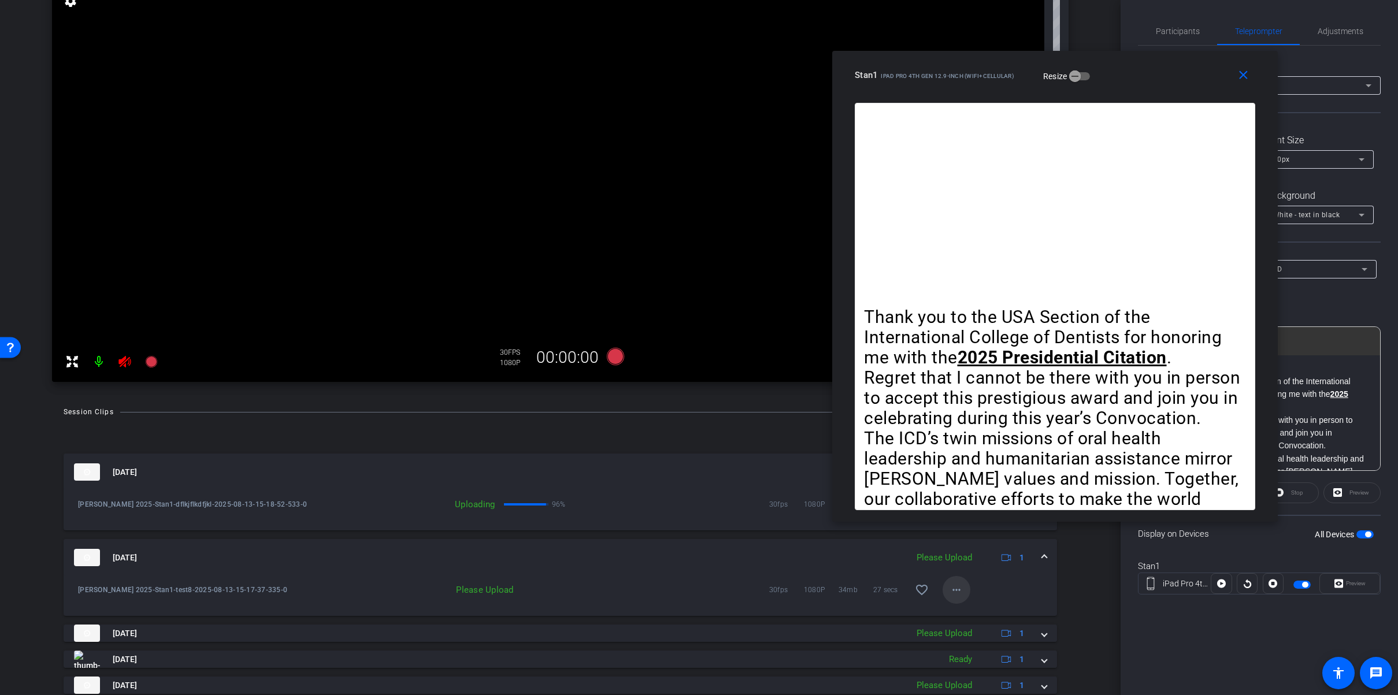
click at [956, 594] on mat-icon "more_horiz" at bounding box center [957, 590] width 14 height 14
click at [959, 609] on span "Upload" at bounding box center [975, 615] width 46 height 14
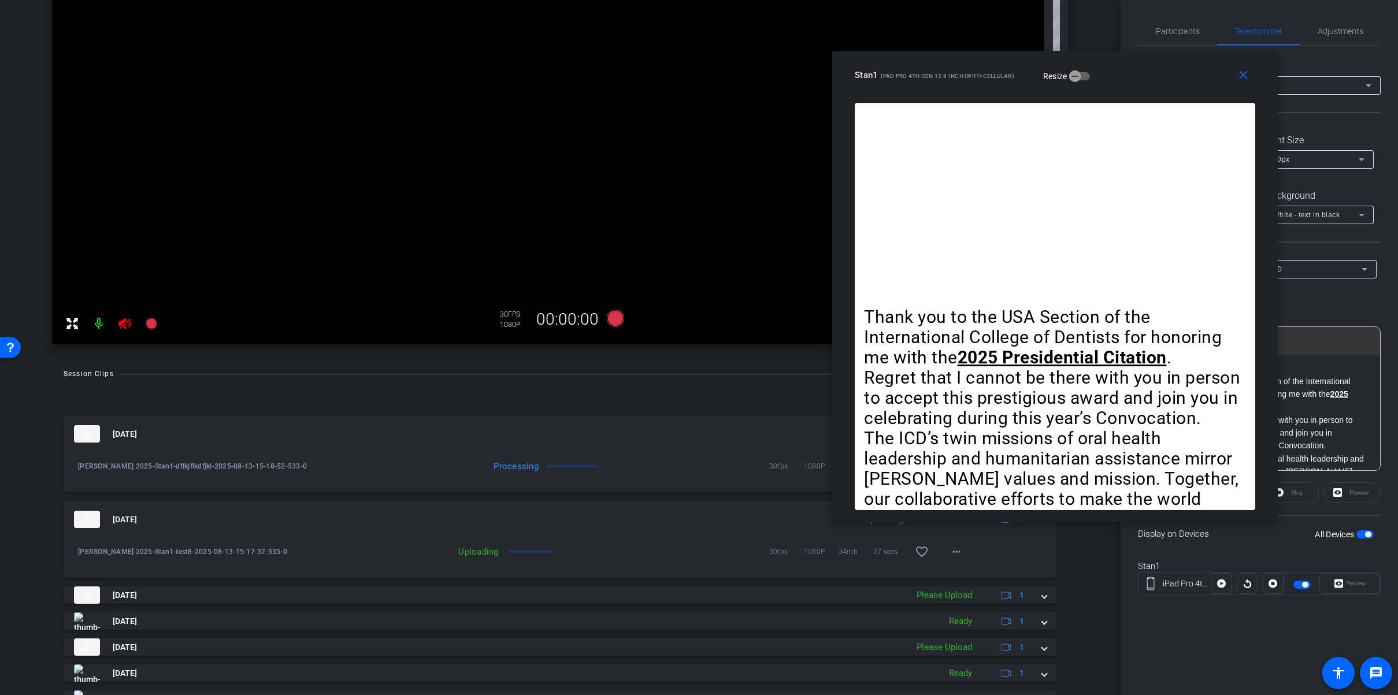
scroll to position [148, 0]
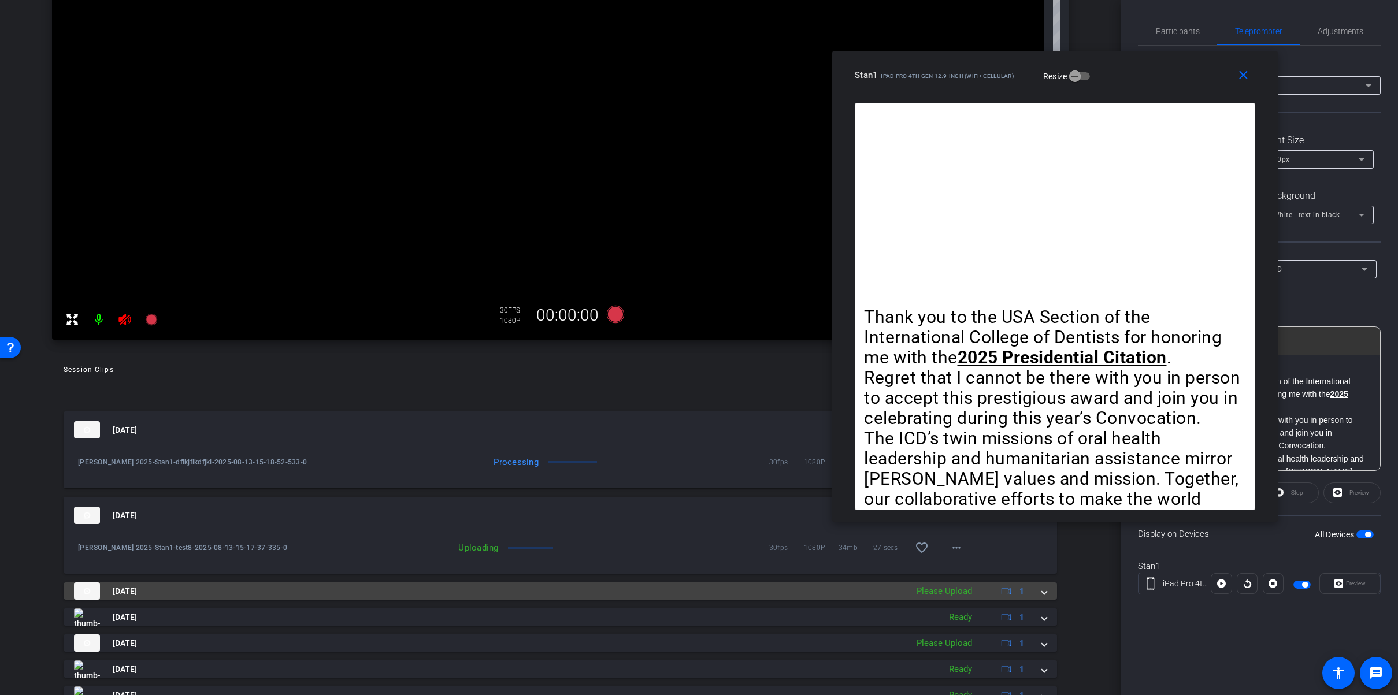
click at [956, 594] on div "Please Upload" at bounding box center [944, 591] width 67 height 13
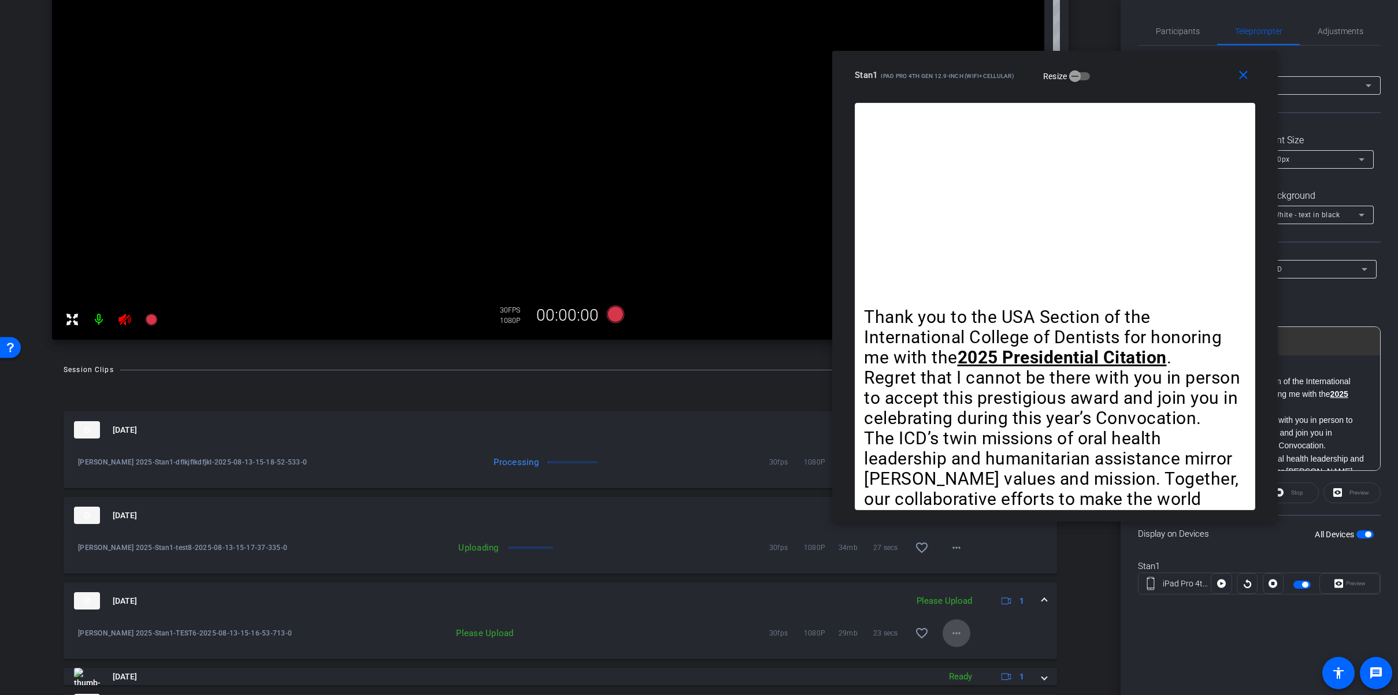
click at [965, 635] on span at bounding box center [957, 634] width 28 height 28
click at [965, 582] on span "Upload" at bounding box center [975, 581] width 46 height 14
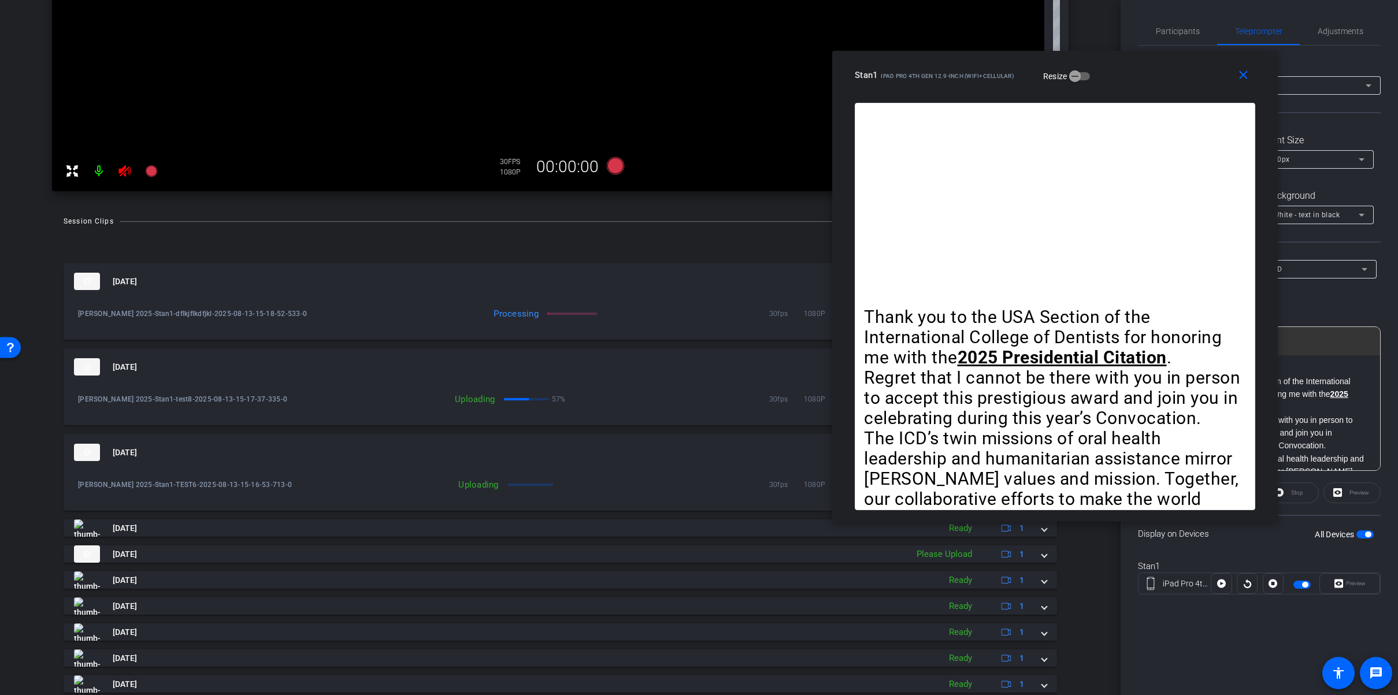
scroll to position [298, 0]
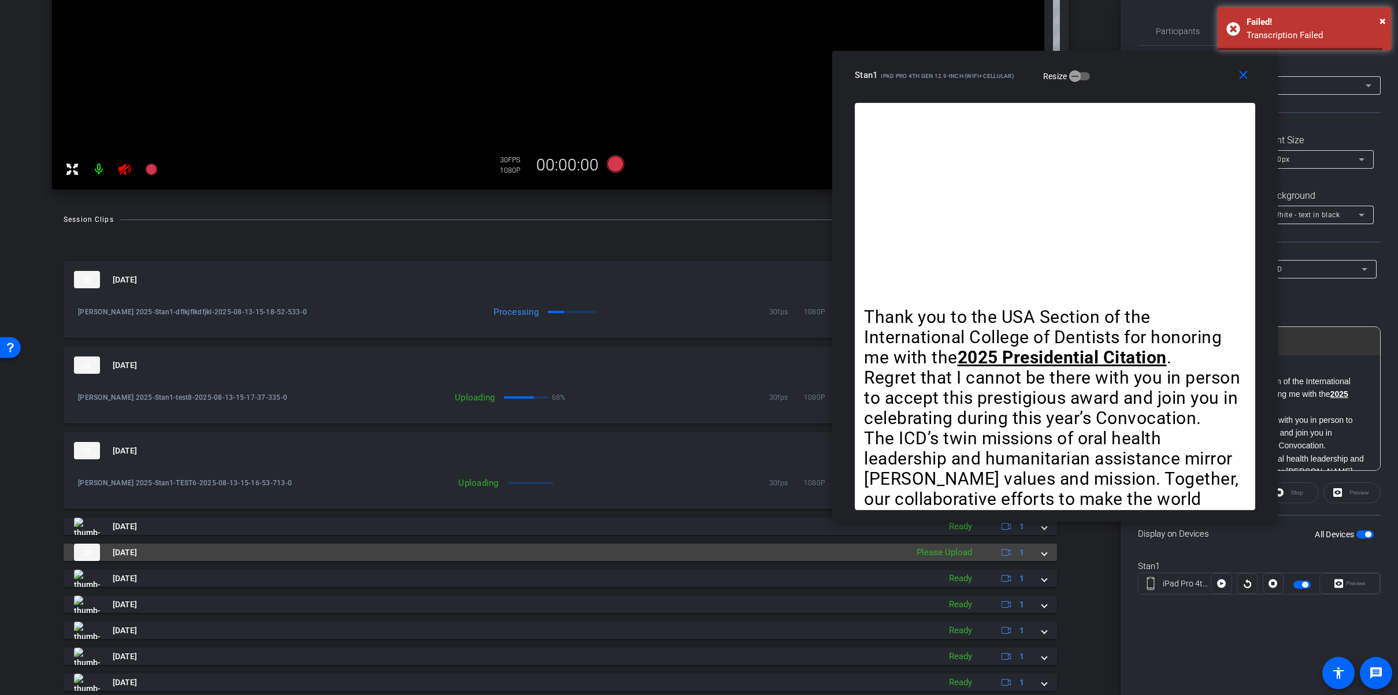
click at [946, 551] on div "Please Upload" at bounding box center [944, 552] width 67 height 13
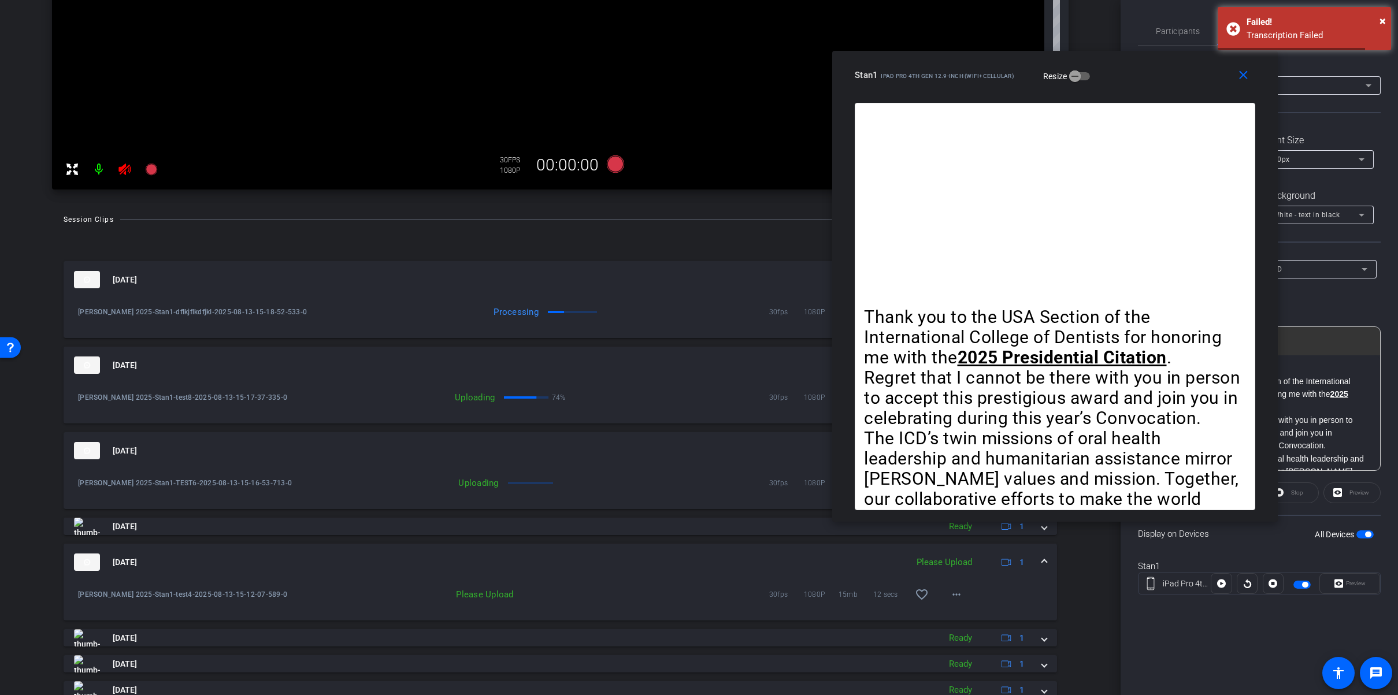
click at [963, 566] on div "Please Upload" at bounding box center [944, 562] width 67 height 13
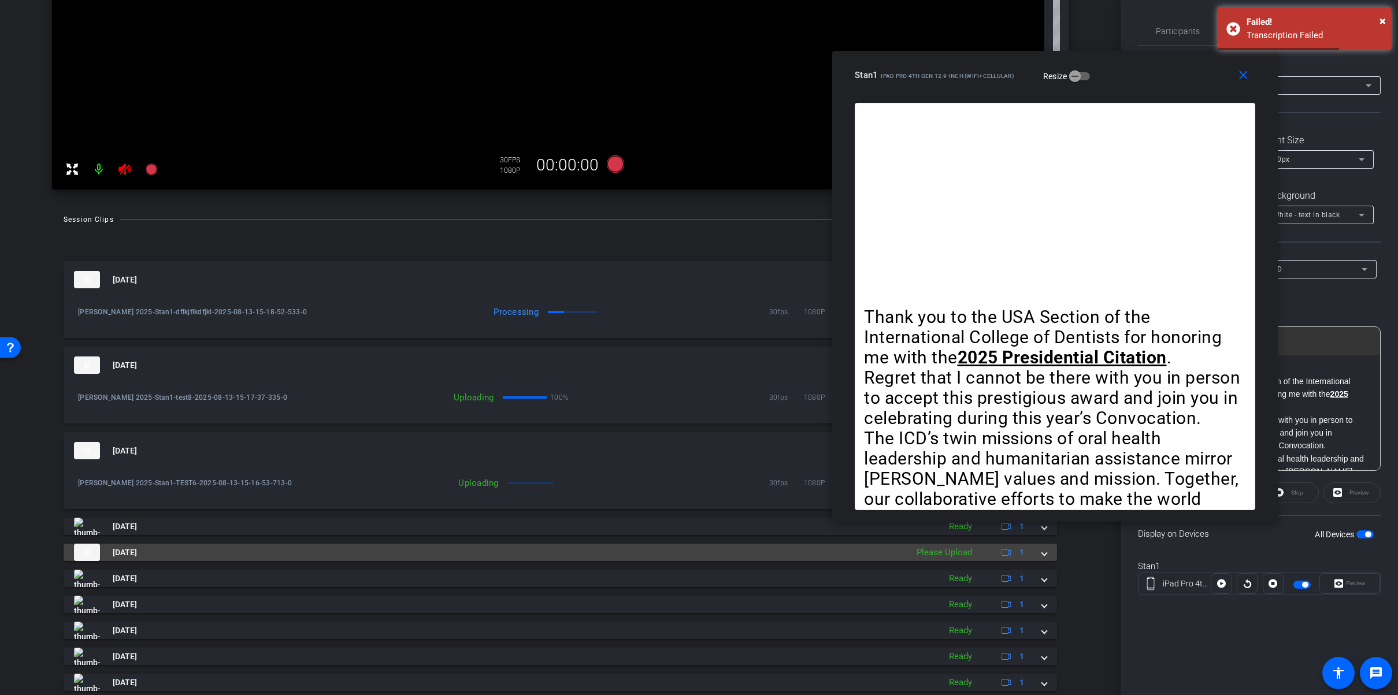
click at [958, 551] on div "Please Upload" at bounding box center [944, 552] width 67 height 13
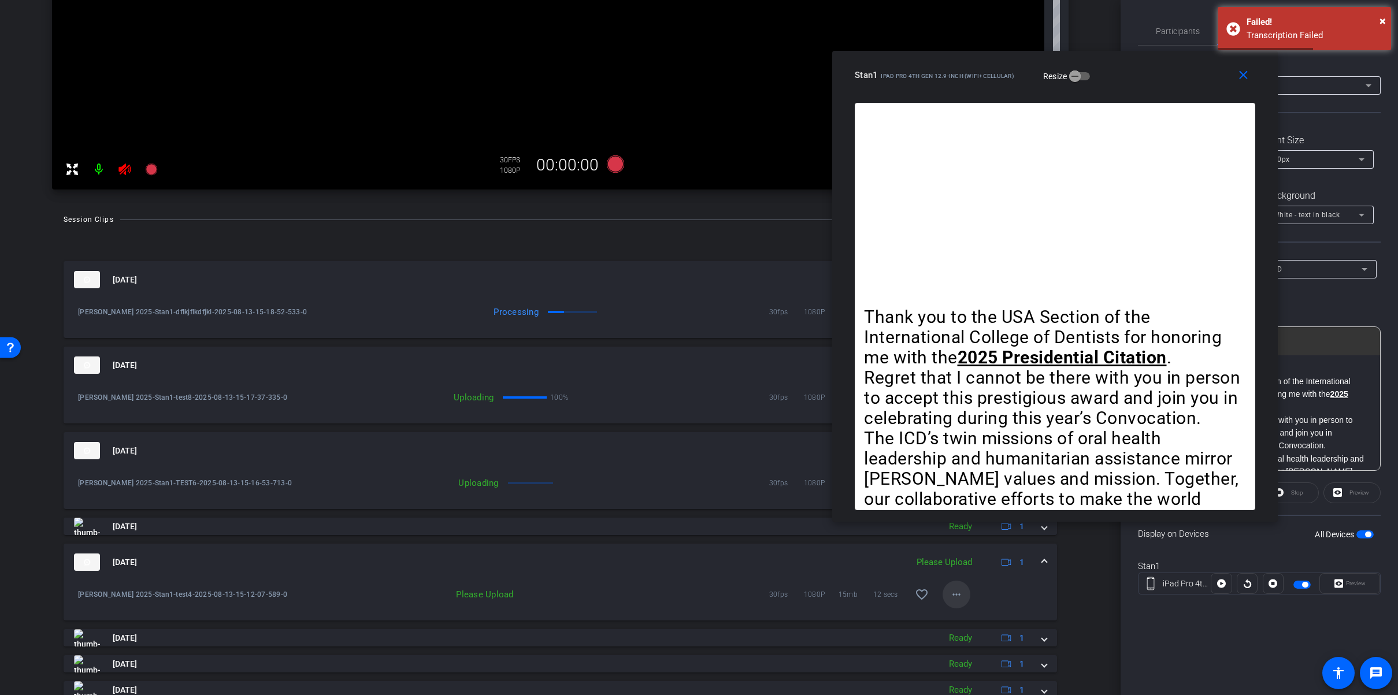
click at [960, 591] on mat-icon "more_horiz" at bounding box center [957, 595] width 14 height 14
click at [961, 614] on span "Upload" at bounding box center [975, 619] width 46 height 14
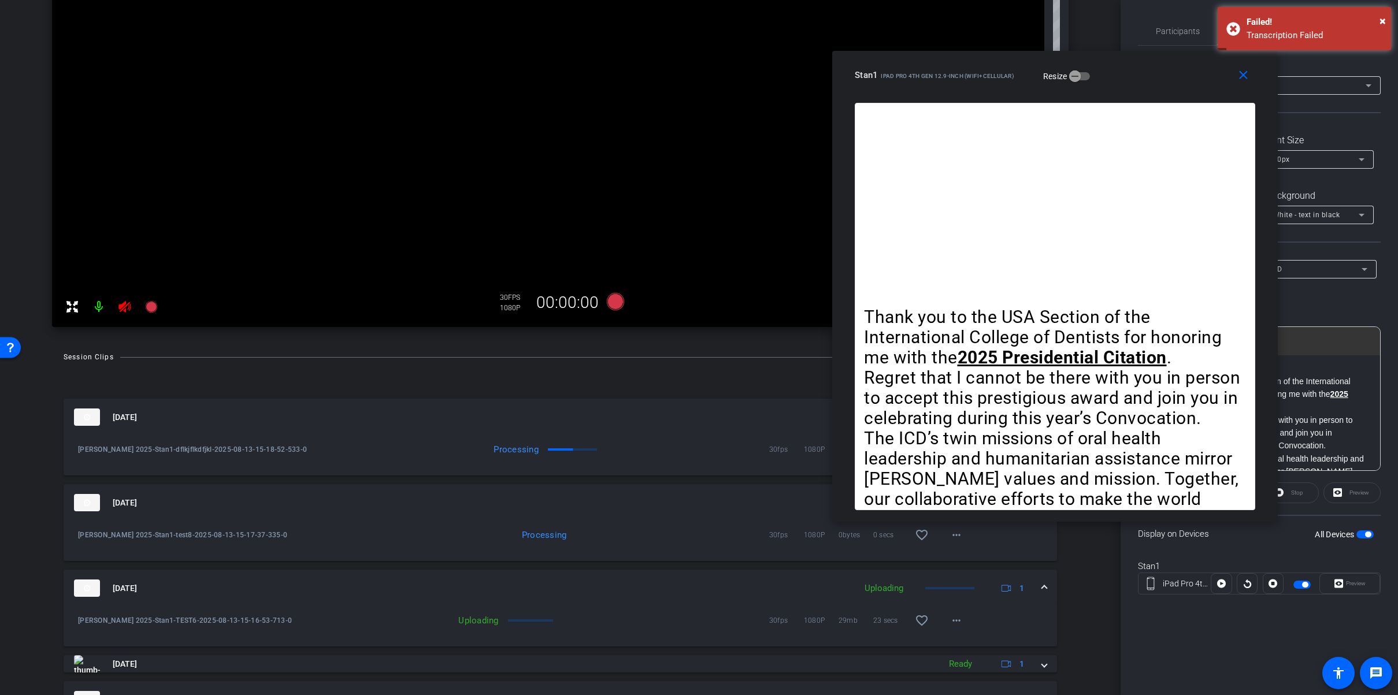
scroll to position [0, 0]
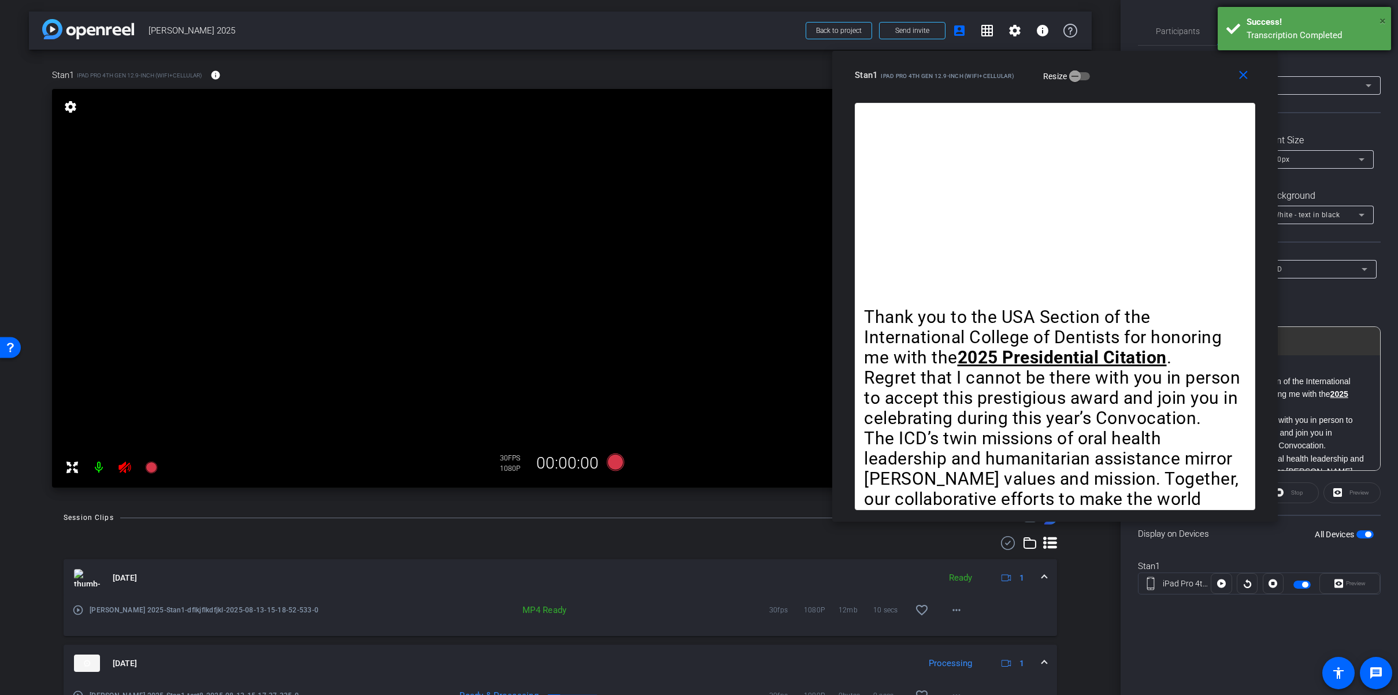
click at [1384, 20] on span "×" at bounding box center [1383, 21] width 6 height 14
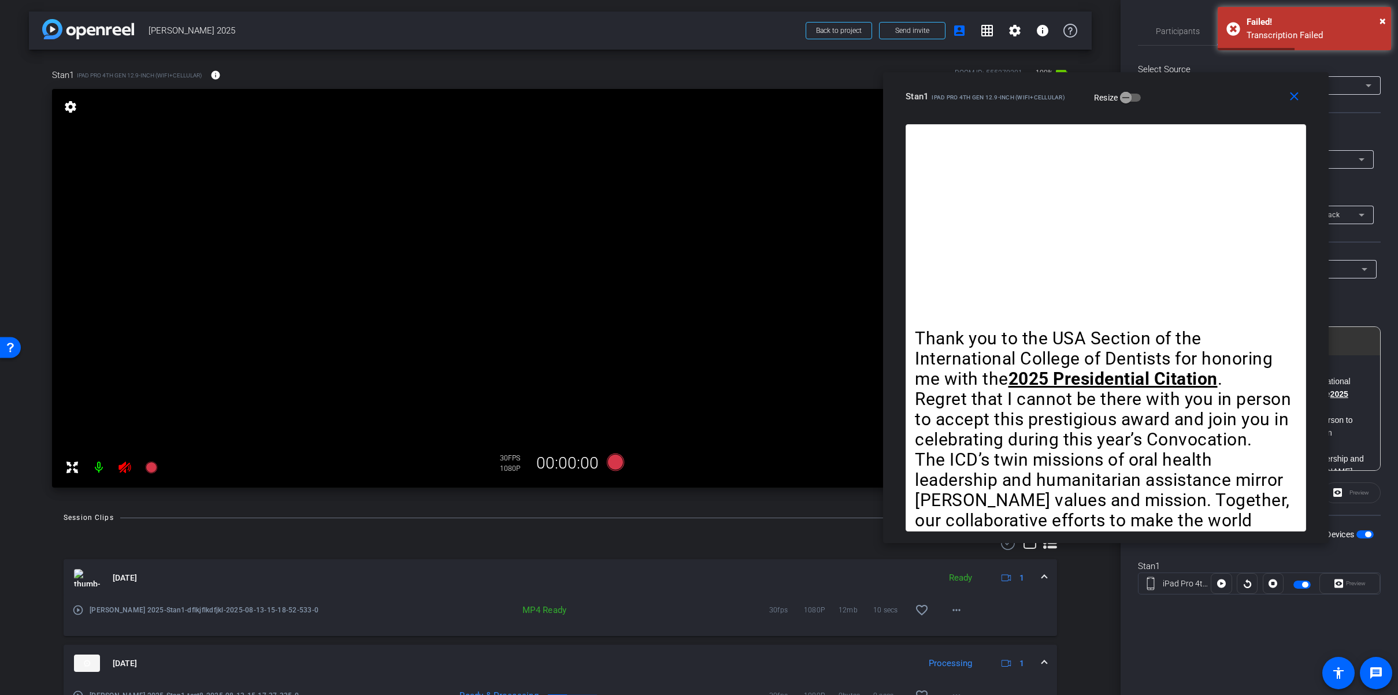
drag, startPoint x: 1159, startPoint y: 74, endPoint x: 1211, endPoint y: 95, distance: 56.0
click at [1211, 95] on div "Stan1 iPad Pro 4th Gen 12.9-inch (WiFi+Cellular) Resize" at bounding box center [1110, 96] width 409 height 21
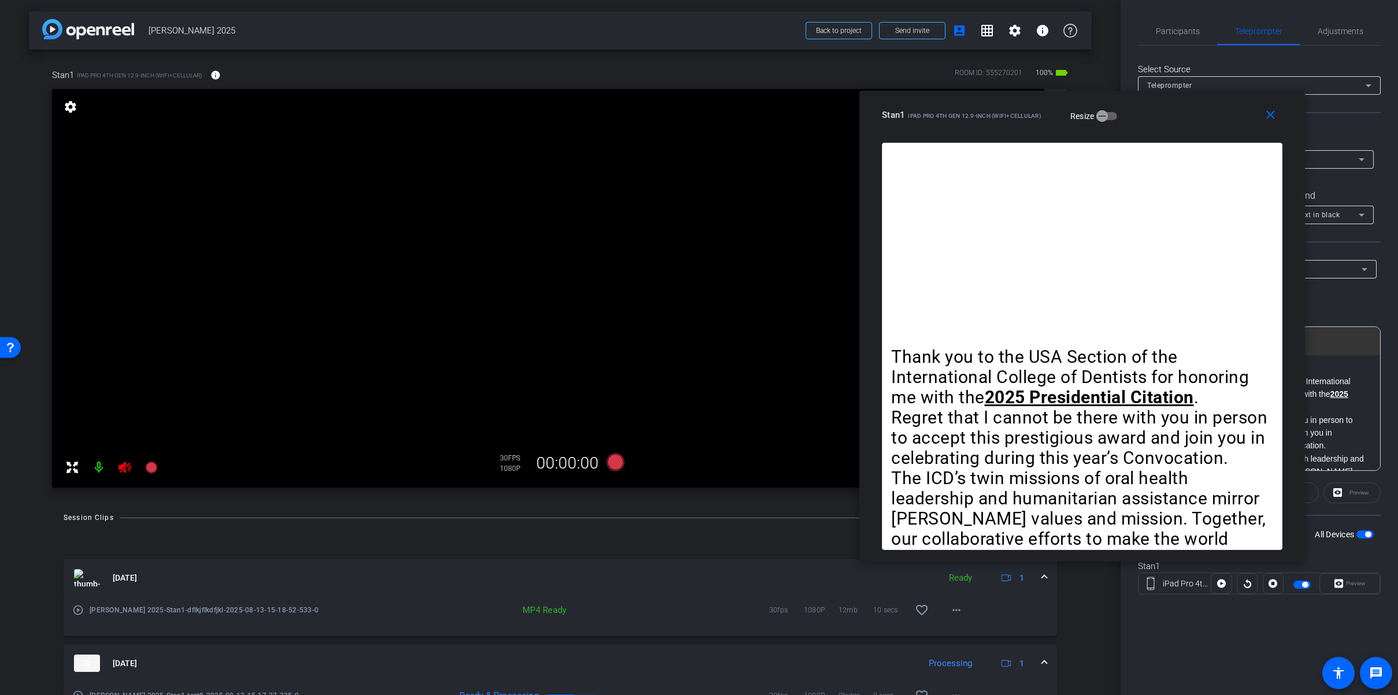
click at [1184, 120] on div "Stan1 iPad Pro 4th Gen 12.9-inch (WiFi+Cellular) Resize" at bounding box center [1086, 115] width 409 height 21
click at [1176, 30] on span "Participants" at bounding box center [1178, 31] width 44 height 8
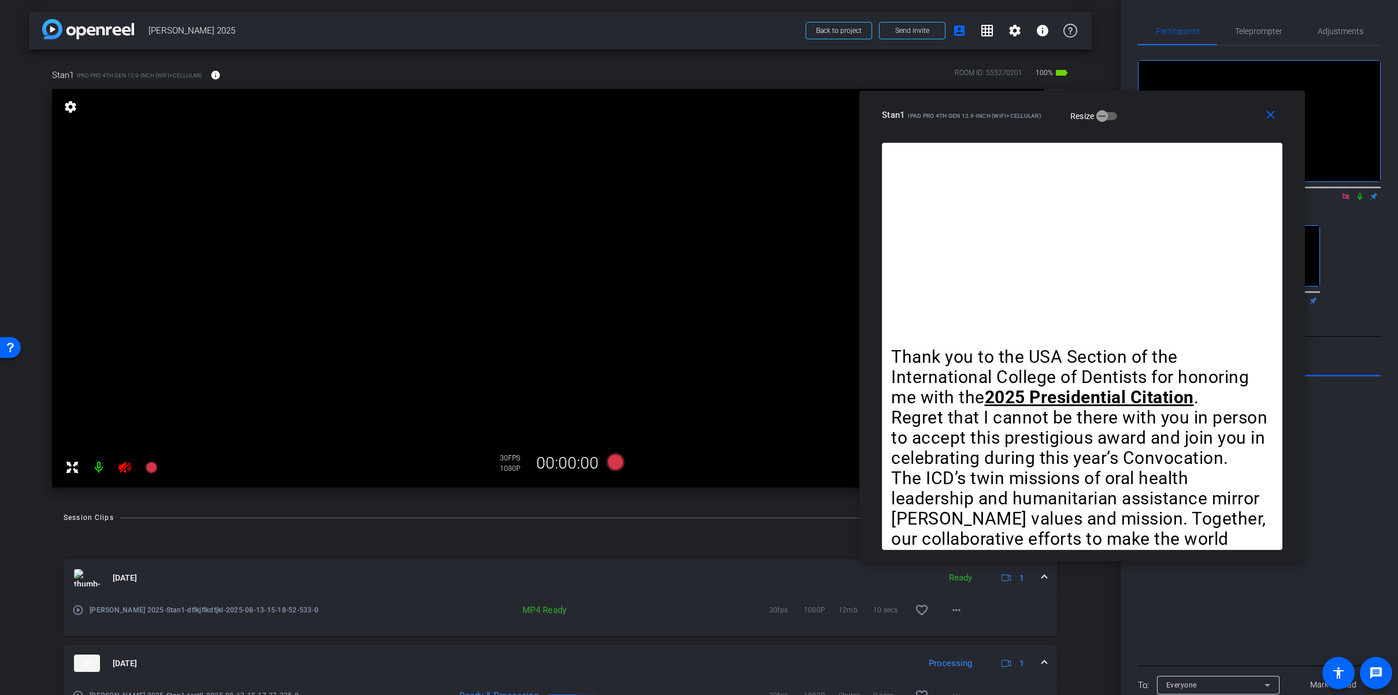
click at [1344, 197] on icon at bounding box center [1346, 196] width 9 height 8
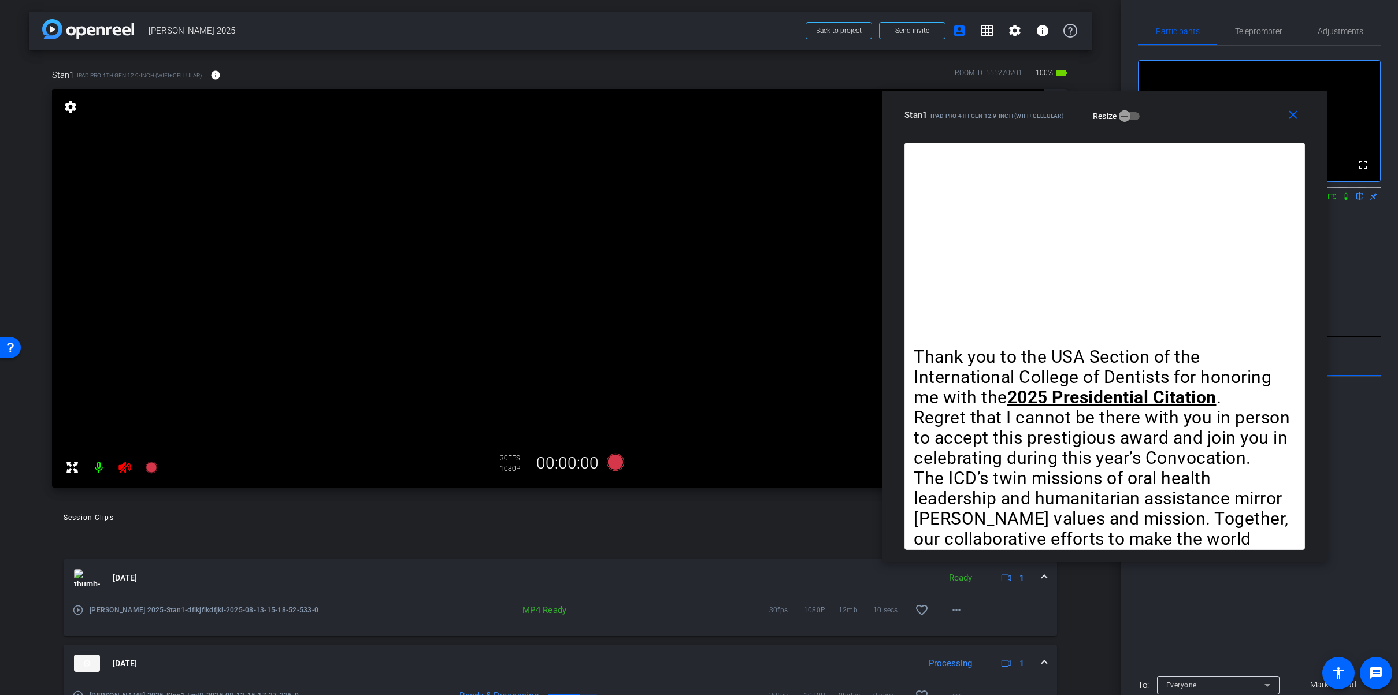
drag, startPoint x: 1182, startPoint y: 110, endPoint x: 1258, endPoint y: 100, distance: 76.4
click at [1207, 109] on div "Stan1 iPad Pro 4th Gen 12.9-inch (WiFi+Cellular) Resize" at bounding box center [1109, 115] width 409 height 21
click at [1253, 33] on span "Teleprompter" at bounding box center [1258, 31] width 47 height 8
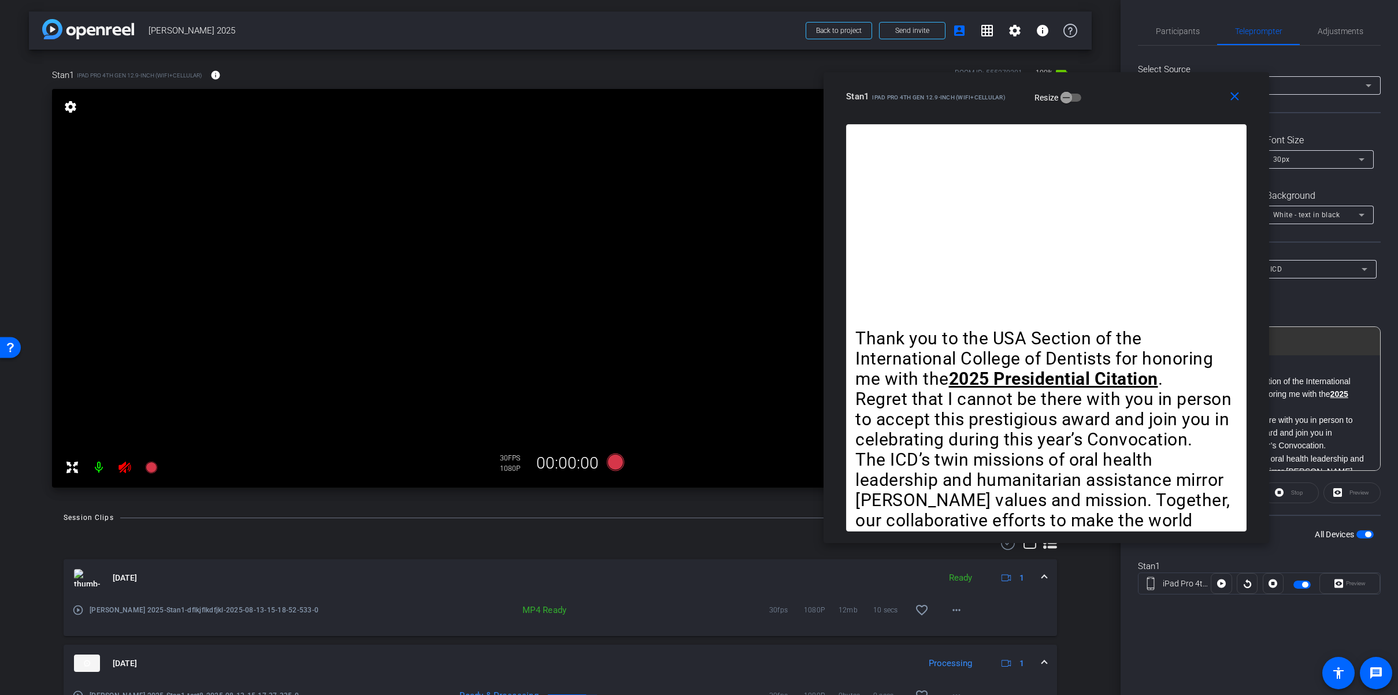
drag, startPoint x: 1235, startPoint y: 125, endPoint x: 1176, endPoint y: 106, distance: 61.2
click at [1176, 106] on div "close Stan1 iPad Pro 4th Gen 12.9-inch (WiFi+Cellular) Resize" at bounding box center [1047, 98] width 446 height 52
drag, startPoint x: 1170, startPoint y: 101, endPoint x: 1180, endPoint y: 108, distance: 11.2
click at [1180, 107] on div "Stan1 iPad Pro 4th Gen 12.9-inch (WiFi+Cellular) Resize" at bounding box center [1050, 96] width 409 height 21
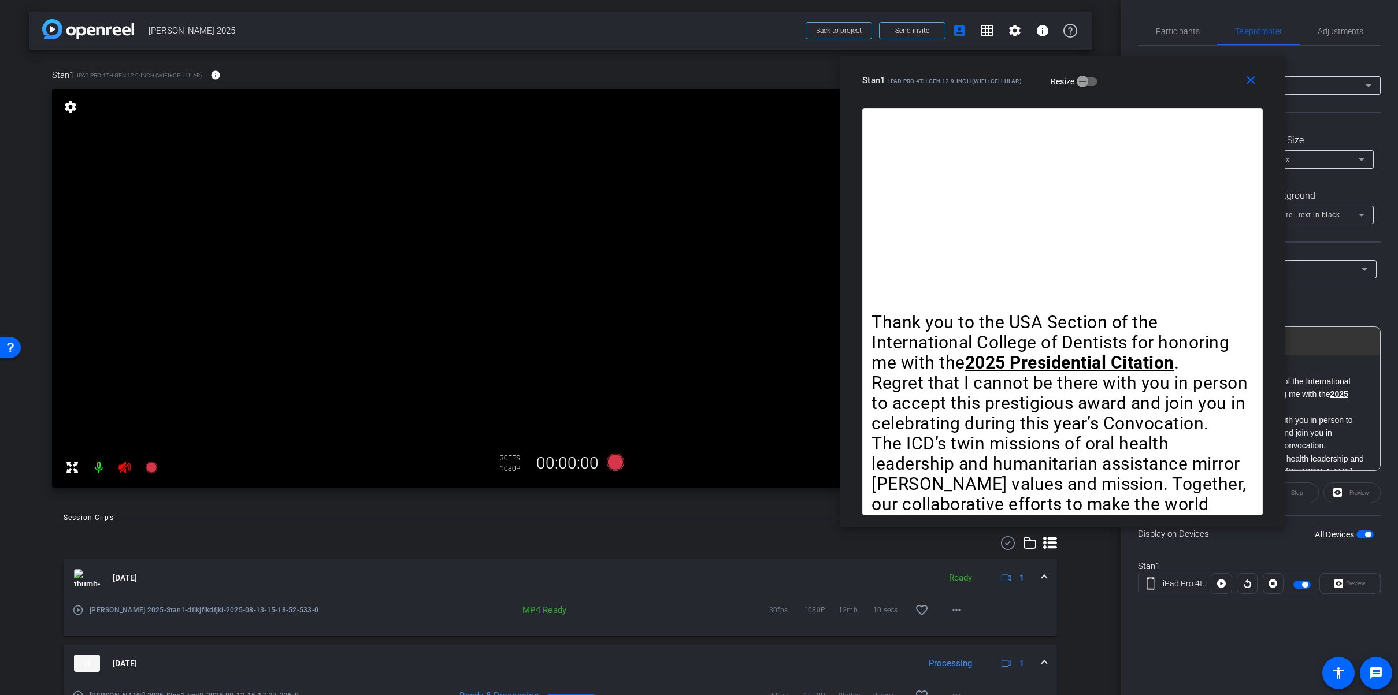
drag, startPoint x: 1147, startPoint y: 107, endPoint x: 1151, endPoint y: 84, distance: 22.9
click at [1151, 84] on div "Stan1 iPad Pro 4th Gen 12.9-inch (WiFi+Cellular) Resize" at bounding box center [1066, 80] width 409 height 21
click at [615, 460] on icon at bounding box center [614, 462] width 17 height 17
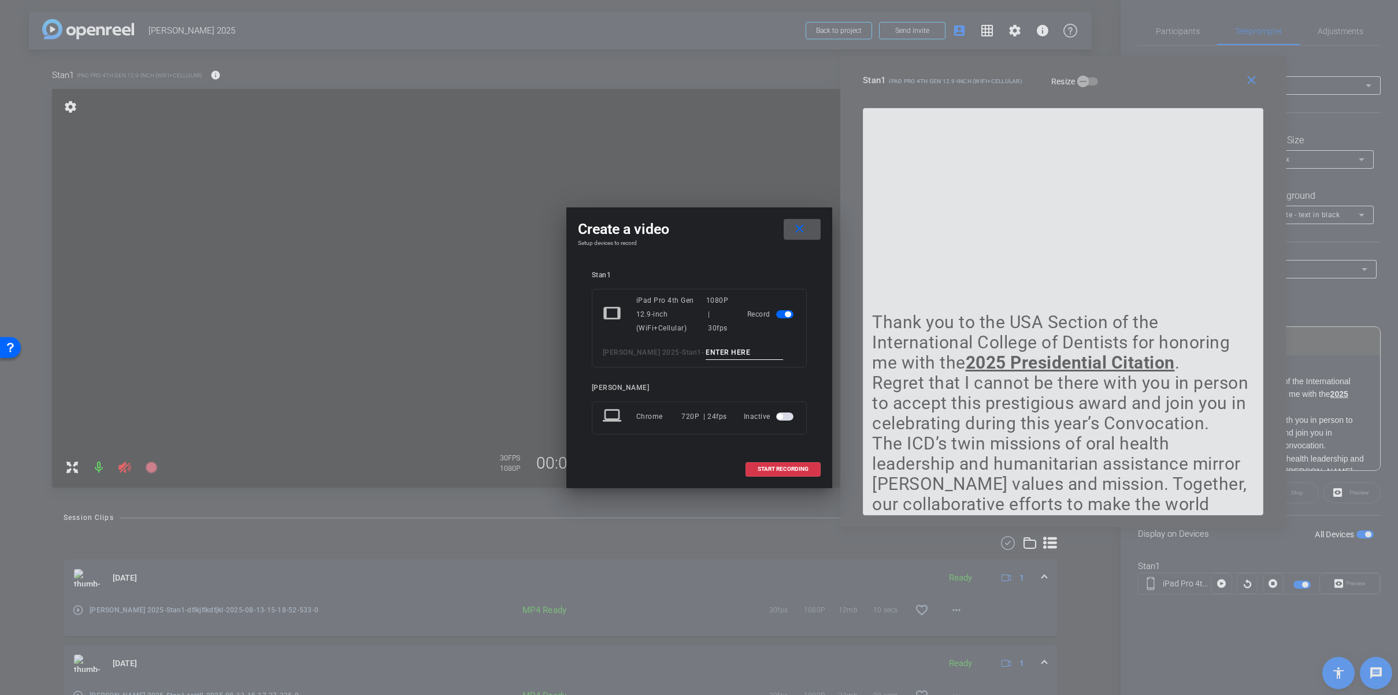
click at [736, 353] on input at bounding box center [744, 353] width 77 height 14
type input "fefef"
click at [773, 471] on span "START RECORDING" at bounding box center [783, 469] width 51 height 6
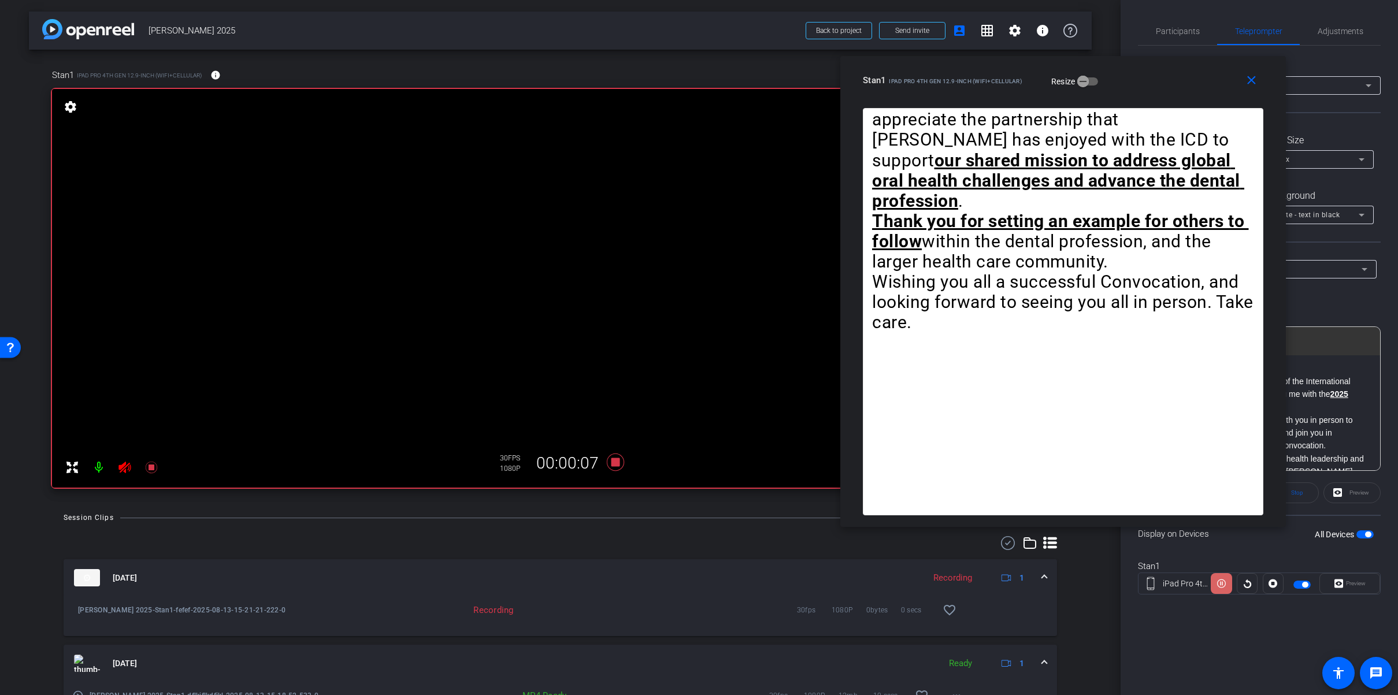
click at [1221, 586] on icon at bounding box center [1221, 583] width 9 height 17
click at [616, 467] on icon at bounding box center [616, 462] width 28 height 21
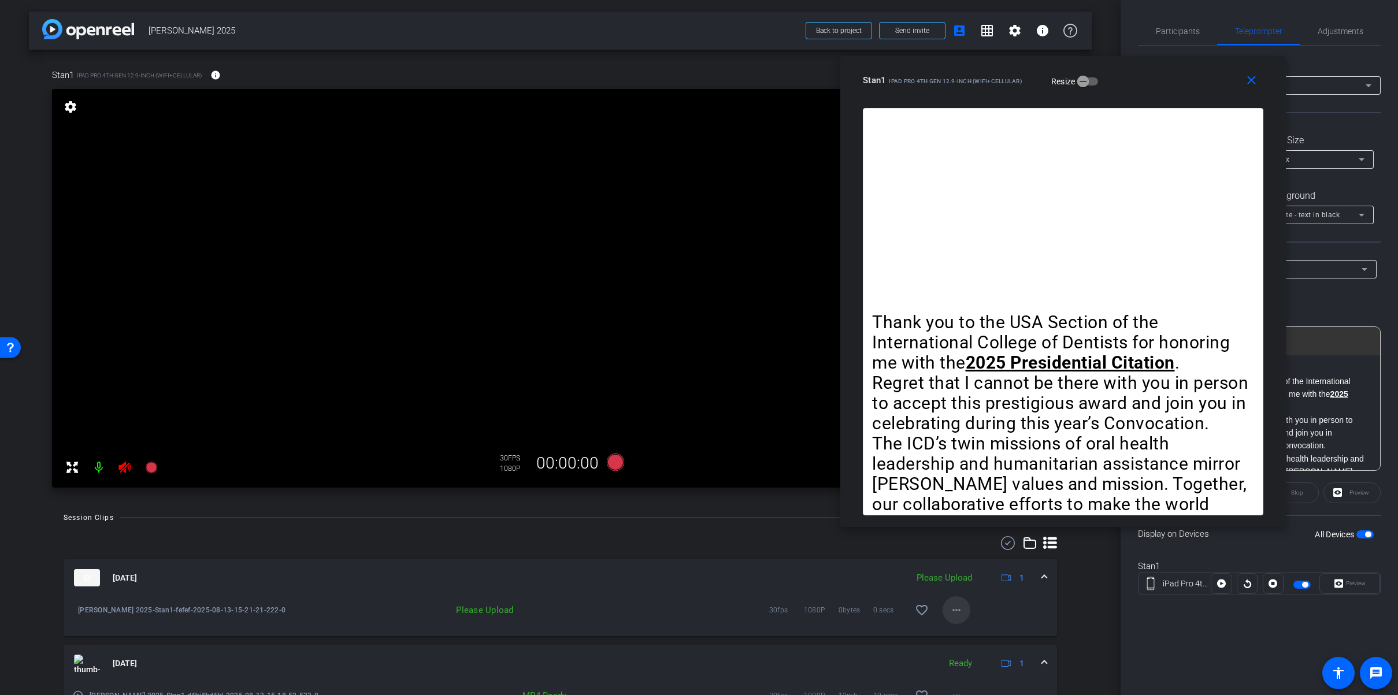
click at [960, 611] on mat-icon "more_horiz" at bounding box center [957, 610] width 14 height 14
click at [973, 628] on span "Upload" at bounding box center [975, 635] width 46 height 14
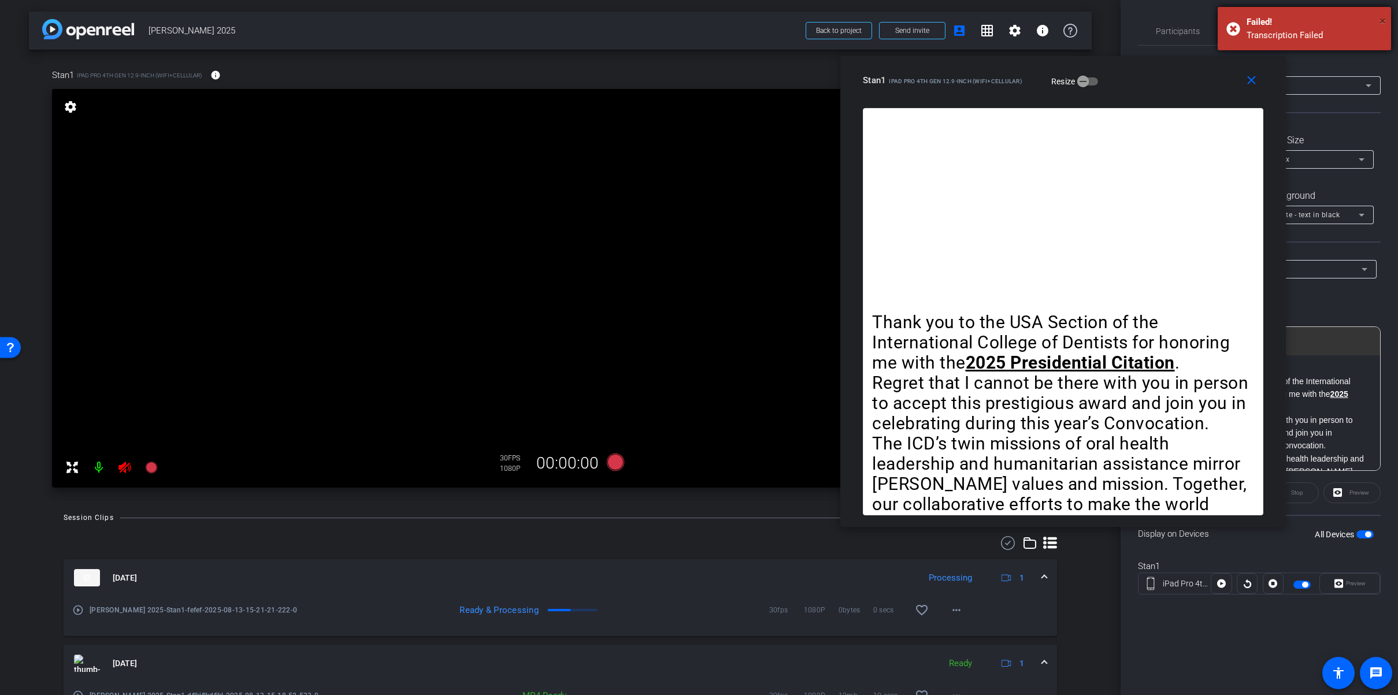
click at [1381, 20] on span "×" at bounding box center [1383, 21] width 6 height 14
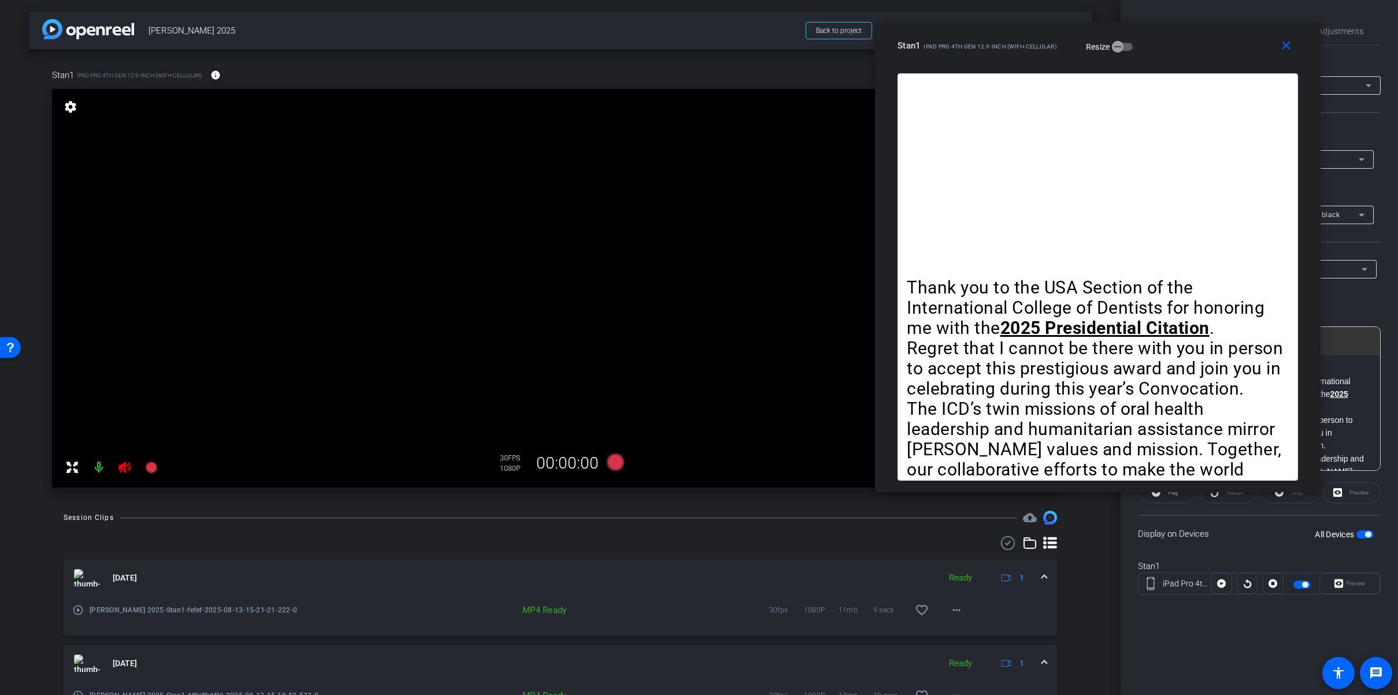
drag, startPoint x: 1223, startPoint y: 64, endPoint x: 1218, endPoint y: 28, distance: 36.1
click at [1218, 28] on div "close Stan1 iPad Pro 4th Gen 12.9-inch (WiFi+Cellular) Resize" at bounding box center [1098, 47] width 446 height 52
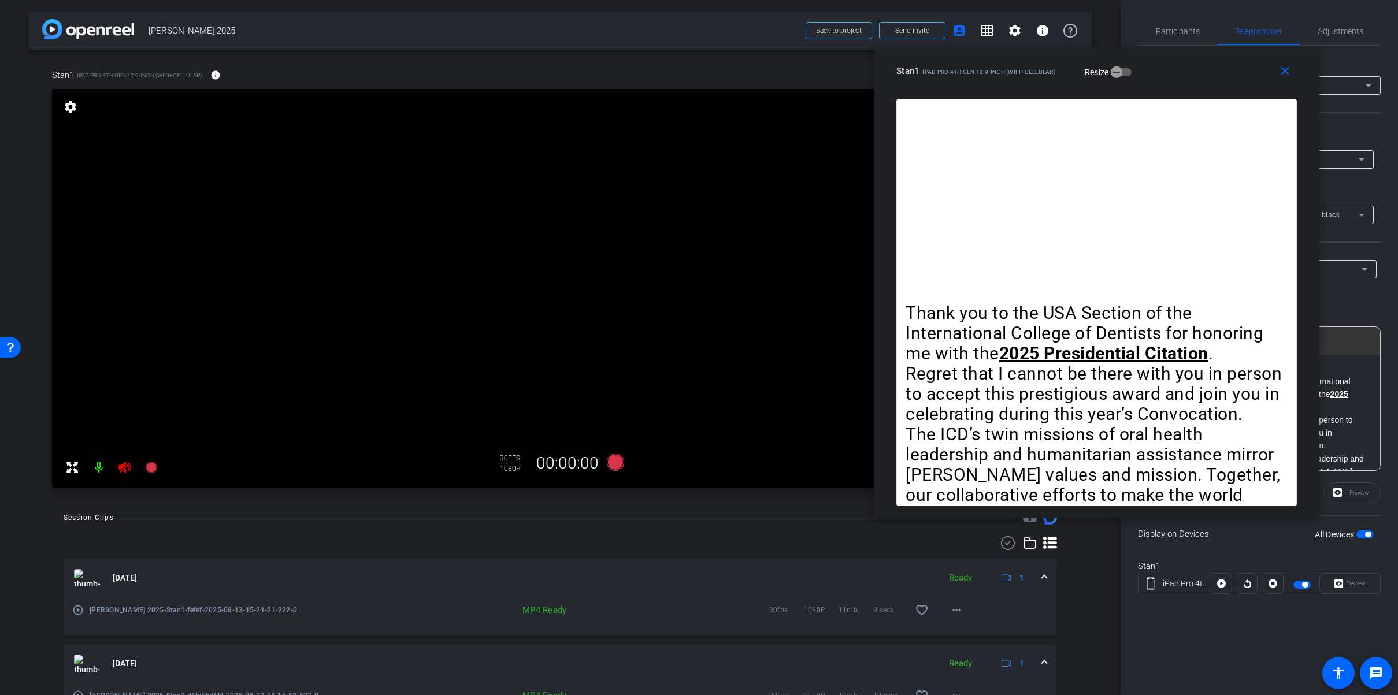
drag, startPoint x: 1197, startPoint y: 71, endPoint x: 1207, endPoint y: 74, distance: 10.4
click at [1197, 70] on div "Stan1 iPad Pro 4th Gen 12.9-inch (WiFi+Cellular) Resize" at bounding box center [1101, 71] width 409 height 21
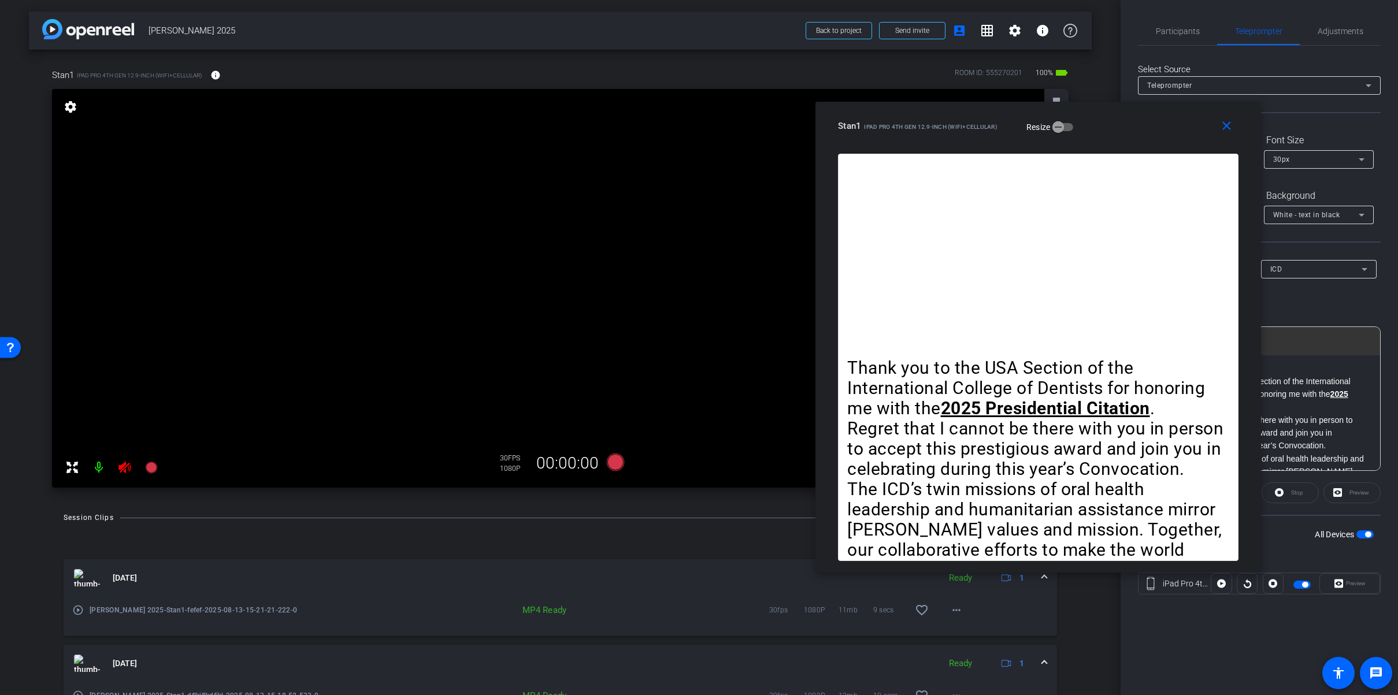
drag, startPoint x: 1205, startPoint y: 75, endPoint x: 1154, endPoint y: 125, distance: 71.5
click at [1150, 129] on div "Stan1 iPad Pro 4th Gen 12.9-inch (WiFi+Cellular) Resize" at bounding box center [1042, 126] width 409 height 21
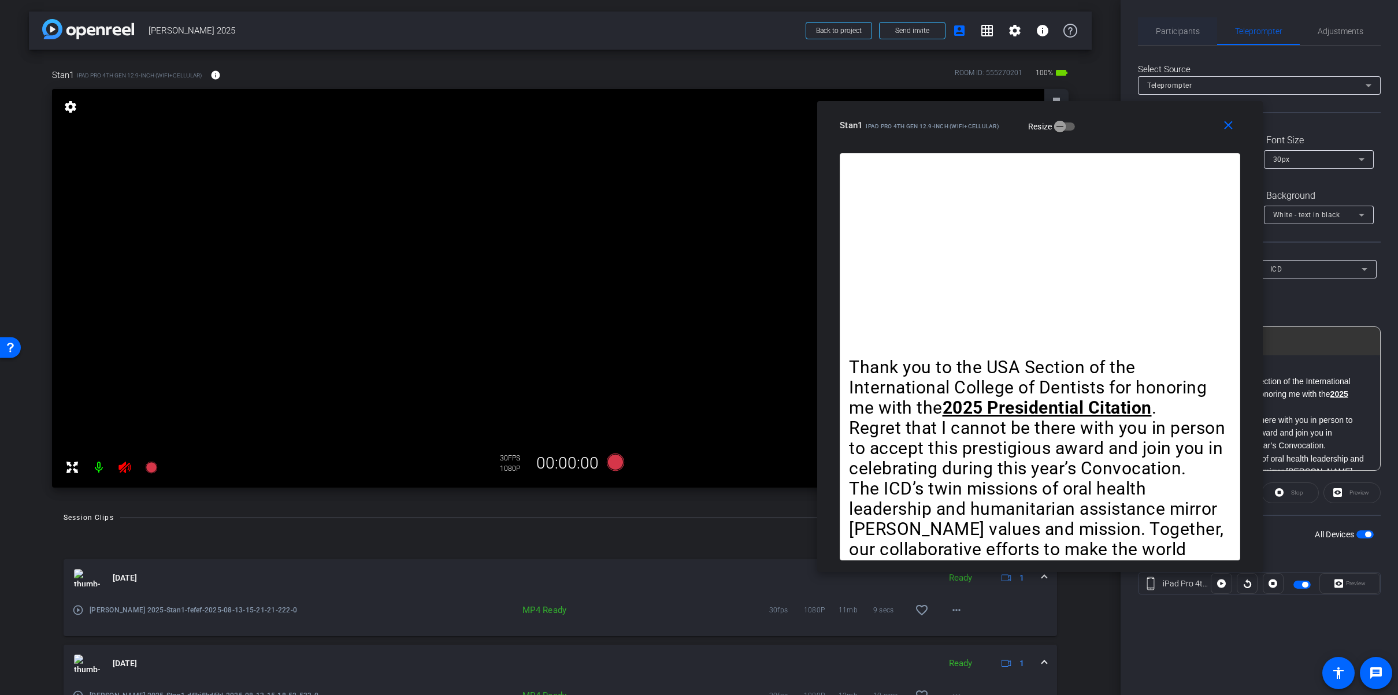
click at [1168, 27] on span "Participants" at bounding box center [1178, 31] width 44 height 8
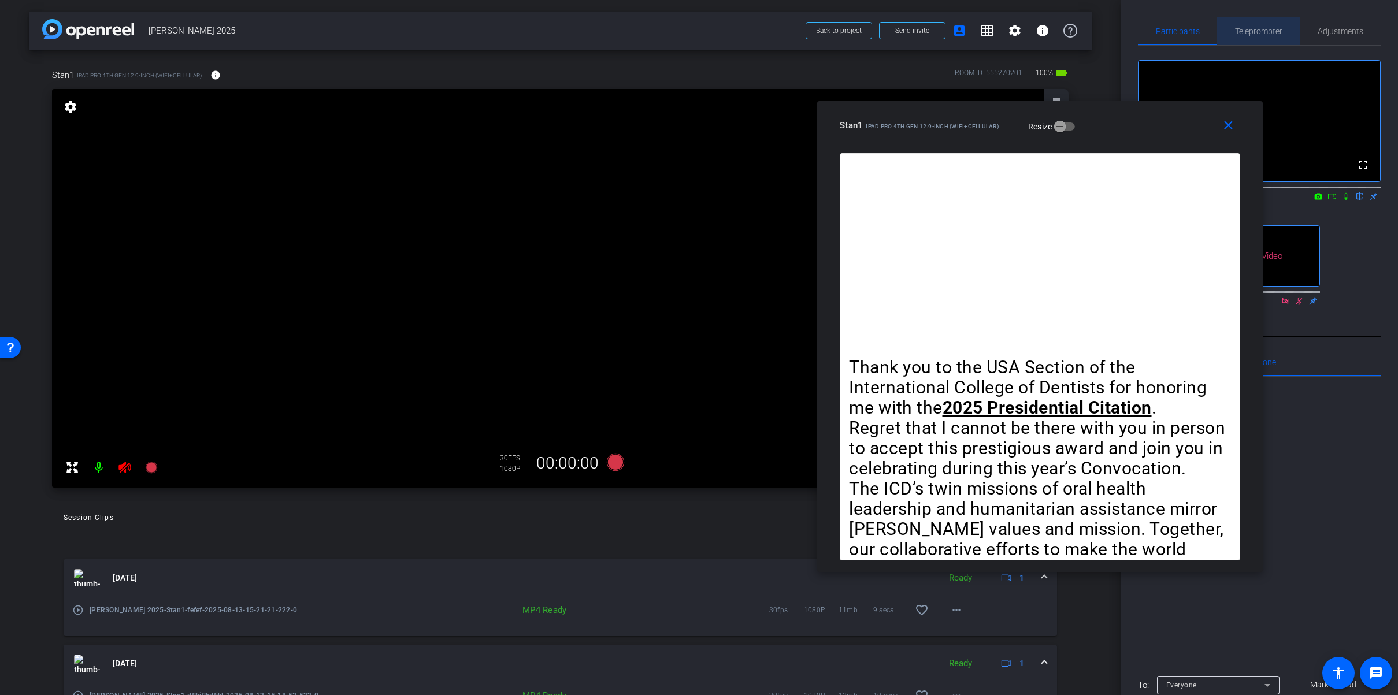
click at [1265, 31] on span "Teleprompter" at bounding box center [1258, 31] width 47 height 8
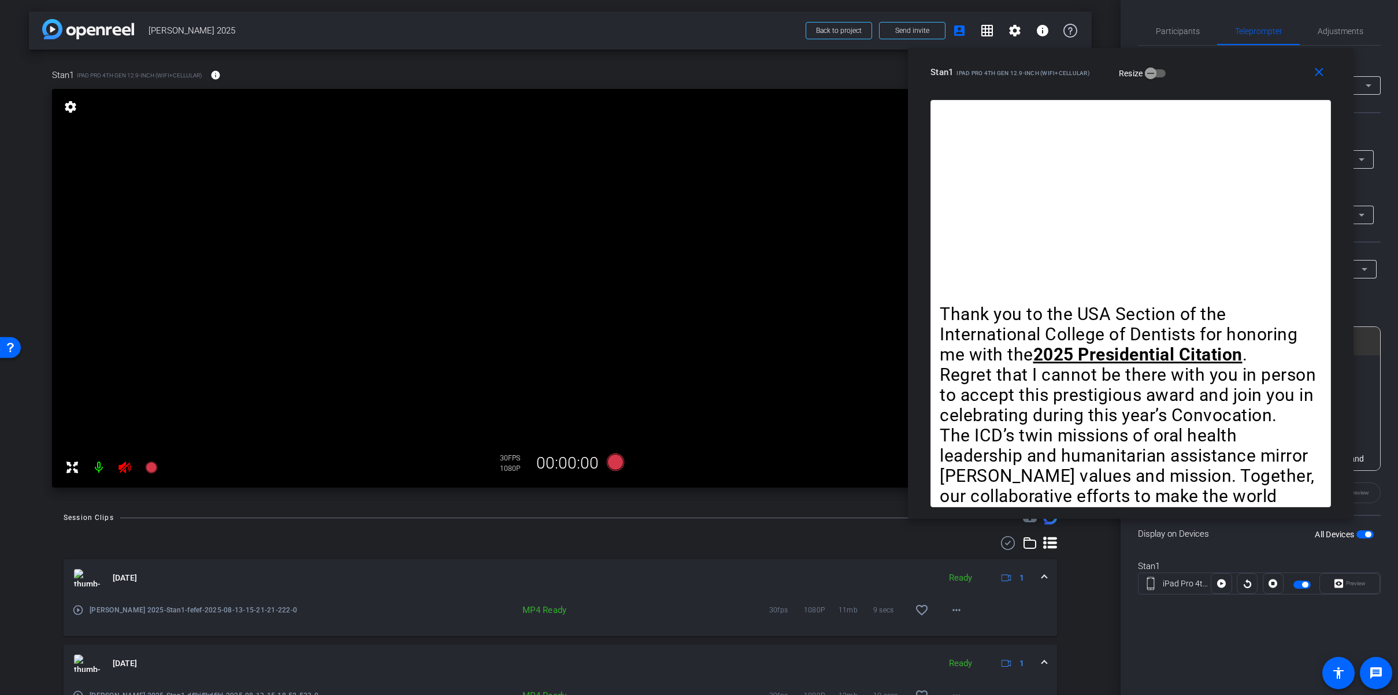
drag, startPoint x: 1151, startPoint y: 121, endPoint x: 1242, endPoint y: 68, distance: 104.4
click at [1242, 68] on div "Stan1 iPad Pro 4th Gen 12.9-inch (WiFi+Cellular) Resize" at bounding box center [1135, 72] width 409 height 21
click at [1017, 33] on mat-icon "settings" at bounding box center [1015, 31] width 14 height 14
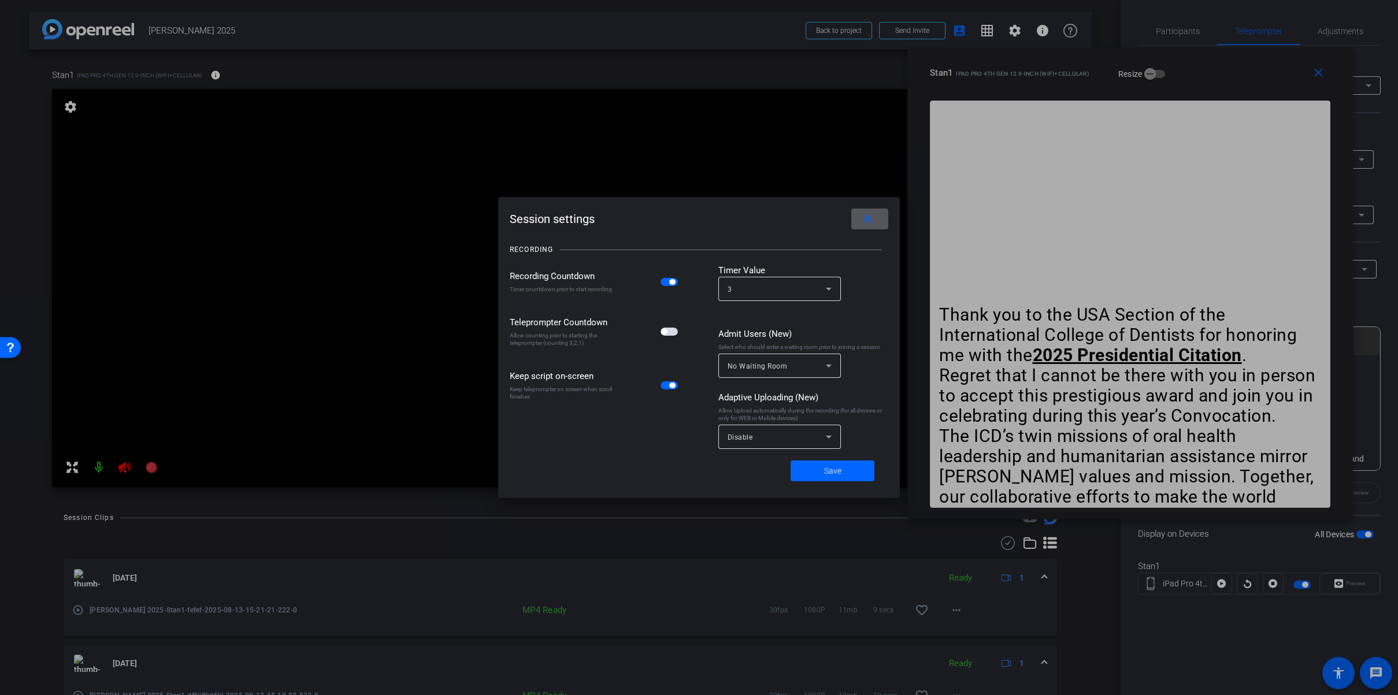
click at [872, 221] on mat-icon "close" at bounding box center [868, 219] width 14 height 14
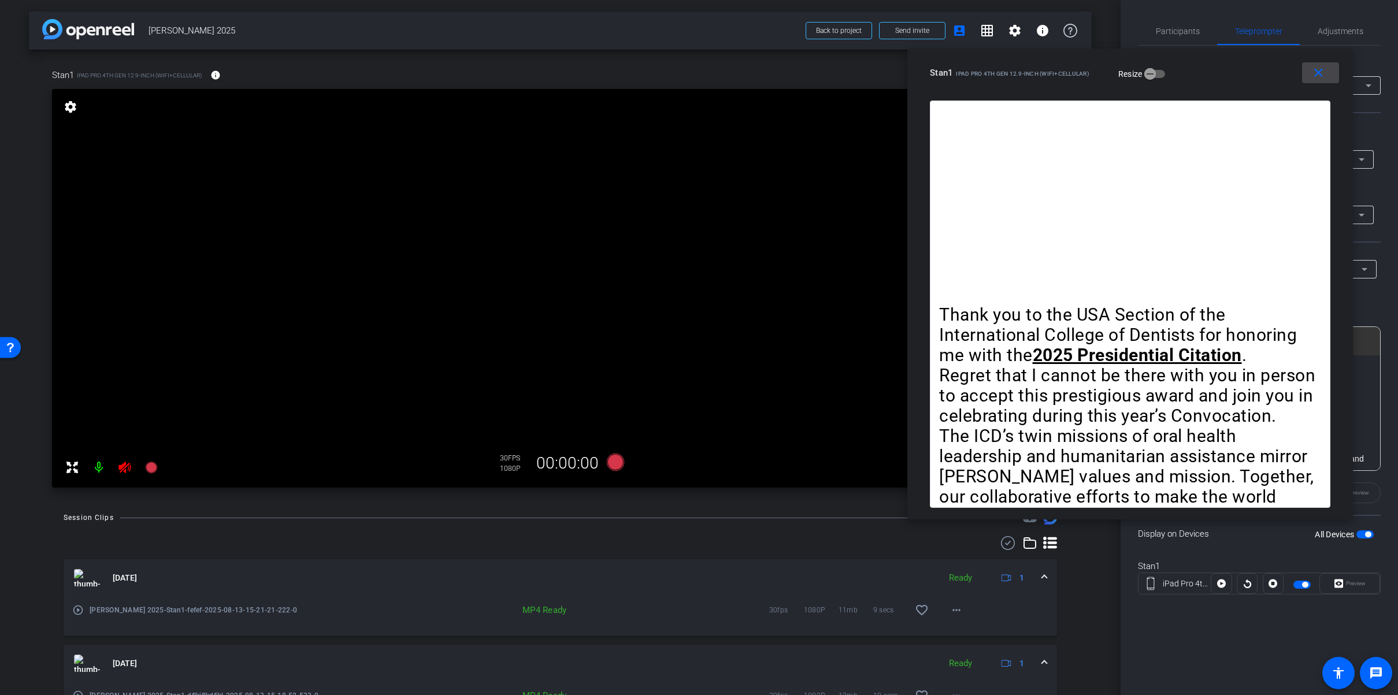
click at [1315, 73] on mat-icon "close" at bounding box center [1319, 73] width 14 height 14
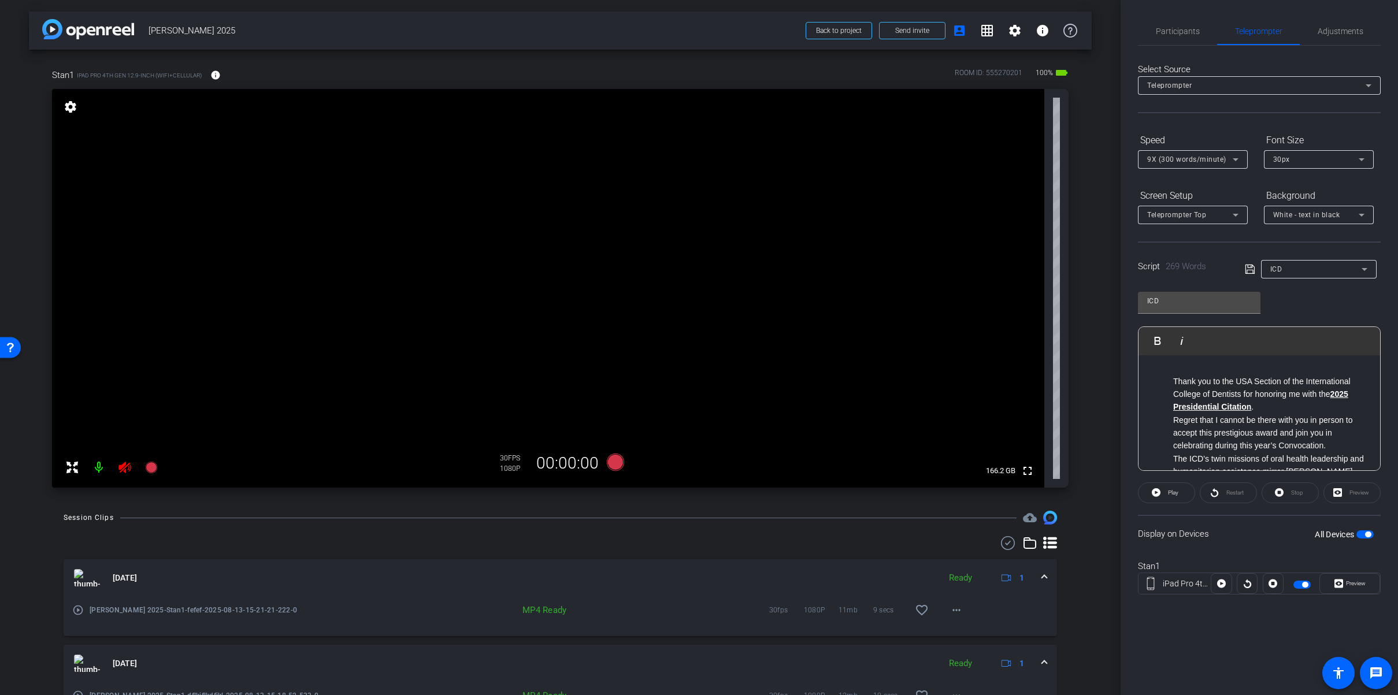
click at [1368, 532] on span "button" at bounding box center [1368, 535] width 6 height 6
click at [1361, 534] on span "button" at bounding box center [1360, 535] width 6 height 6
click at [1351, 589] on span "Preview" at bounding box center [1354, 584] width 23 height 16
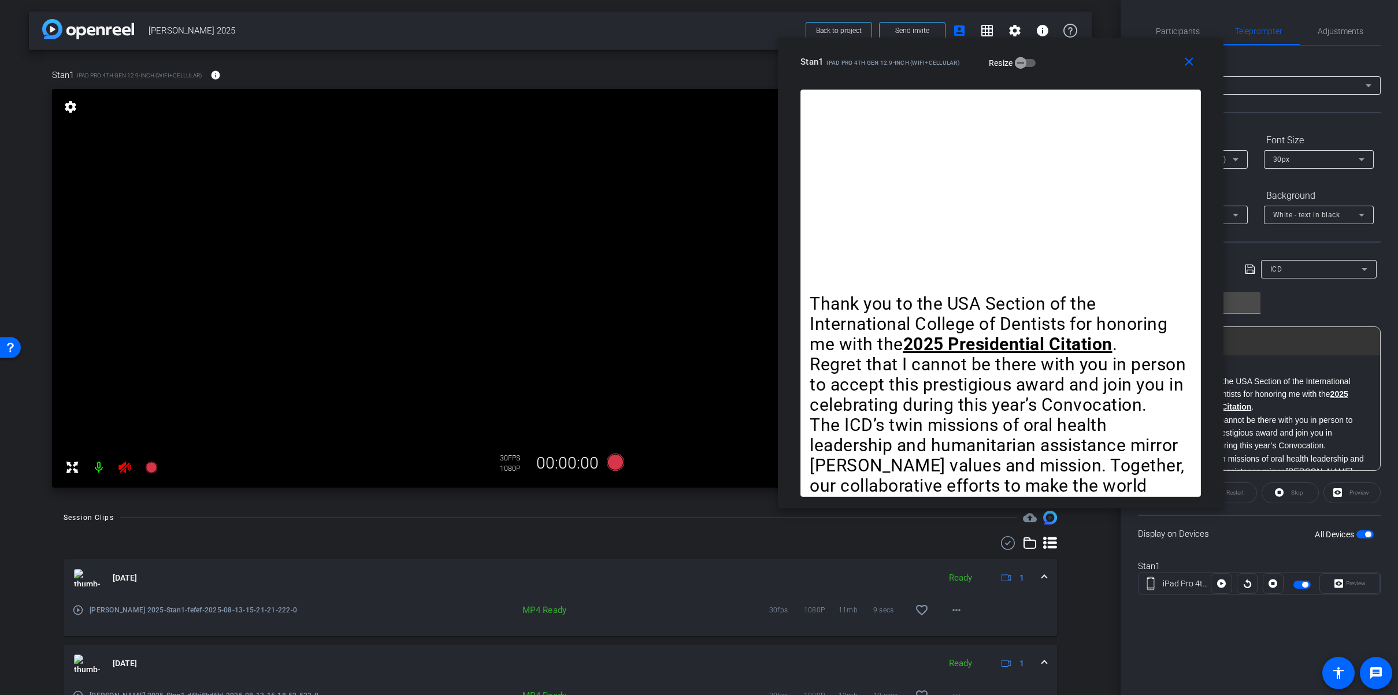
drag, startPoint x: 849, startPoint y: 128, endPoint x: 1119, endPoint y: 69, distance: 276.3
click at [1123, 64] on div "Stan1 iPad Pro 4th Gen 12.9-inch (WiFi+Cellular) Resize" at bounding box center [1005, 61] width 409 height 21
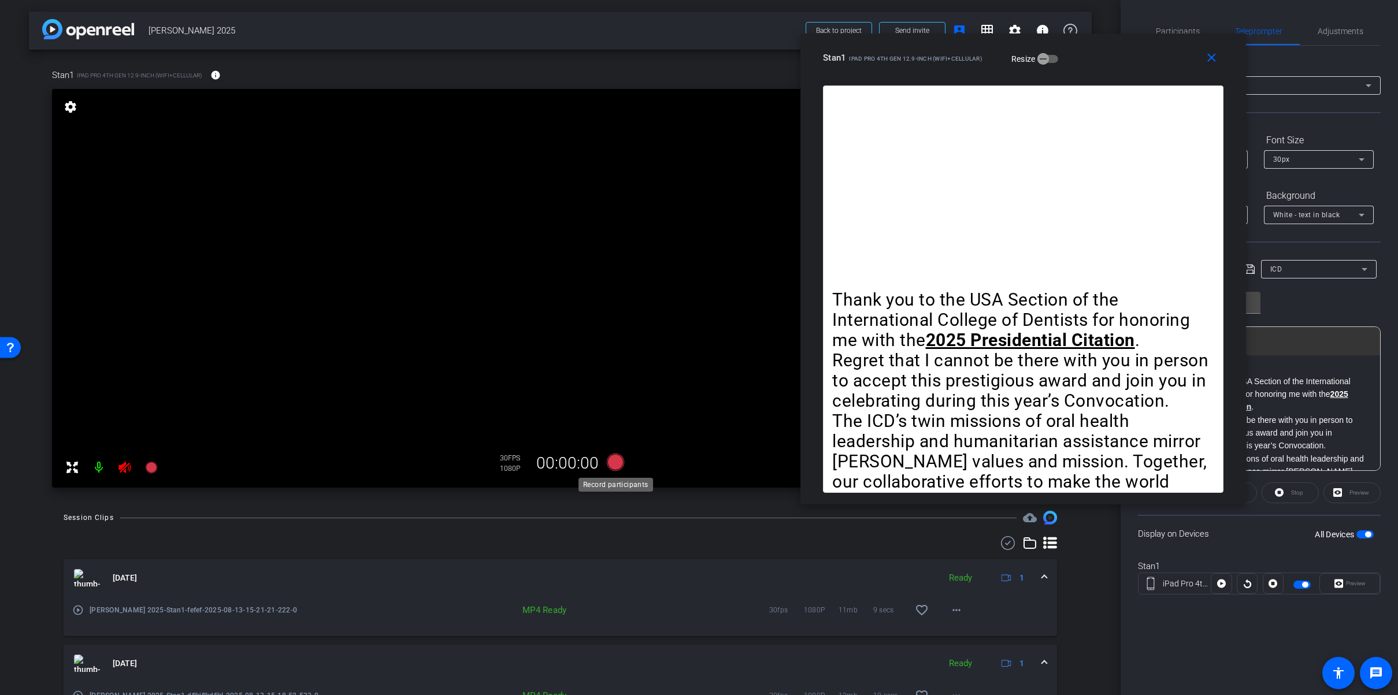
click at [614, 463] on icon at bounding box center [614, 462] width 17 height 17
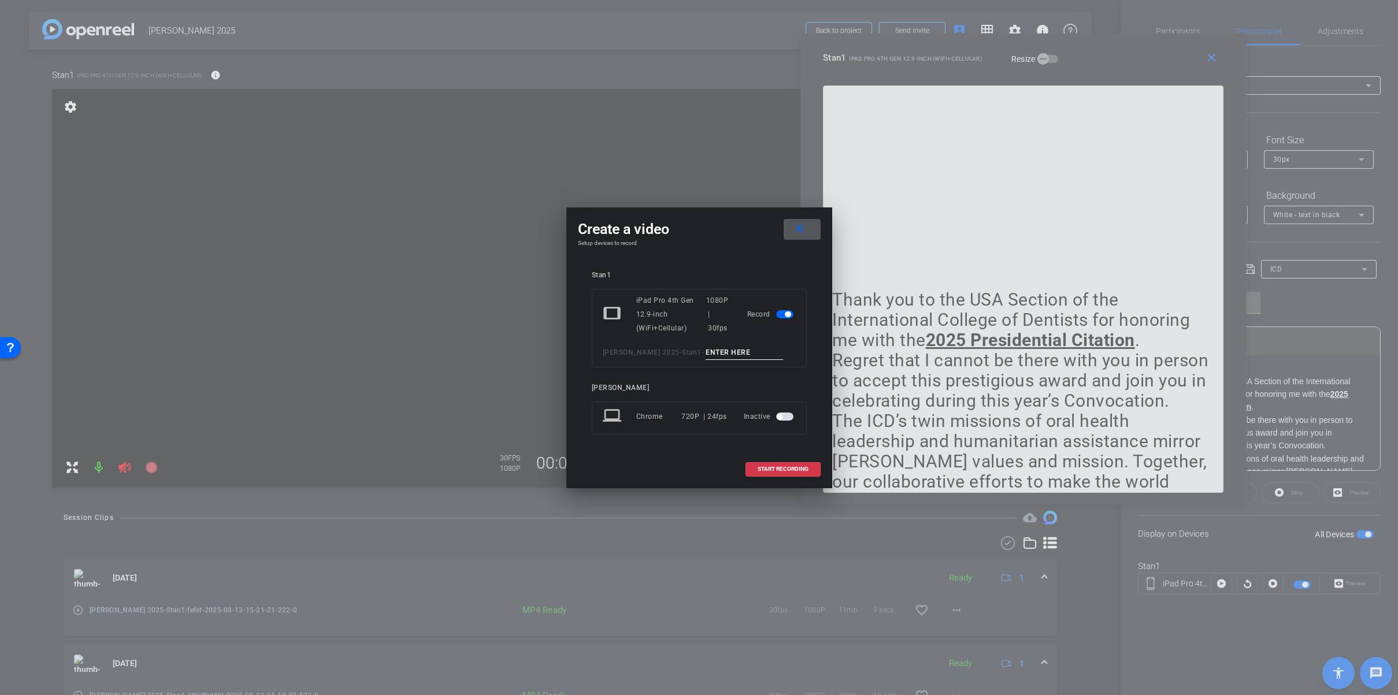
click at [732, 353] on input at bounding box center [744, 353] width 77 height 14
type input "errere"
click at [772, 467] on span "START RECORDING" at bounding box center [783, 469] width 51 height 6
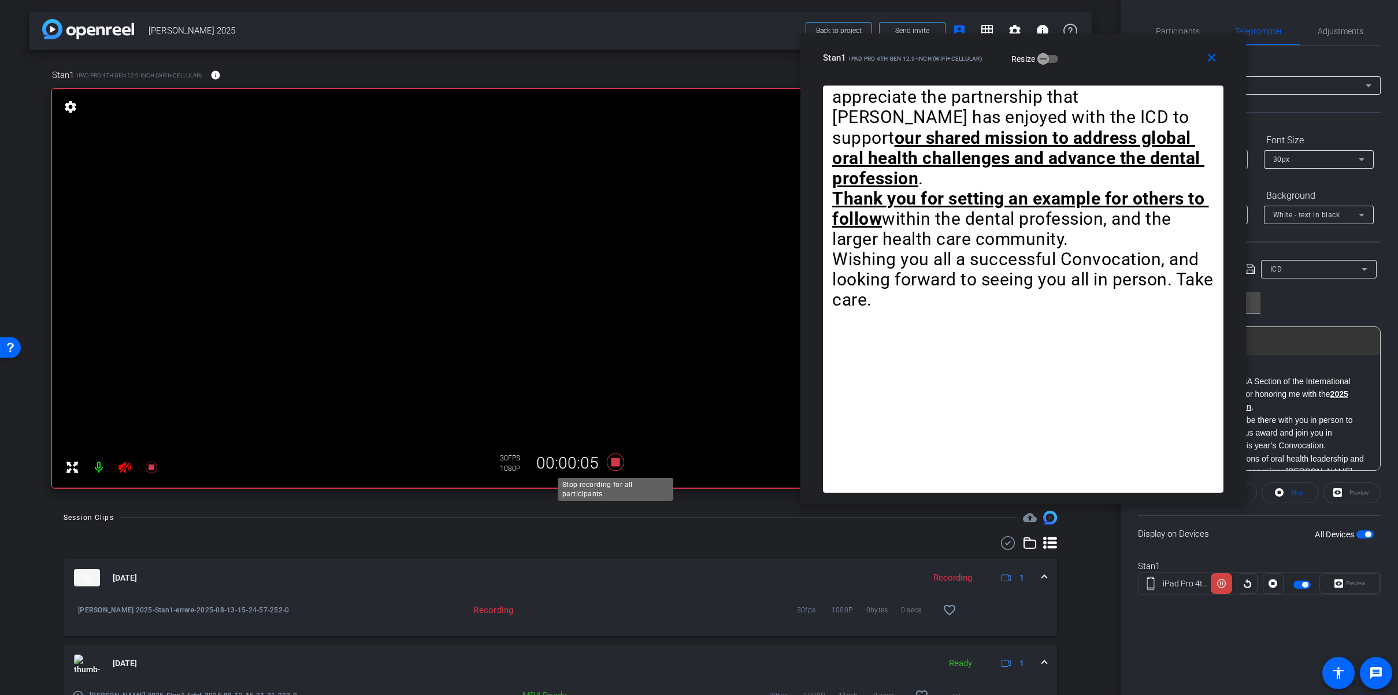
click at [617, 462] on icon at bounding box center [614, 462] width 17 height 17
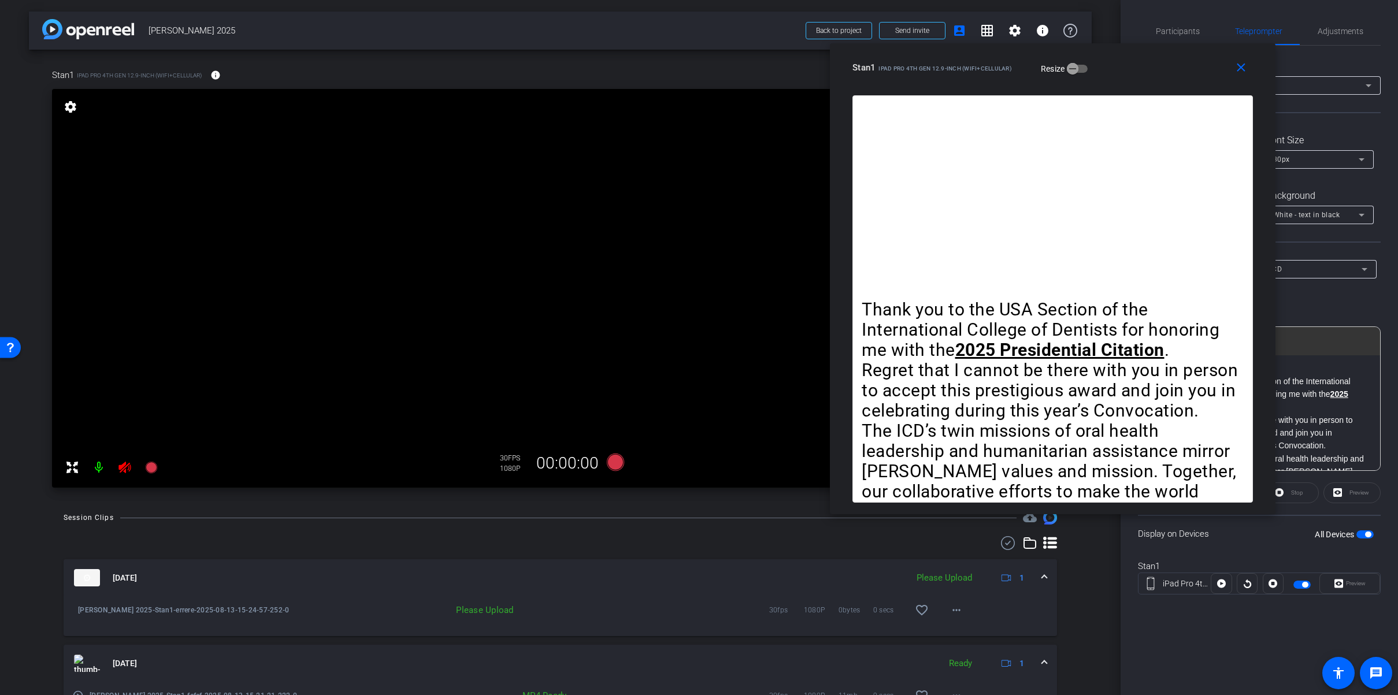
drag, startPoint x: 1161, startPoint y: 63, endPoint x: 1192, endPoint y: 73, distance: 32.4
click at [1192, 73] on div "Stan1 iPad Pro 4th Gen 12.9-inch (WiFi+Cellular) Resize" at bounding box center [1057, 67] width 409 height 21
click at [958, 608] on mat-icon "more_horiz" at bounding box center [957, 610] width 14 height 14
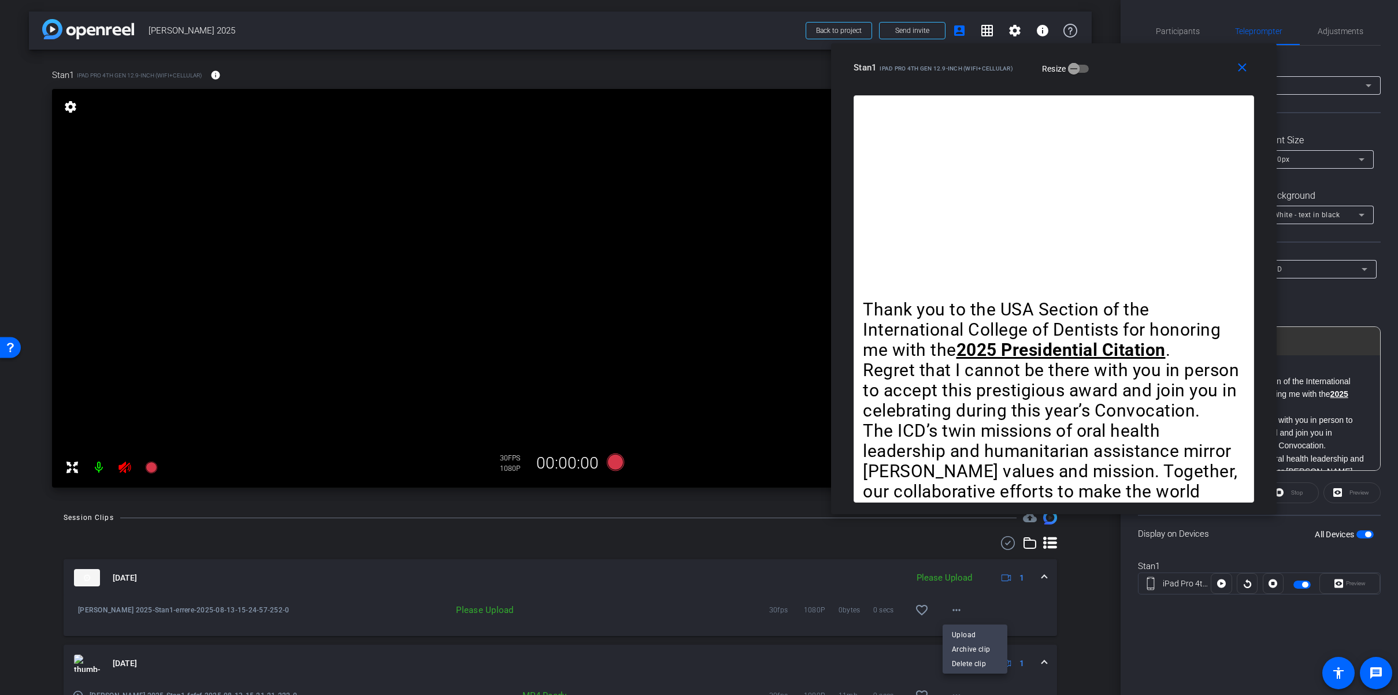
click at [969, 633] on span "Upload" at bounding box center [975, 635] width 46 height 14
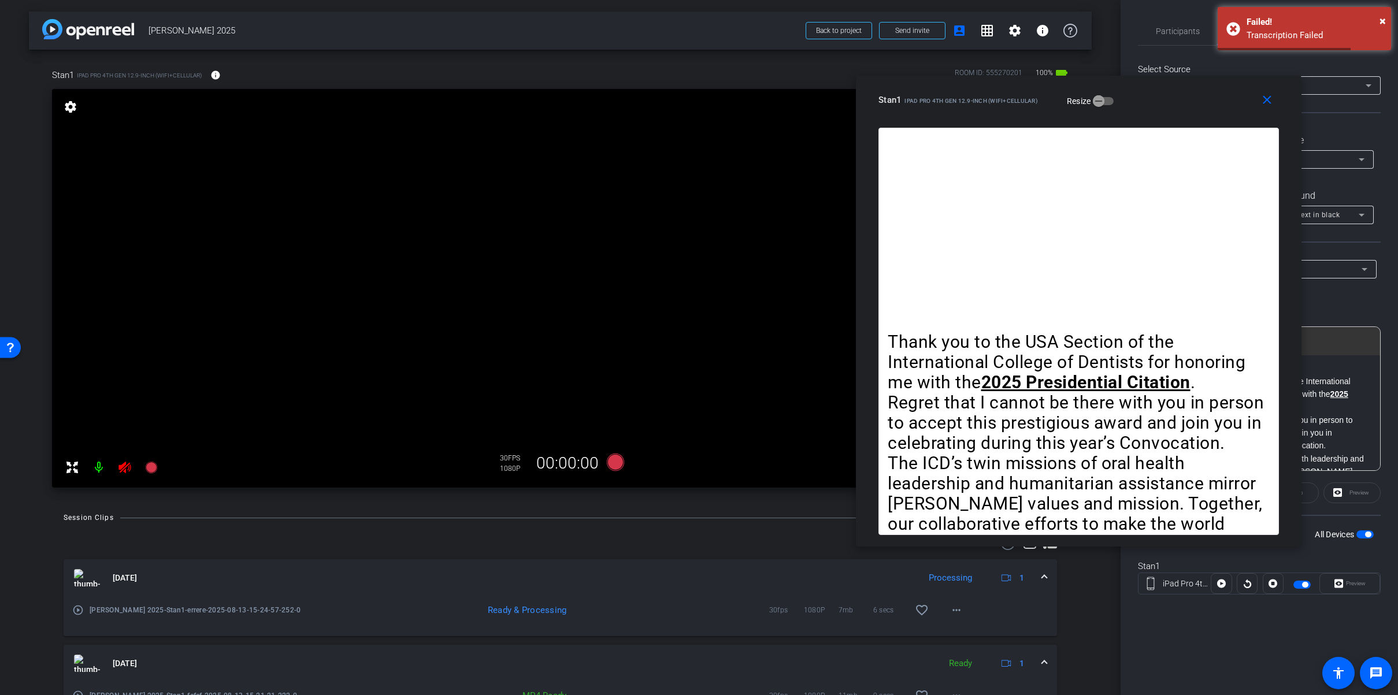
drag, startPoint x: 1146, startPoint y: 68, endPoint x: 1302, endPoint y: 83, distance: 156.8
click at [1172, 101] on div "Stan1 iPad Pro 4th Gen 12.9-inch (WiFi+Cellular) Resize" at bounding box center [1083, 100] width 409 height 21
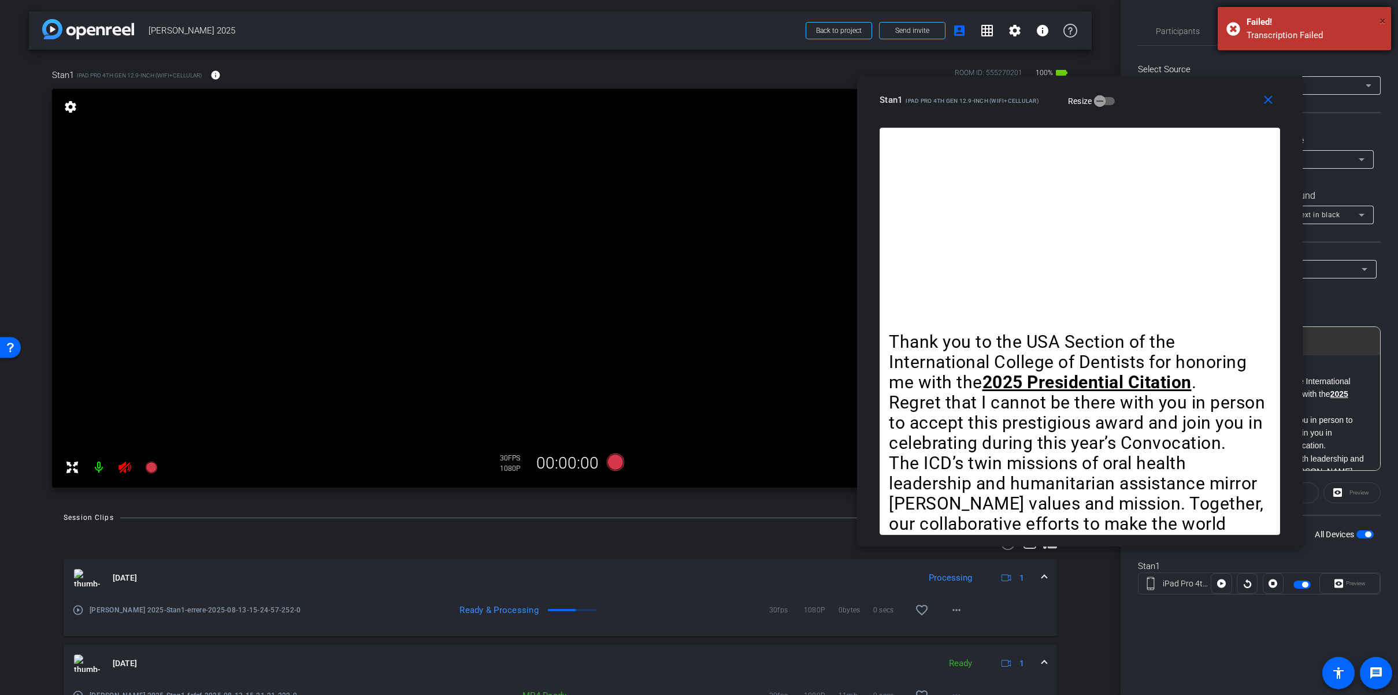
click at [1382, 18] on span "×" at bounding box center [1383, 21] width 6 height 14
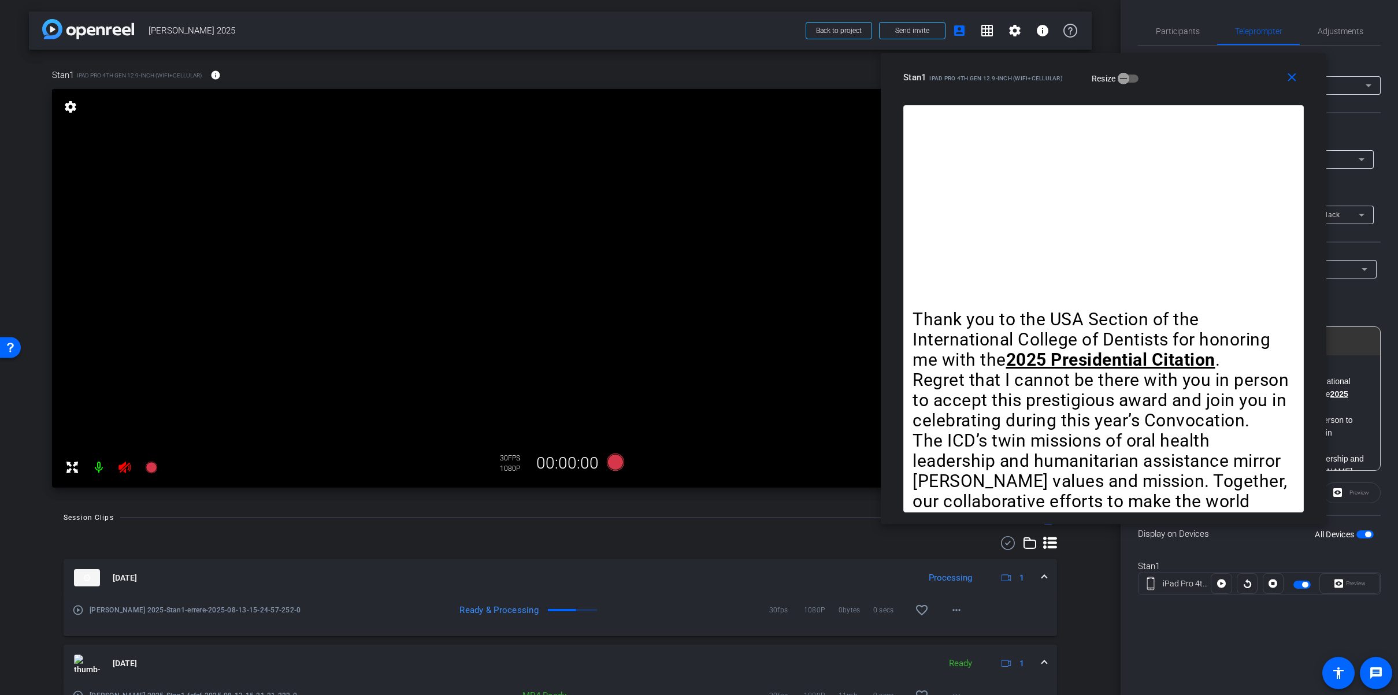
drag, startPoint x: 1205, startPoint y: 110, endPoint x: 1199, endPoint y: 77, distance: 34.0
click at [1199, 77] on div "Stan1 iPad Pro 4th Gen 12.9-inch (WiFi+Cellular) Resize" at bounding box center [1107, 77] width 409 height 21
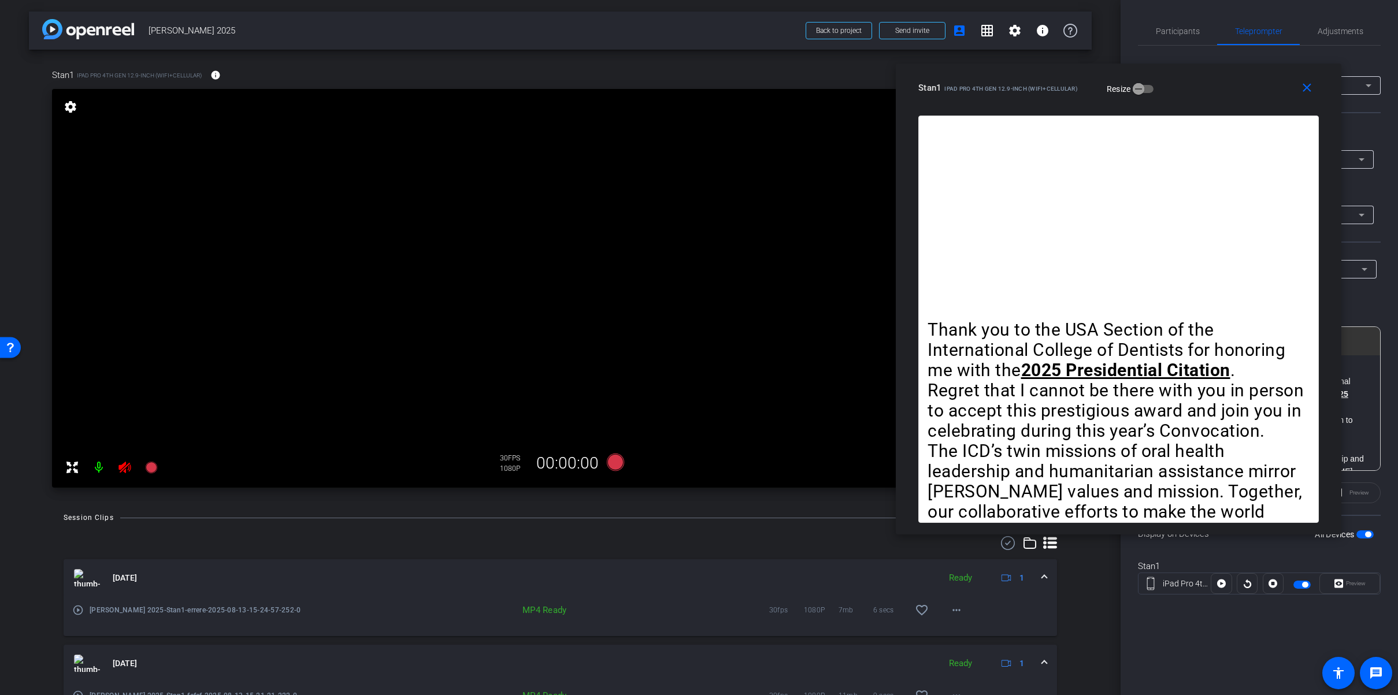
drag, startPoint x: 1200, startPoint y: 60, endPoint x: 1218, endPoint y: 69, distance: 20.4
click at [1218, 69] on div "close Stan1 iPad Pro 4th Gen 12.9-inch (WiFi+Cellular) Resize" at bounding box center [1119, 90] width 446 height 52
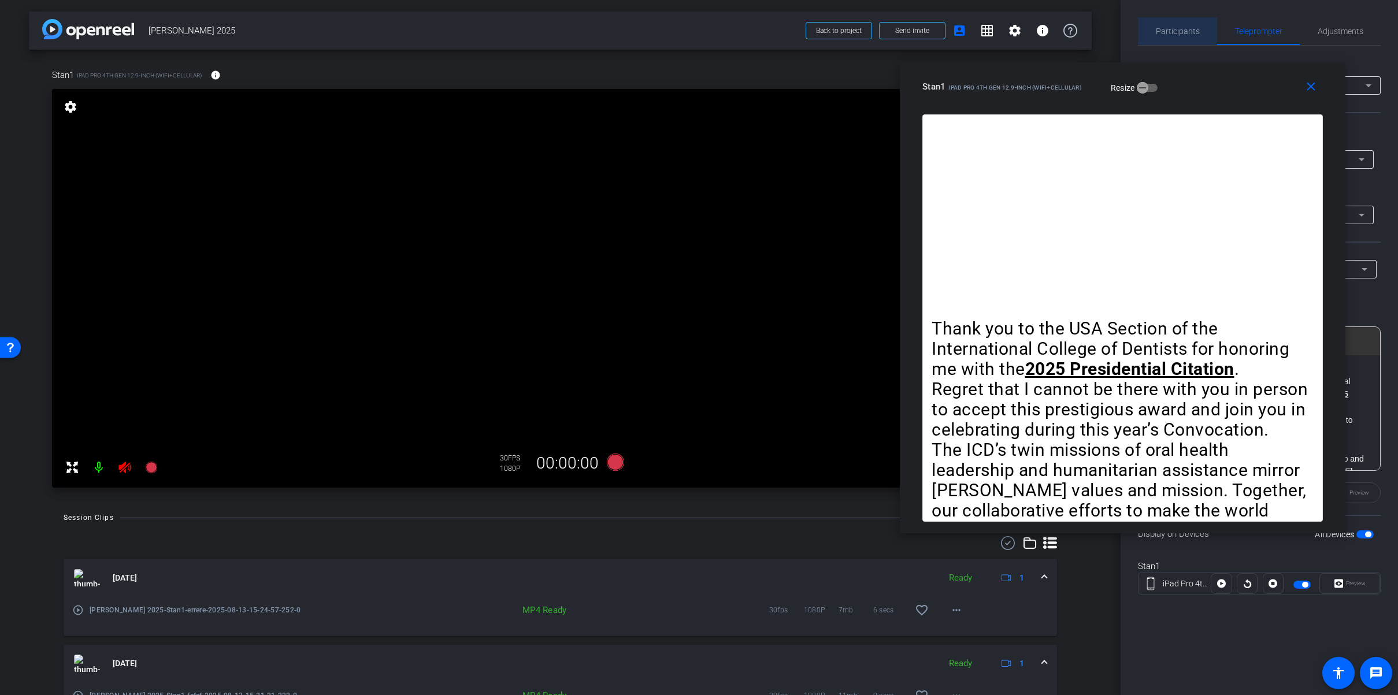
click at [1190, 31] on span "Participants" at bounding box center [1178, 31] width 44 height 8
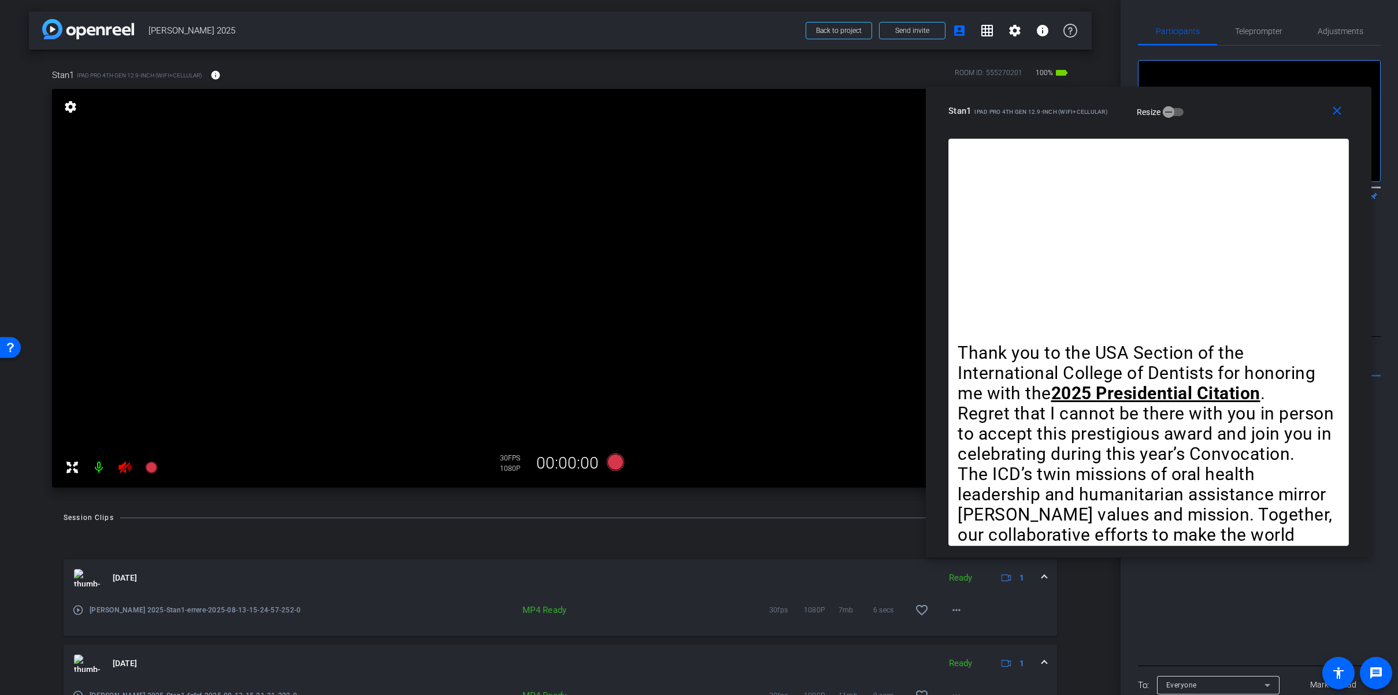
drag, startPoint x: 1088, startPoint y: 64, endPoint x: 1114, endPoint y: 88, distance: 35.6
click at [1114, 88] on div "close Stan1 iPad Pro 4th Gen 12.9-inch (WiFi+Cellular) Resize" at bounding box center [1149, 113] width 446 height 52
click at [1256, 31] on span "Teleprompter" at bounding box center [1258, 31] width 47 height 8
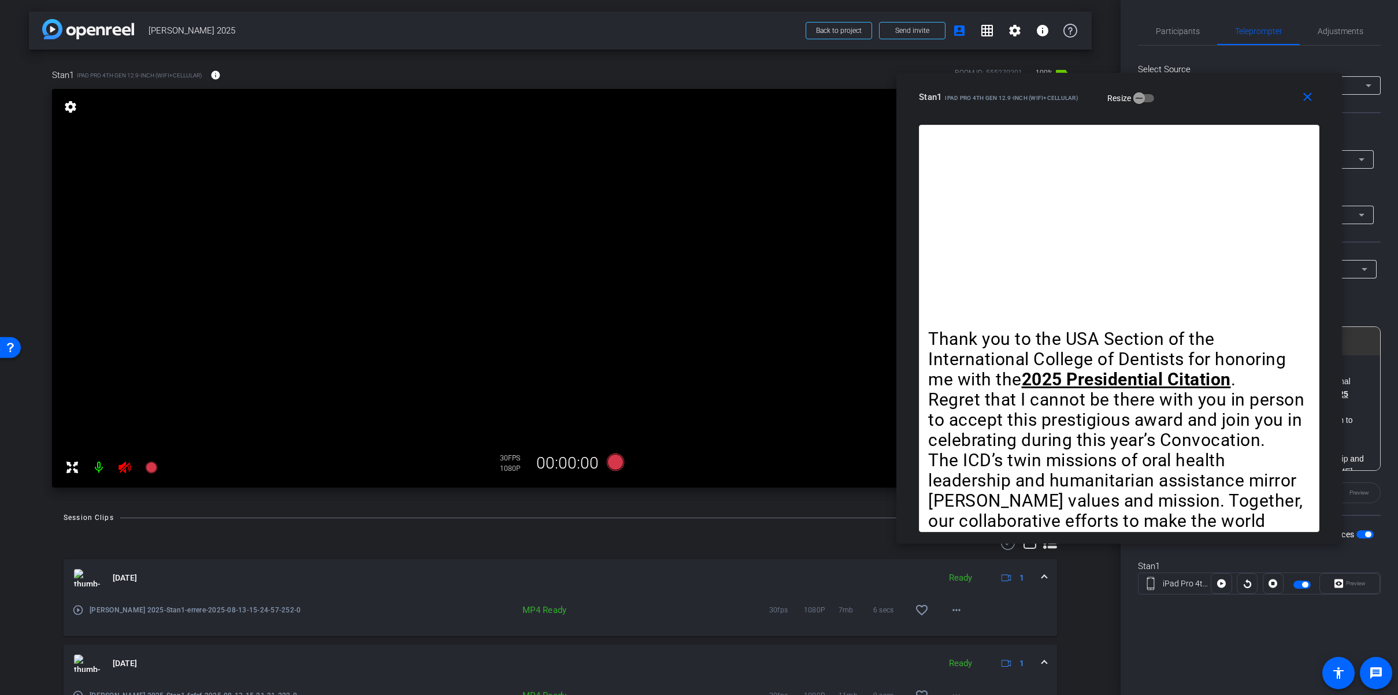
drag, startPoint x: 1253, startPoint y: 114, endPoint x: 1224, endPoint y: 100, distance: 32.6
click at [1224, 100] on div "Stan1 iPad Pro 4th Gen 12.9-inch (WiFi+Cellular) Resize" at bounding box center [1123, 97] width 409 height 21
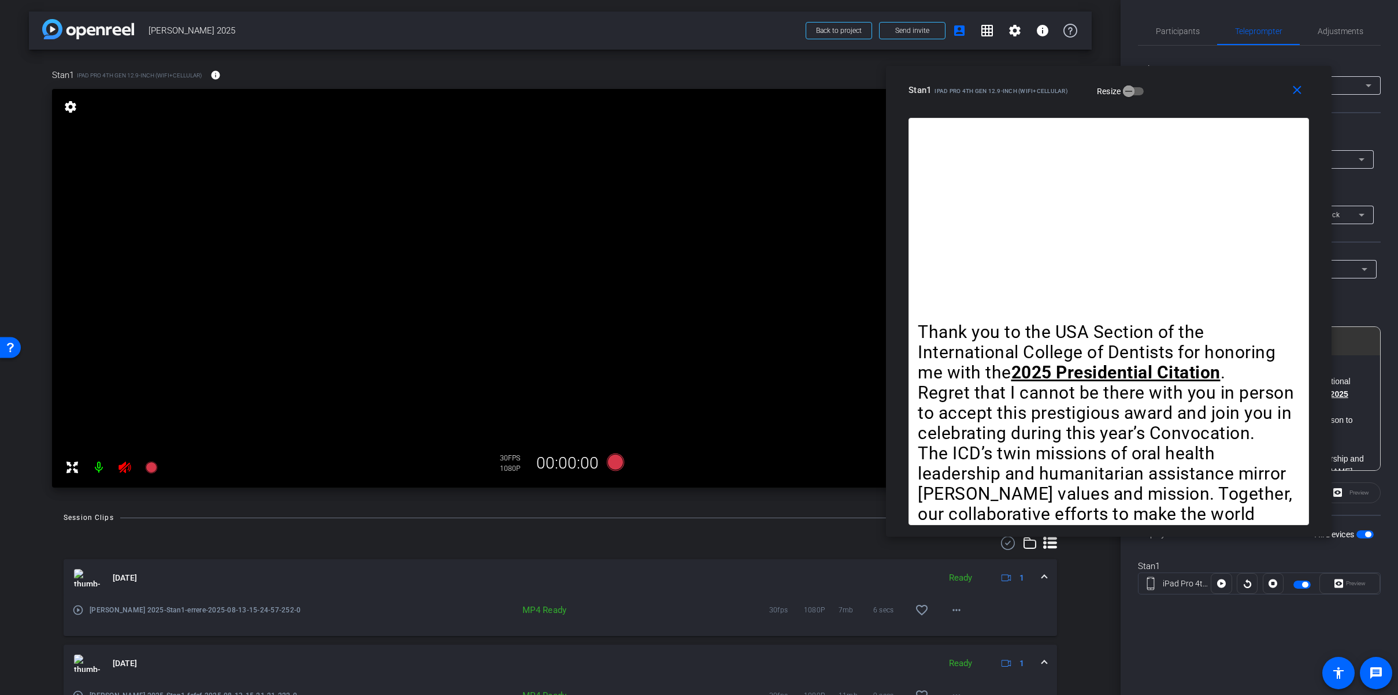
drag, startPoint x: 1227, startPoint y: 92, endPoint x: 1217, endPoint y: 85, distance: 12.5
click at [1217, 85] on div "Stan1 iPad Pro 4th Gen 12.9-inch (WiFi+Cellular) Resize" at bounding box center [1113, 90] width 409 height 21
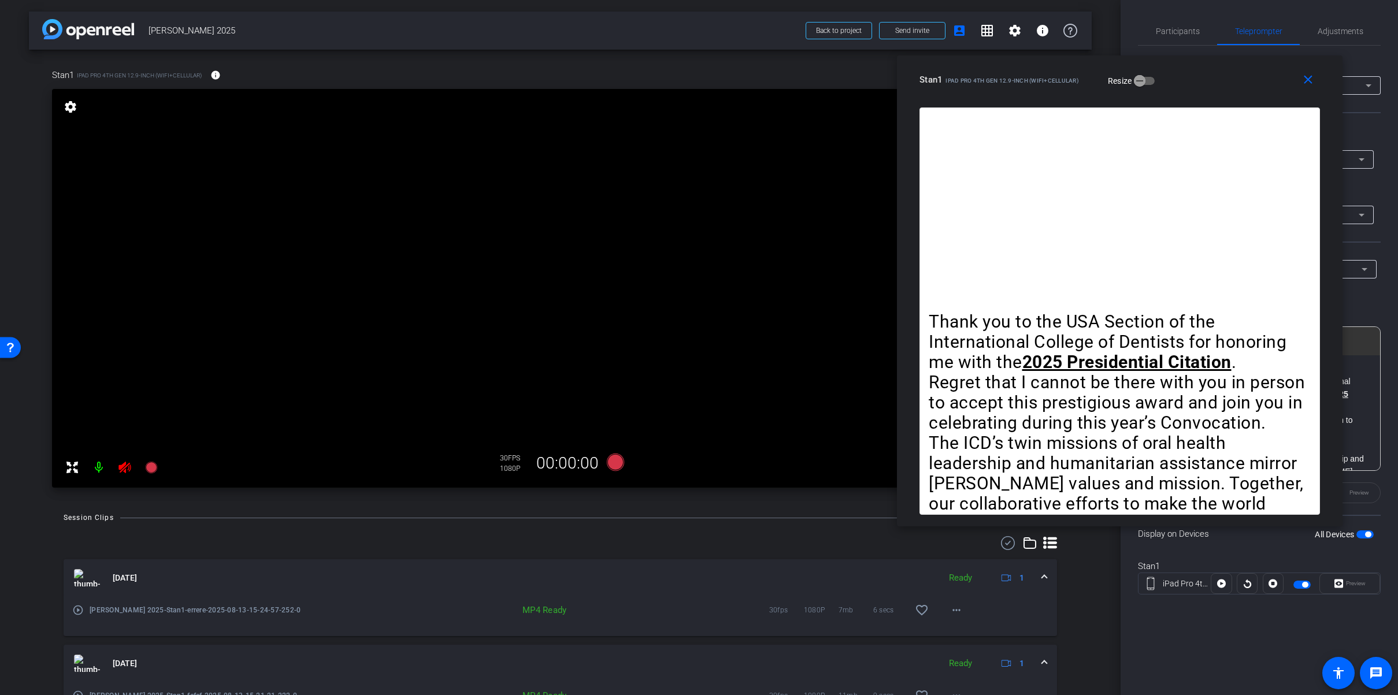
drag, startPoint x: 1213, startPoint y: 87, endPoint x: 1224, endPoint y: 76, distance: 15.6
click at [1224, 76] on div "Stan1 iPad Pro 4th Gen 12.9-inch (WiFi+Cellular) Resize" at bounding box center [1124, 79] width 409 height 21
click at [1174, 29] on span "Participants" at bounding box center [1178, 31] width 44 height 8
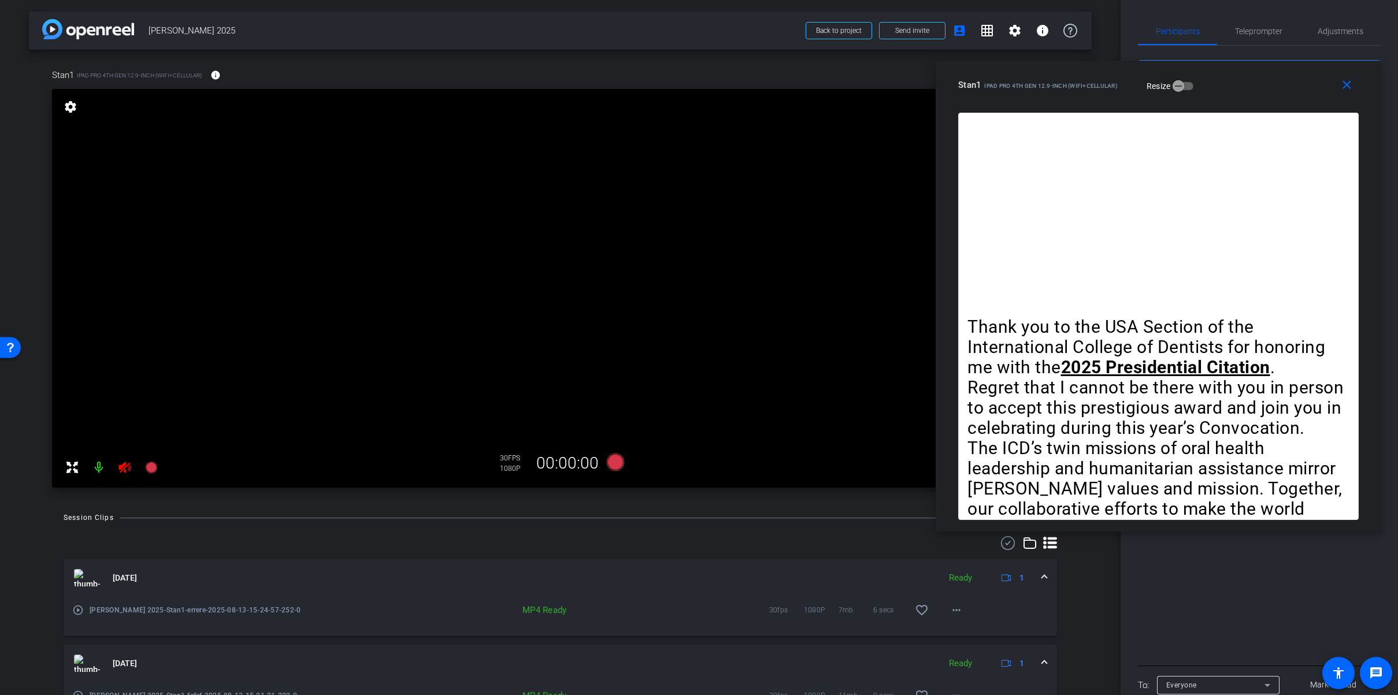
drag, startPoint x: 1216, startPoint y: 71, endPoint x: 1263, endPoint y: 77, distance: 47.7
click at [1254, 76] on div "Stan1 iPad Pro 4th Gen 12.9-inch (WiFi+Cellular) Resize" at bounding box center [1162, 85] width 409 height 21
click at [1274, 31] on span "Teleprompter" at bounding box center [1258, 31] width 47 height 8
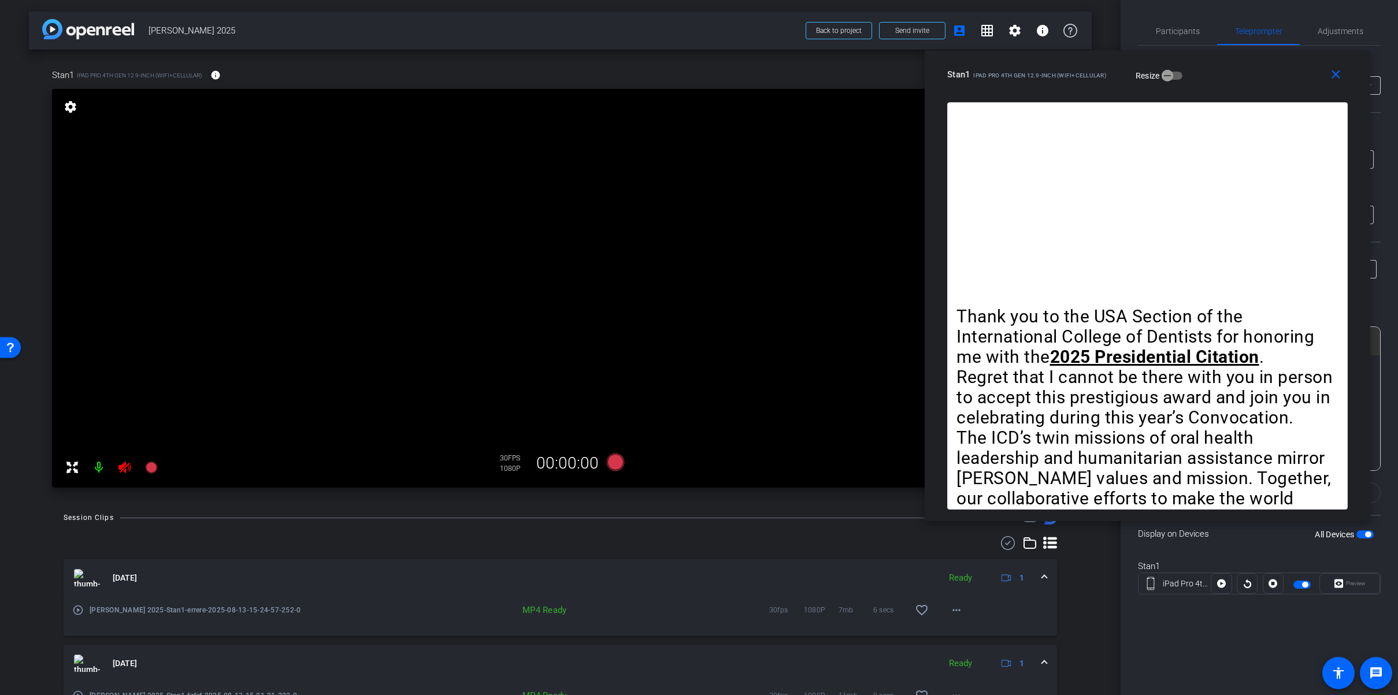
drag, startPoint x: 1250, startPoint y: 79, endPoint x: 1239, endPoint y: 68, distance: 15.1
click at [1239, 68] on div "Stan1 iPad Pro 4th Gen 12.9-inch (WiFi+Cellular) Resize" at bounding box center [1151, 74] width 409 height 21
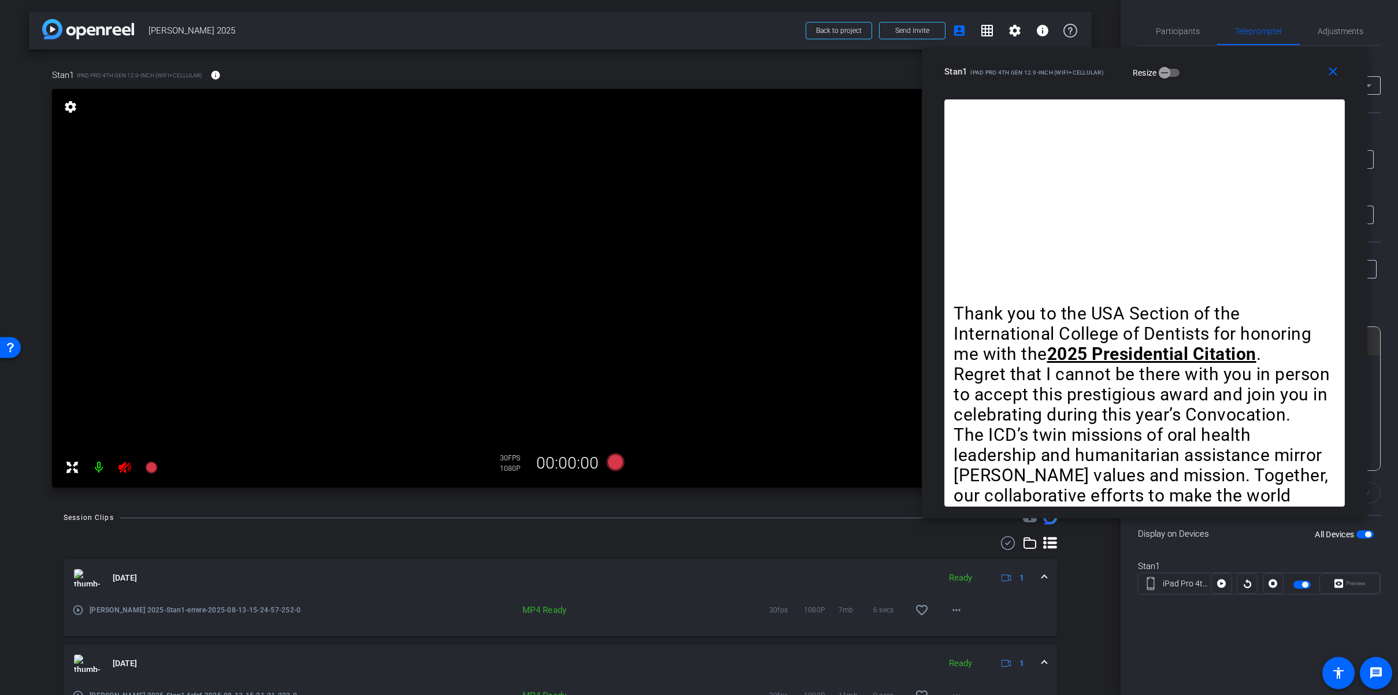
click at [1236, 65] on div "Stan1 iPad Pro 4th Gen 12.9-inch (WiFi+Cellular) Resize" at bounding box center [1148, 71] width 409 height 21
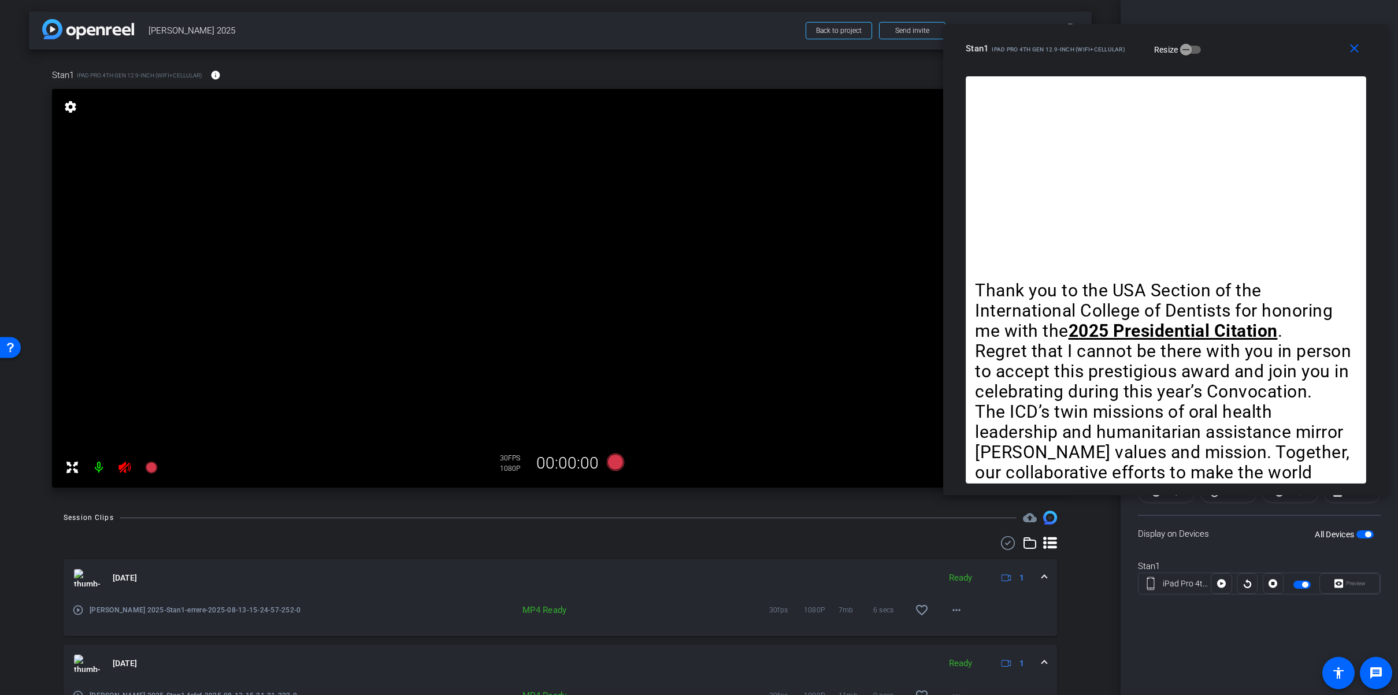
drag, startPoint x: 1270, startPoint y: 69, endPoint x: 1291, endPoint y: 46, distance: 31.5
click at [1291, 46] on div "Stan1 iPad Pro 4th Gen 12.9-inch (WiFi+Cellular) Resize" at bounding box center [1170, 48] width 409 height 21
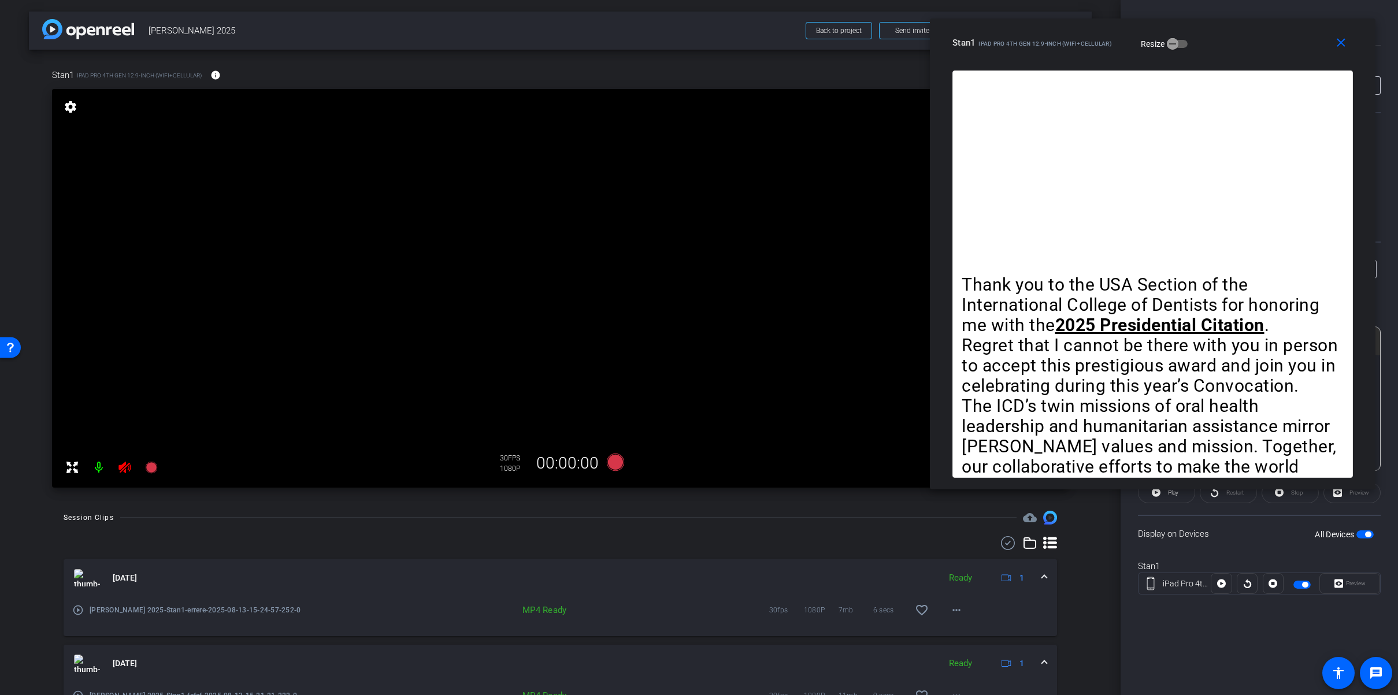
drag, startPoint x: 1270, startPoint y: 54, endPoint x: 1258, endPoint y: 48, distance: 13.7
click at [1257, 48] on div "Stan1 iPad Pro 4th Gen 12.9-inch (WiFi+Cellular) Resize" at bounding box center [1157, 42] width 409 height 21
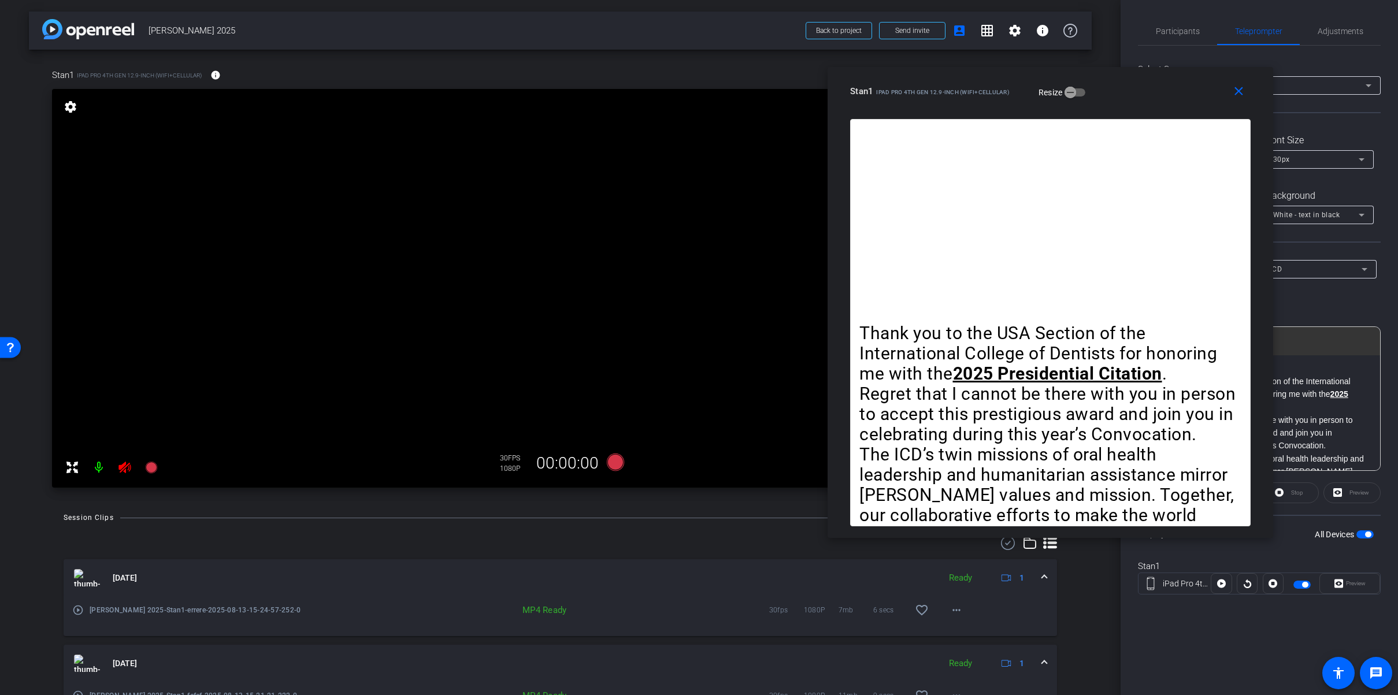
drag, startPoint x: 1258, startPoint y: 48, endPoint x: 1156, endPoint y: 97, distance: 113.2
click at [1156, 97] on div "Stan1 iPad Pro 4th Gen 12.9-inch (WiFi+Cellular) Resize" at bounding box center [1054, 91] width 409 height 21
click at [1168, 27] on span "Participants" at bounding box center [1178, 31] width 44 height 8
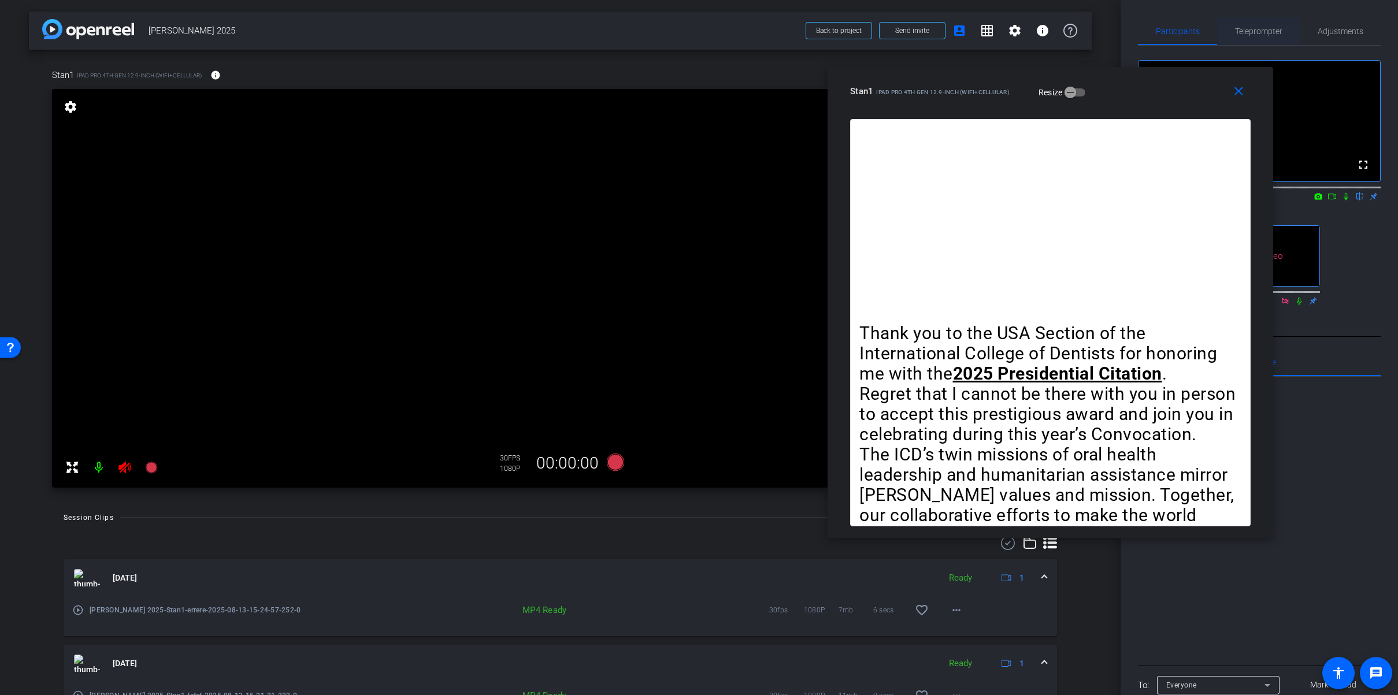
click at [1254, 36] on span "Teleprompter" at bounding box center [1258, 31] width 47 height 28
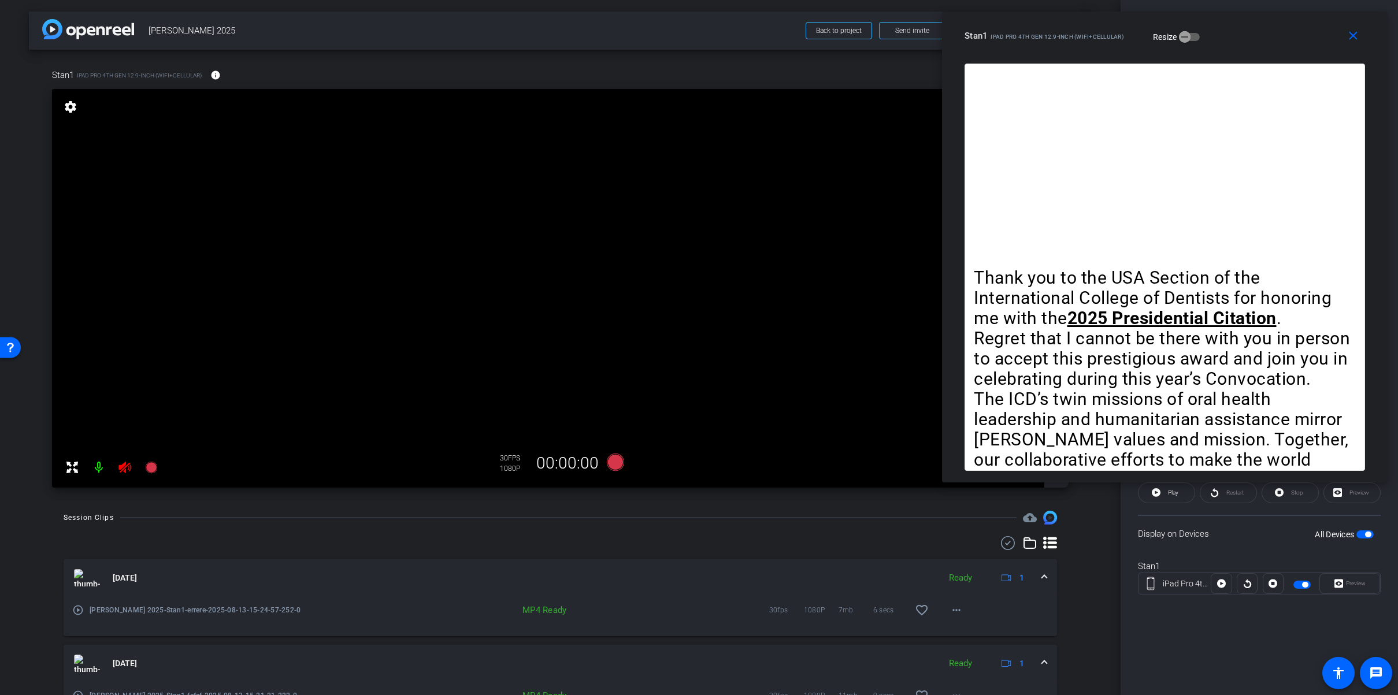
drag, startPoint x: 1150, startPoint y: 95, endPoint x: 1265, endPoint y: 39, distance: 127.2
click at [1265, 39] on div "Stan1 iPad Pro 4th Gen 12.9-inch (WiFi+Cellular) Resize" at bounding box center [1169, 35] width 409 height 21
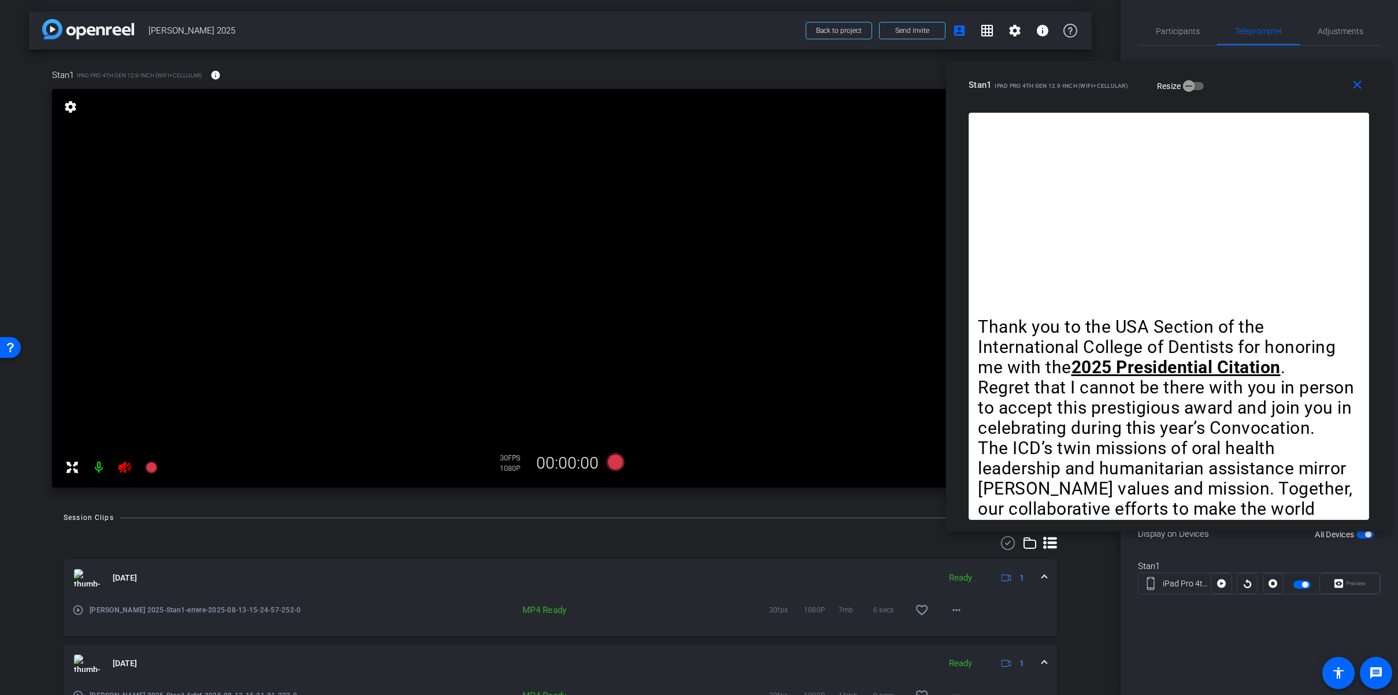
drag, startPoint x: 1298, startPoint y: 44, endPoint x: 1241, endPoint y: 65, distance: 60.3
click at [1295, 94] on div "Stan1 iPad Pro 4th Gen 12.9-inch (WiFi+Cellular) Resize" at bounding box center [1173, 85] width 409 height 21
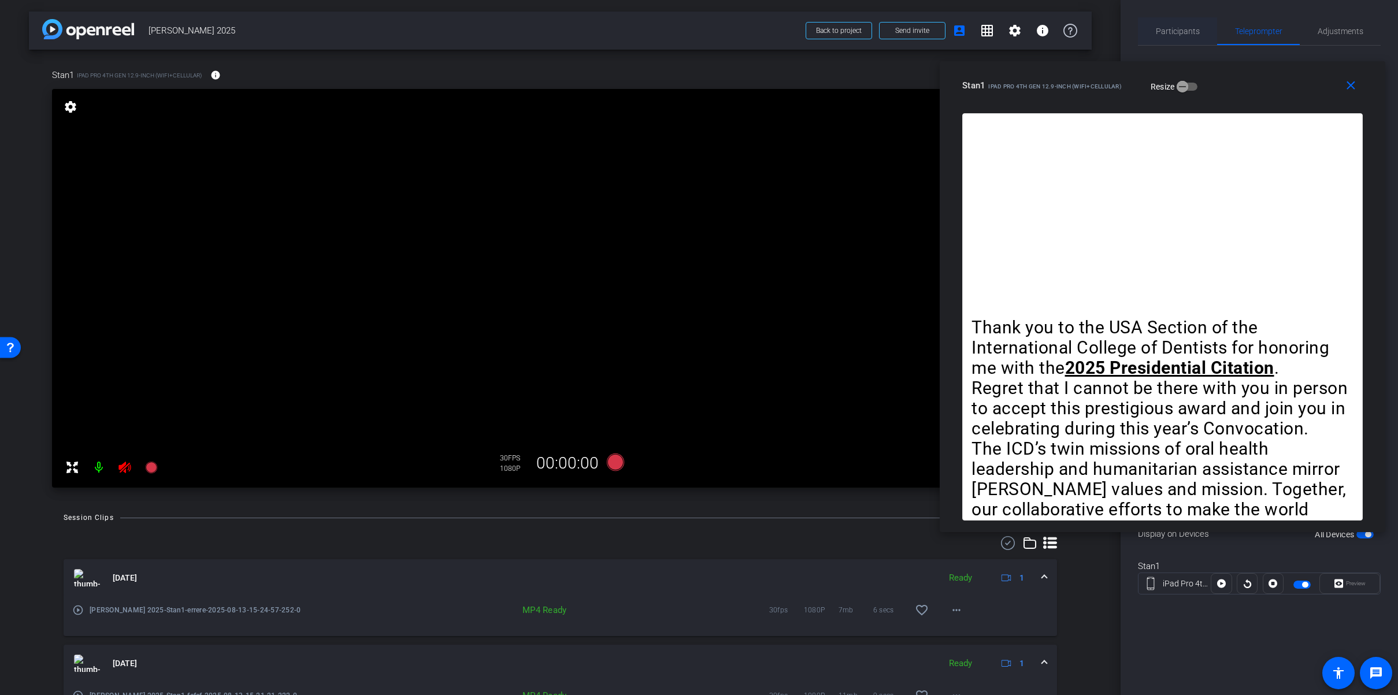
click at [1175, 30] on span "Participants" at bounding box center [1178, 31] width 44 height 8
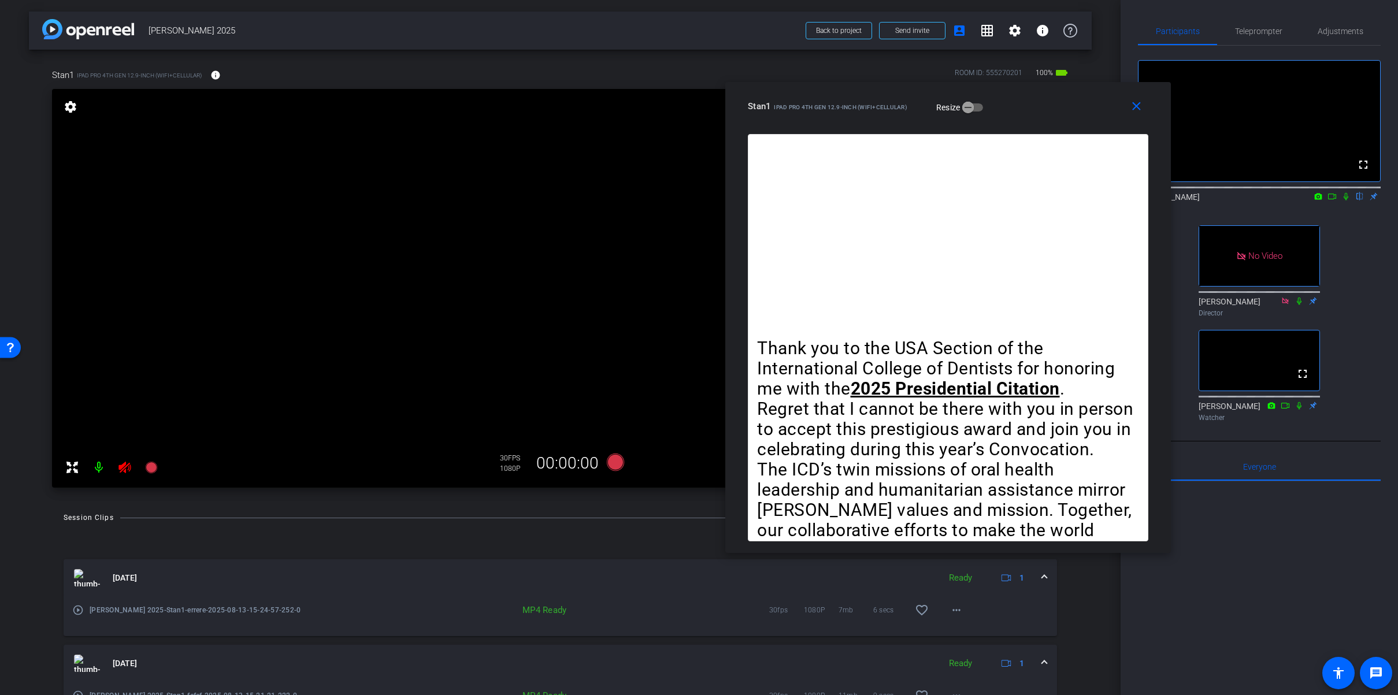
drag, startPoint x: 1277, startPoint y: 86, endPoint x: 1068, endPoint y: 106, distance: 210.2
click at [1068, 106] on div "Stan1 iPad Pro 4th Gen 12.9-inch (WiFi+Cellular) Resize" at bounding box center [952, 106] width 409 height 21
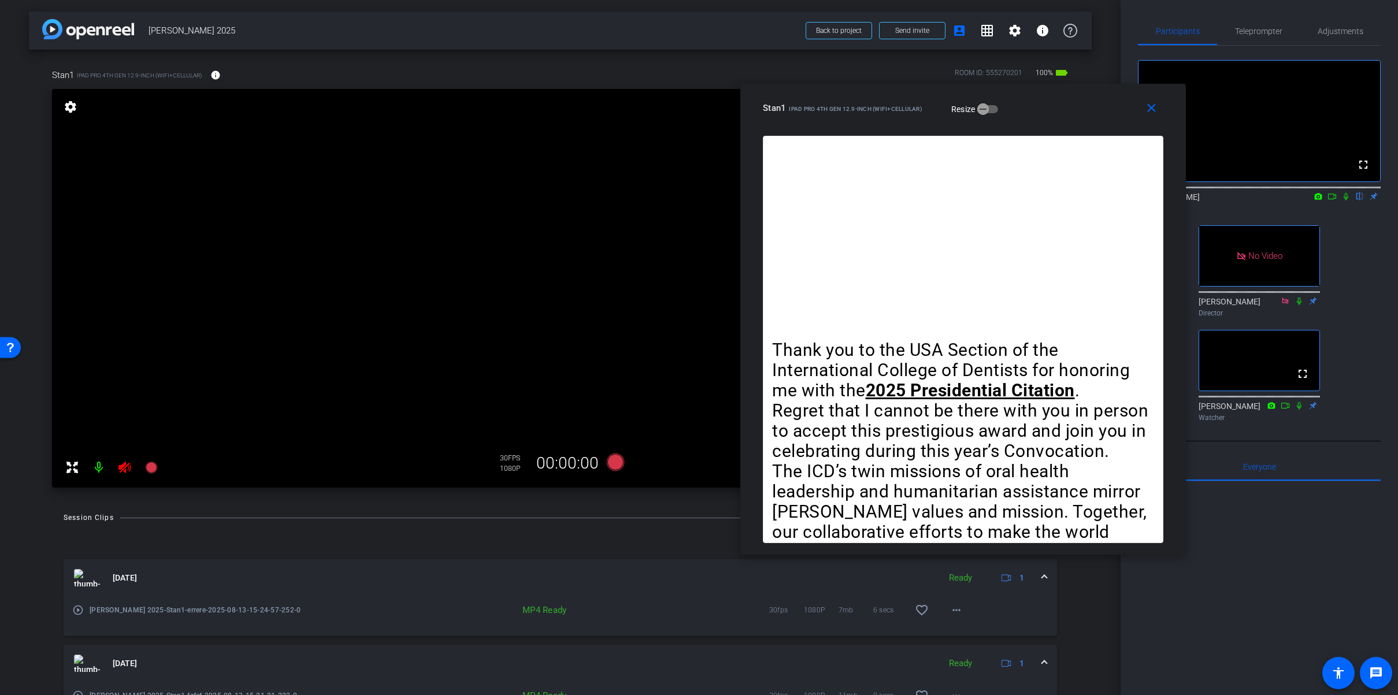
drag, startPoint x: 1040, startPoint y: 113, endPoint x: 1055, endPoint y: 114, distance: 15.1
click at [1055, 114] on div "Stan1 iPad Pro 4th Gen 12.9-inch (WiFi+Cellular) Resize" at bounding box center [967, 108] width 409 height 21
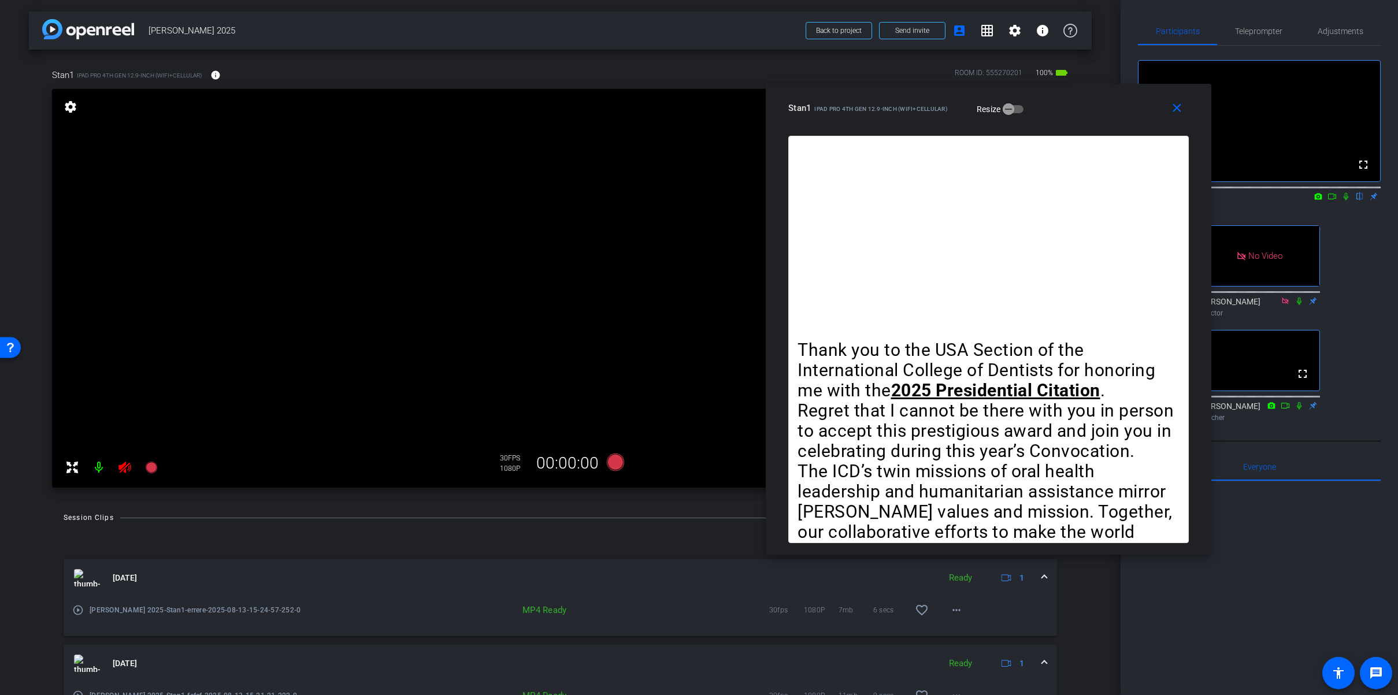
drag, startPoint x: 1041, startPoint y: 118, endPoint x: 1066, endPoint y: 118, distance: 25.4
click at [1066, 118] on div "close Stan1 iPad Pro 4th Gen 12.9-inch (WiFi+Cellular) Resize" at bounding box center [989, 110] width 446 height 52
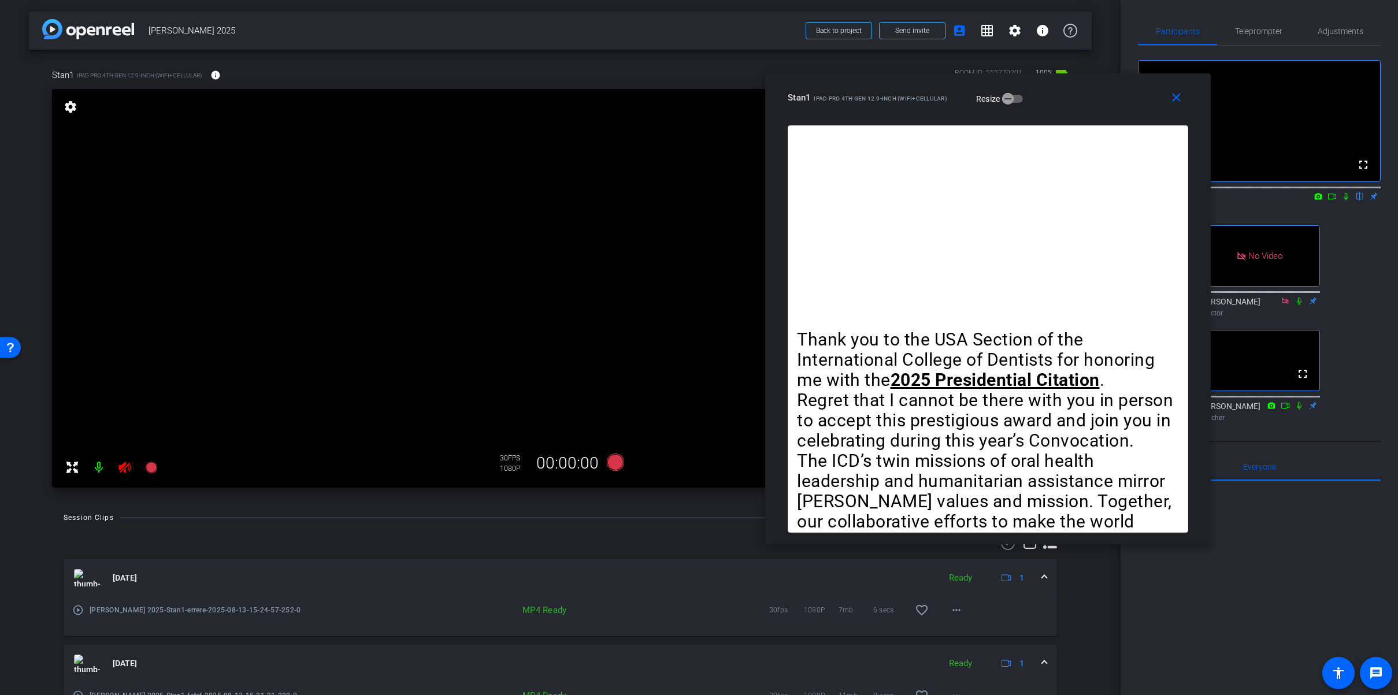
drag, startPoint x: 1057, startPoint y: 117, endPoint x: 1056, endPoint y: 107, distance: 10.4
click at [1056, 107] on div "Stan1 iPad Pro 4th Gen 12.9-inch (WiFi+Cellular) Resize" at bounding box center [992, 97] width 409 height 21
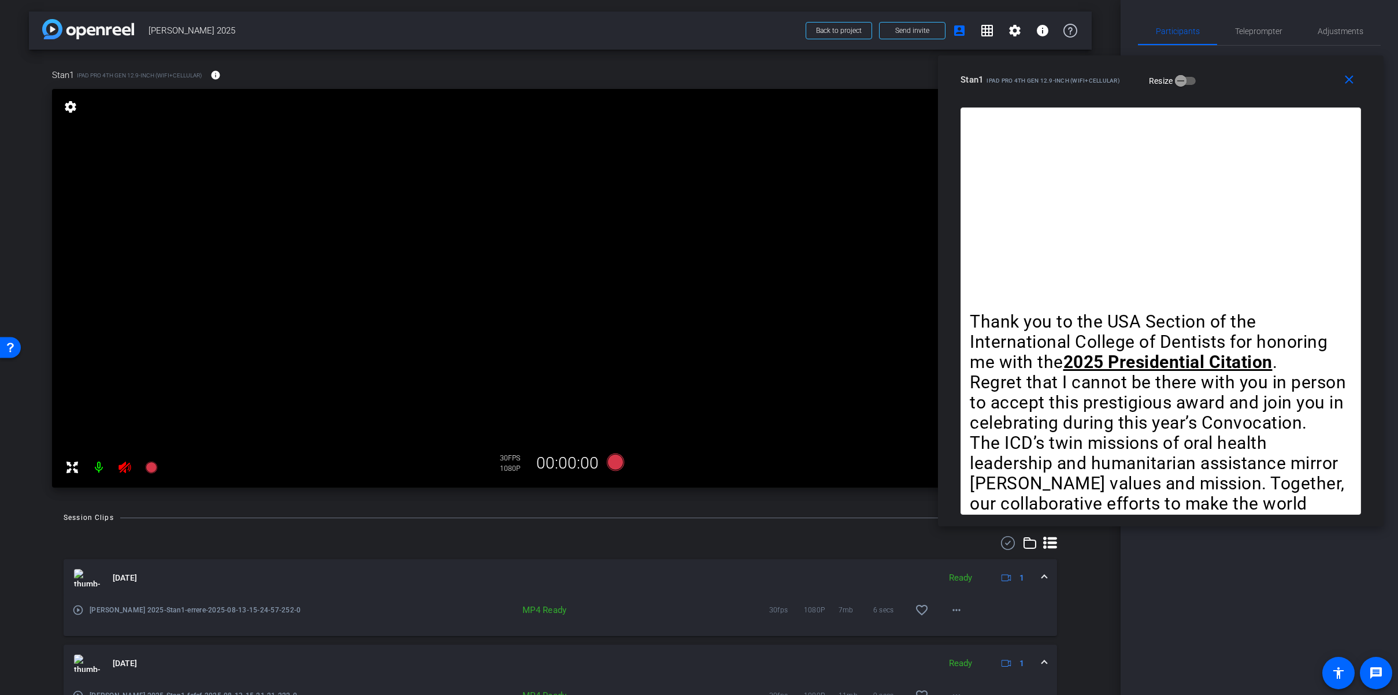
drag, startPoint x: 1143, startPoint y: 106, endPoint x: 1237, endPoint y: 87, distance: 95.7
click at [1236, 87] on div "Stan1 iPad Pro 4th Gen 12.9-inch (WiFi+Cellular) Resize" at bounding box center [1165, 79] width 409 height 21
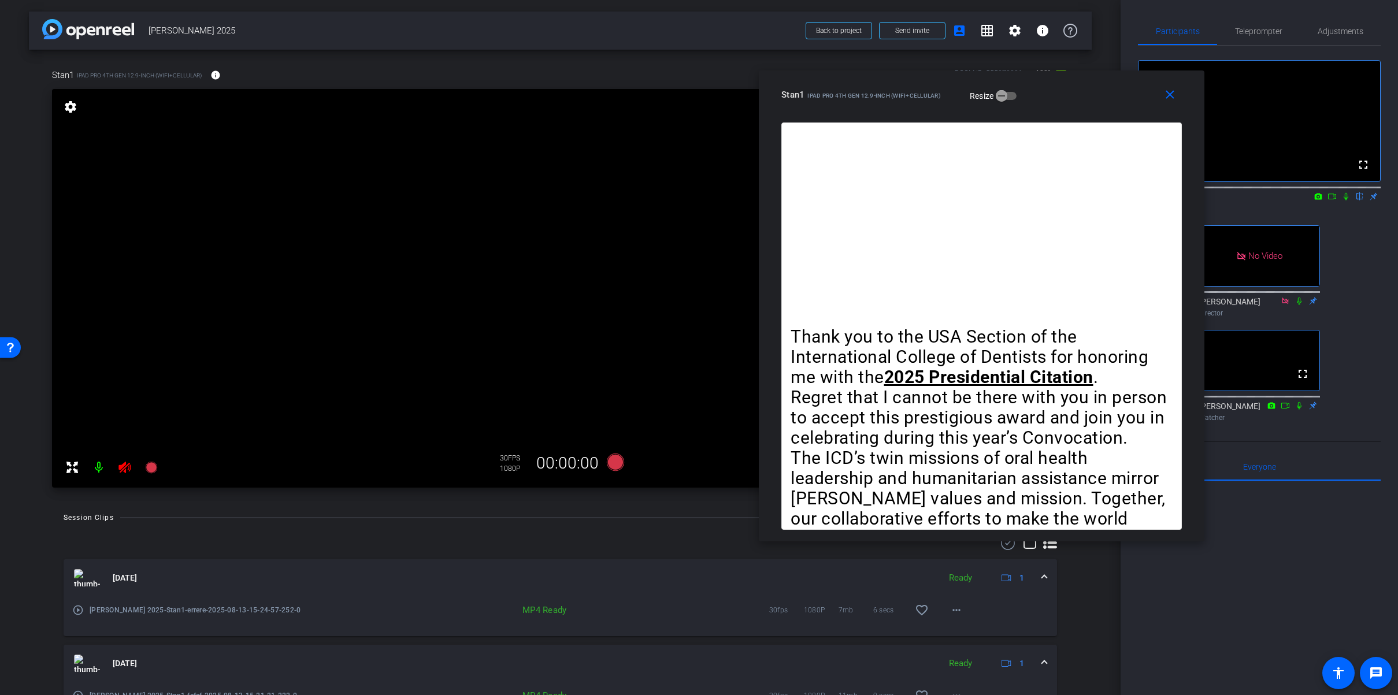
drag, startPoint x: 1239, startPoint y: 87, endPoint x: 1059, endPoint y: 103, distance: 180.4
click at [1059, 103] on div "Stan1 iPad Pro 4th Gen 12.9-inch (WiFi+Cellular) Resize" at bounding box center [985, 94] width 409 height 21
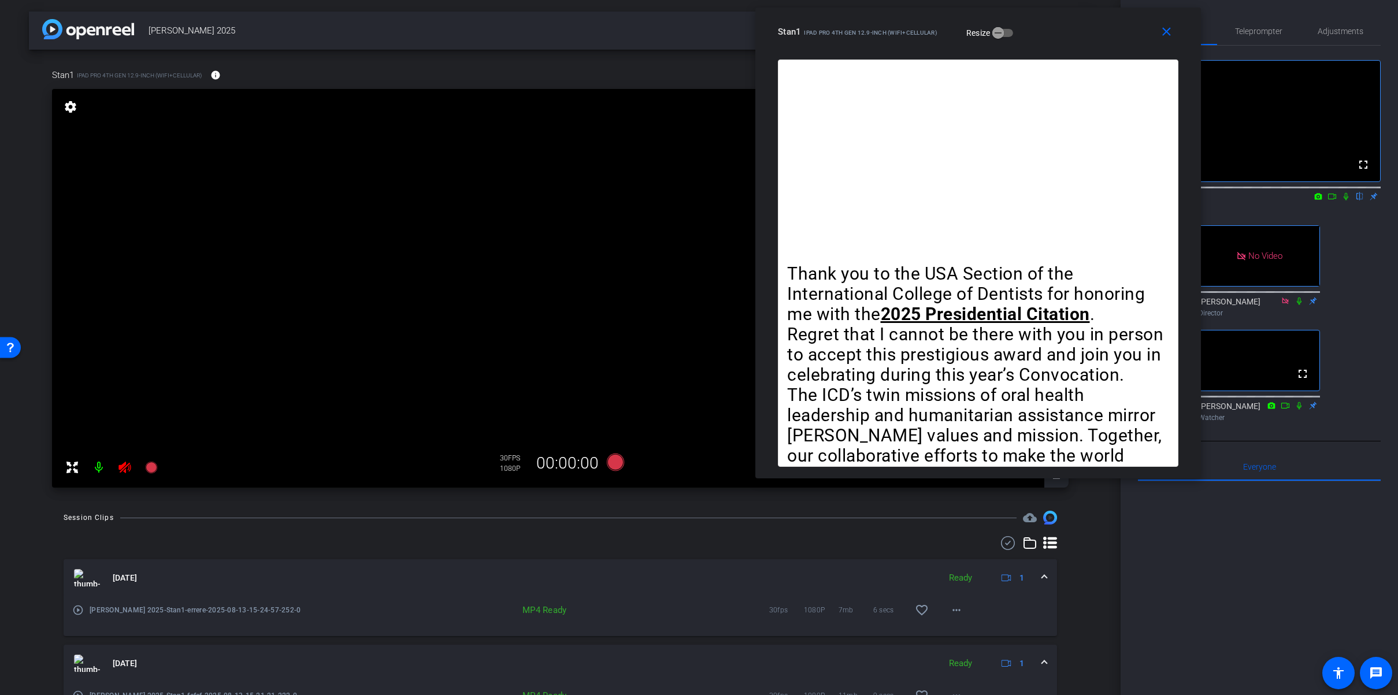
drag, startPoint x: 1075, startPoint y: 99, endPoint x: 1064, endPoint y: 37, distance: 63.4
click at [1064, 37] on div "Stan1 iPad Pro 4th Gen 12.9-inch (WiFi+Cellular) Resize" at bounding box center [982, 31] width 409 height 21
click at [1260, 34] on span "Teleprompter" at bounding box center [1258, 31] width 47 height 8
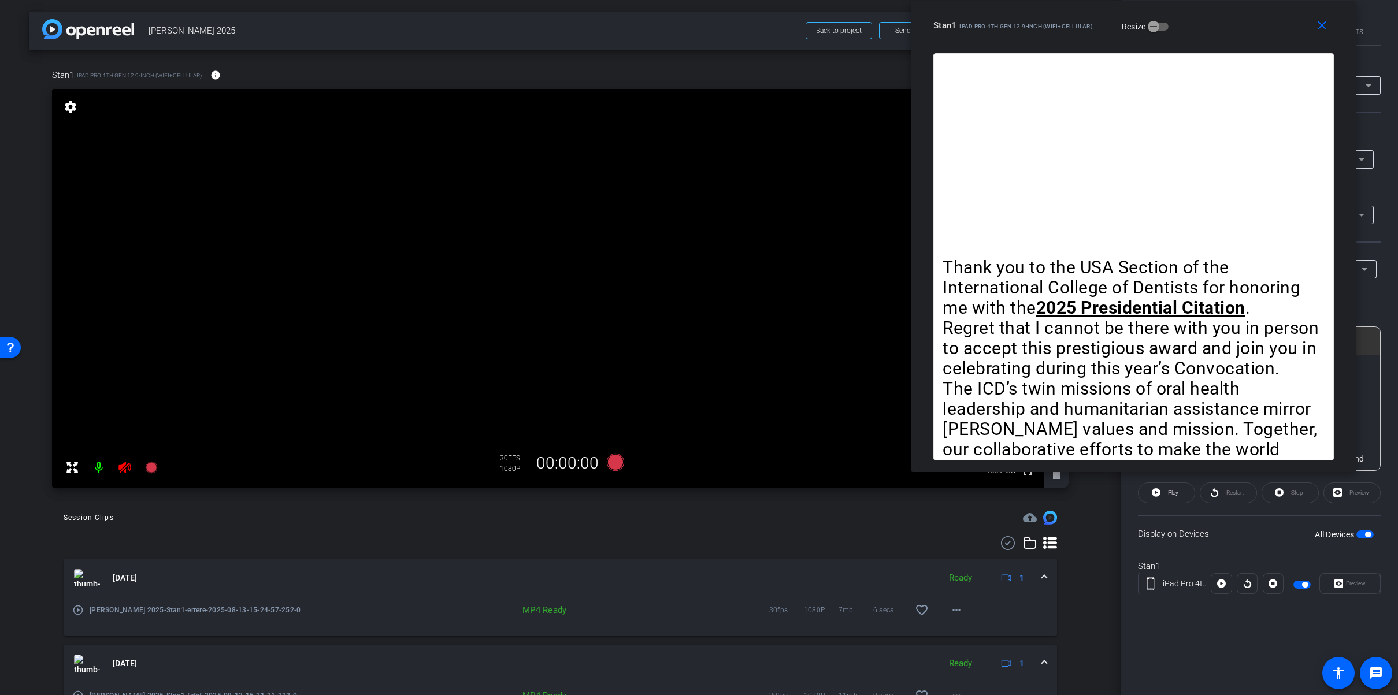
drag, startPoint x: 1089, startPoint y: 36, endPoint x: 1245, endPoint y: 30, distance: 156.2
click at [1245, 30] on div "Stan1 iPad Pro 4th Gen 12.9-inch (WiFi+Cellular) Resize" at bounding box center [1138, 25] width 409 height 21
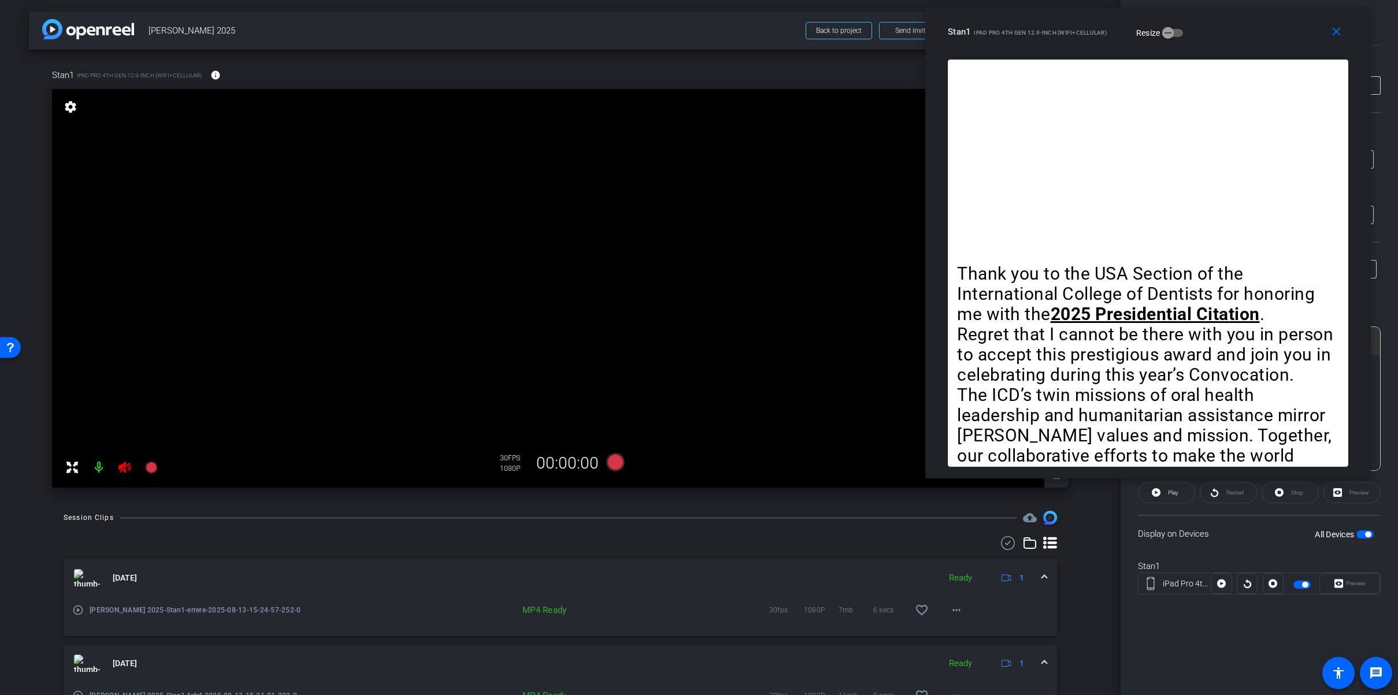
drag, startPoint x: 1236, startPoint y: 24, endPoint x: 1253, endPoint y: 28, distance: 17.2
click at [1253, 28] on div "Stan1 iPad Pro 4th Gen 12.9-inch (WiFi+Cellular) Resize" at bounding box center [1152, 31] width 409 height 21
drag, startPoint x: 1253, startPoint y: 28, endPoint x: 1221, endPoint y: 39, distance: 34.2
click at [1221, 39] on div "Stan1 iPad Pro 4th Gen 12.9-inch (WiFi+Cellular) Resize" at bounding box center [1152, 31] width 409 height 21
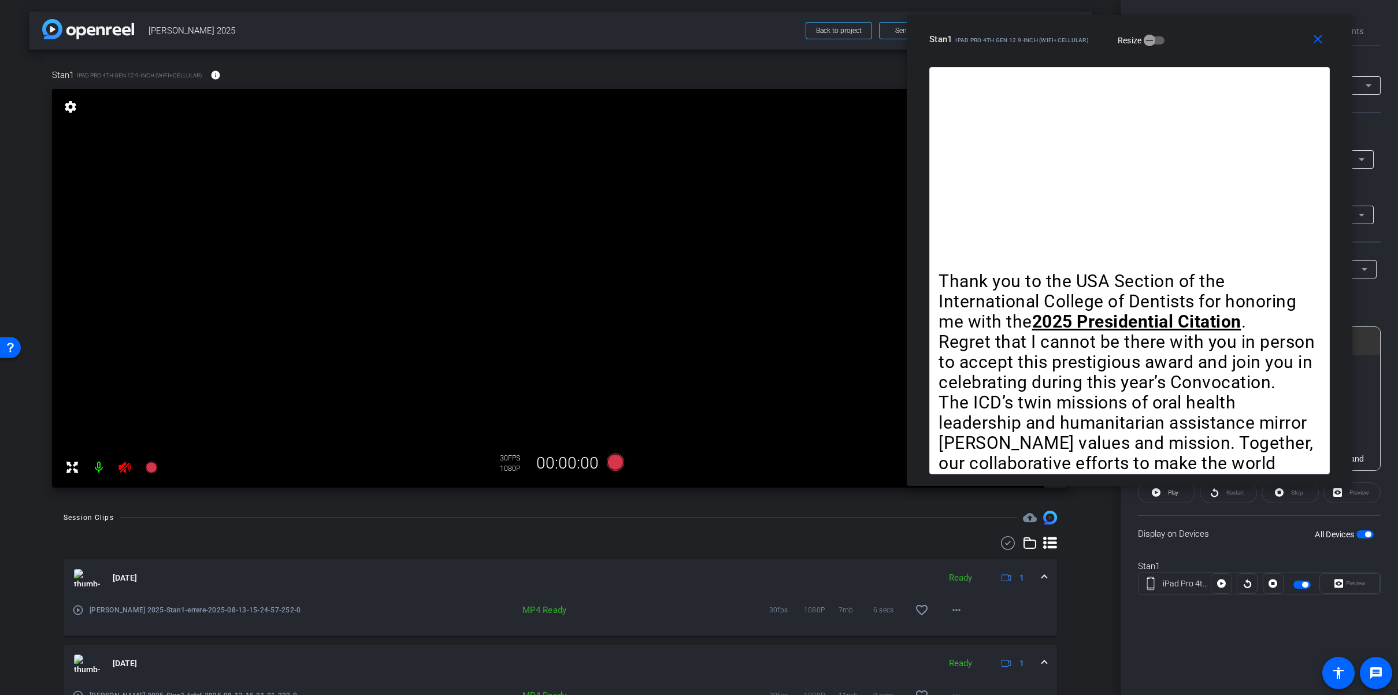
drag, startPoint x: 1191, startPoint y: 49, endPoint x: 1213, endPoint y: 40, distance: 23.6
click at [1213, 40] on div "Stan1 iPad Pro 4th Gen 12.9-inch (WiFi+Cellular) Resize" at bounding box center [1133, 39] width 409 height 21
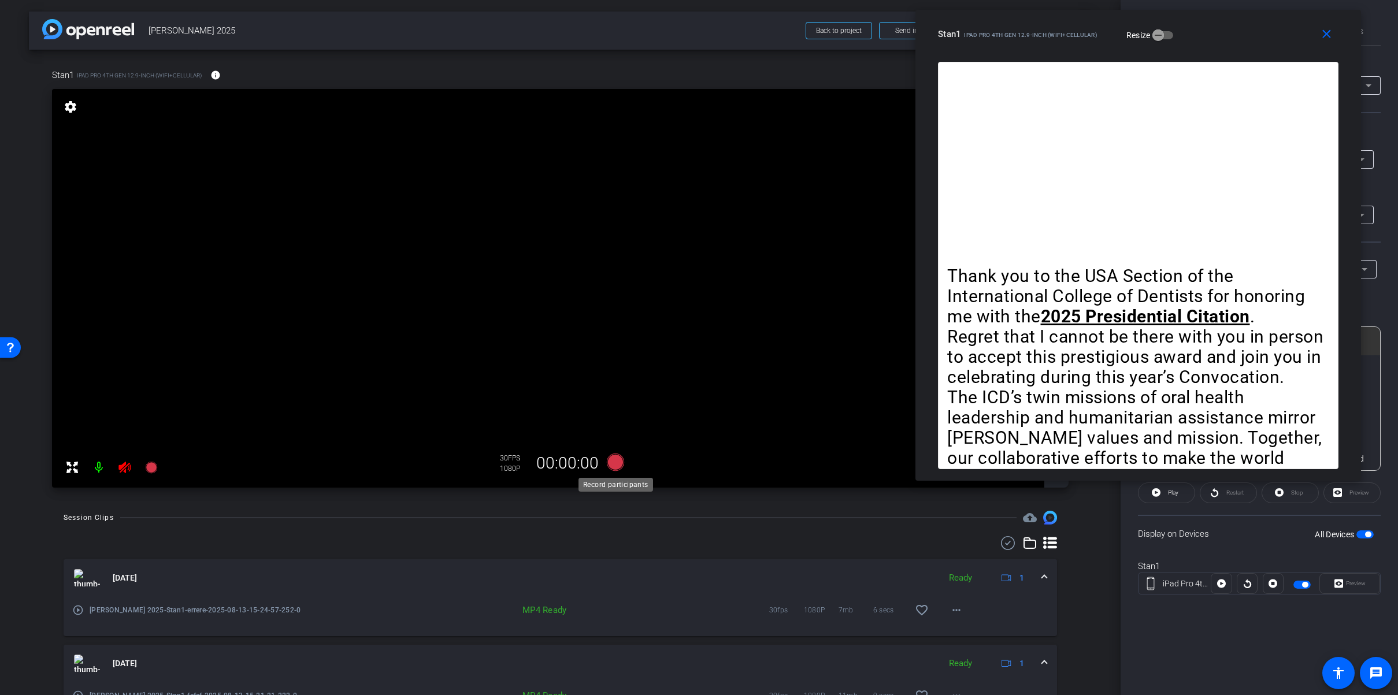
click at [615, 462] on icon at bounding box center [614, 462] width 17 height 17
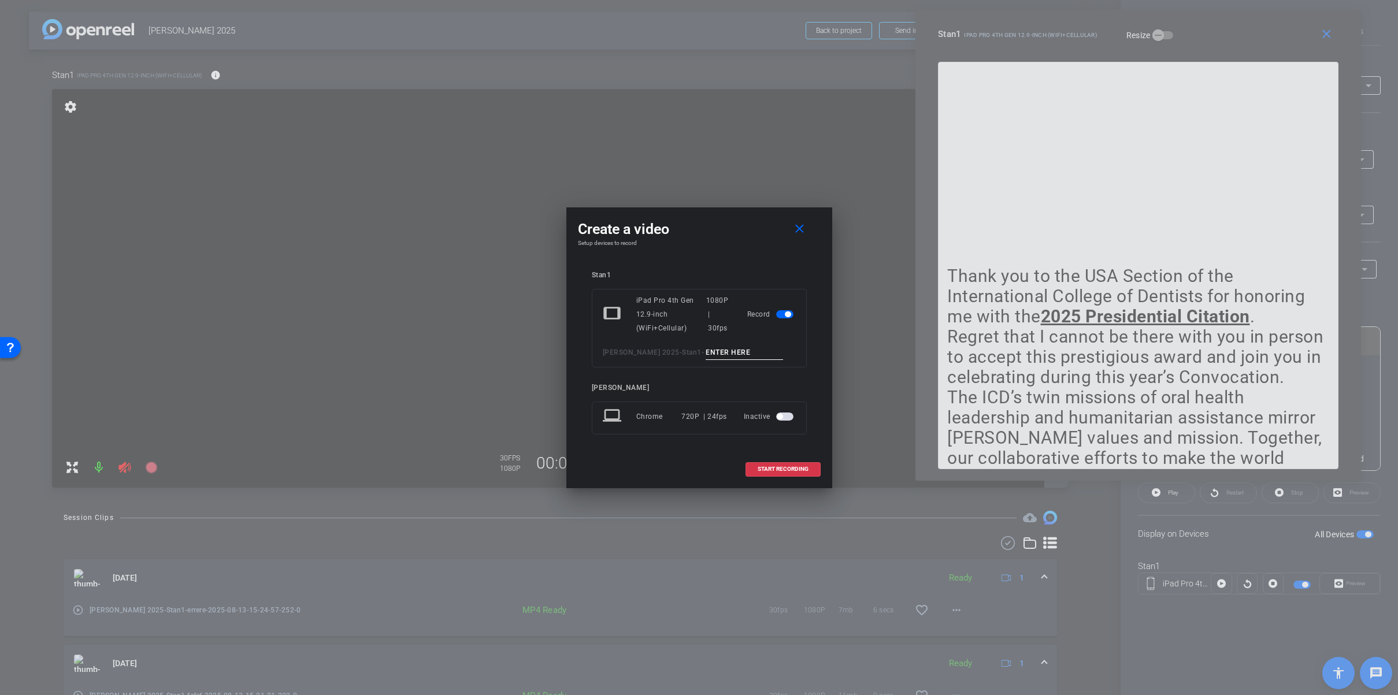
click at [738, 353] on input at bounding box center [744, 353] width 77 height 14
type input "rgrg"
click at [790, 471] on span "START RECORDING" at bounding box center [783, 469] width 51 height 6
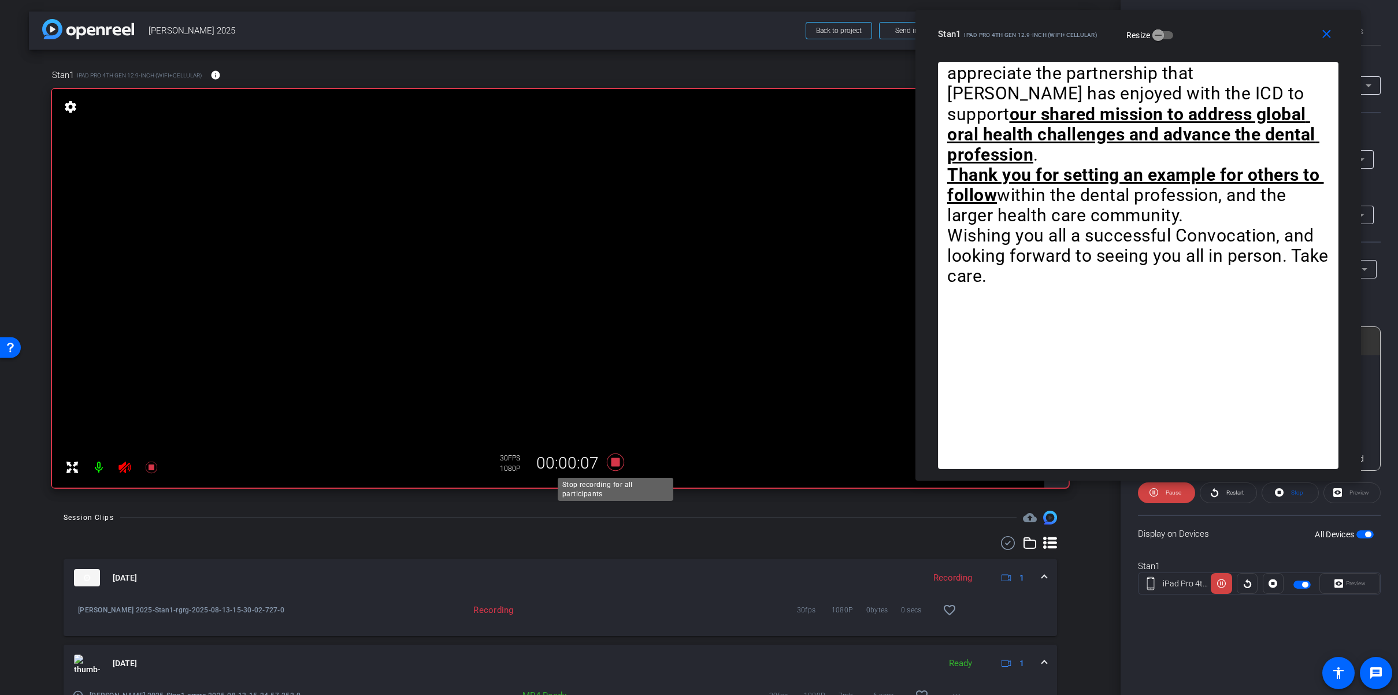
click at [617, 464] on icon at bounding box center [614, 462] width 17 height 17
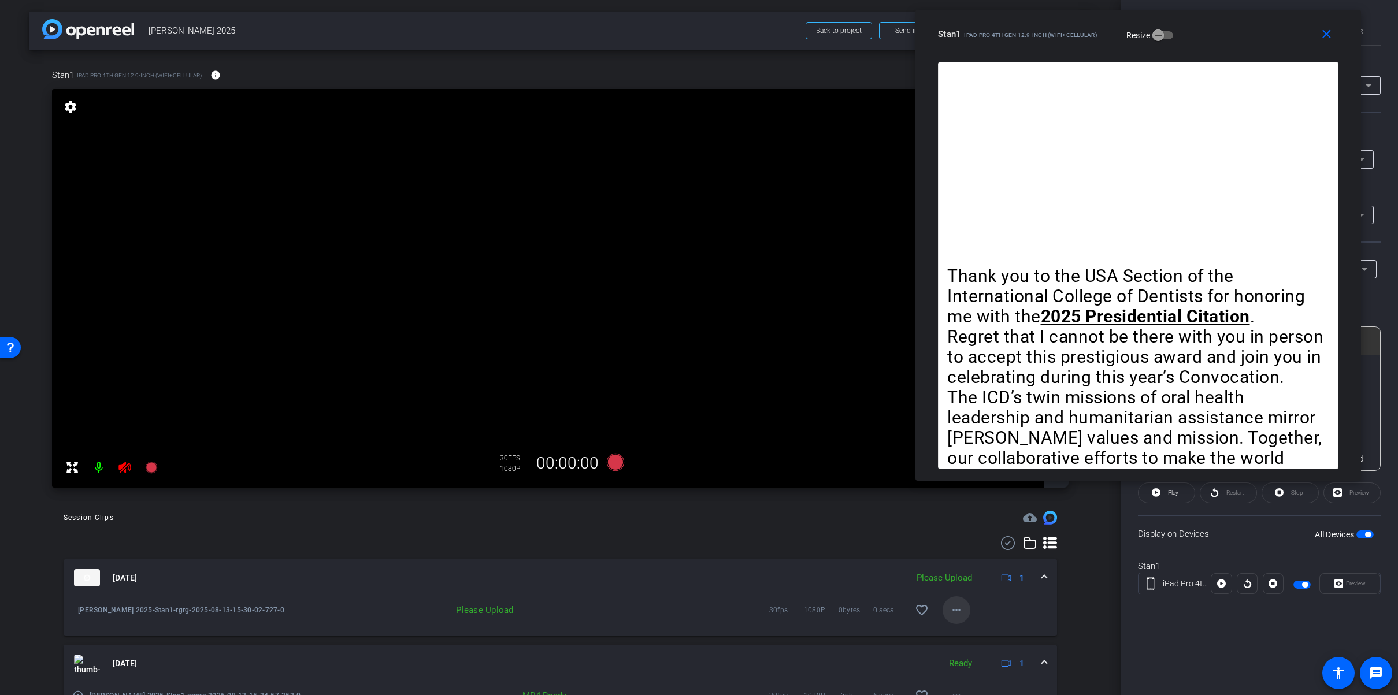
click at [961, 609] on mat-icon "more_horiz" at bounding box center [957, 610] width 14 height 14
click at [973, 634] on span "Upload" at bounding box center [975, 635] width 46 height 14
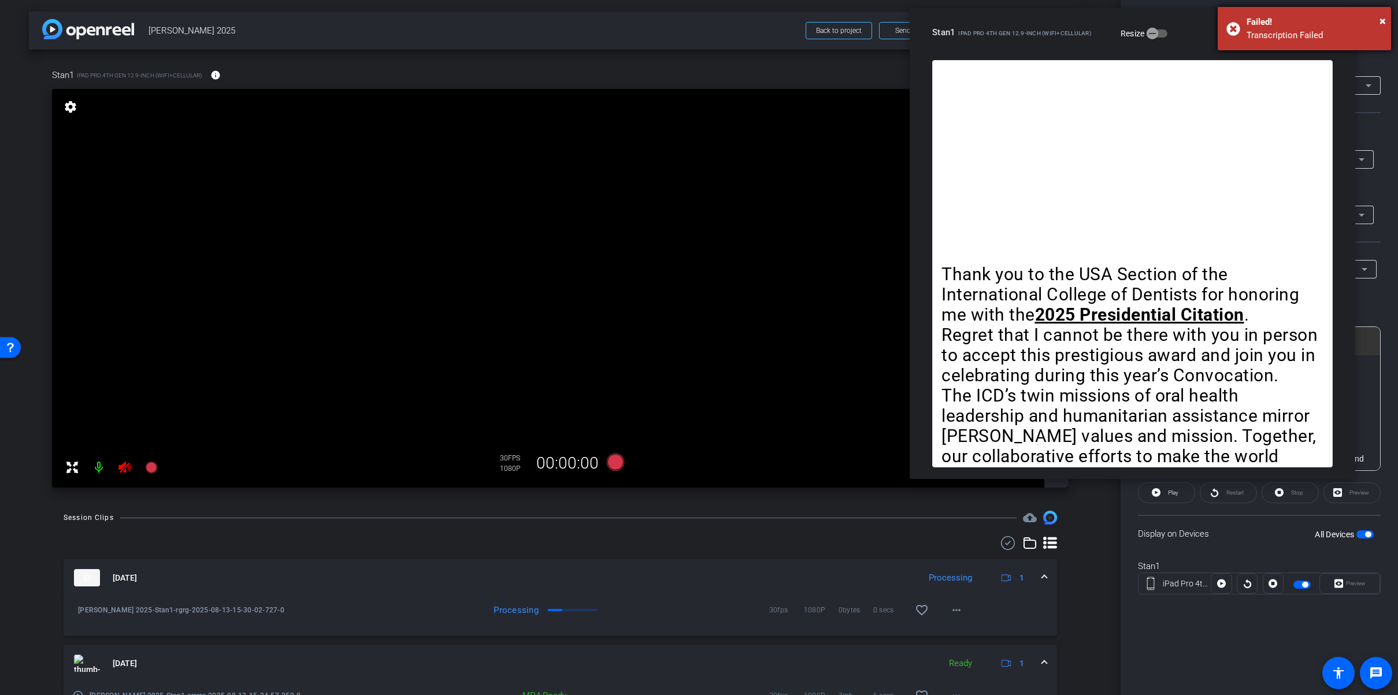
click at [1229, 24] on body "Accessibility Screen-Reader Guide, Feedback, and Issue Reporting | New window m…" at bounding box center [699, 347] width 1398 height 695
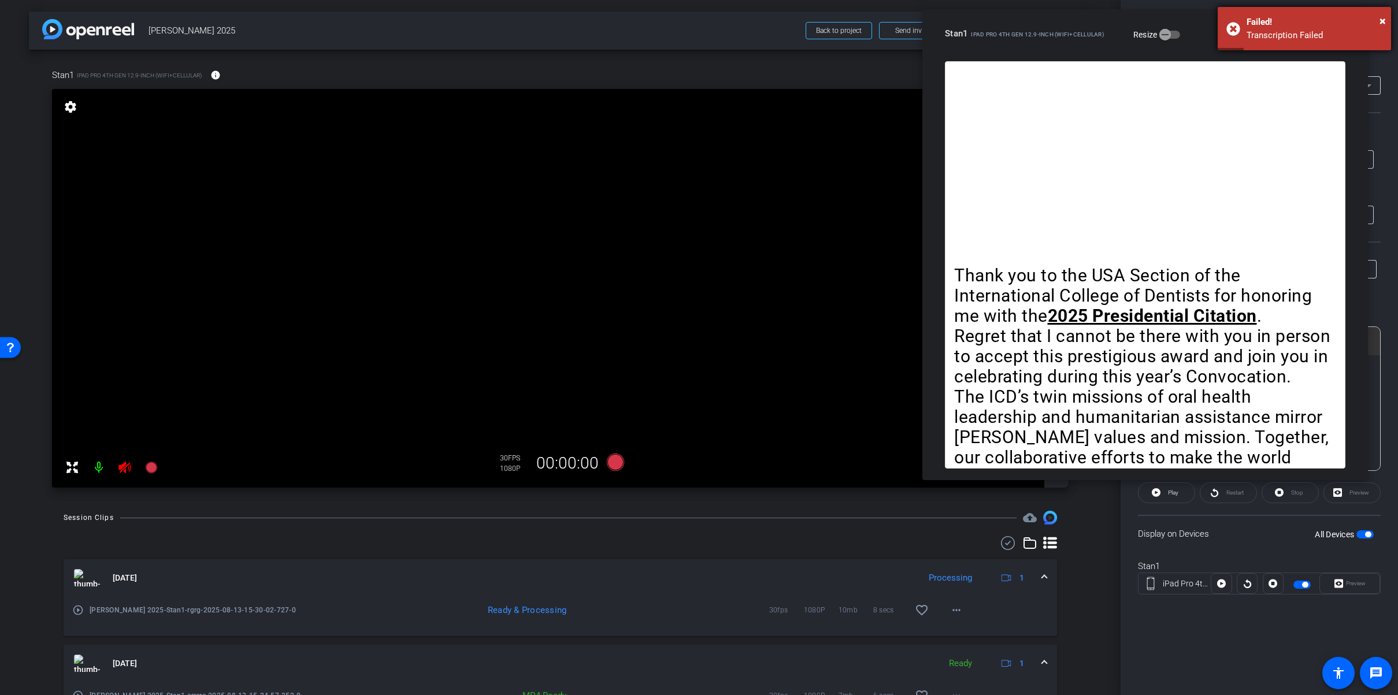
drag, startPoint x: 1185, startPoint y: 16, endPoint x: 1231, endPoint y: 20, distance: 46.4
click at [1195, 18] on div "close Stan1 iPad Pro 4th Gen 12.9-inch (WiFi+Cellular) Resize" at bounding box center [1146, 35] width 446 height 52
click at [1383, 20] on span "×" at bounding box center [1383, 21] width 6 height 14
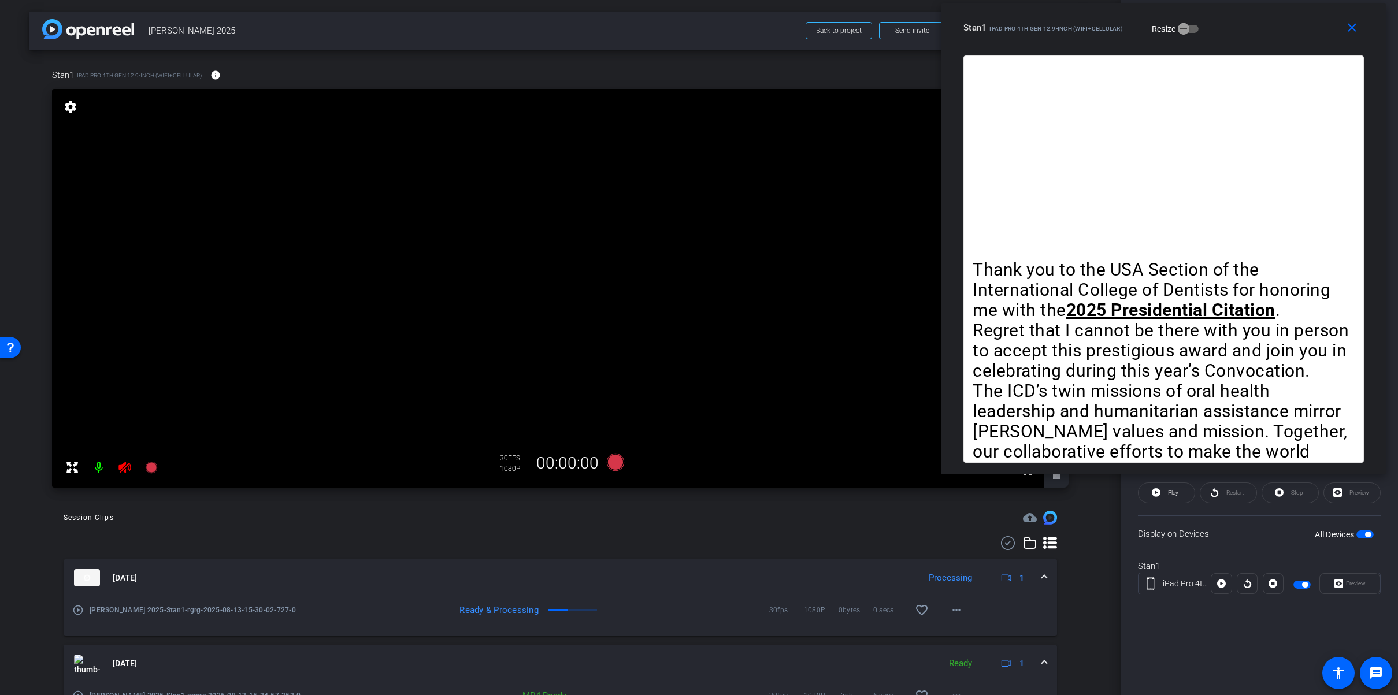
drag, startPoint x: 1210, startPoint y: 24, endPoint x: 1225, endPoint y: 17, distance: 17.1
click at [1227, 17] on div "Stan1 iPad Pro 4th Gen 12.9-inch (WiFi+Cellular) Resize" at bounding box center [1168, 27] width 409 height 21
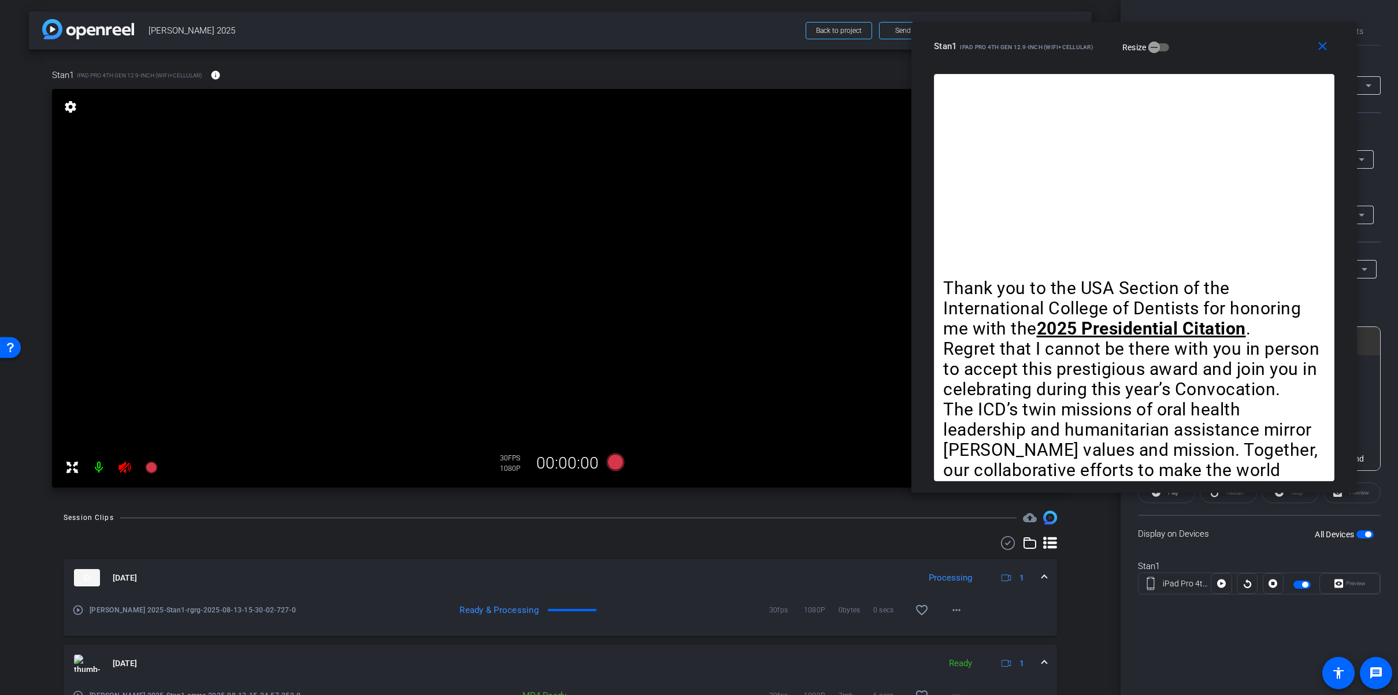
drag, startPoint x: 1267, startPoint y: 36, endPoint x: 1237, endPoint y: 56, distance: 36.2
click at [1237, 56] on div "close Stan1 iPad Pro 4th Gen 12.9-inch (WiFi+Cellular) Resize" at bounding box center [1135, 48] width 446 height 52
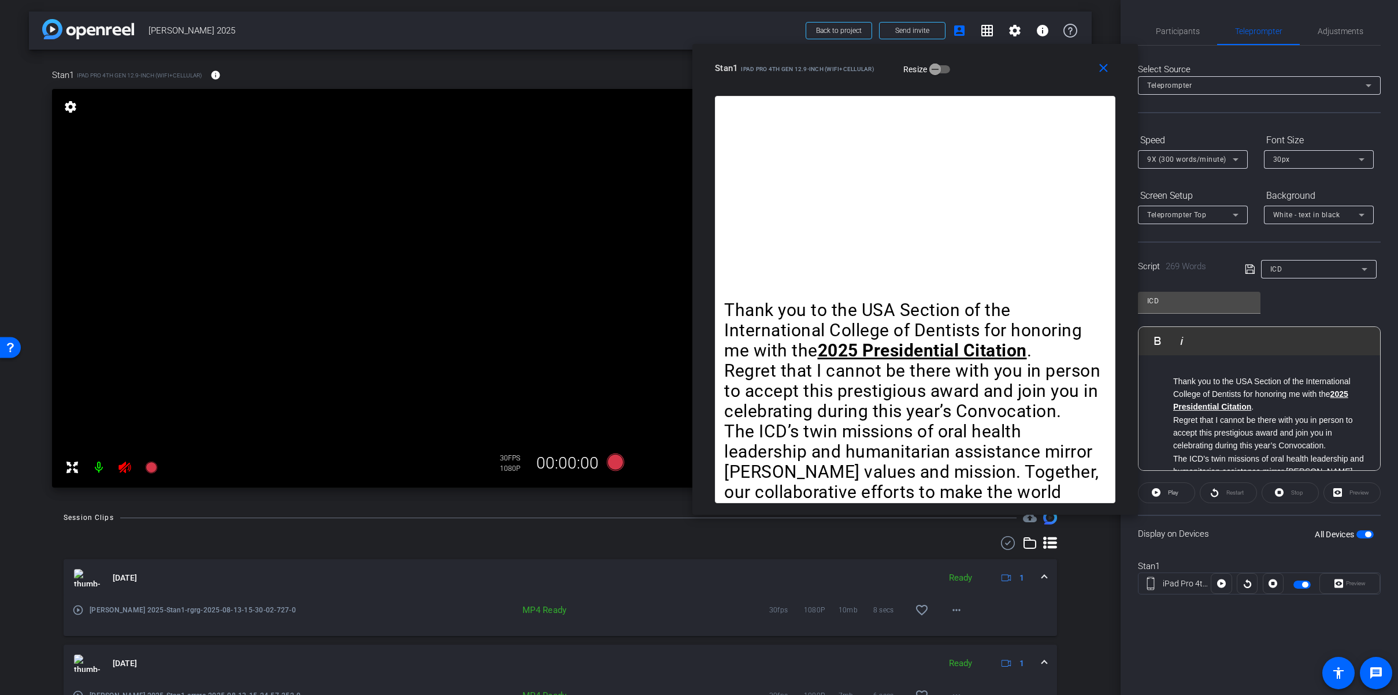
drag, startPoint x: 1218, startPoint y: 49, endPoint x: 1183, endPoint y: 77, distance: 45.2
click at [1001, 71] on div "Stan1 iPad Pro 4th Gen 12.9-inch (WiFi+Cellular) Resize" at bounding box center [919, 68] width 409 height 21
click at [1186, 27] on span "Participants" at bounding box center [1178, 31] width 44 height 8
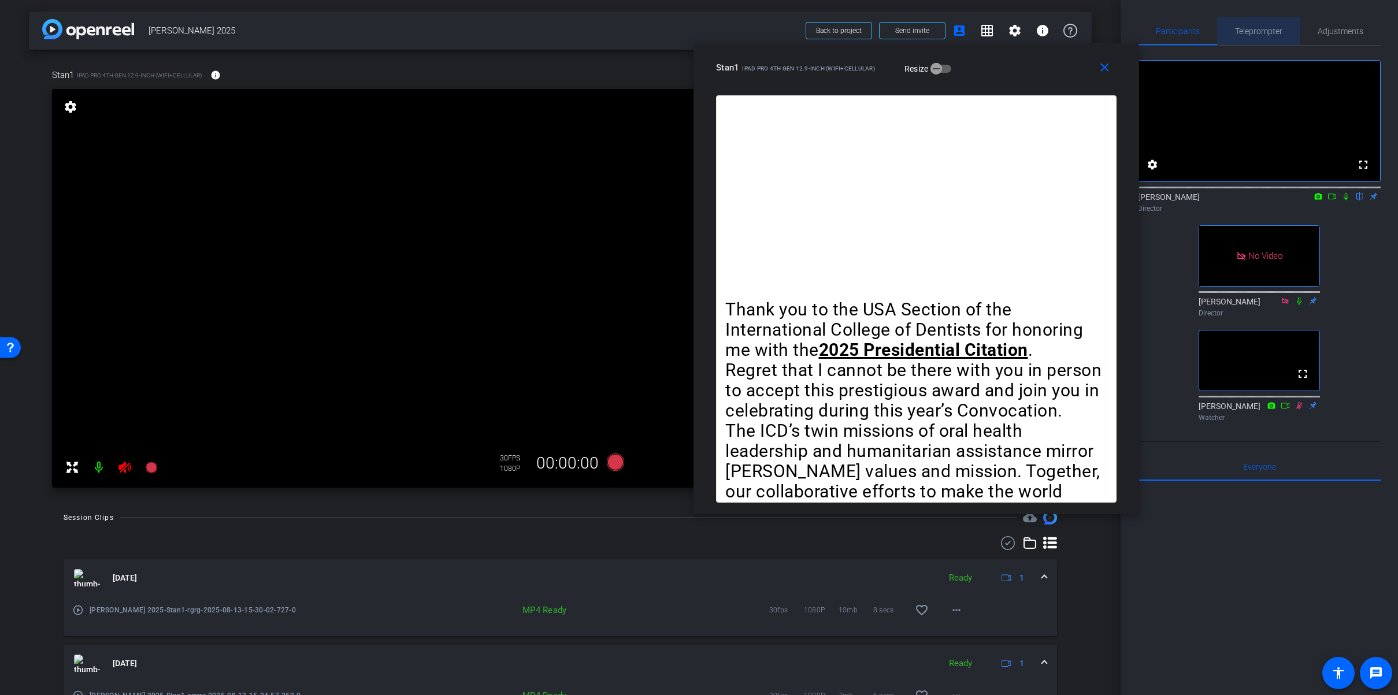
drag, startPoint x: 1266, startPoint y: 29, endPoint x: 1255, endPoint y: 34, distance: 12.5
click at [1268, 29] on span "Teleprompter" at bounding box center [1258, 31] width 47 height 8
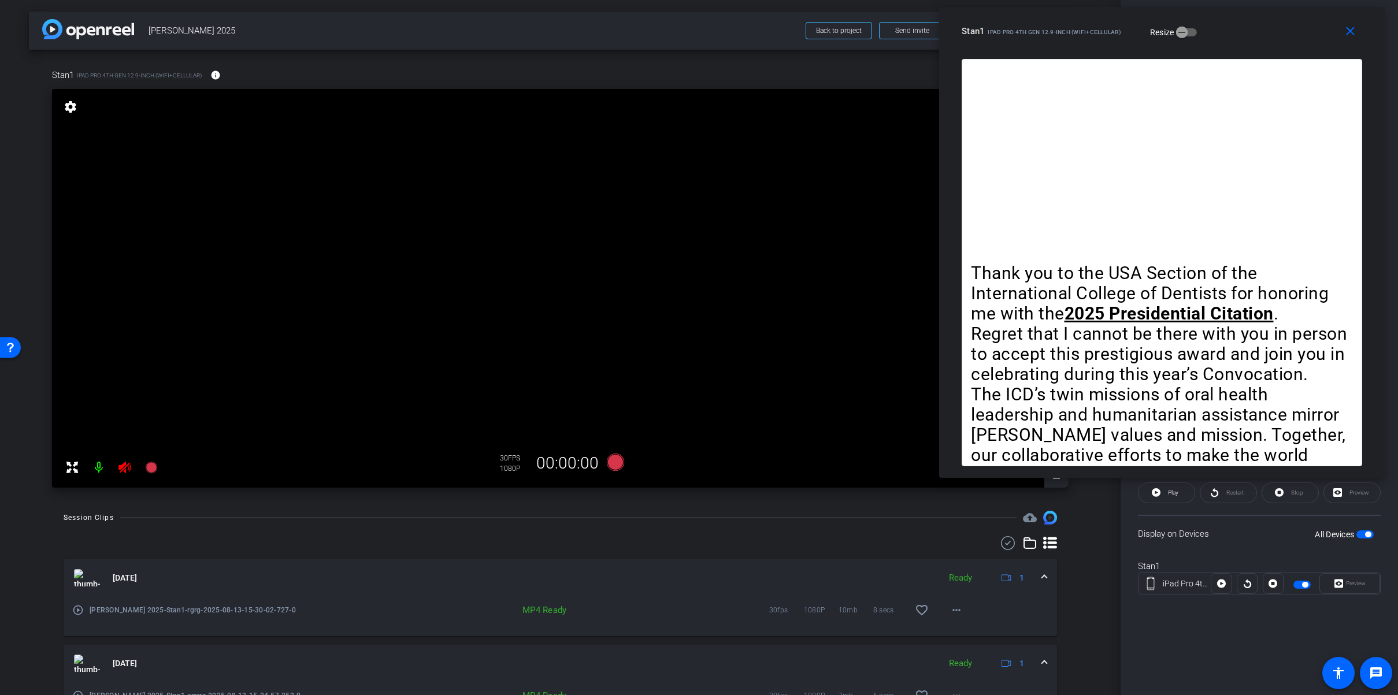
drag, startPoint x: 1038, startPoint y: 76, endPoint x: 1281, endPoint y: 40, distance: 246.0
click at [1281, 40] on div "Stan1 iPad Pro 4th Gen 12.9-inch (WiFi+Cellular) Resize" at bounding box center [1166, 31] width 409 height 21
click at [392, 544] on div at bounding box center [561, 543] width 994 height 14
click at [123, 468] on icon at bounding box center [125, 468] width 14 height 14
click at [129, 472] on icon at bounding box center [125, 468] width 14 height 14
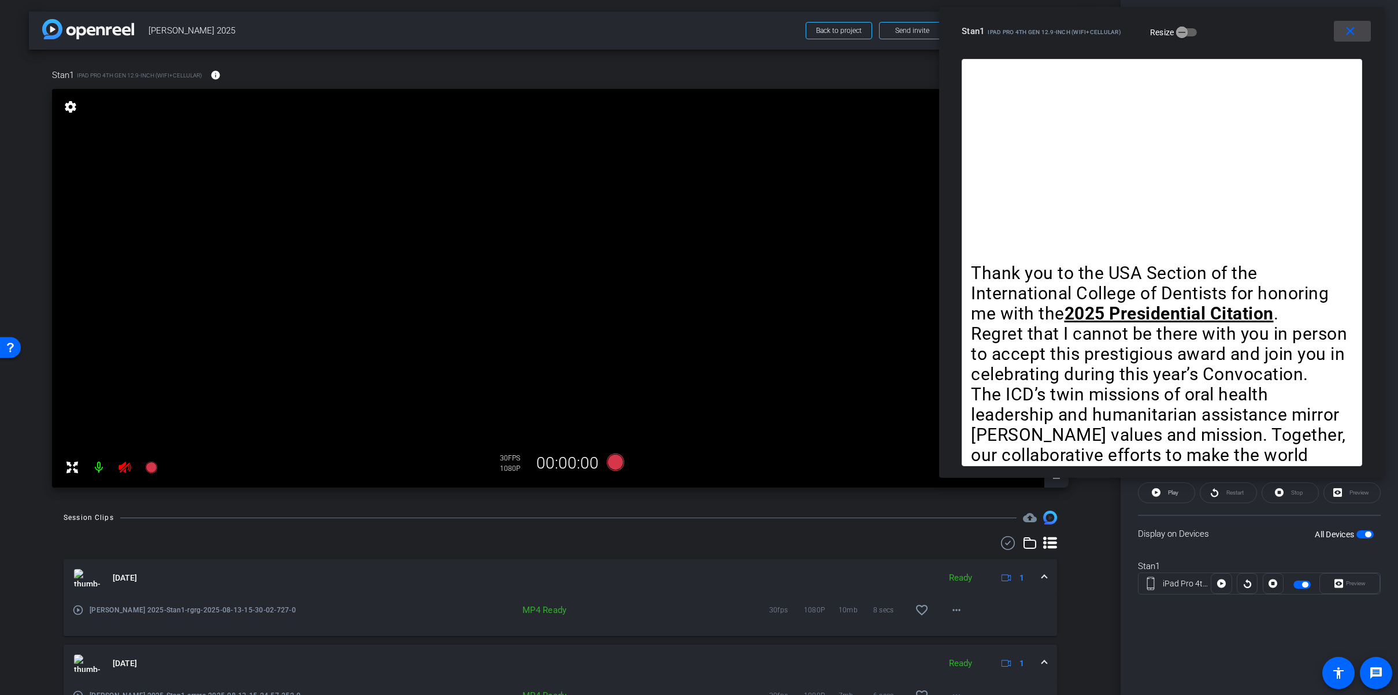
click at [1349, 30] on mat-icon "close" at bounding box center [1350, 31] width 14 height 14
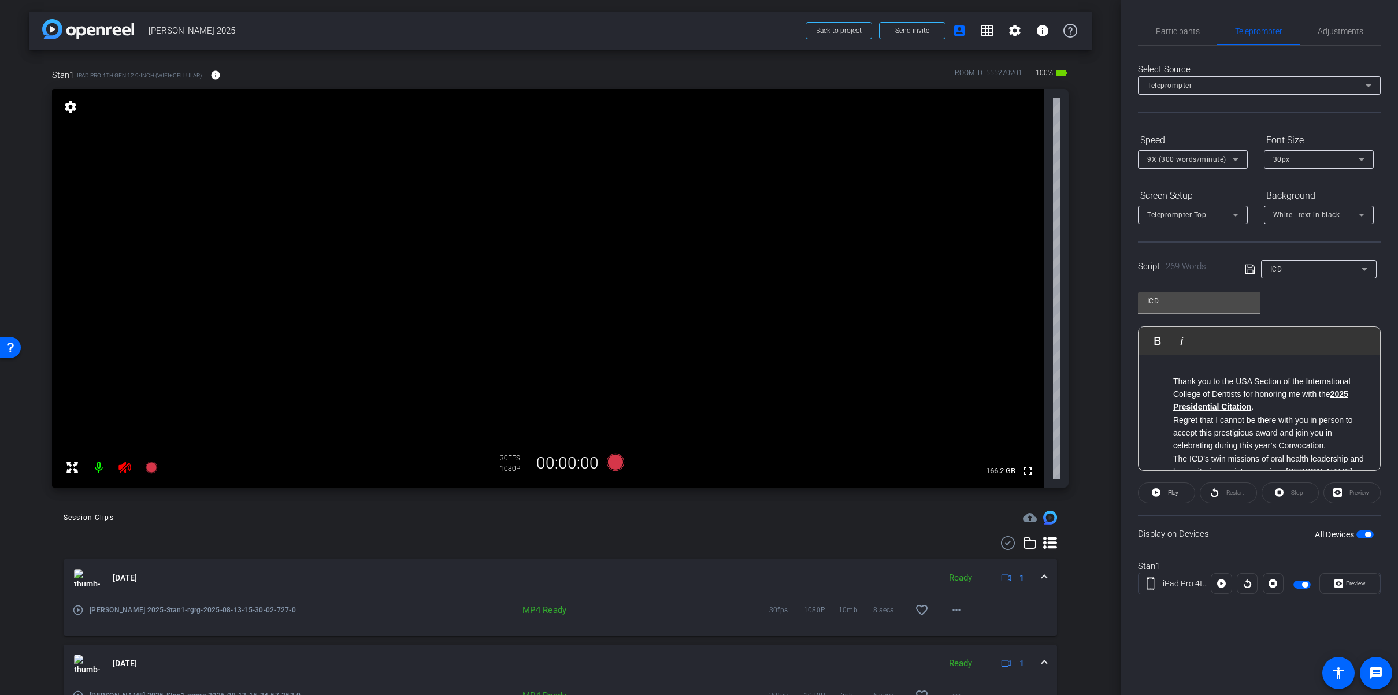
click at [1369, 532] on span "button" at bounding box center [1368, 535] width 6 height 6
click at [1364, 533] on span "button" at bounding box center [1365, 535] width 17 height 8
click at [1366, 585] on span at bounding box center [1350, 584] width 60 height 28
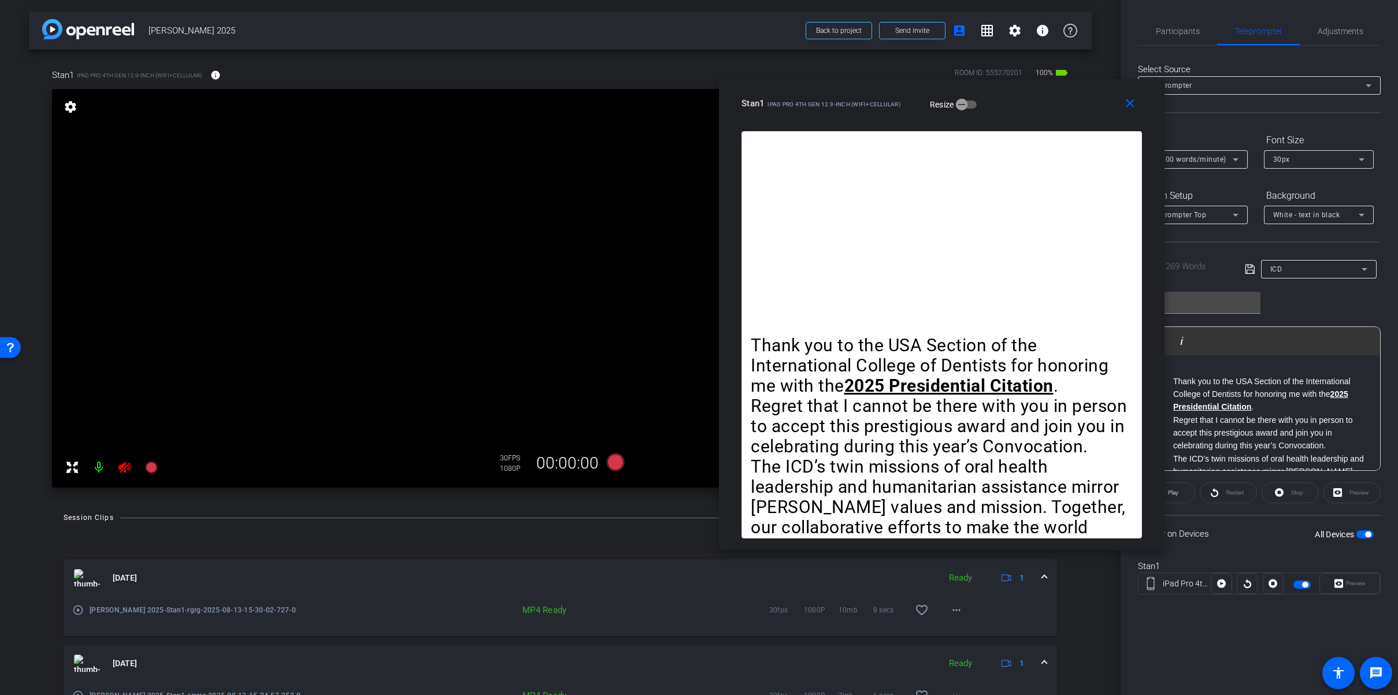
drag, startPoint x: 777, startPoint y: 135, endPoint x: 942, endPoint y: 191, distance: 174.8
click at [1019, 103] on div "Stan1 iPad Pro 4th Gen 12.9-inch (WiFi+Cellular) Resize" at bounding box center [946, 103] width 409 height 21
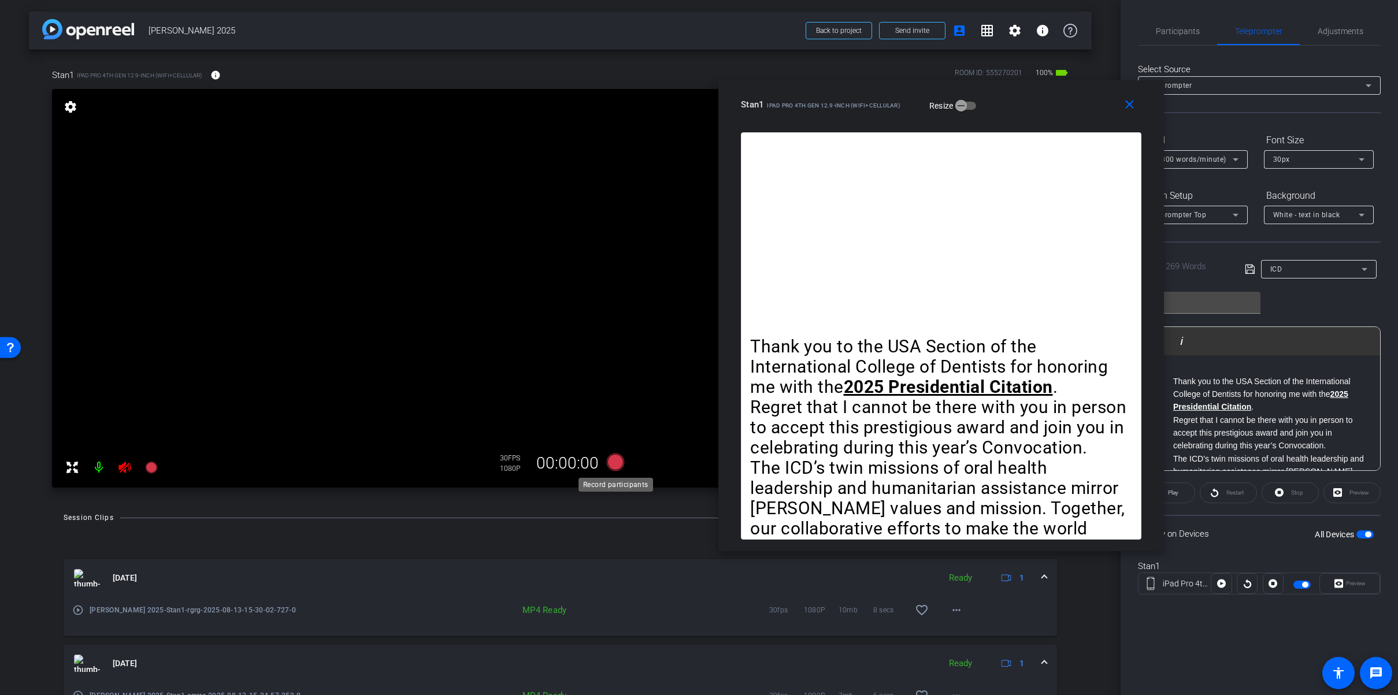
click at [614, 460] on icon at bounding box center [614, 462] width 17 height 17
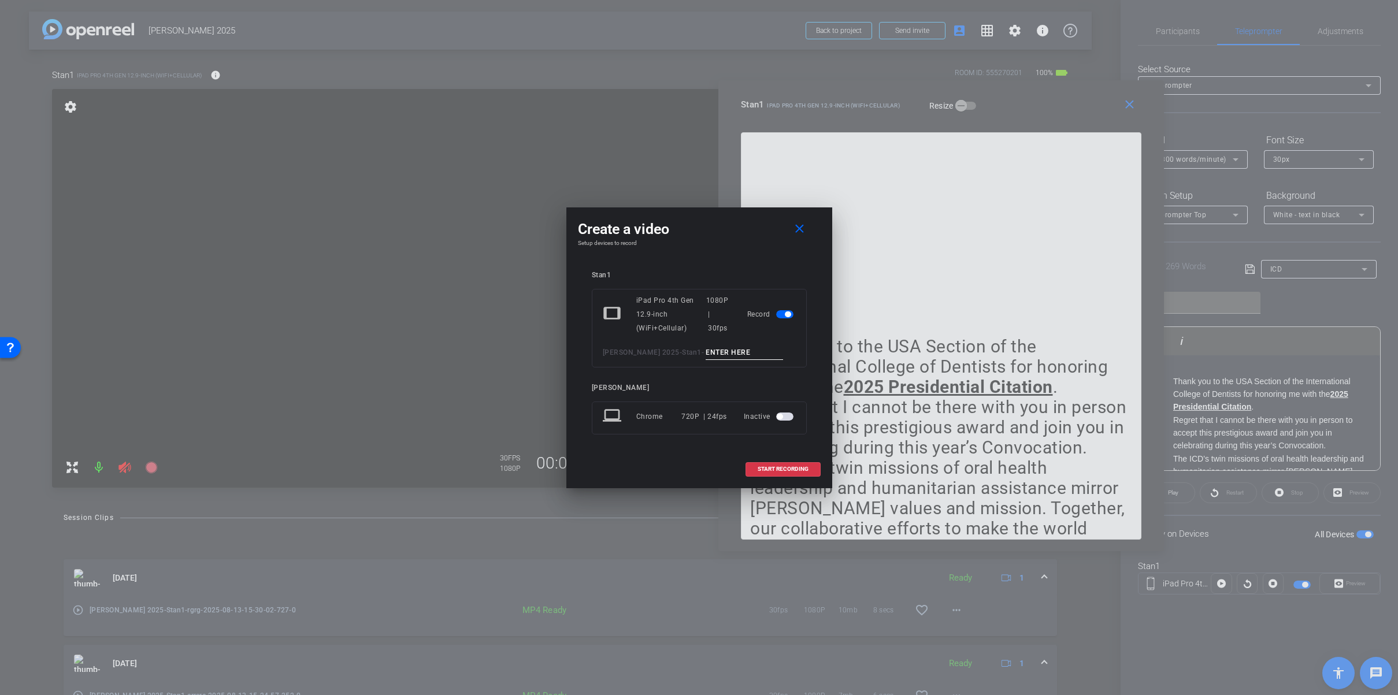
click at [730, 350] on input at bounding box center [744, 353] width 77 height 14
type input "gfgfg"
click at [785, 470] on span "START RECORDING" at bounding box center [783, 469] width 51 height 6
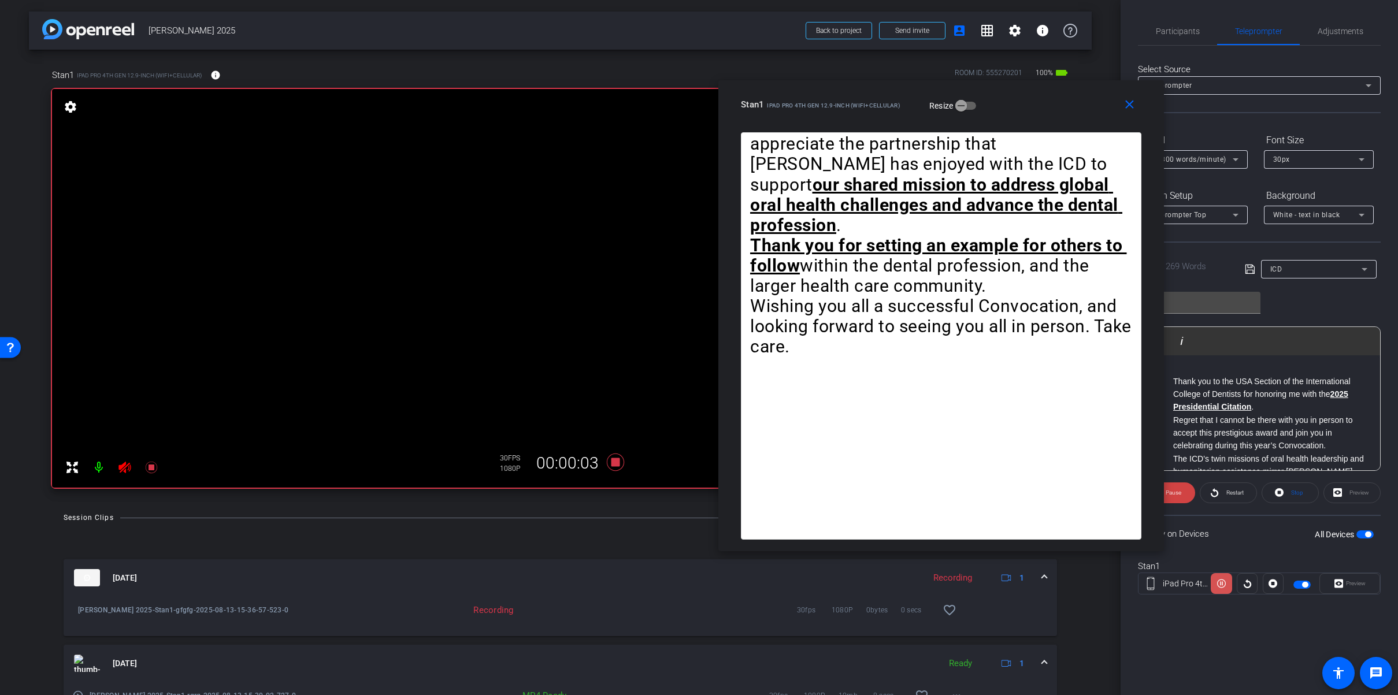
click at [1223, 581] on icon at bounding box center [1221, 583] width 9 height 17
click at [1223, 581] on icon at bounding box center [1221, 584] width 9 height 9
click at [1223, 581] on icon at bounding box center [1221, 583] width 9 height 17
click at [1223, 581] on icon at bounding box center [1221, 584] width 9 height 9
click at [1223, 581] on icon at bounding box center [1221, 583] width 9 height 17
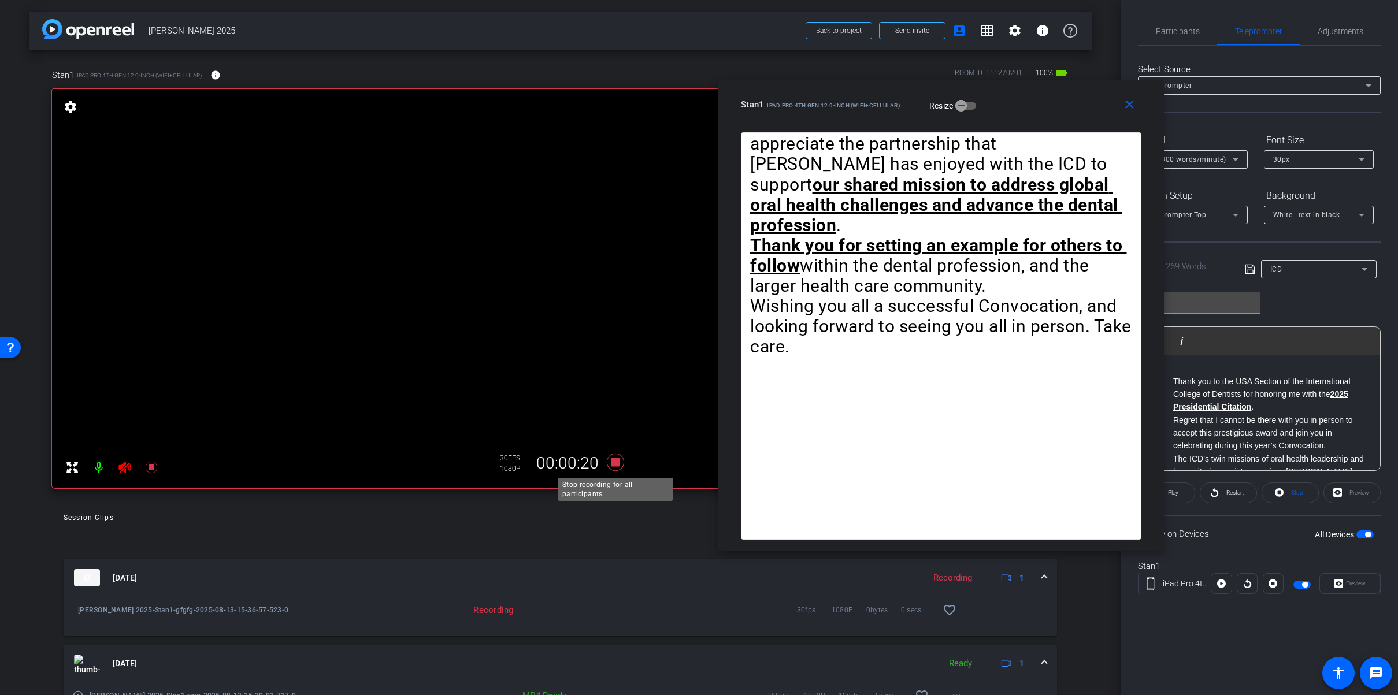
click at [614, 462] on icon at bounding box center [614, 462] width 17 height 17
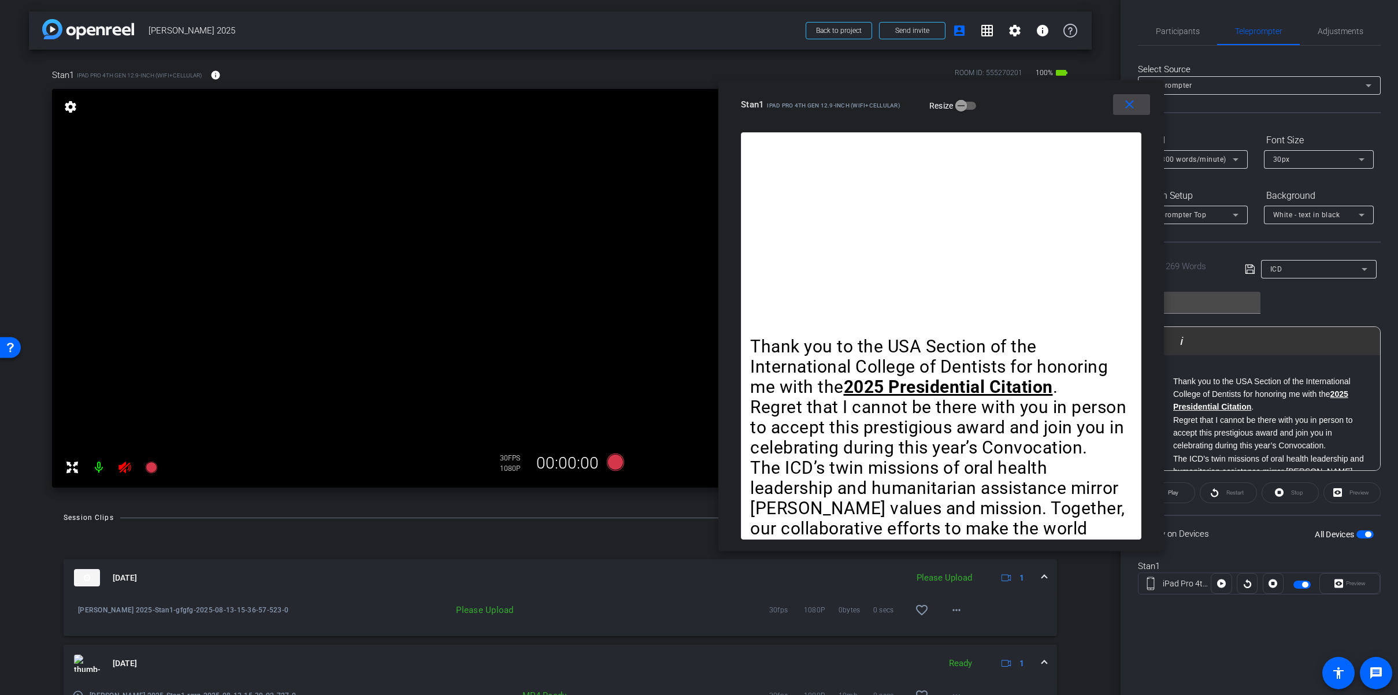
click at [1125, 106] on mat-icon "close" at bounding box center [1130, 105] width 14 height 14
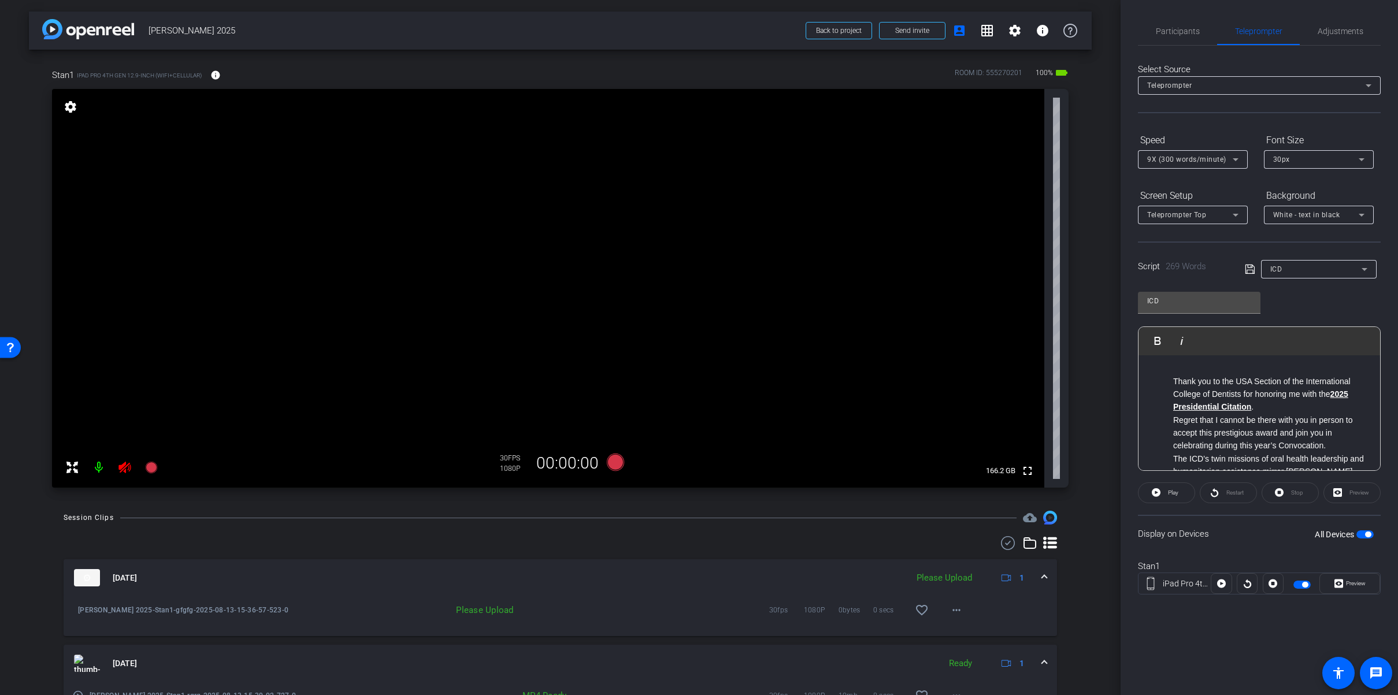
drag, startPoint x: 1365, startPoint y: 533, endPoint x: 1358, endPoint y: 557, distance: 24.9
click at [1366, 534] on span "button" at bounding box center [1368, 535] width 6 height 6
click at [125, 467] on icon at bounding box center [124, 468] width 12 height 12
click at [1363, 535] on span "button" at bounding box center [1360, 535] width 6 height 6
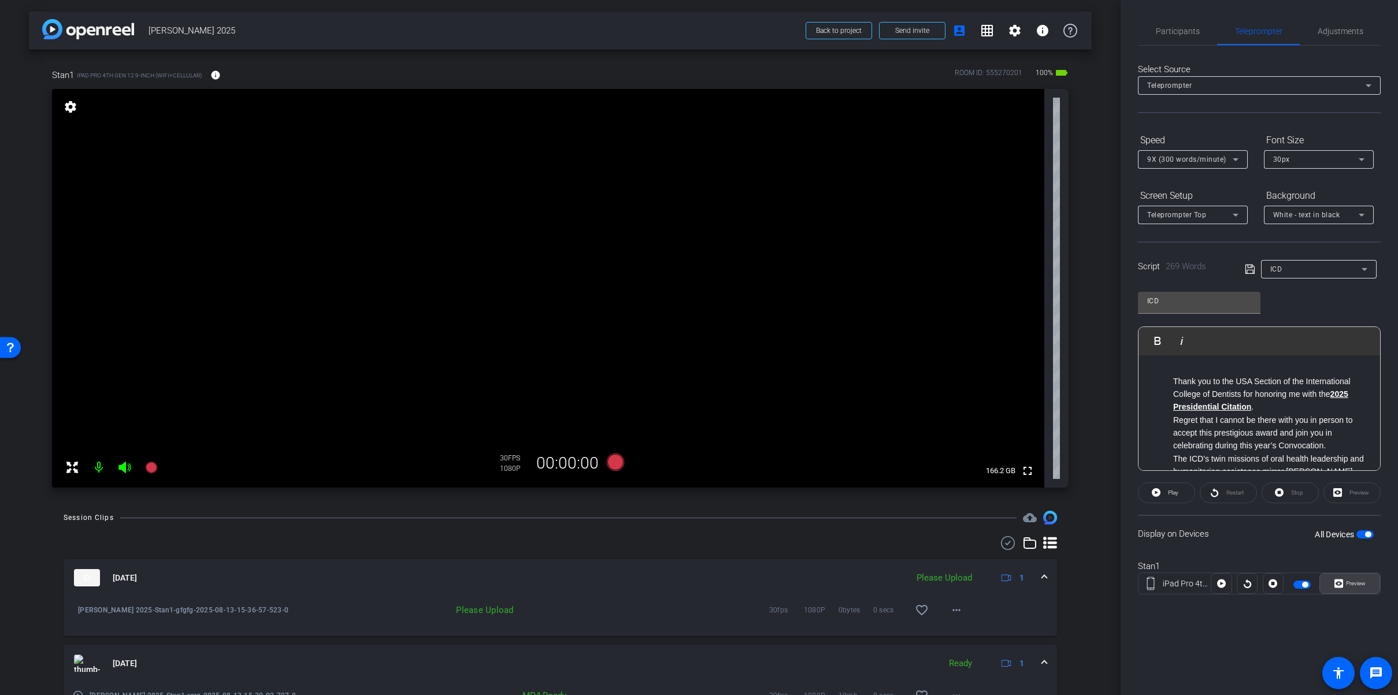
click at [1366, 584] on span at bounding box center [1350, 584] width 60 height 28
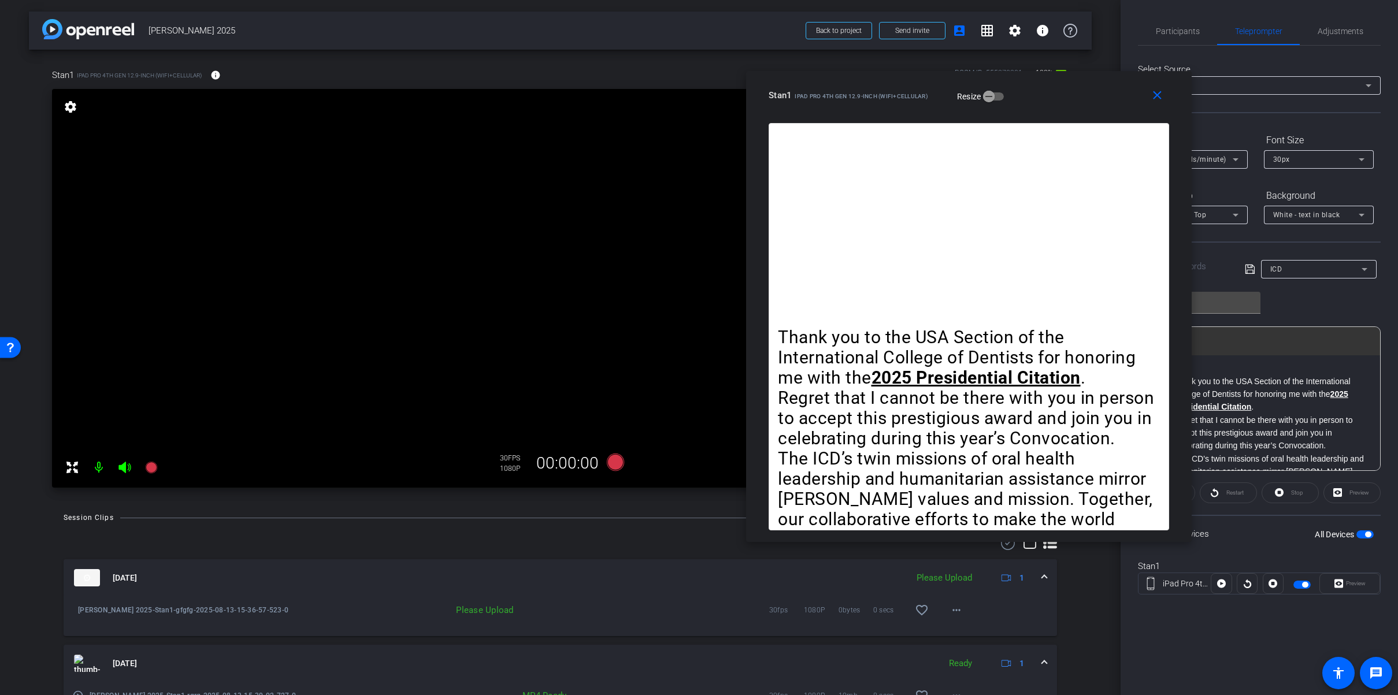
drag, startPoint x: 837, startPoint y: 131, endPoint x: 1105, endPoint y: 94, distance: 270.1
click at [1119, 85] on div "Stan1 iPad Pro 4th Gen 12.9-inch (WiFi+Cellular) Resize" at bounding box center [973, 95] width 409 height 21
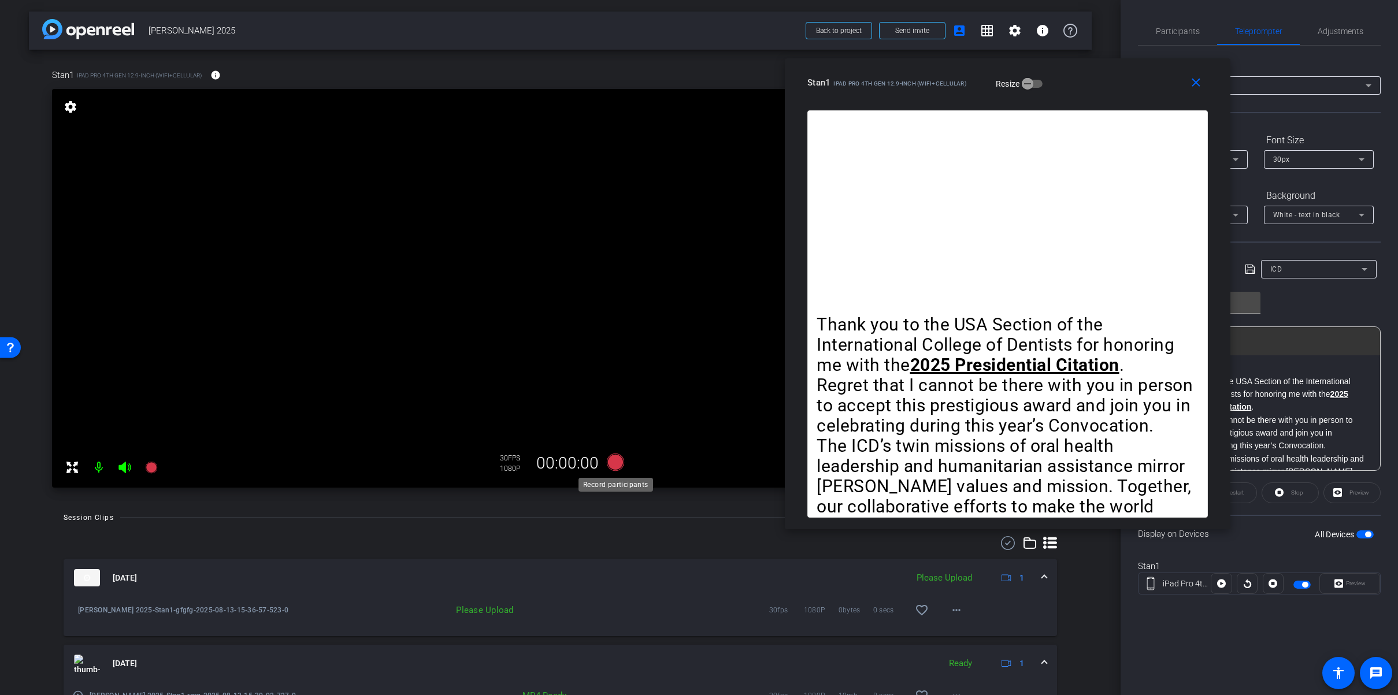
click at [614, 461] on icon at bounding box center [614, 462] width 17 height 17
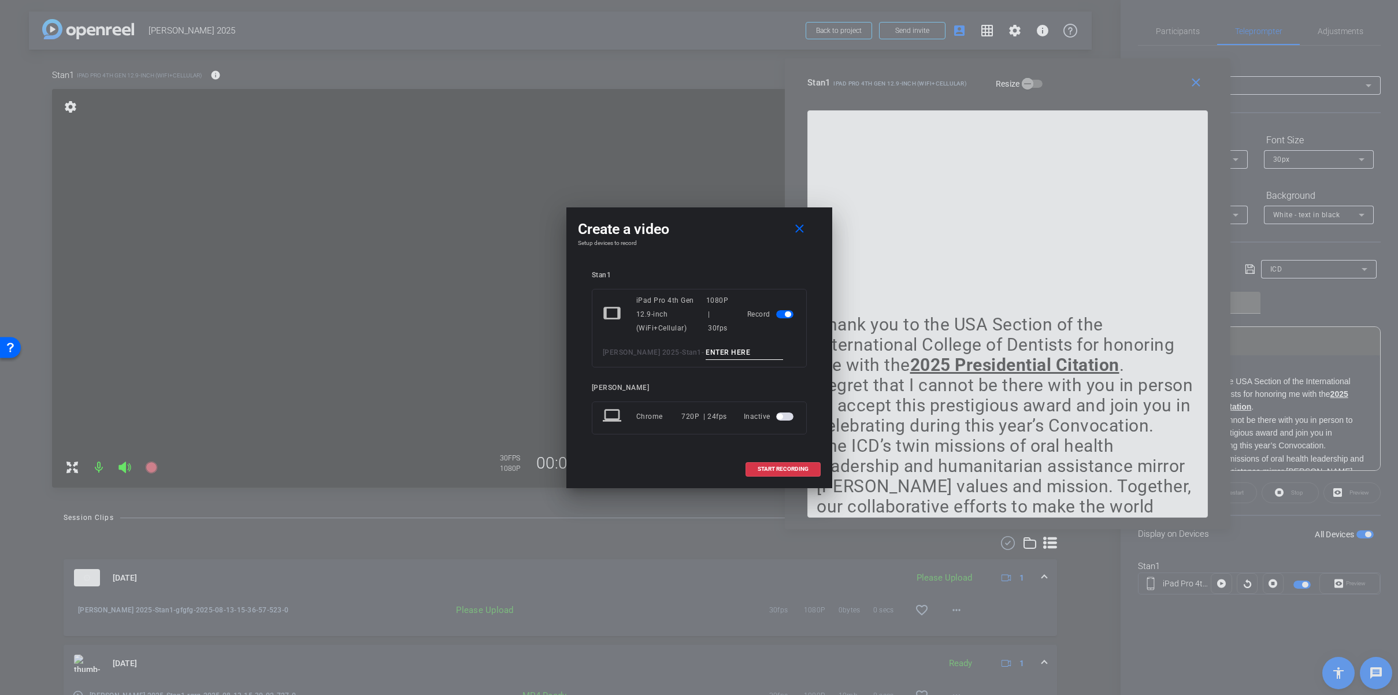
click at [739, 351] on input at bounding box center [744, 353] width 77 height 14
type input "1"
click at [785, 468] on span "START RECORDING" at bounding box center [783, 469] width 51 height 6
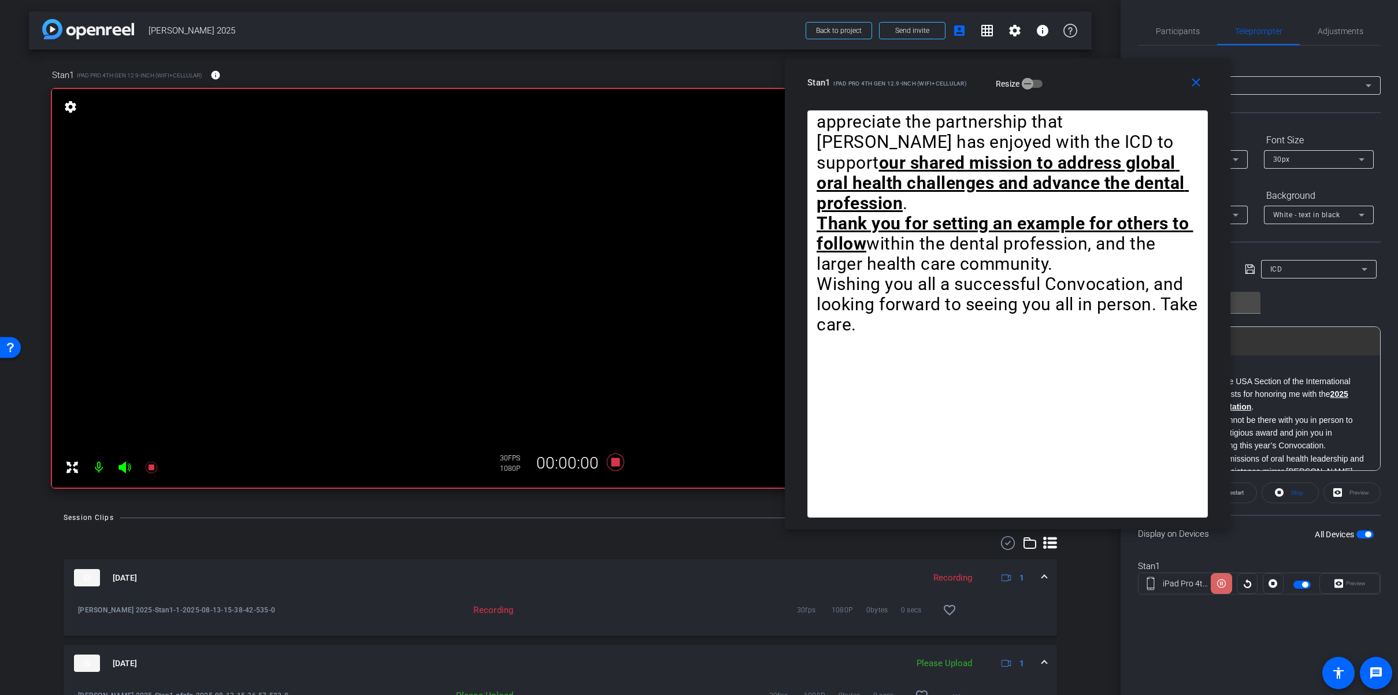
click at [1222, 584] on icon at bounding box center [1221, 583] width 9 height 17
click at [1223, 584] on icon at bounding box center [1221, 583] width 9 height 17
click at [1223, 584] on icon at bounding box center [1221, 584] width 9 height 9
click at [1223, 584] on icon at bounding box center [1221, 583] width 9 height 17
click at [1223, 584] on icon at bounding box center [1221, 584] width 9 height 9
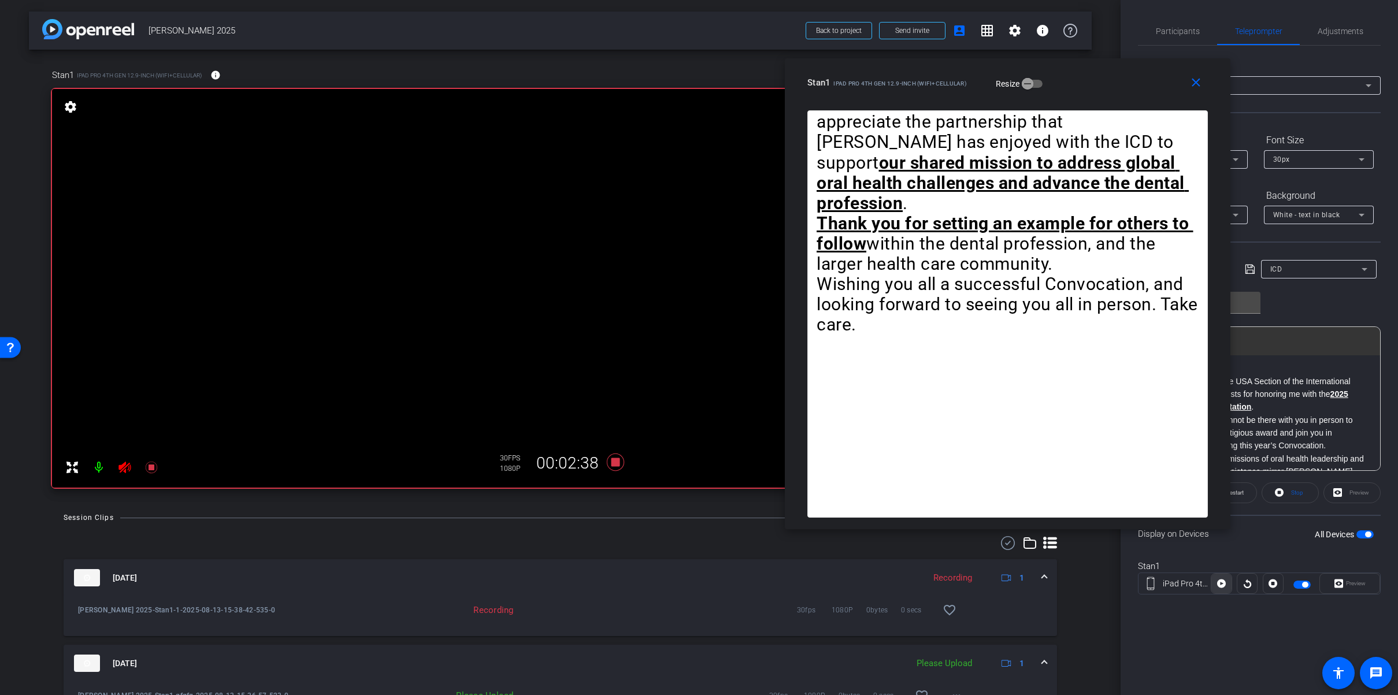
click at [1223, 584] on icon at bounding box center [1221, 584] width 9 height 9
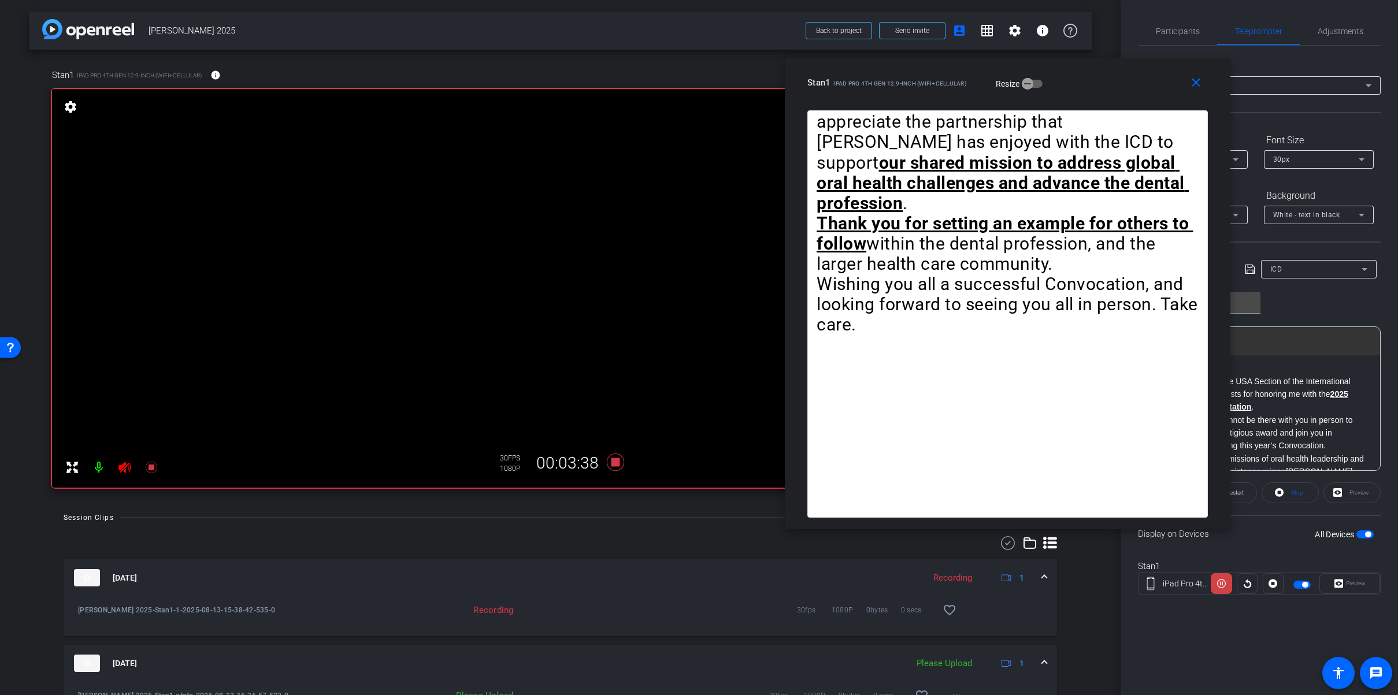
click at [1223, 584] on icon at bounding box center [1221, 584] width 9 height 9
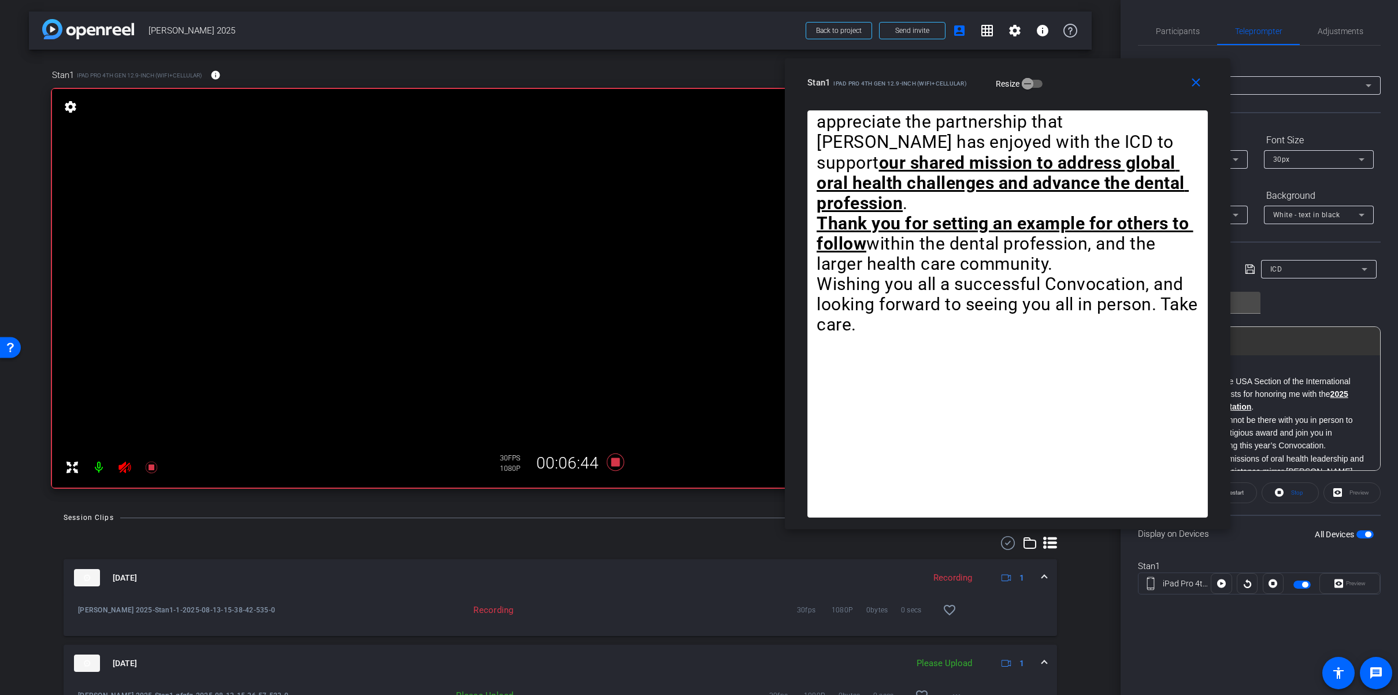
click at [1231, 627] on div "Participants Teleprompter Adjustments settings David Levitsky flip Director Mat…" at bounding box center [1259, 347] width 277 height 695
click at [616, 462] on icon at bounding box center [614, 462] width 17 height 17
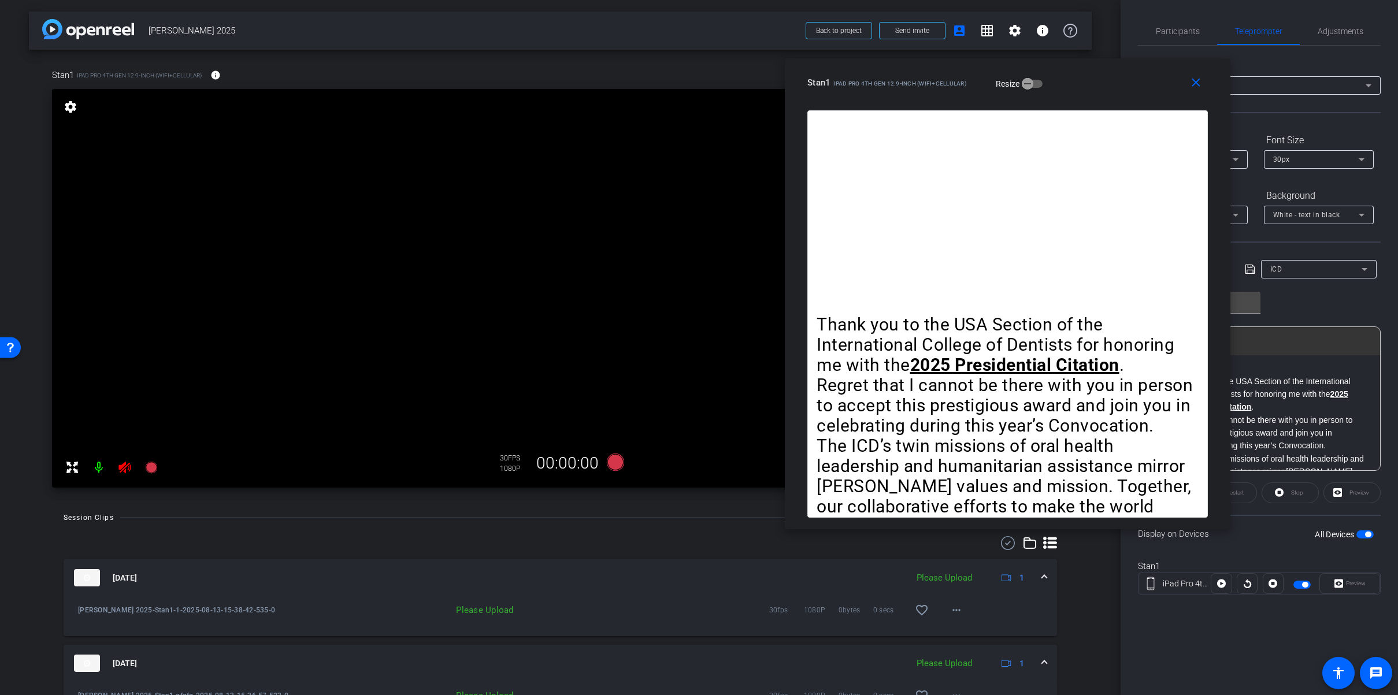
click at [125, 471] on icon at bounding box center [124, 468] width 12 height 12
click at [962, 610] on mat-icon "more_horiz" at bounding box center [957, 610] width 14 height 14
click at [965, 633] on span "Upload" at bounding box center [975, 635] width 46 height 14
drag, startPoint x: 1195, startPoint y: 82, endPoint x: 1188, endPoint y: 85, distance: 7.5
click at [1195, 82] on mat-icon "close" at bounding box center [1196, 83] width 14 height 14
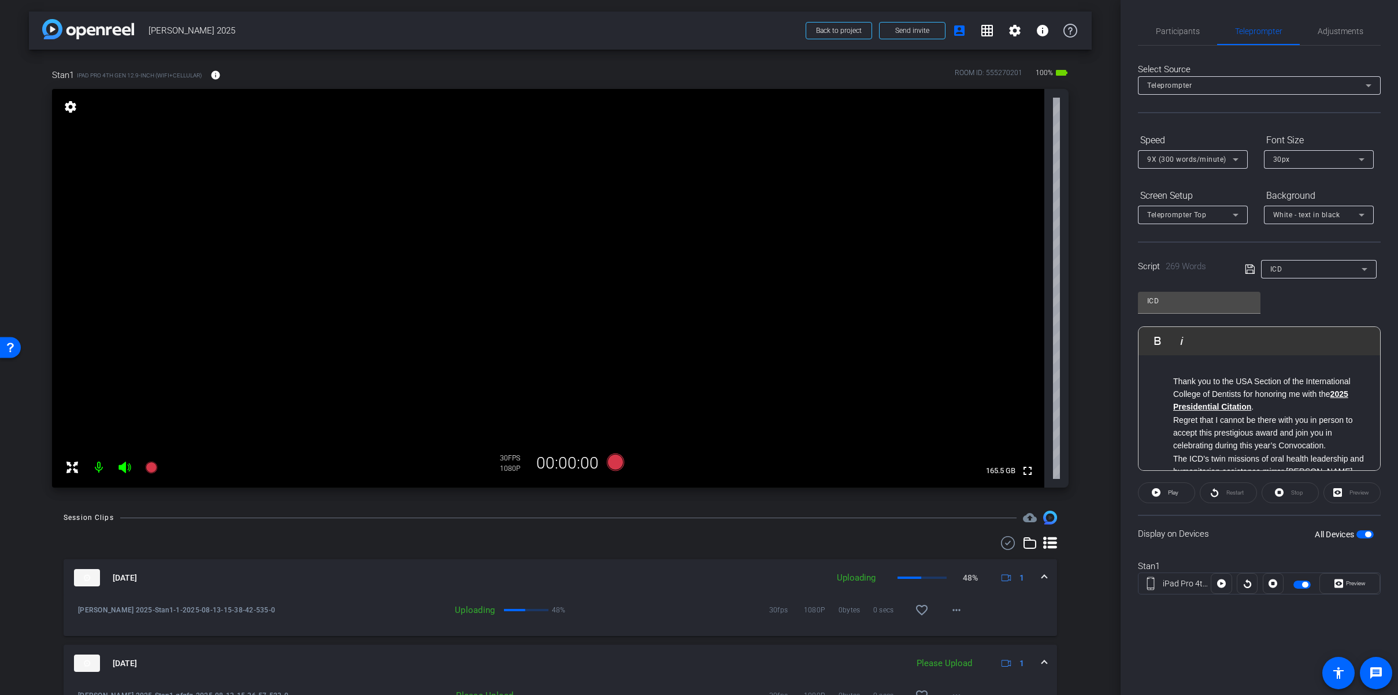
click at [1369, 533] on span "button" at bounding box center [1368, 535] width 6 height 6
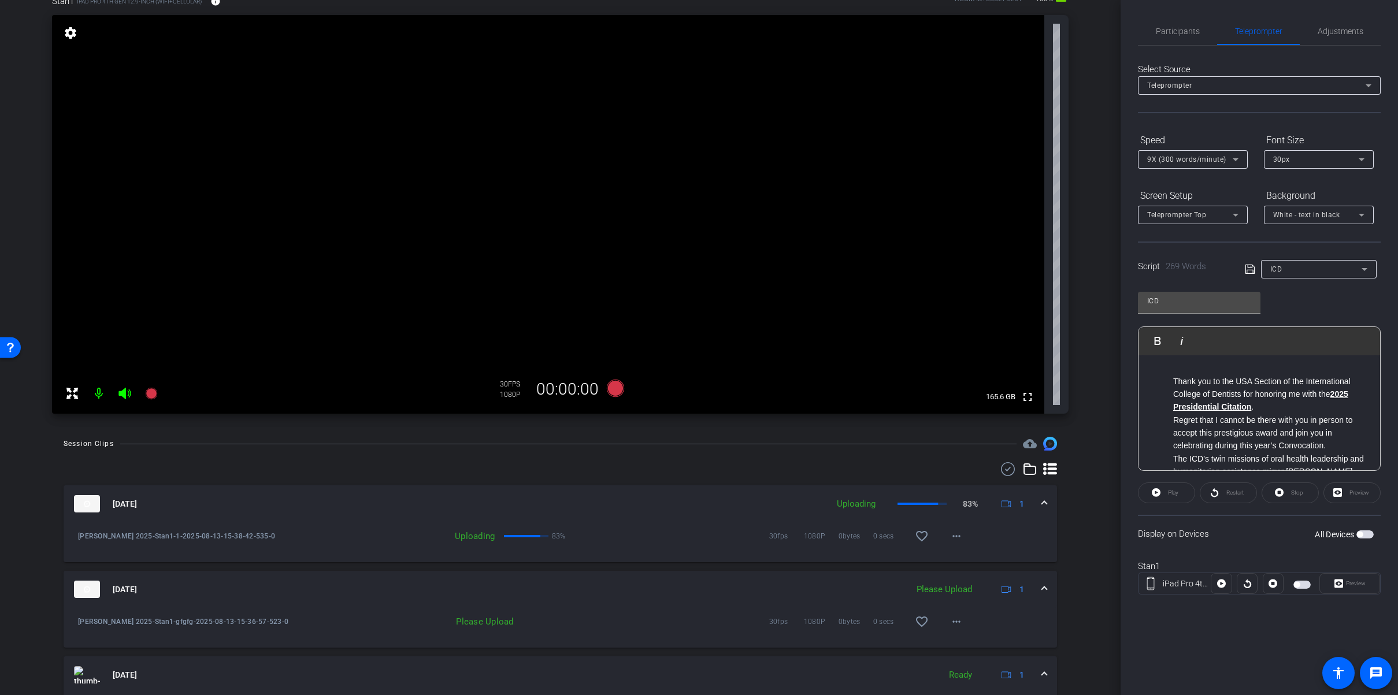
scroll to position [87, 0]
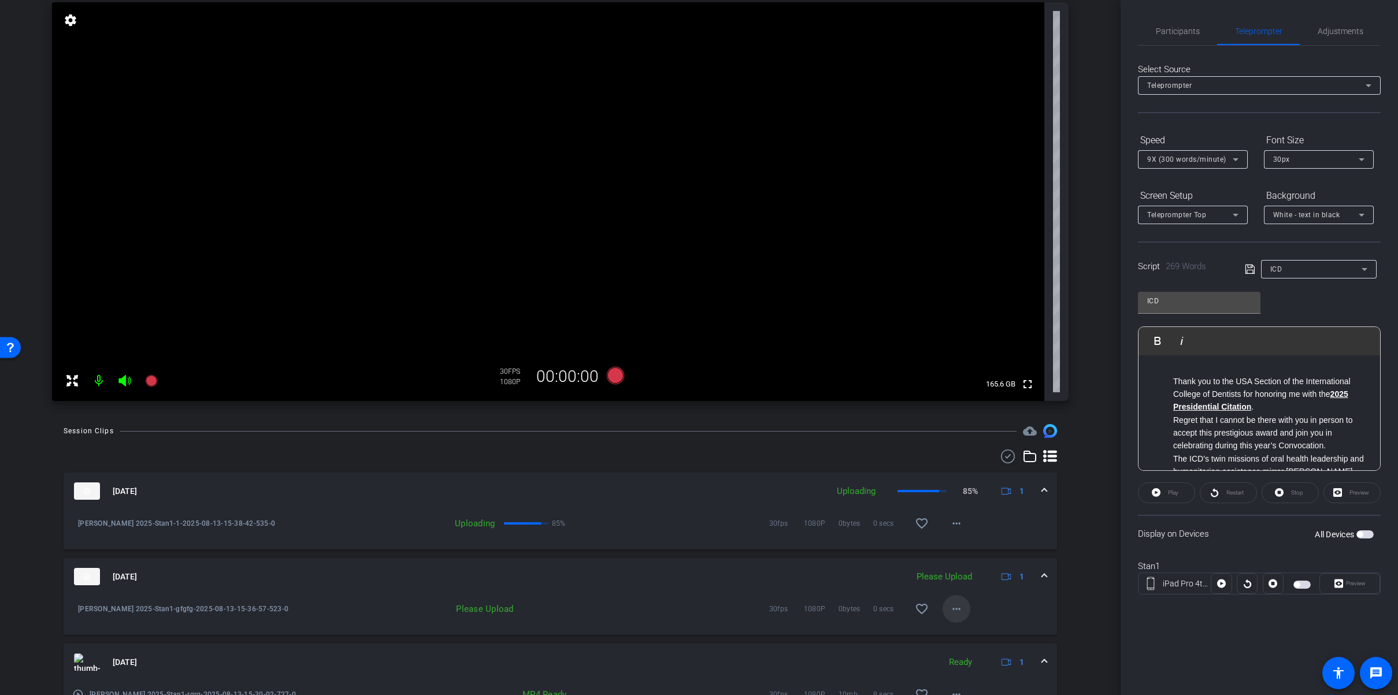
click at [958, 612] on mat-icon "more_horiz" at bounding box center [957, 609] width 14 height 14
click at [983, 629] on span "Upload" at bounding box center [975, 634] width 46 height 14
click at [1191, 36] on span "Participants" at bounding box center [1178, 31] width 44 height 28
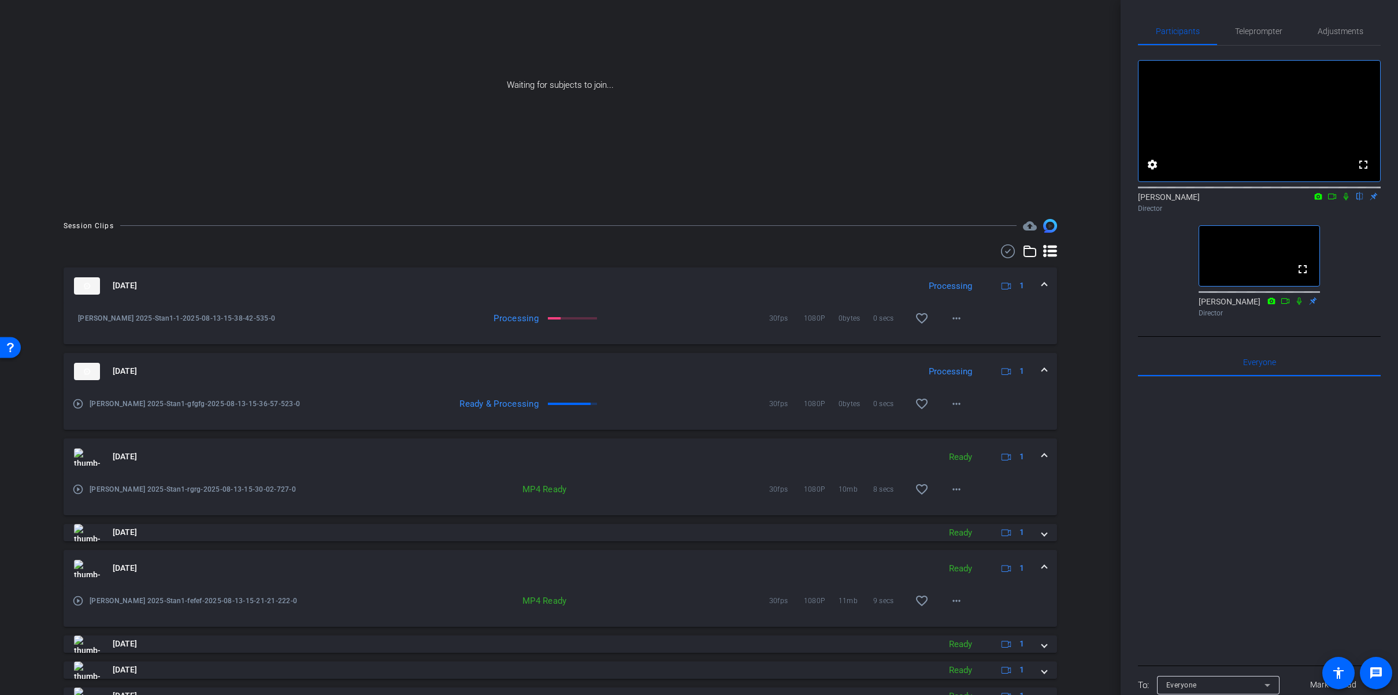
scroll to position [0, 0]
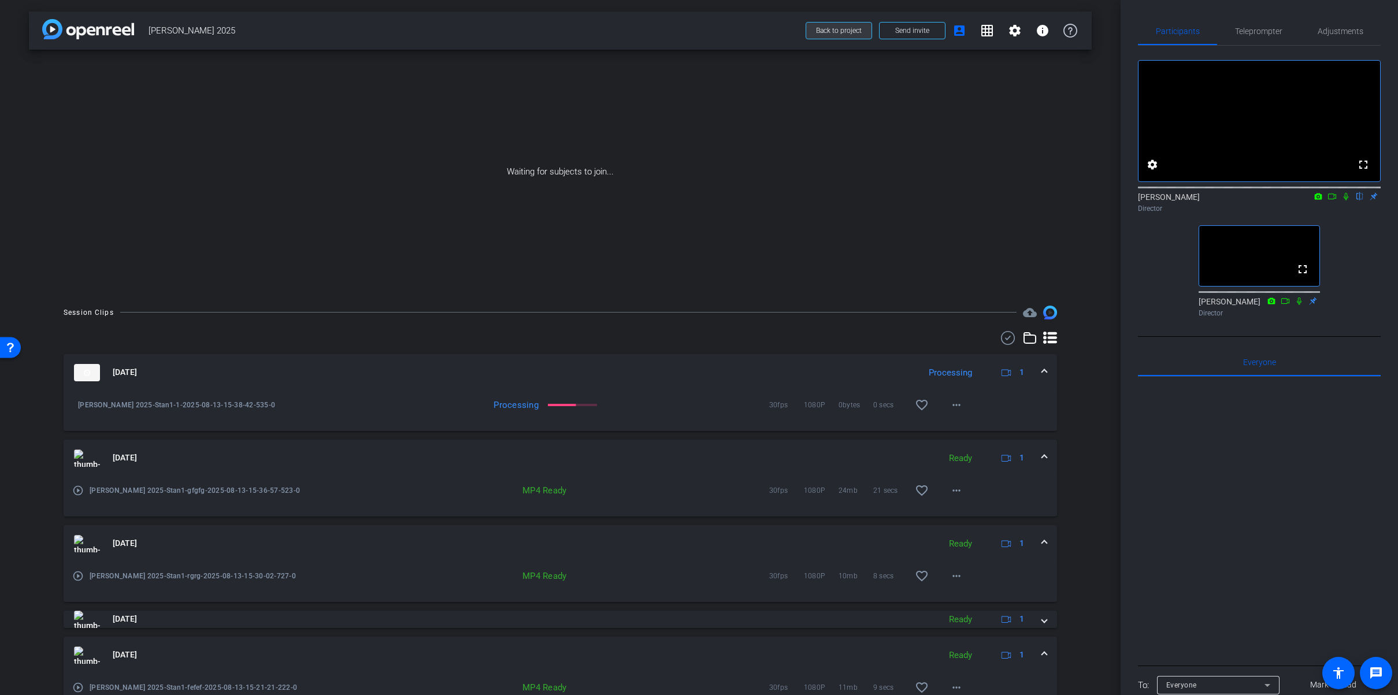
click at [834, 29] on span "Back to project" at bounding box center [839, 31] width 46 height 8
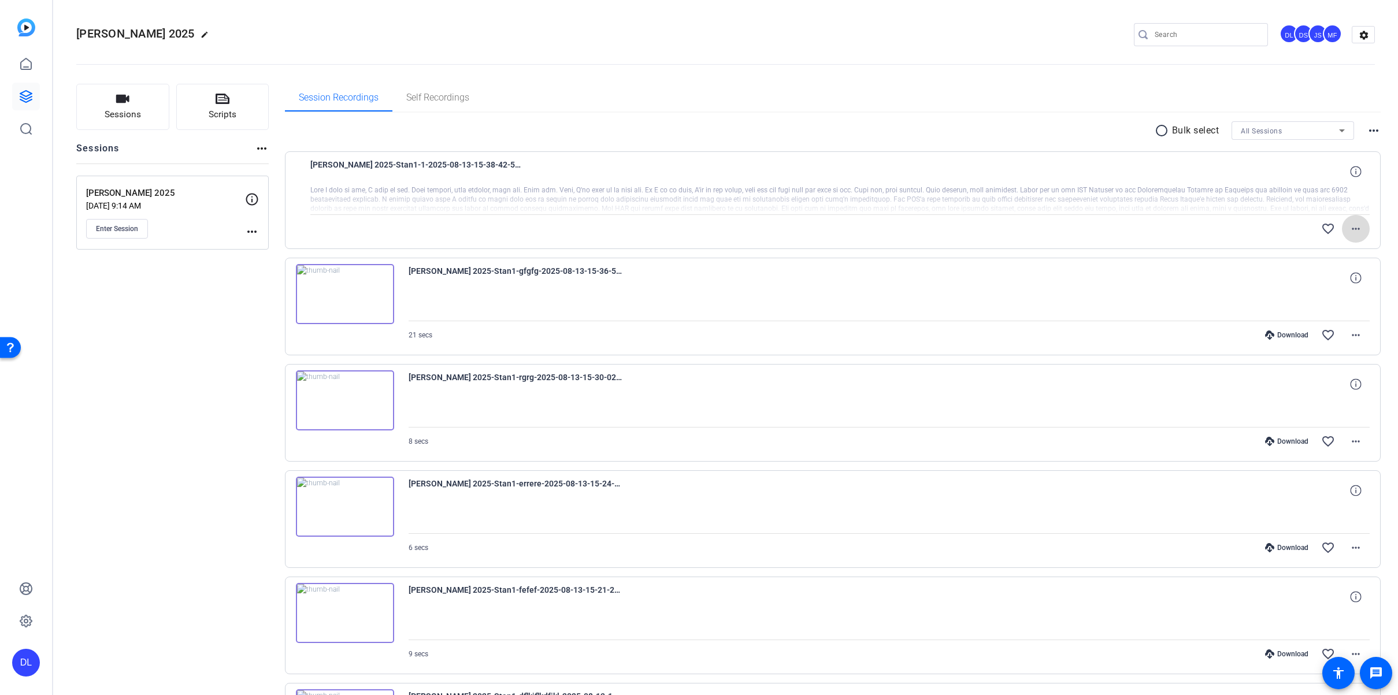
click at [1363, 232] on span at bounding box center [1356, 229] width 28 height 28
click at [1342, 249] on span "Download Original" at bounding box center [1325, 253] width 69 height 14
click at [1358, 227] on mat-icon "more_horiz" at bounding box center [1356, 229] width 14 height 14
click at [1016, 82] on div at bounding box center [699, 347] width 1398 height 695
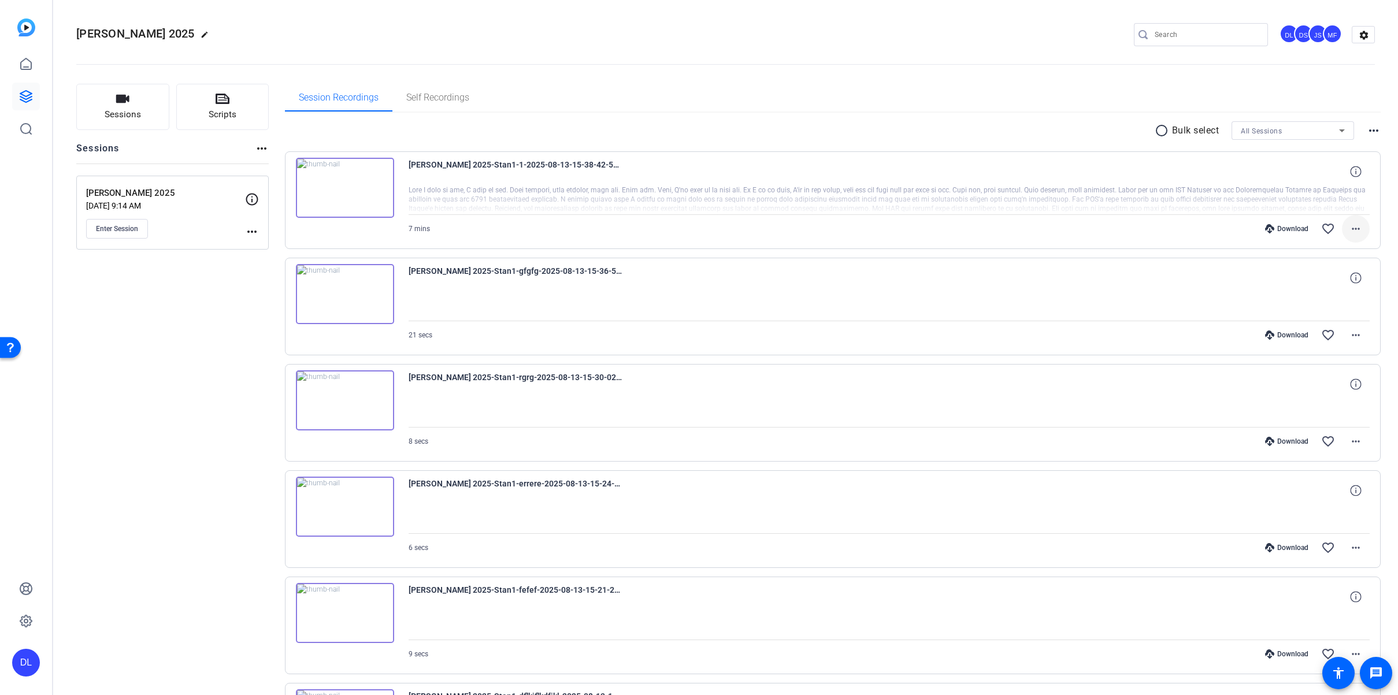
click at [1354, 226] on mat-icon "more_horiz" at bounding box center [1356, 229] width 14 height 14
click at [1329, 283] on span "Download MP4" at bounding box center [1325, 282] width 69 height 14
